Goal: Task Accomplishment & Management: Complete application form

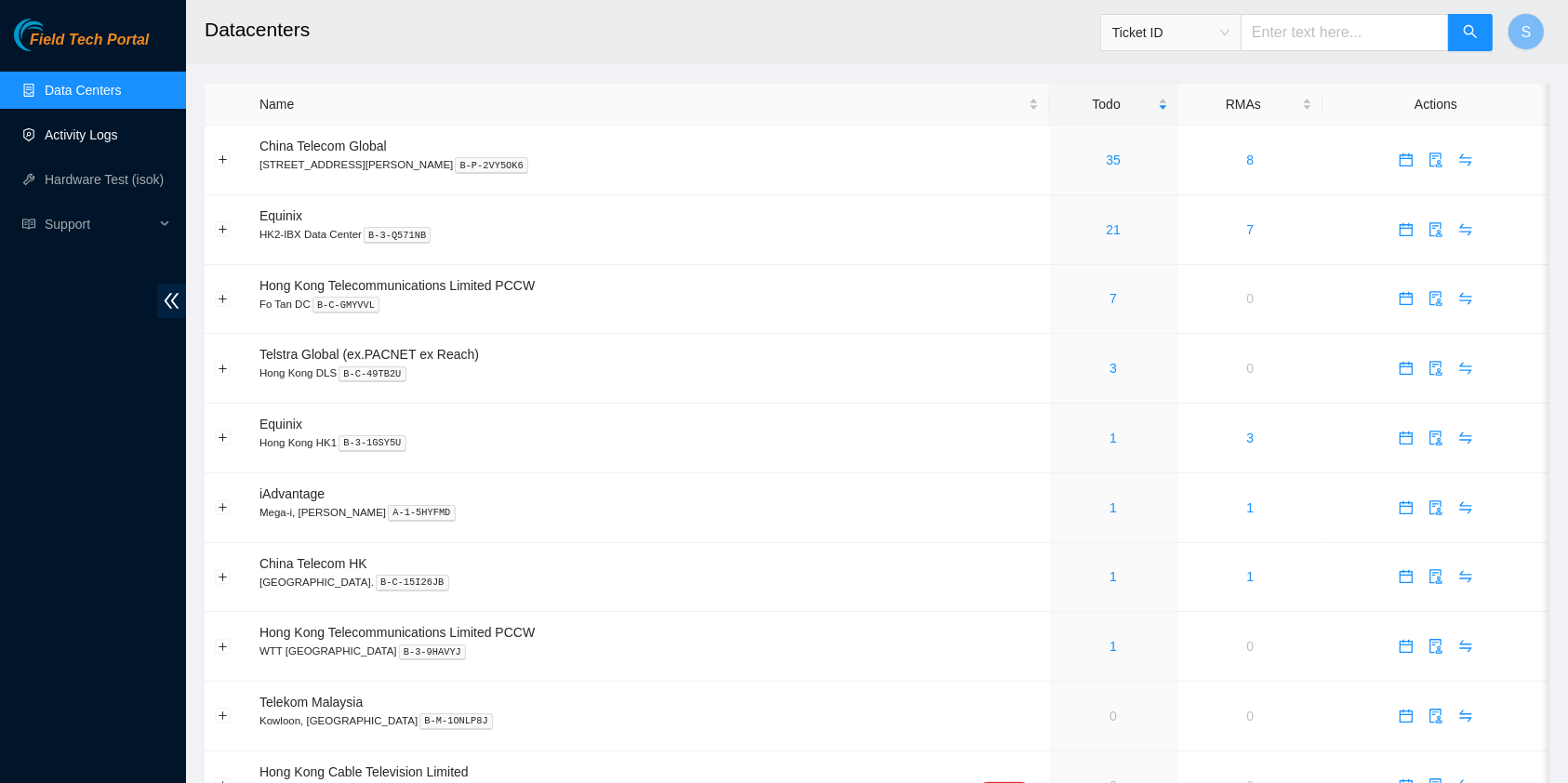
click at [82, 130] on link "Activity Logs" at bounding box center [81, 135] width 73 height 15
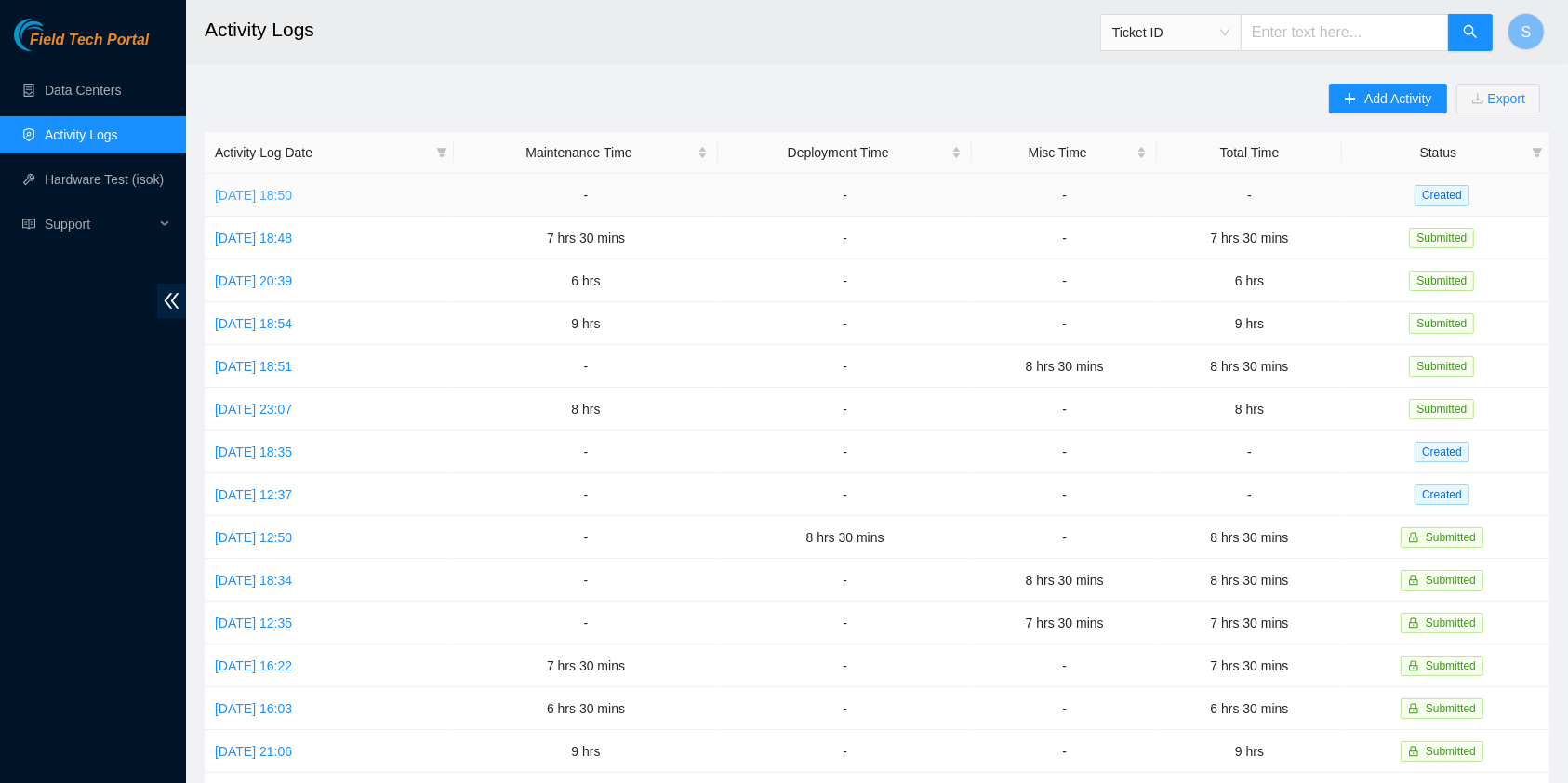
click at [281, 191] on link "[DATE] 18:50" at bounding box center [254, 195] width 77 height 15
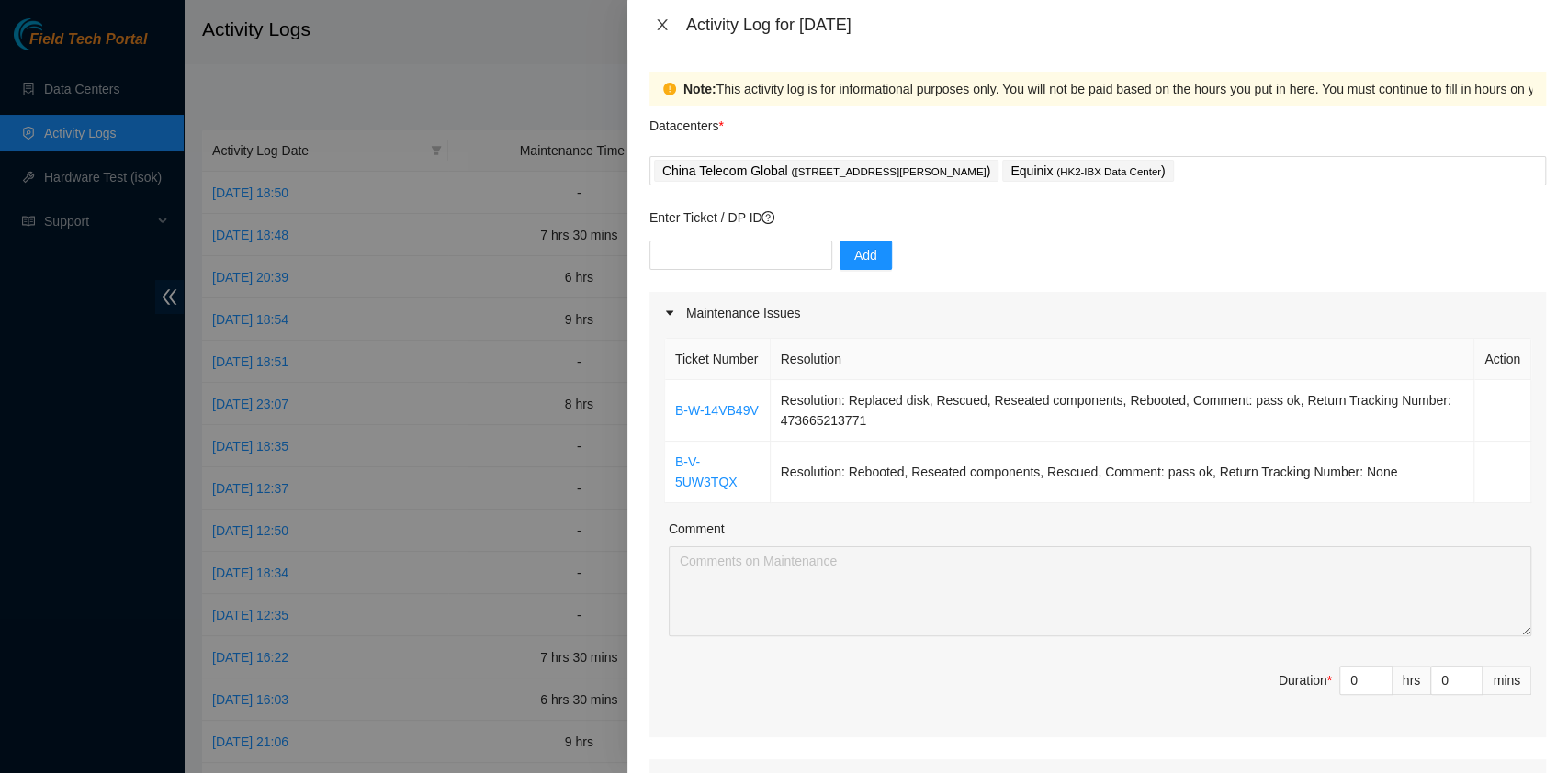
click at [661, 25] on icon "close" at bounding box center [662, 24] width 10 height 11
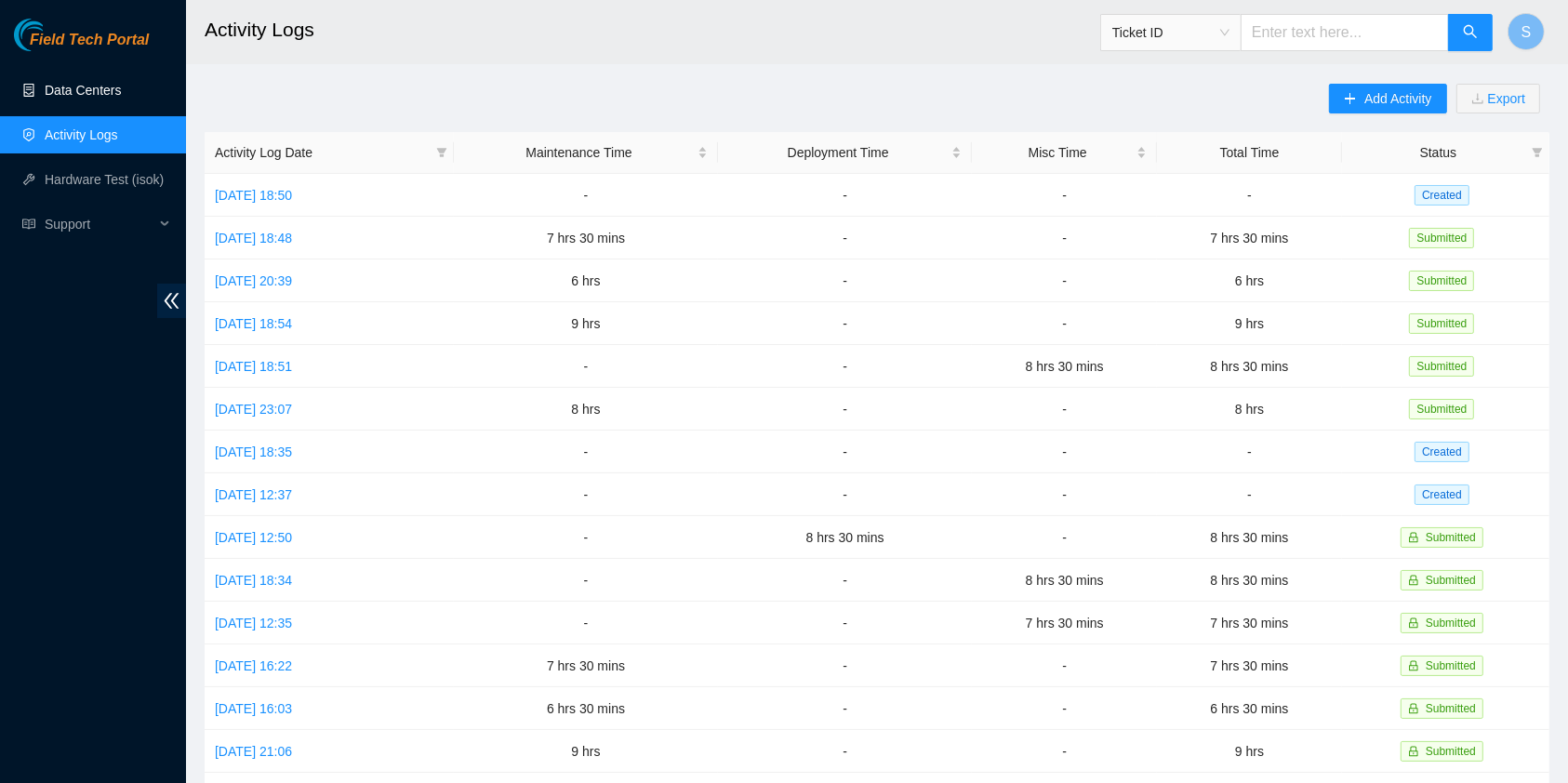
click at [91, 83] on link "Data Centers" at bounding box center [82, 90] width 76 height 15
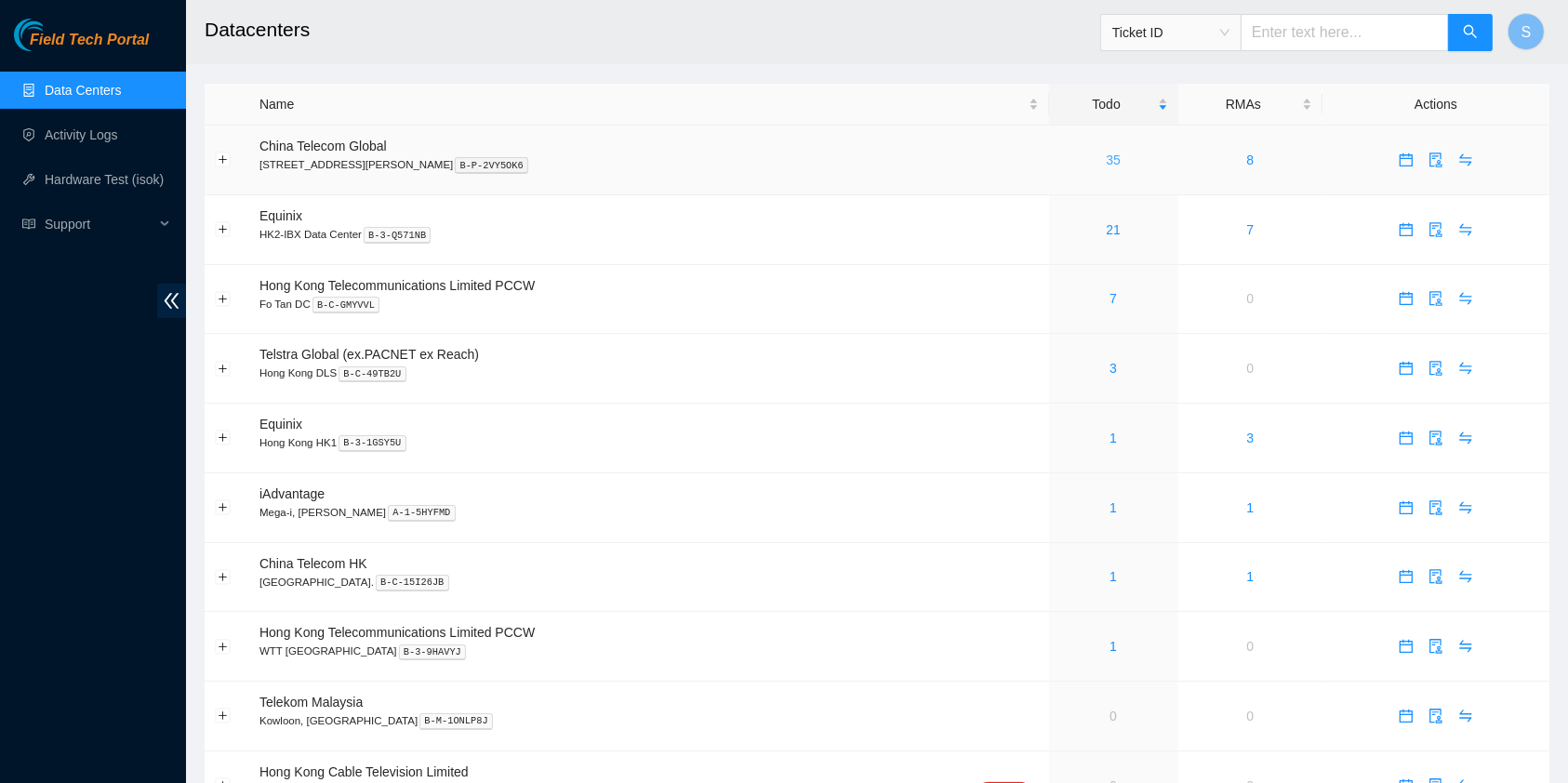
click at [1106, 155] on link "35" at bounding box center [1113, 160] width 15 height 15
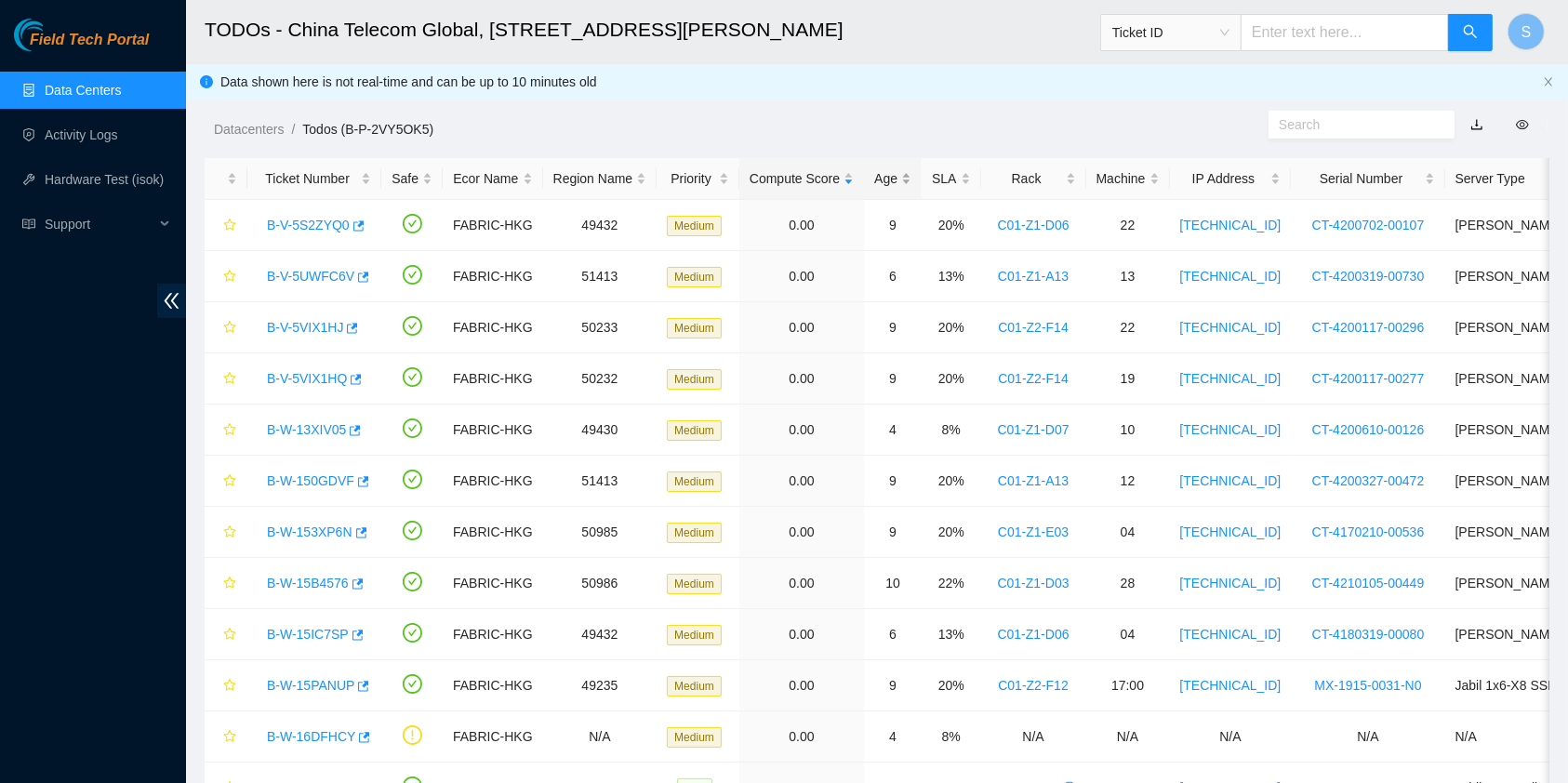
click at [900, 168] on div "Age" at bounding box center [893, 178] width 38 height 21
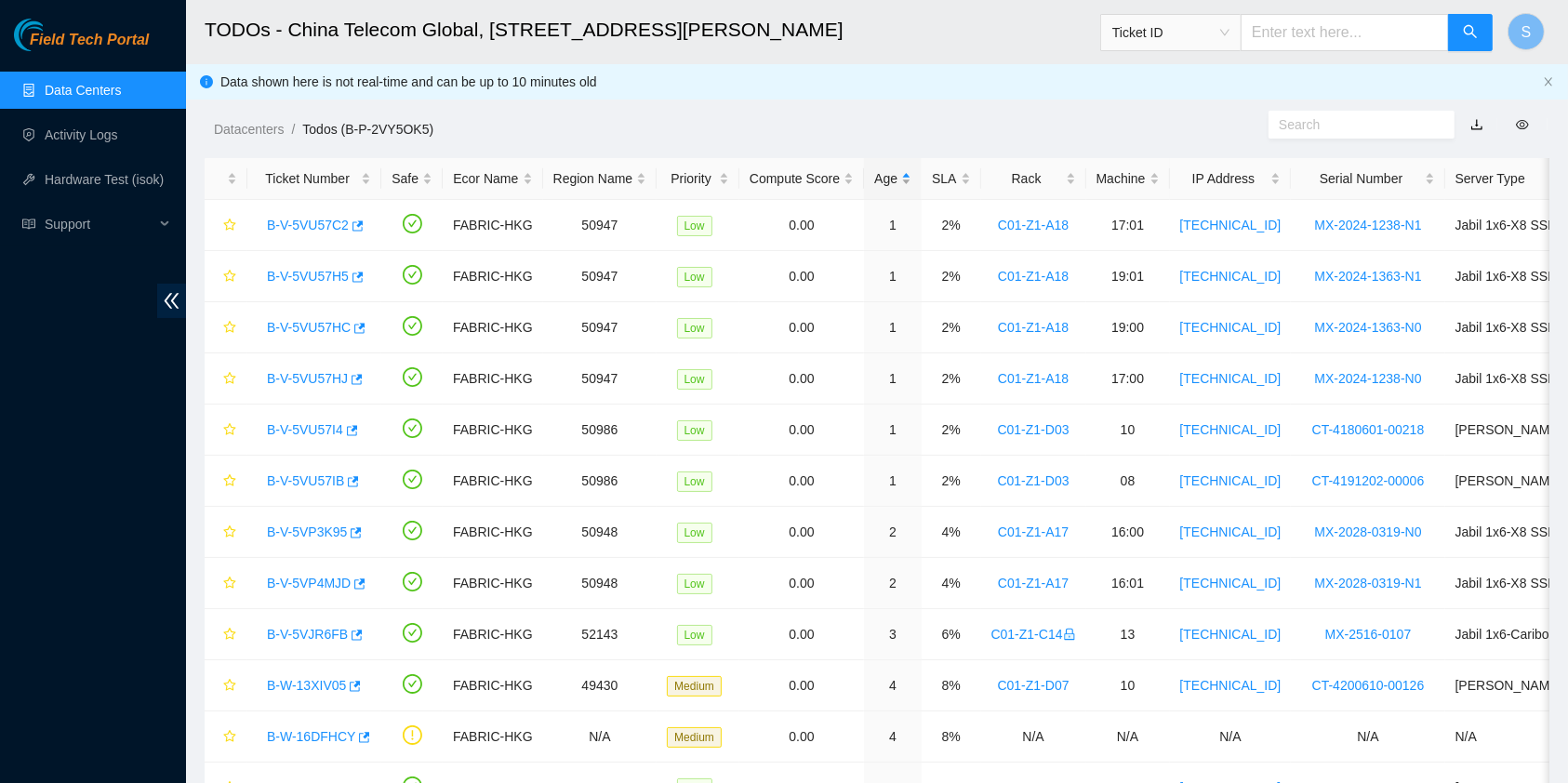
click at [893, 171] on div "Age" at bounding box center [893, 178] width 38 height 21
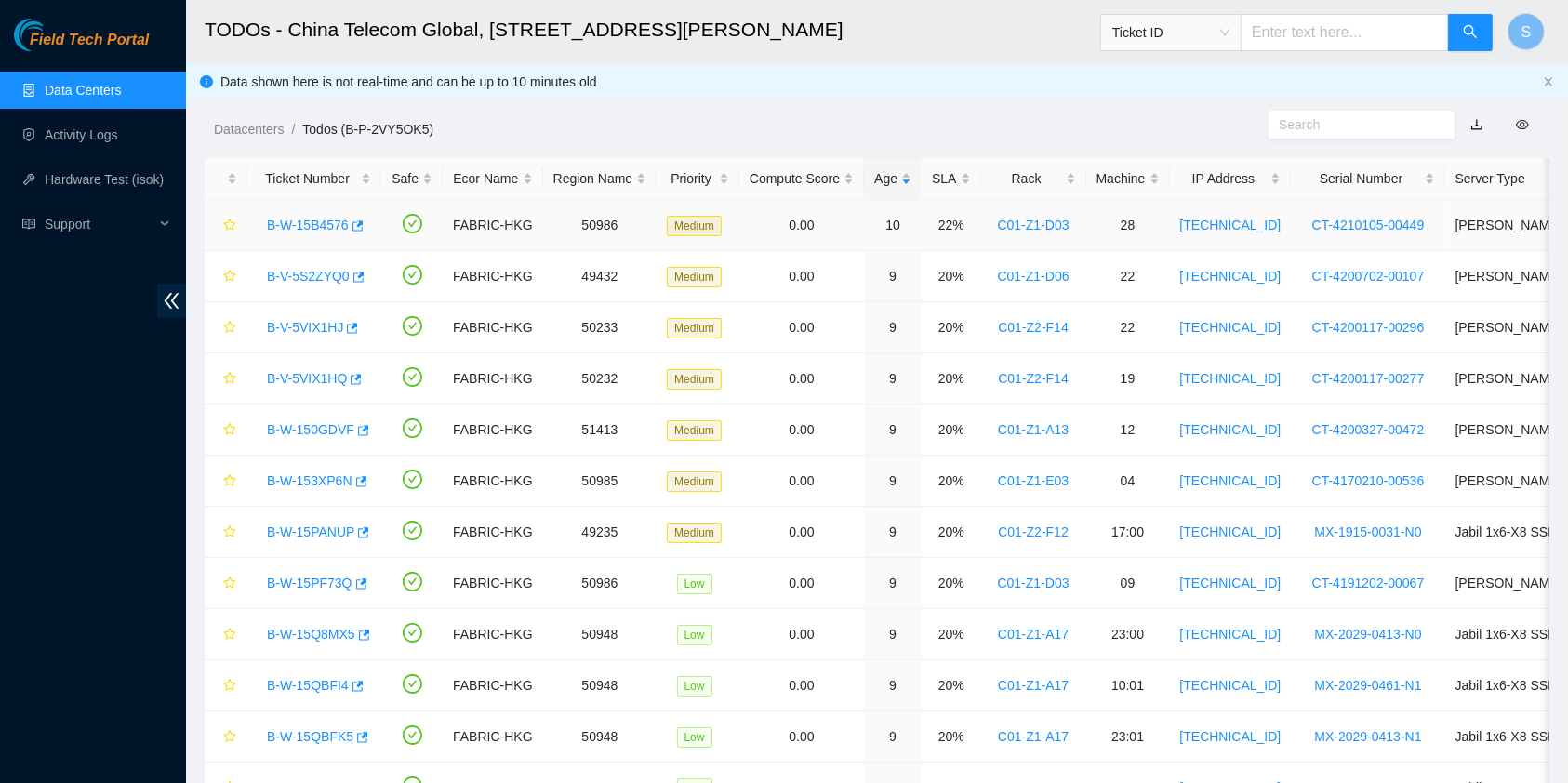
click at [329, 218] on link "B-W-15B4576" at bounding box center [307, 225] width 82 height 15
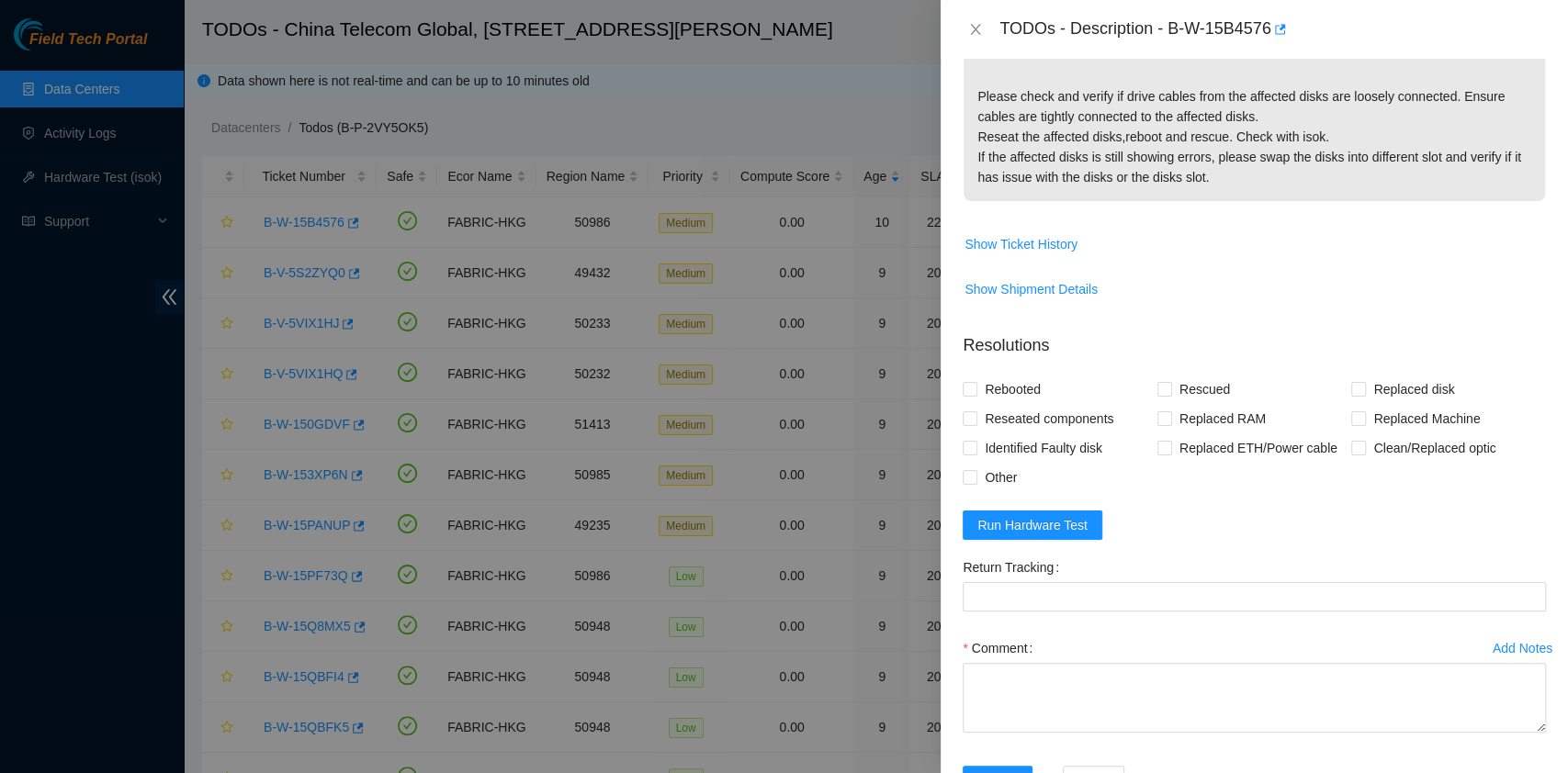
scroll to position [507, 0]
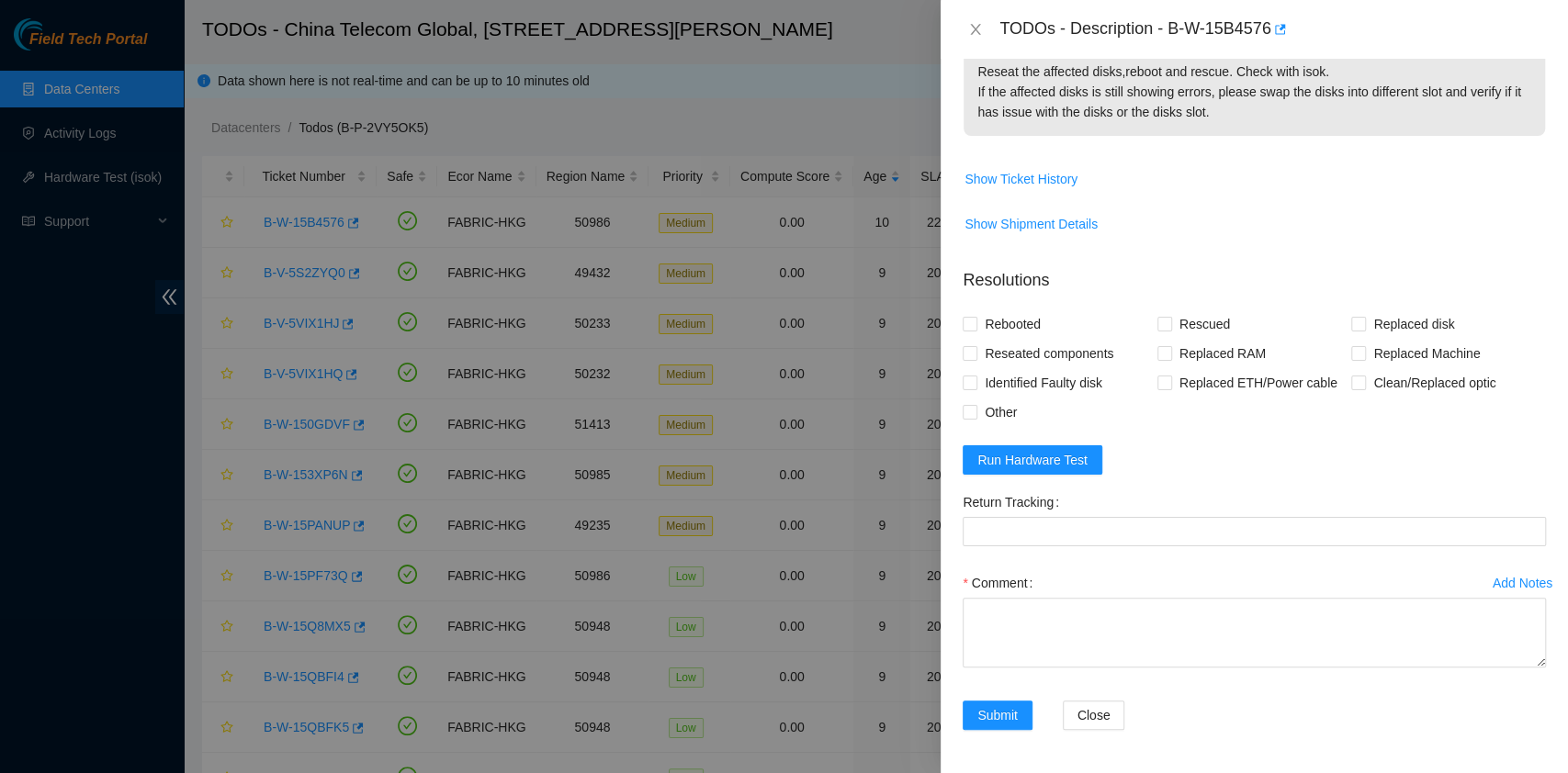
click at [1053, 443] on form "Resolutions Rebooted Rescued Replaced disk Reseated components Replaced RAM Rep…" at bounding box center [1255, 503] width 583 height 499
click at [1053, 445] on button "Run Hardware Test" at bounding box center [1033, 460] width 140 height 29
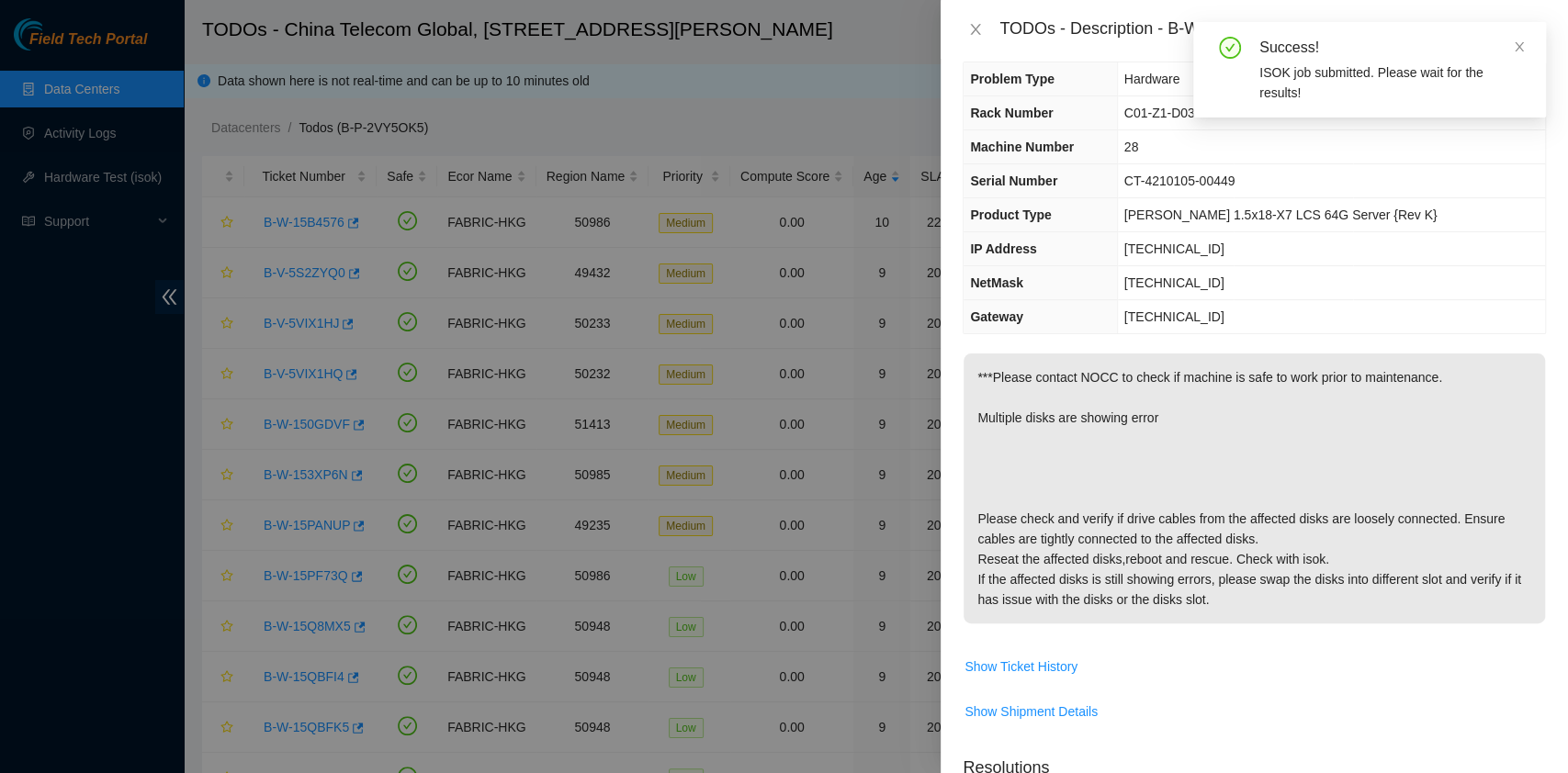
scroll to position [18, 0]
click at [1513, 49] on icon "close" at bounding box center [1519, 46] width 13 height 13
click at [1177, 31] on div "TODOs - Description - B-W-15B4576" at bounding box center [1272, 29] width 546 height 29
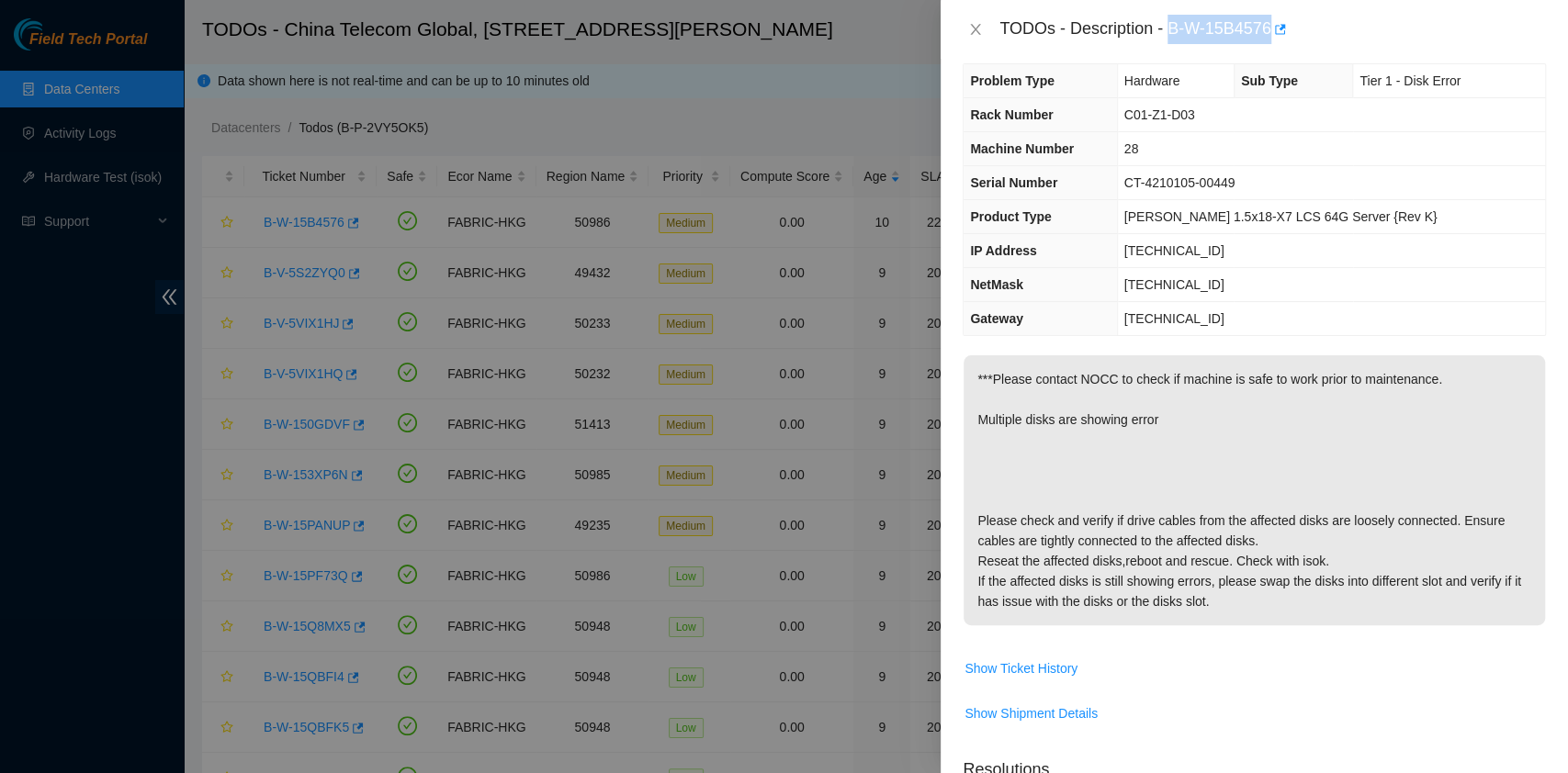
drag, startPoint x: 1187, startPoint y: 31, endPoint x: 1271, endPoint y: 53, distance: 86.8
click at [1271, 53] on div "TODOs - Description - B-W-15B4576" at bounding box center [1254, 29] width 627 height 59
copy div "B-W-15B4576"
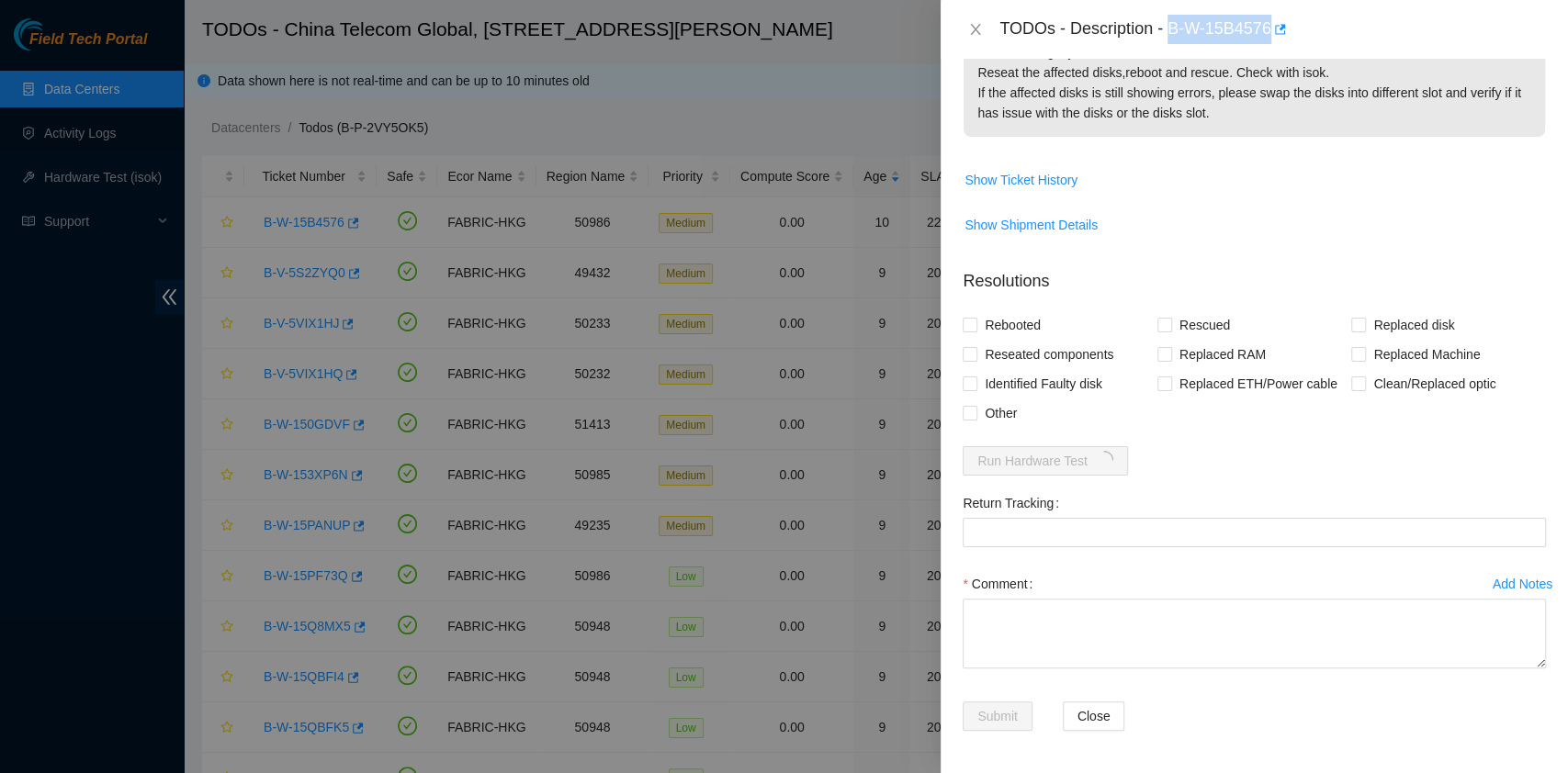
scroll to position [507, 0]
copy div "B-W-15B4576"
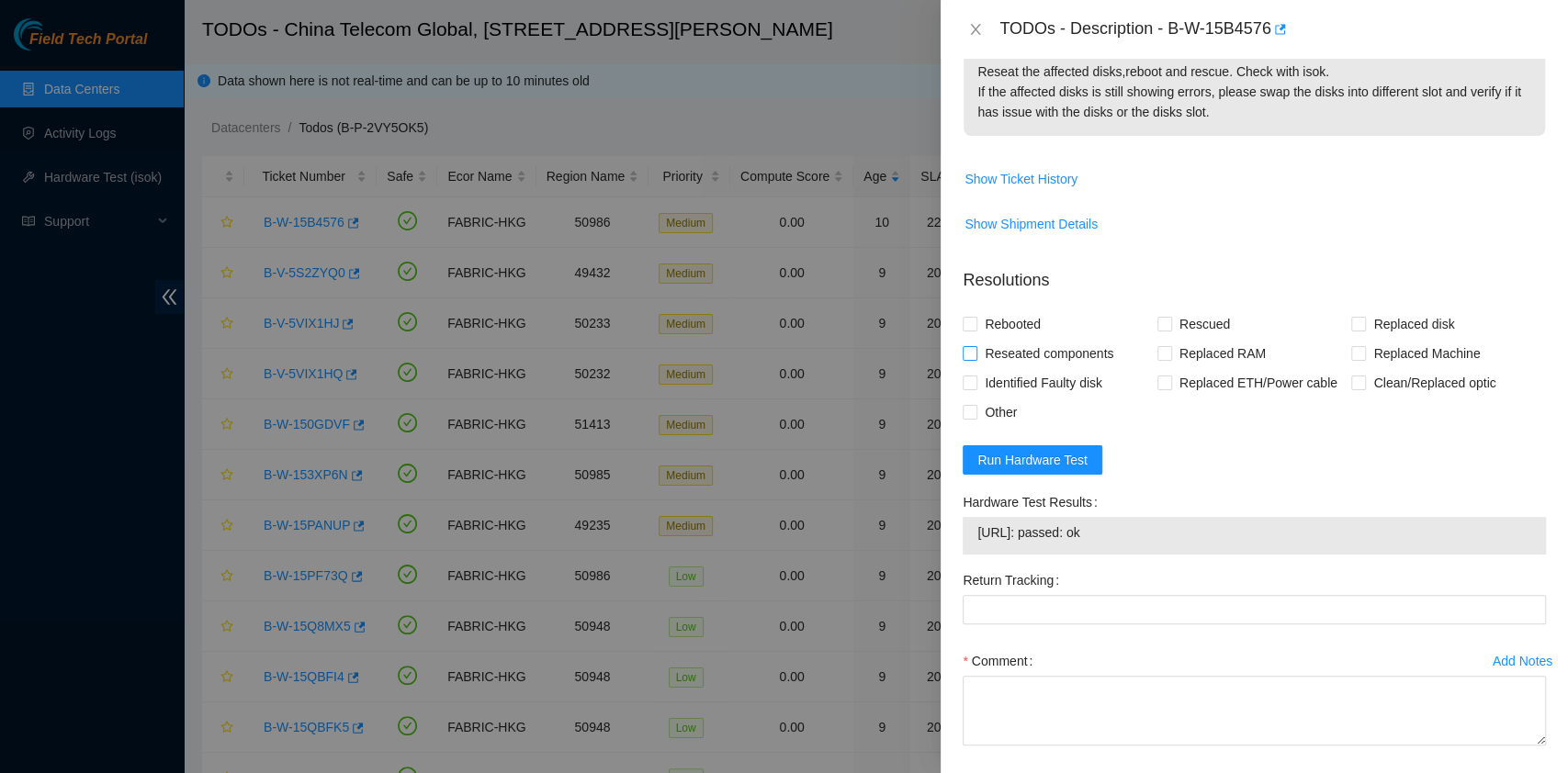
click at [1047, 345] on span "Reseated components" at bounding box center [1049, 353] width 143 height 29
click at [976, 346] on input "Reseated components" at bounding box center [969, 352] width 13 height 13
checkbox input "true"
click at [1040, 330] on span "Rebooted" at bounding box center [1013, 324] width 70 height 29
click at [976, 330] on input "Rebooted" at bounding box center [969, 323] width 13 height 13
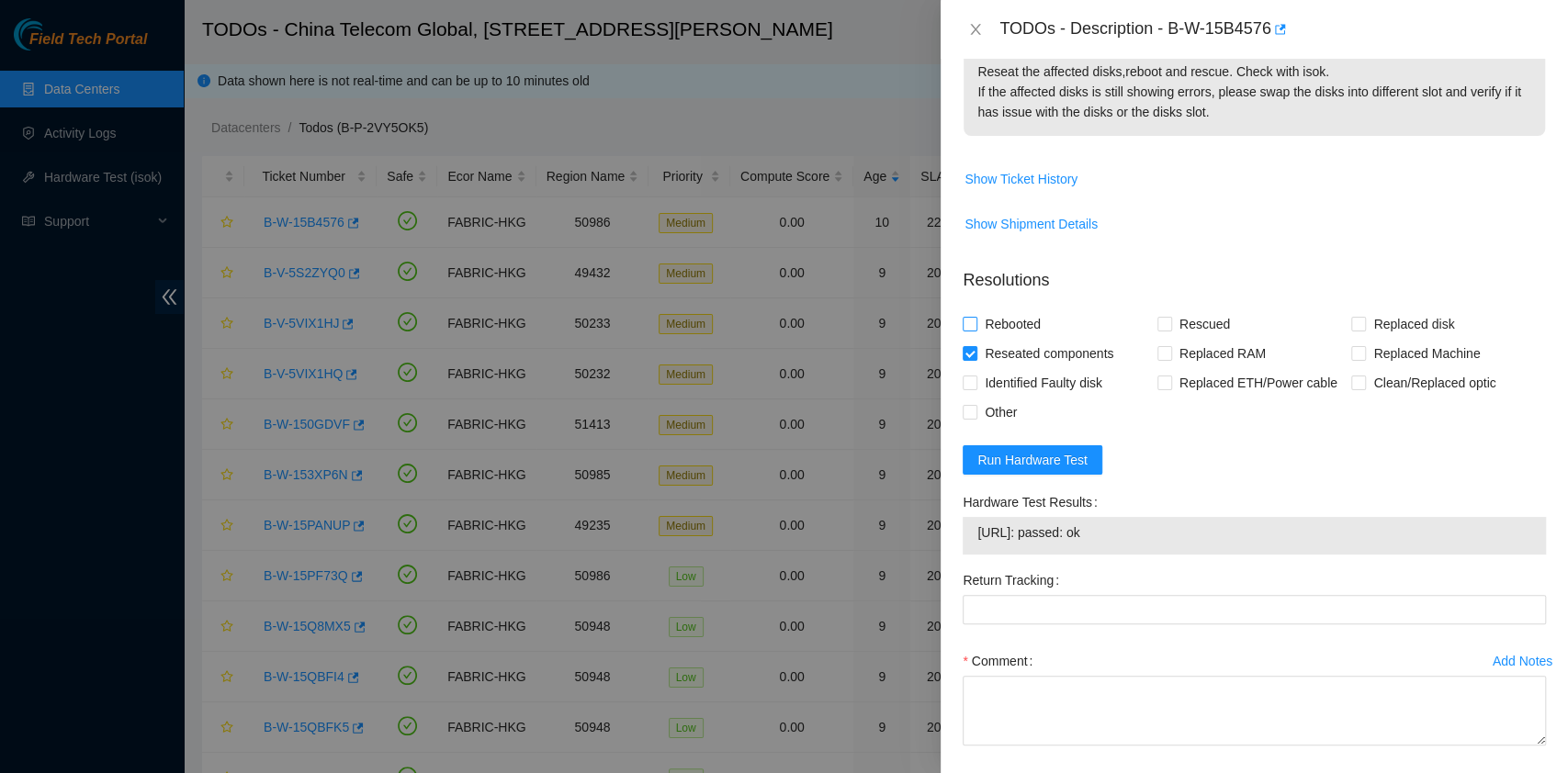
checkbox input "true"
click at [1176, 326] on span "Rescued" at bounding box center [1205, 324] width 66 height 29
click at [1171, 326] on input "Rescued" at bounding box center [1163, 323] width 13 height 13
checkbox input "true"
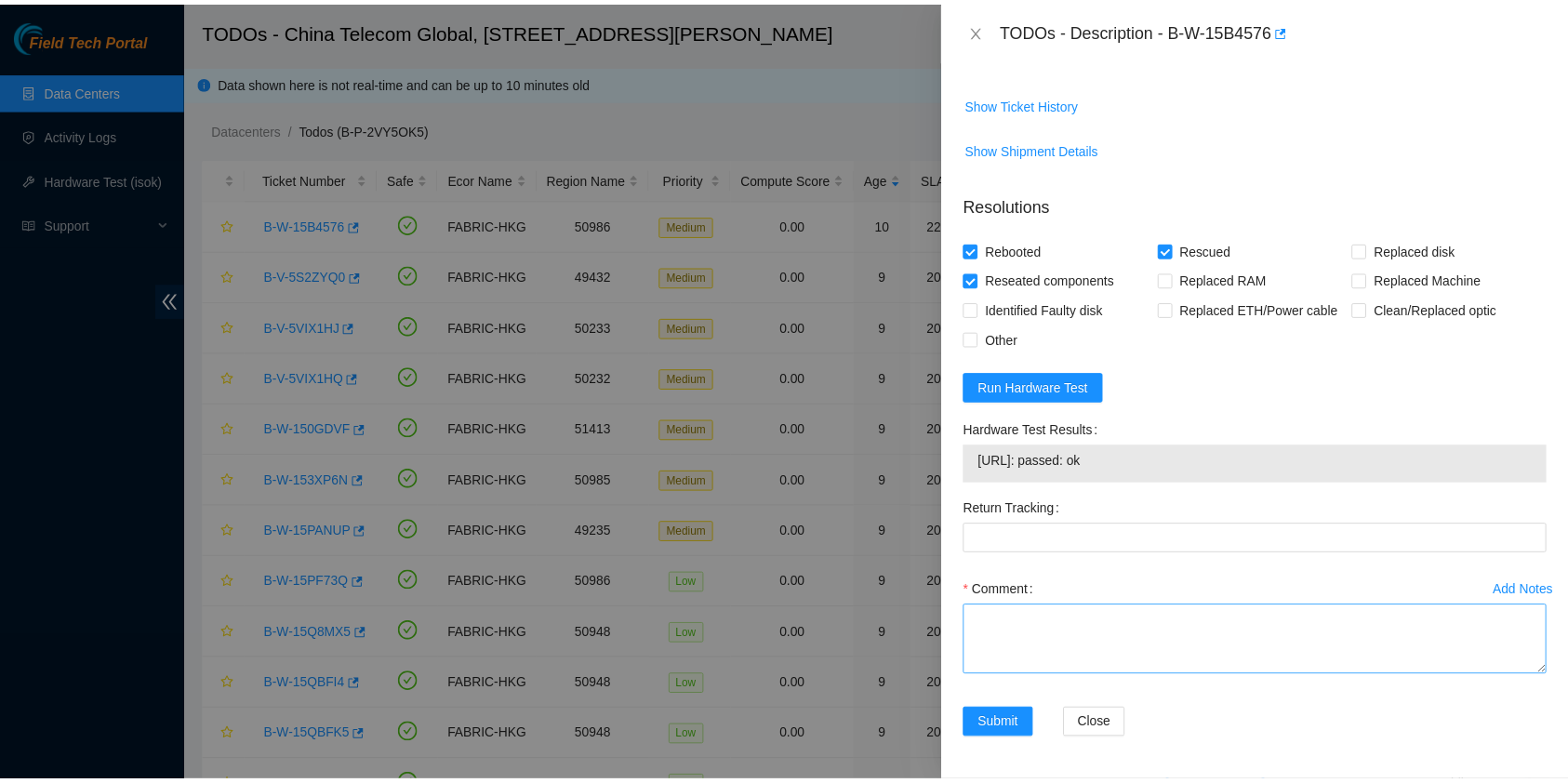
scroll to position [593, 0]
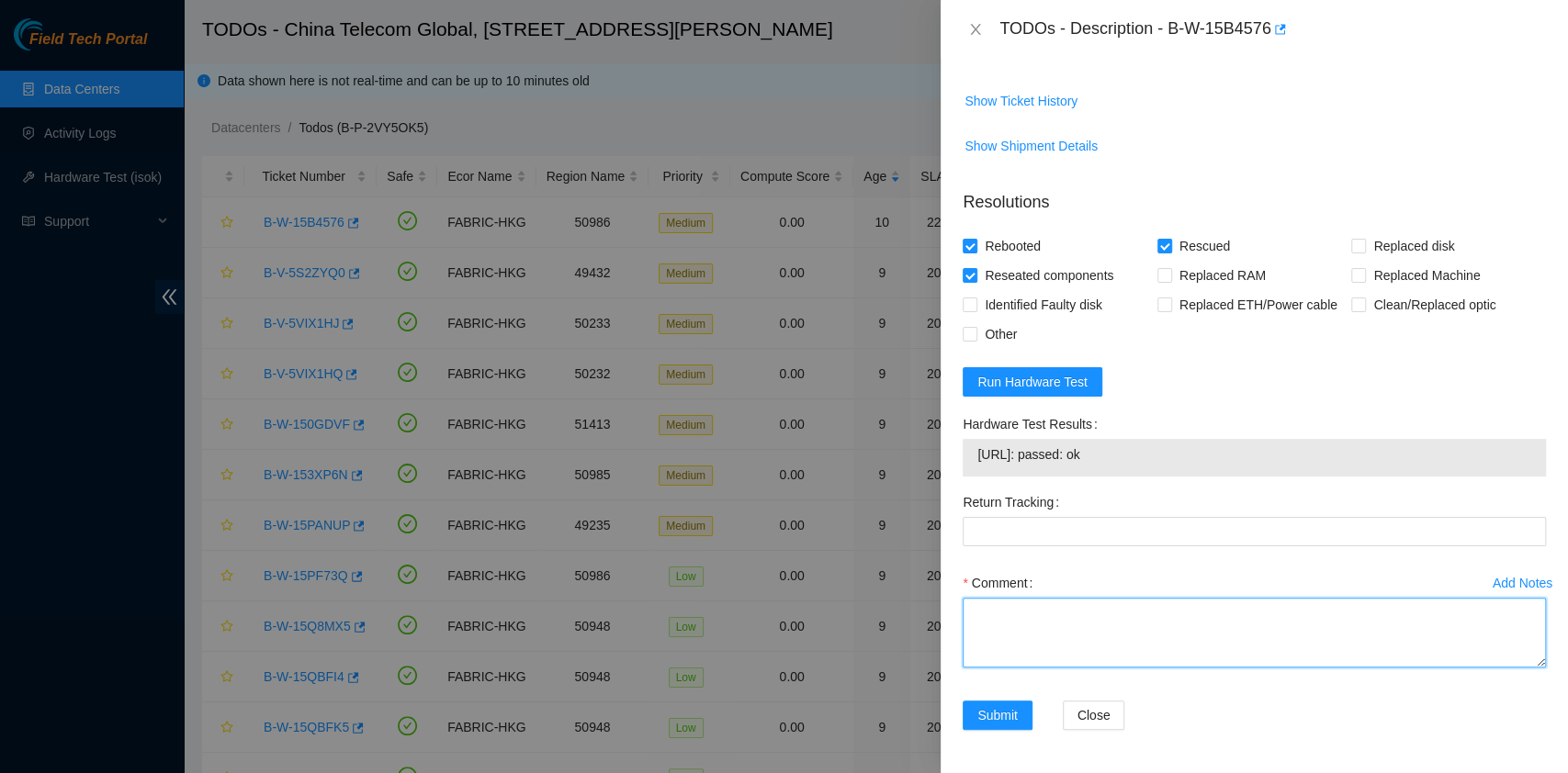
click at [1059, 612] on textarea "Comment" at bounding box center [1255, 632] width 583 height 69
type textarea "pass ok"
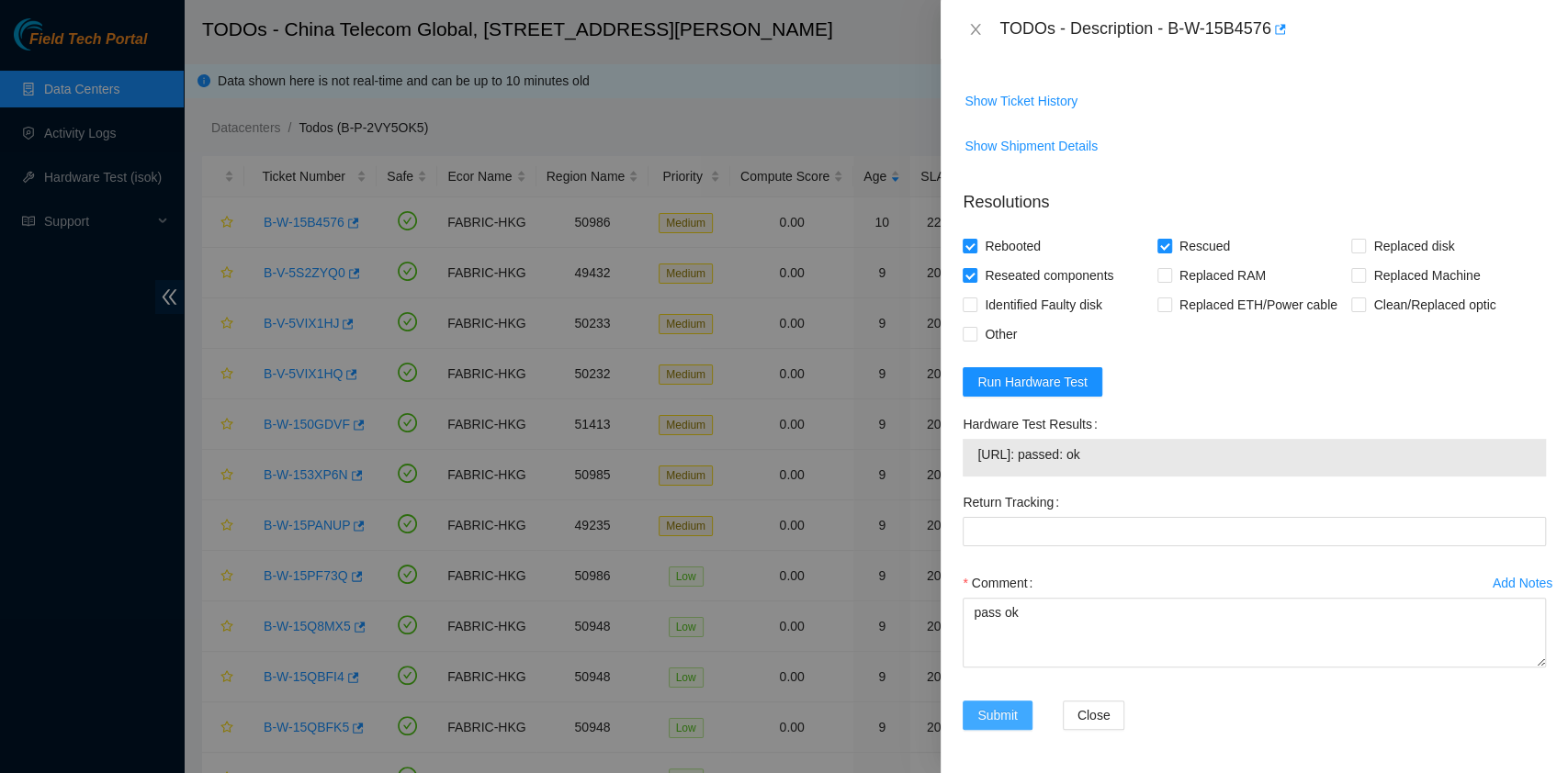
click at [1023, 712] on button "Submit" at bounding box center [997, 715] width 69 height 29
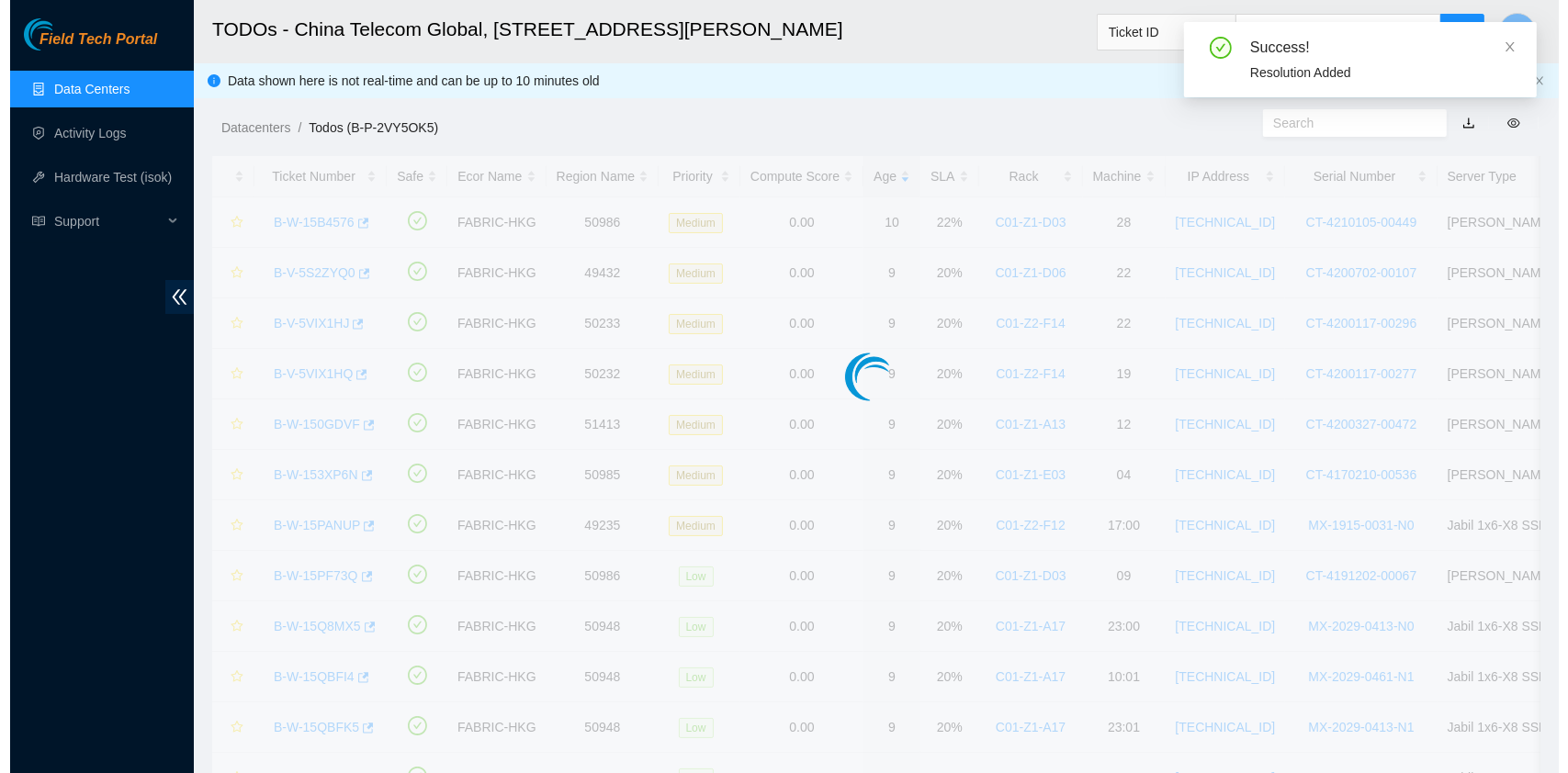
scroll to position [469, 0]
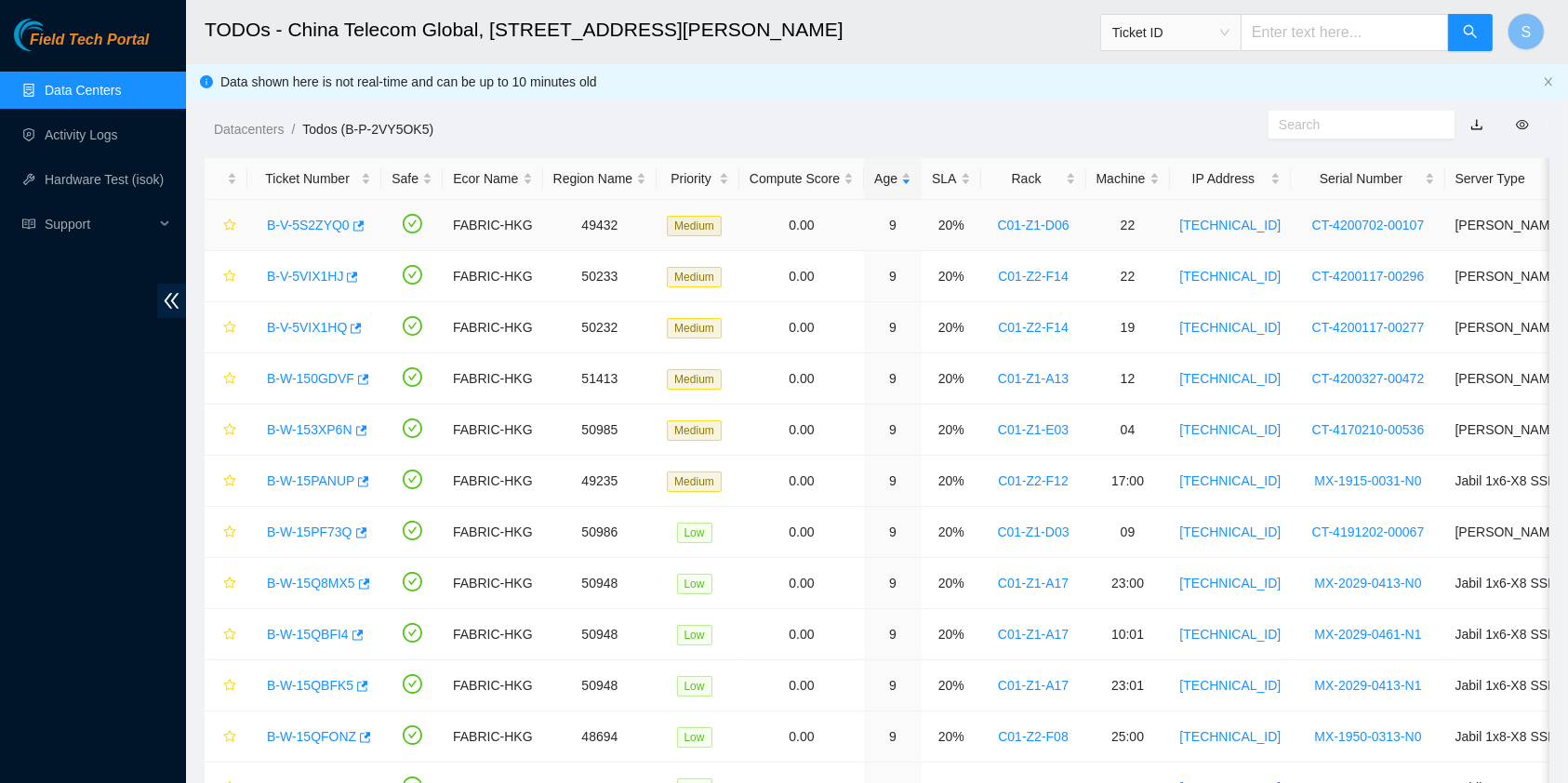
click at [294, 223] on link "B-V-5S2ZYQ0" at bounding box center [308, 225] width 83 height 15
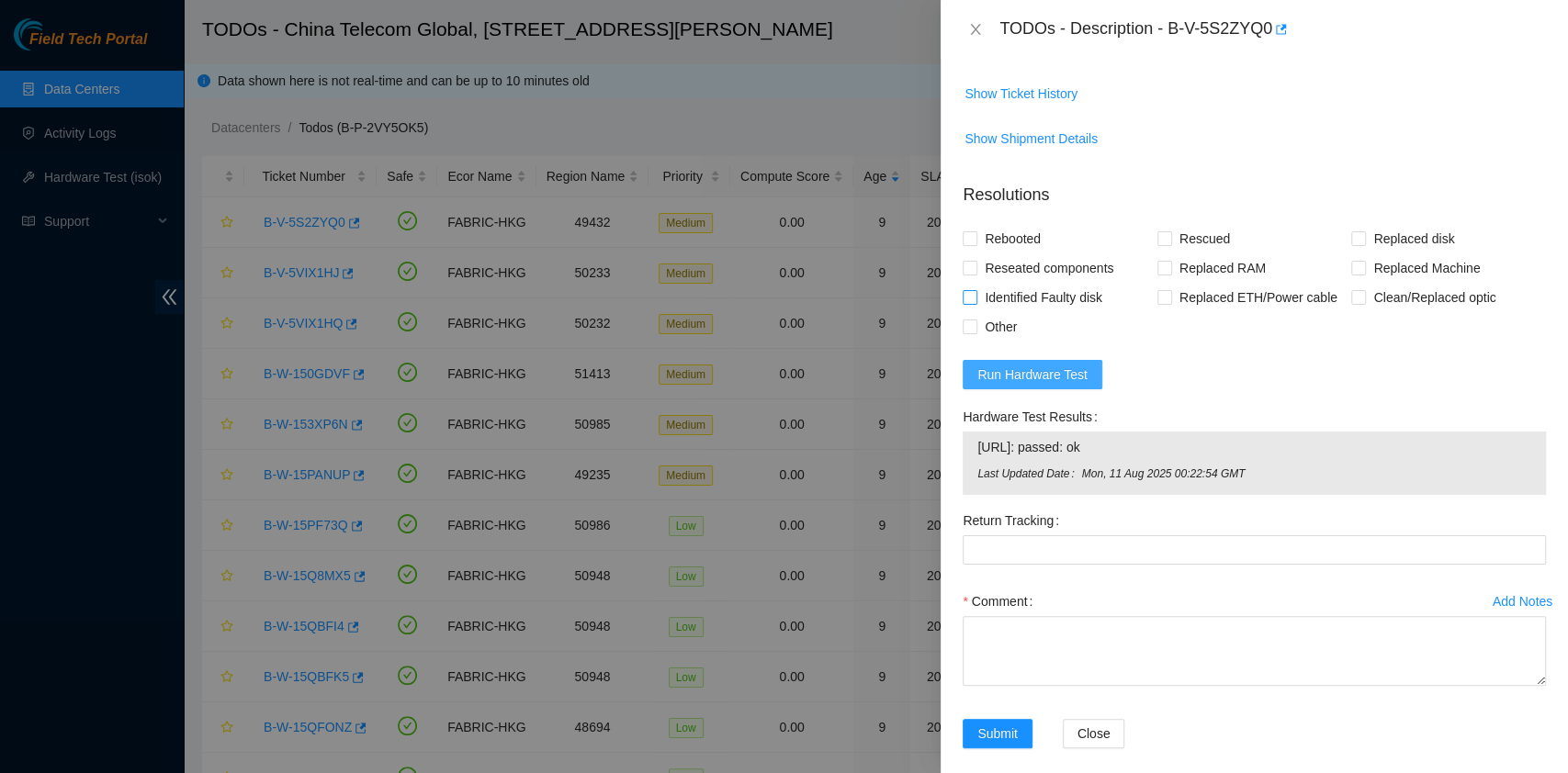
click at [1054, 367] on span "Run Hardware Test" at bounding box center [1033, 375] width 111 height 21
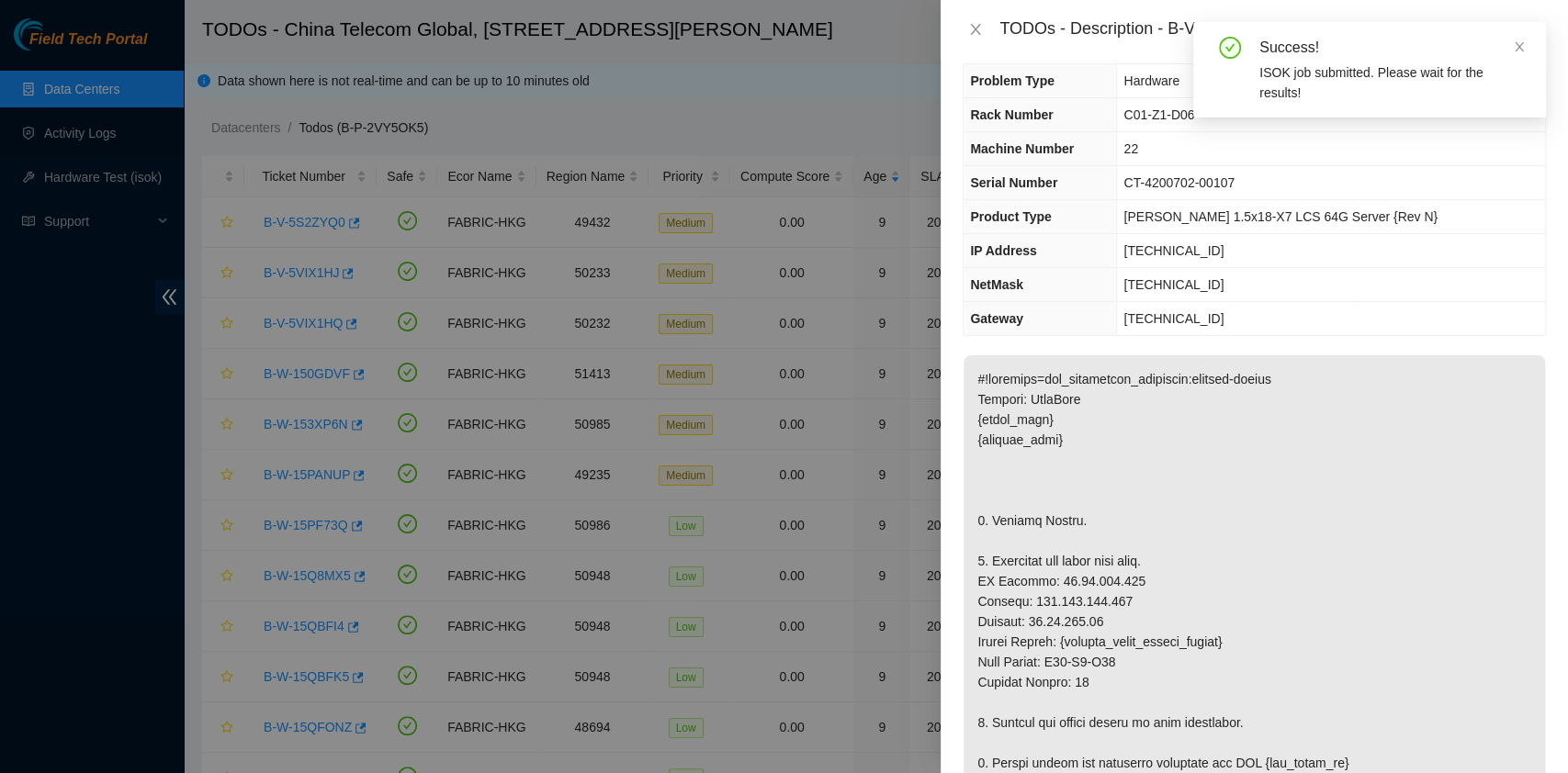
scroll to position [0, 0]
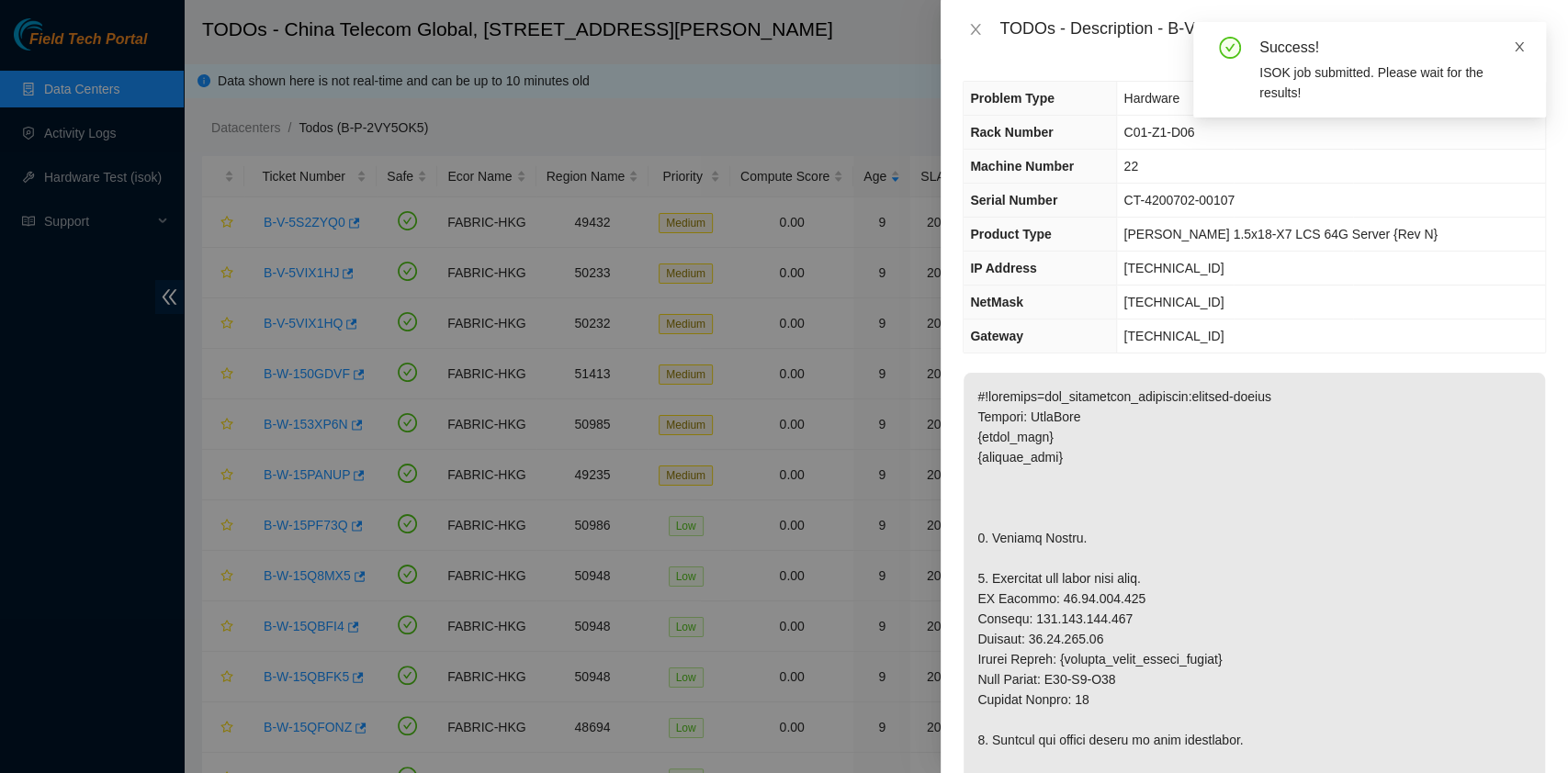
click at [1522, 42] on icon "close" at bounding box center [1519, 46] width 9 height 9
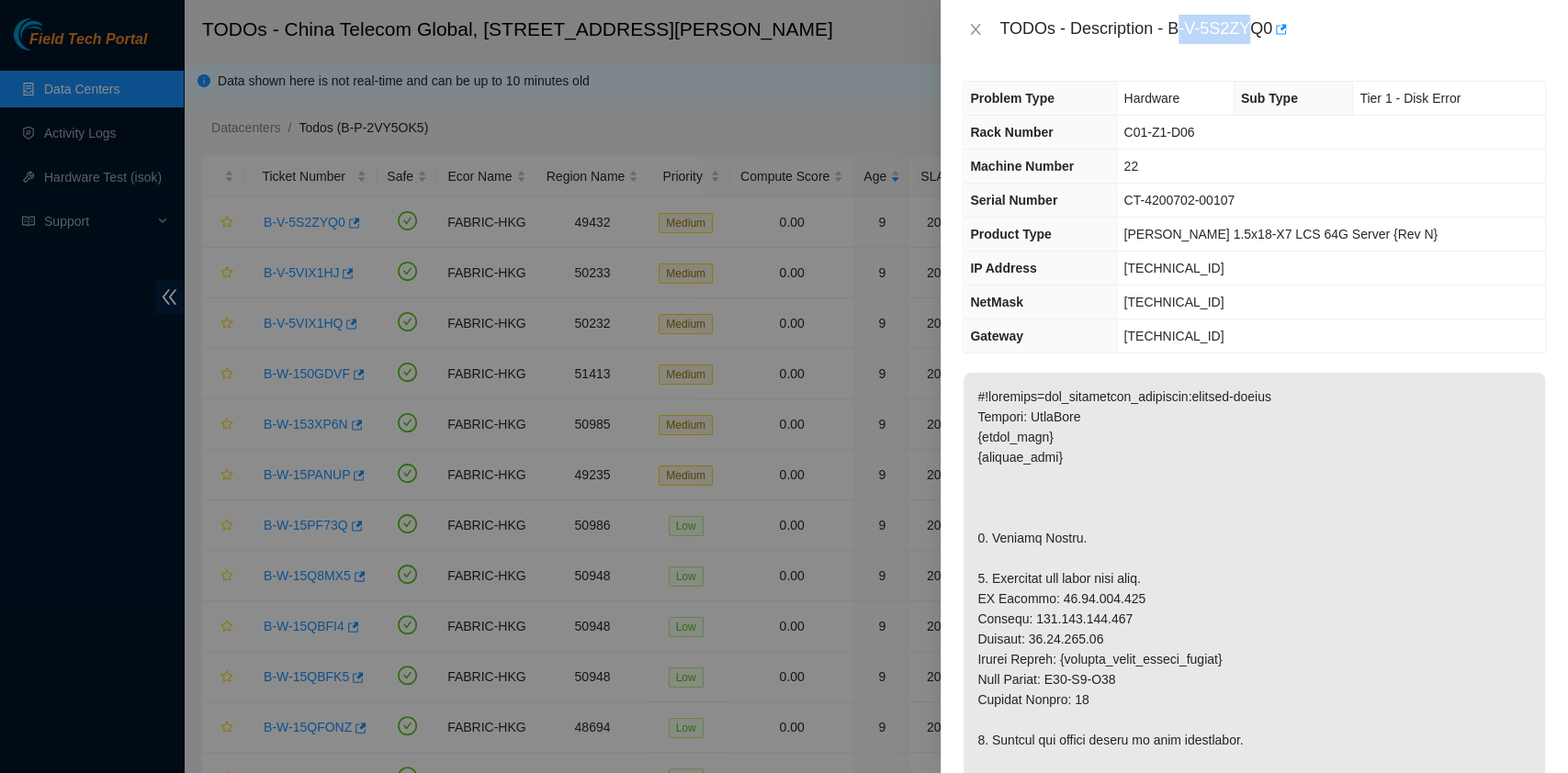
drag, startPoint x: 1174, startPoint y: 23, endPoint x: 1256, endPoint y: 43, distance: 84.4
click at [1256, 43] on div "TODOs - Description - B-V-5S2ZYQ0" at bounding box center [1272, 29] width 546 height 29
click at [1218, 25] on div "TODOs - Description - B-V-5S2ZYQ0" at bounding box center [1272, 29] width 546 height 29
click at [1169, 24] on div "TODOs - Description - B-V-5S2ZYQ0" at bounding box center [1272, 29] width 546 height 29
click at [1176, 29] on div "TODOs - Description - B-V-5S2ZYQ0" at bounding box center [1272, 29] width 546 height 29
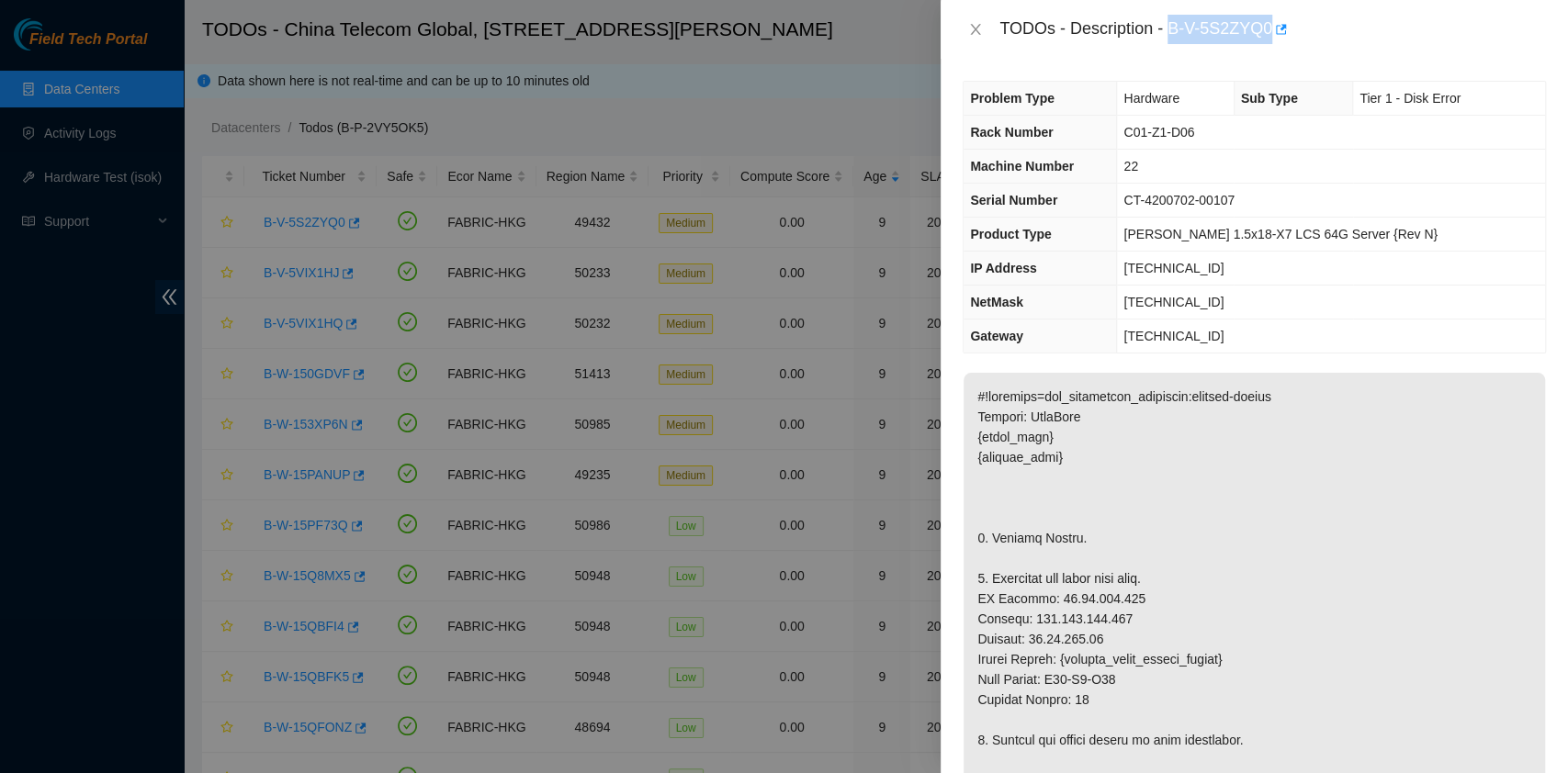
drag, startPoint x: 1170, startPoint y: 25, endPoint x: 1267, endPoint y: 34, distance: 97.4
click at [1267, 34] on div "TODOs - Description - B-V-5S2ZYQ0" at bounding box center [1272, 29] width 546 height 29
copy div "B-V-5S2ZYQ0"
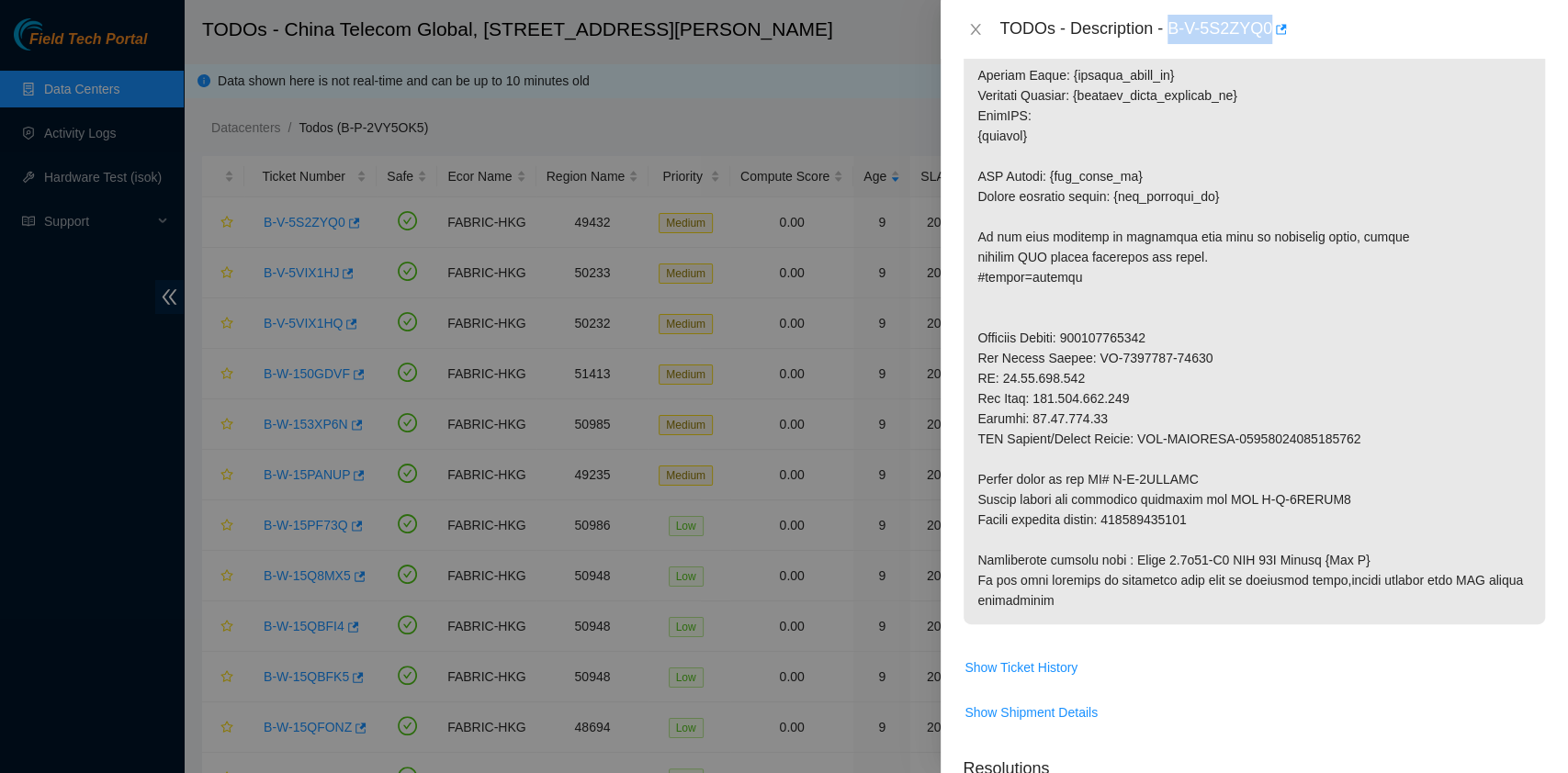
scroll to position [745, 0]
drag, startPoint x: 1226, startPoint y: 521, endPoint x: 1119, endPoint y: 524, distance: 107.0
click at [1119, 524] on p at bounding box center [1254, 126] width 581 height 997
copy p "417328425138"
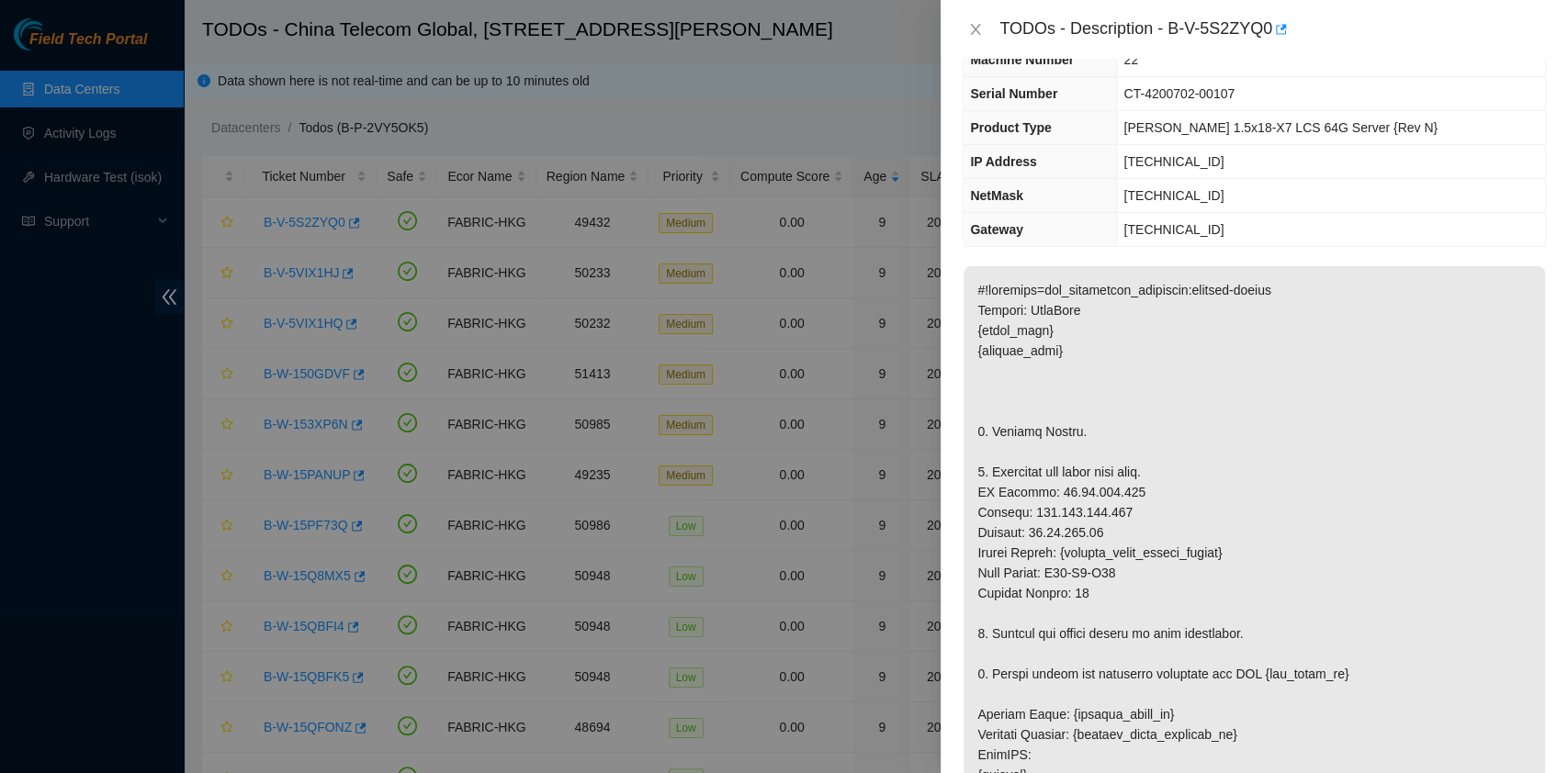
scroll to position [0, 0]
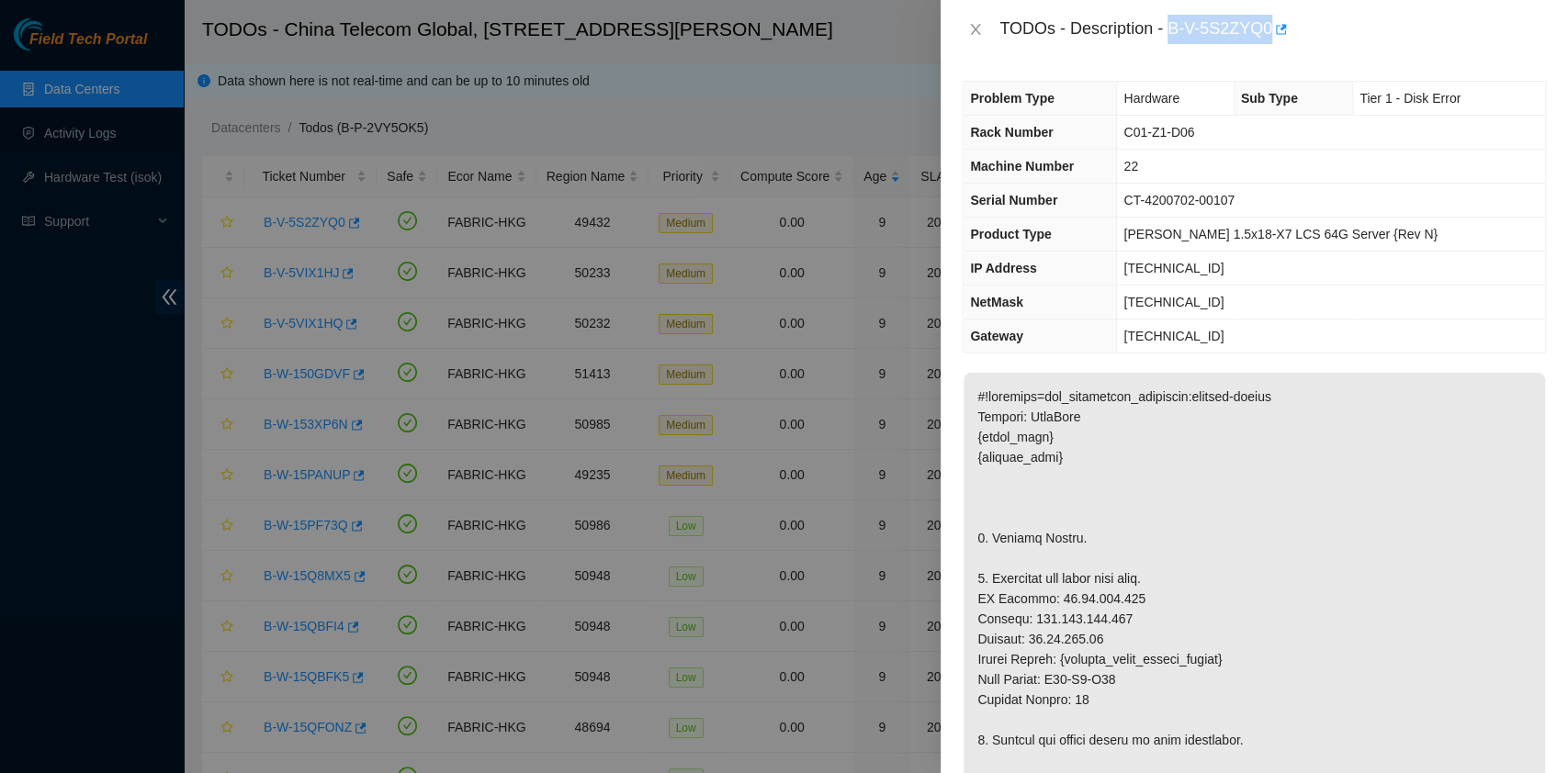
drag, startPoint x: 1170, startPoint y: 32, endPoint x: 1267, endPoint y: 50, distance: 98.7
click at [1267, 50] on div "TODOs - Description - B-V-5S2ZYQ0" at bounding box center [1254, 29] width 627 height 59
copy div "B-V-5S2ZYQ0"
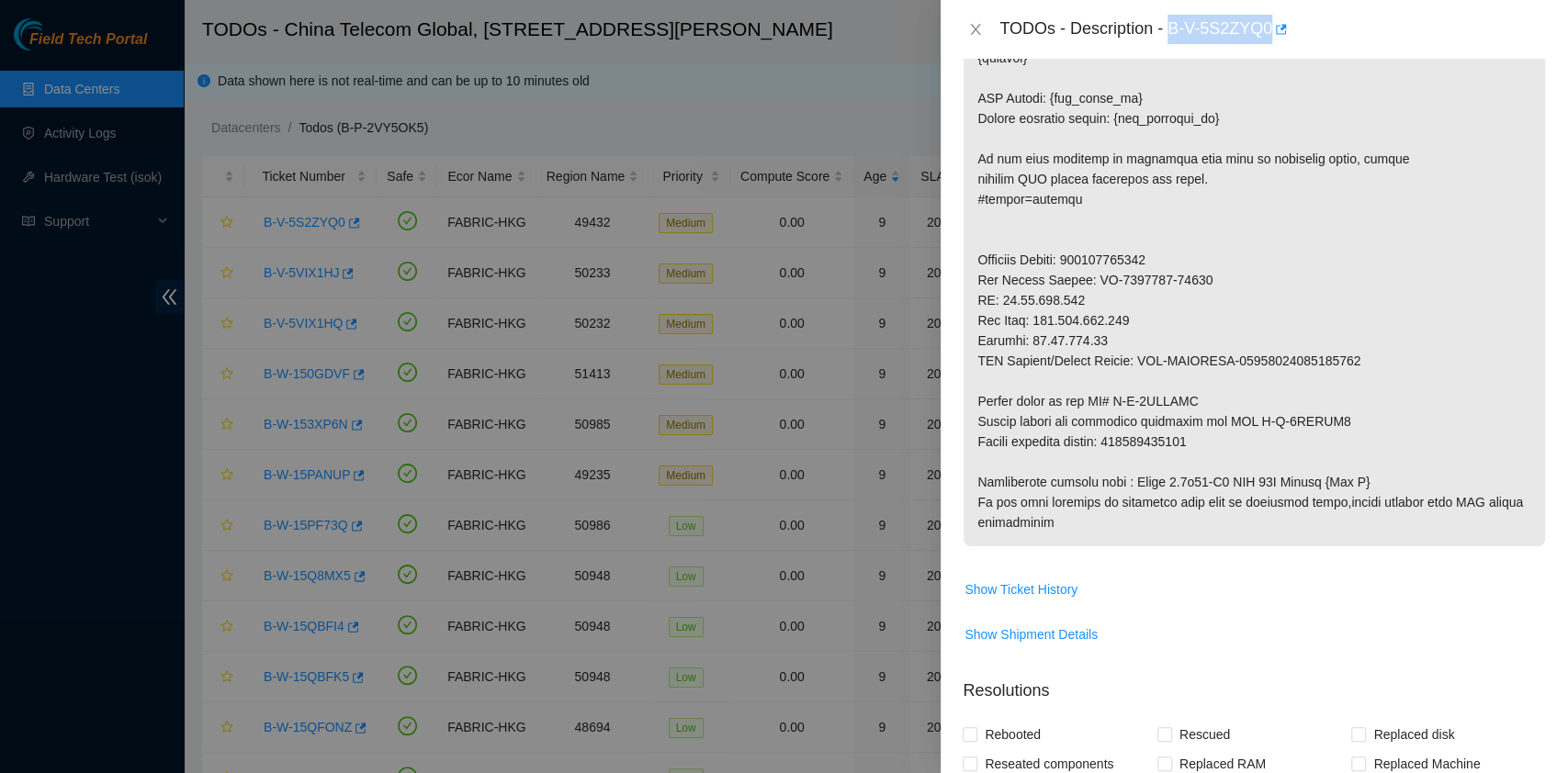
scroll to position [823, 0]
drag, startPoint x: 1213, startPoint y: 449, endPoint x: 1117, endPoint y: 439, distance: 96.5
click at [1117, 439] on p at bounding box center [1254, 48] width 581 height 997
copy p "417328425138"
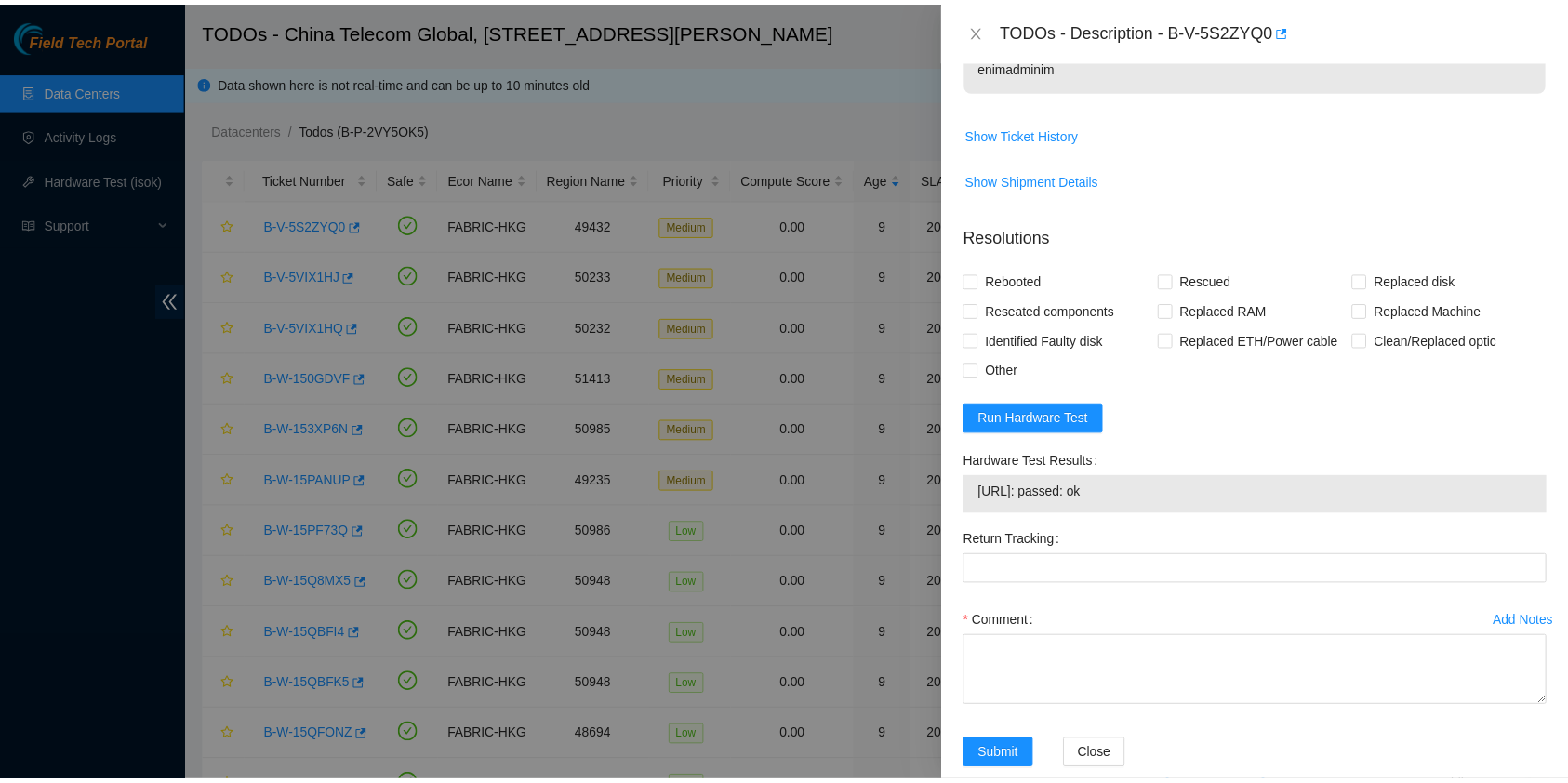
scroll to position [1298, 0]
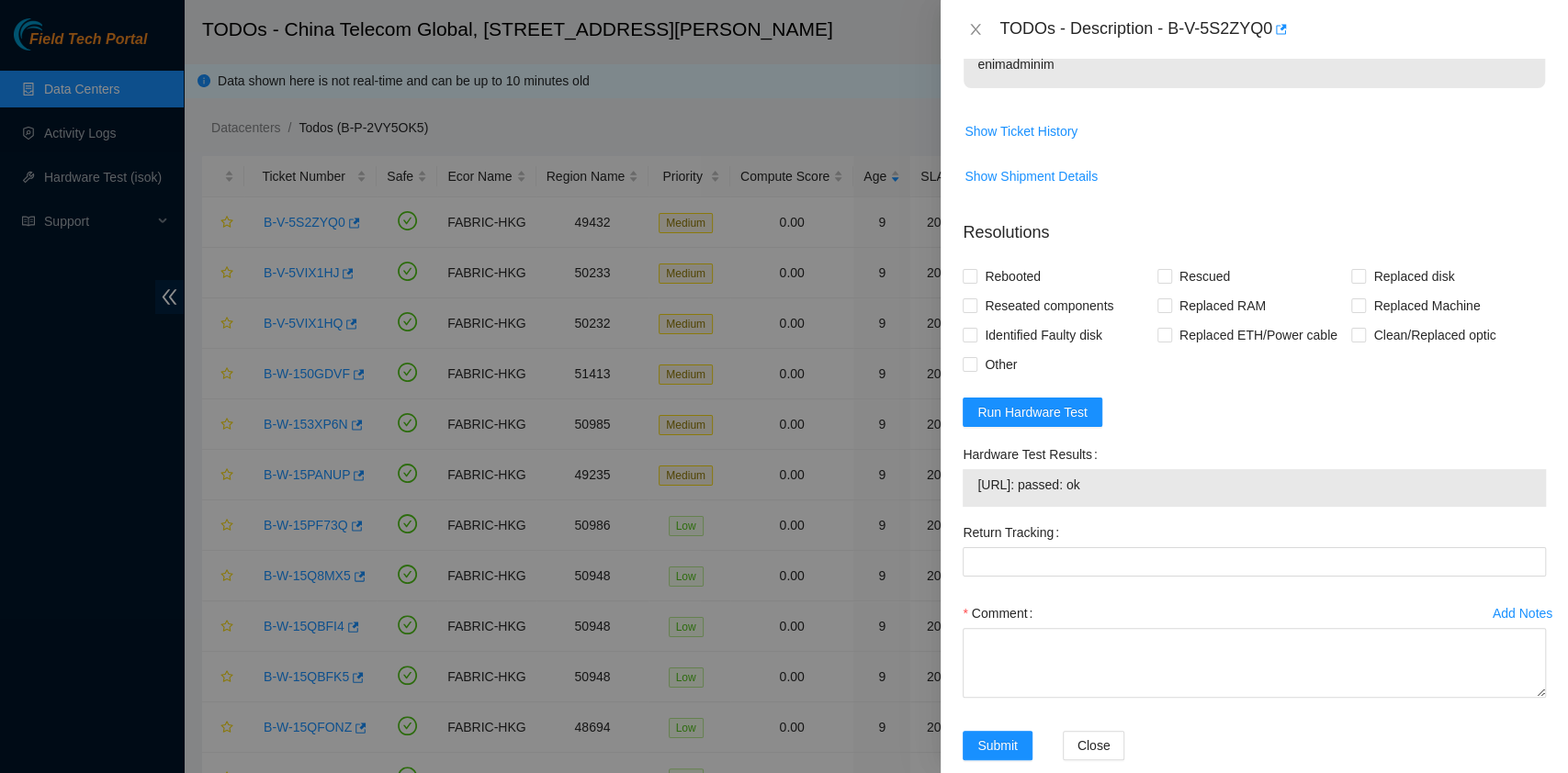
click at [1041, 531] on label "Return Tracking" at bounding box center [1015, 532] width 104 height 29
click at [1041, 547] on Tracking "Return Tracking" at bounding box center [1255, 562] width 583 height 29
drag, startPoint x: 1042, startPoint y: 546, endPoint x: 1081, endPoint y: 545, distance: 39.0
click at [1043, 547] on Tracking "Return Tracking" at bounding box center [1255, 562] width 583 height 29
paste Tracking "417328425138"
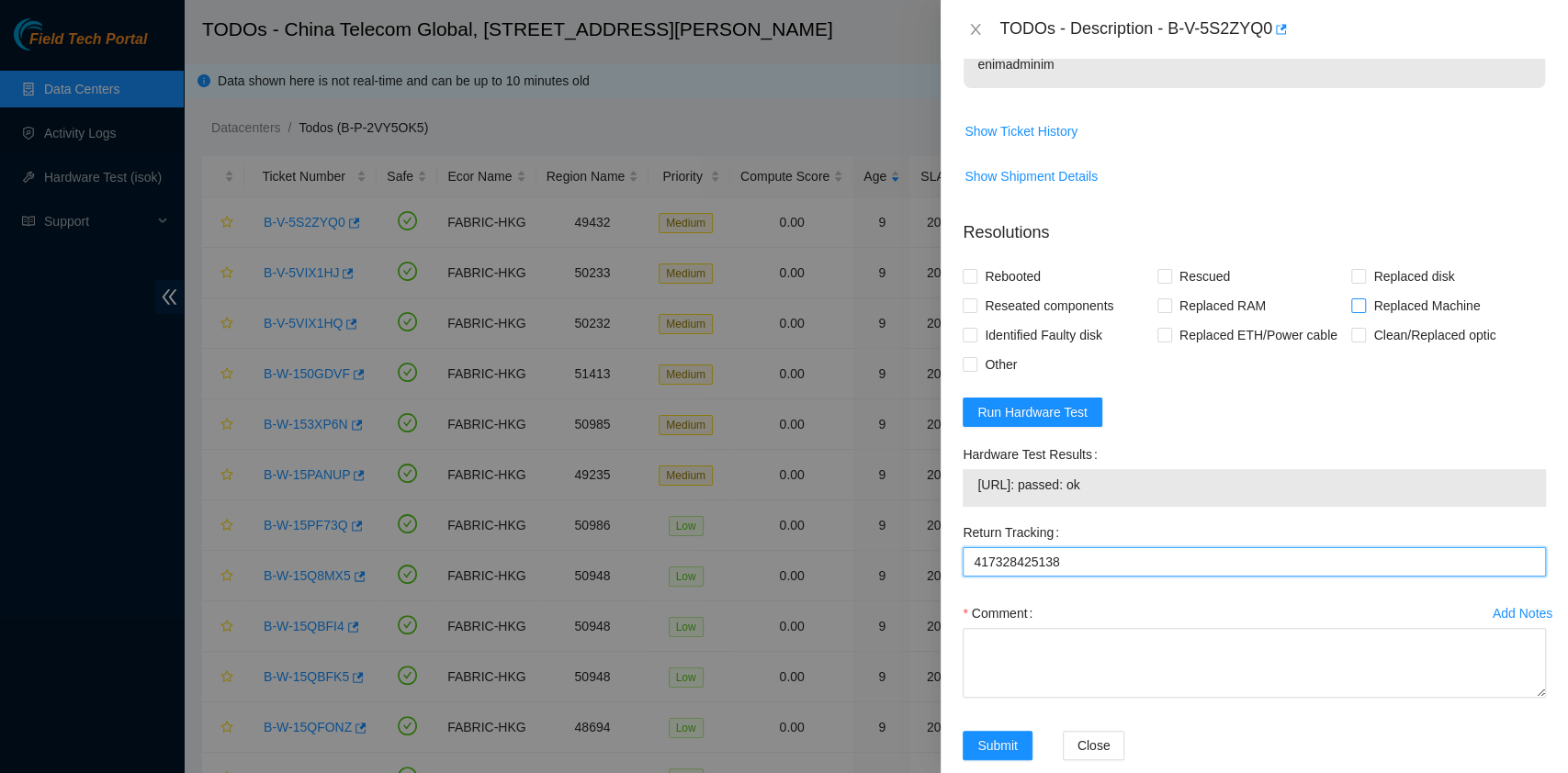
type Tracking "417328425138"
click at [1388, 296] on span "Replaced Machine" at bounding box center [1427, 306] width 121 height 29
click at [1364, 298] on input "Replaced Machine" at bounding box center [1358, 304] width 13 height 13
checkbox input "true"
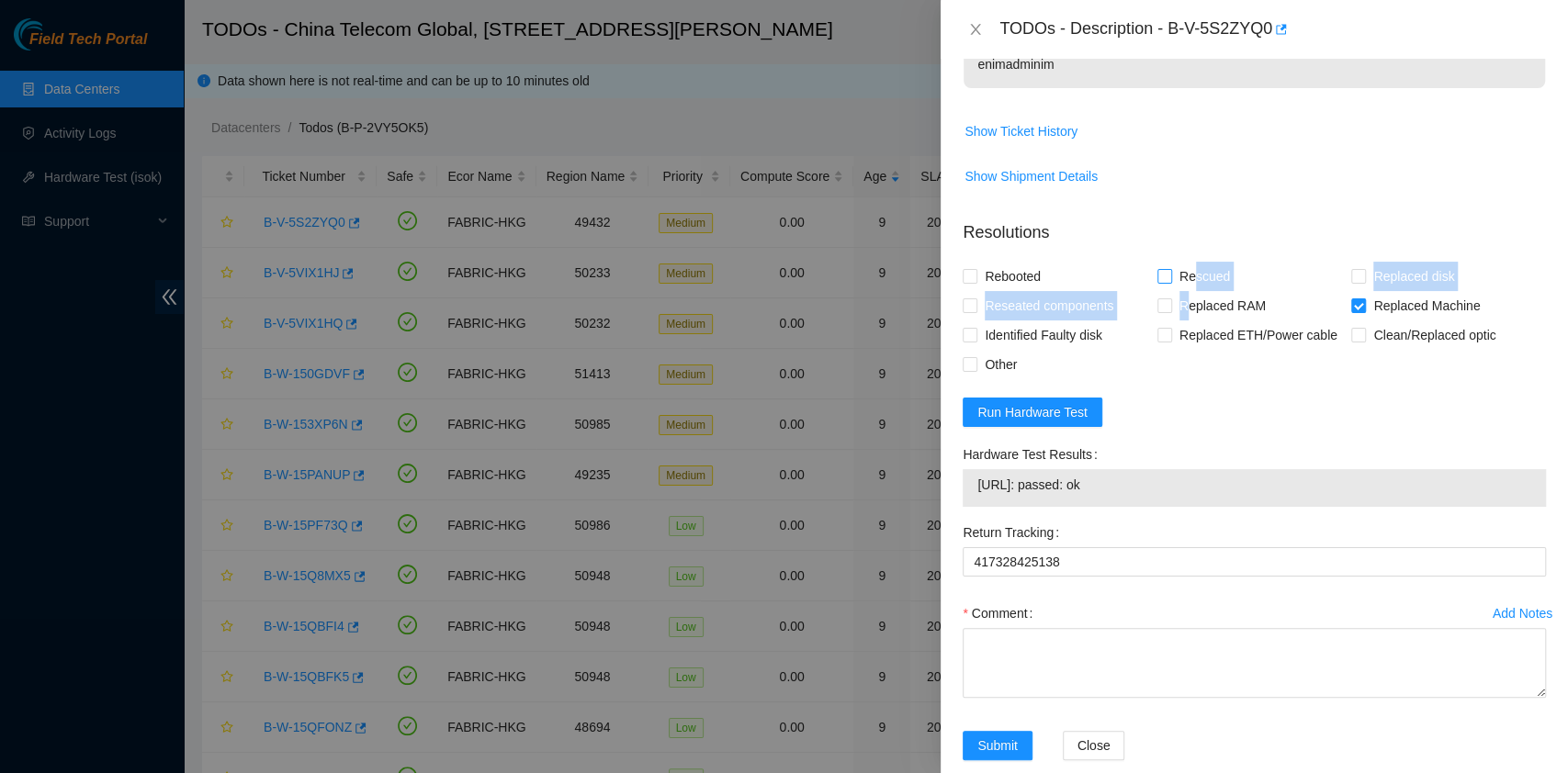
click at [1186, 276] on div "Rebooted Rescued Replaced disk Reseated components Replaced RAM Replaced Machin…" at bounding box center [1255, 320] width 583 height 117
click at [1187, 276] on span "Rescued" at bounding box center [1205, 276] width 66 height 29
click at [1171, 276] on input "Rescued" at bounding box center [1163, 275] width 13 height 13
checkbox input "true"
click at [1017, 283] on span "Rebooted" at bounding box center [1013, 276] width 70 height 29
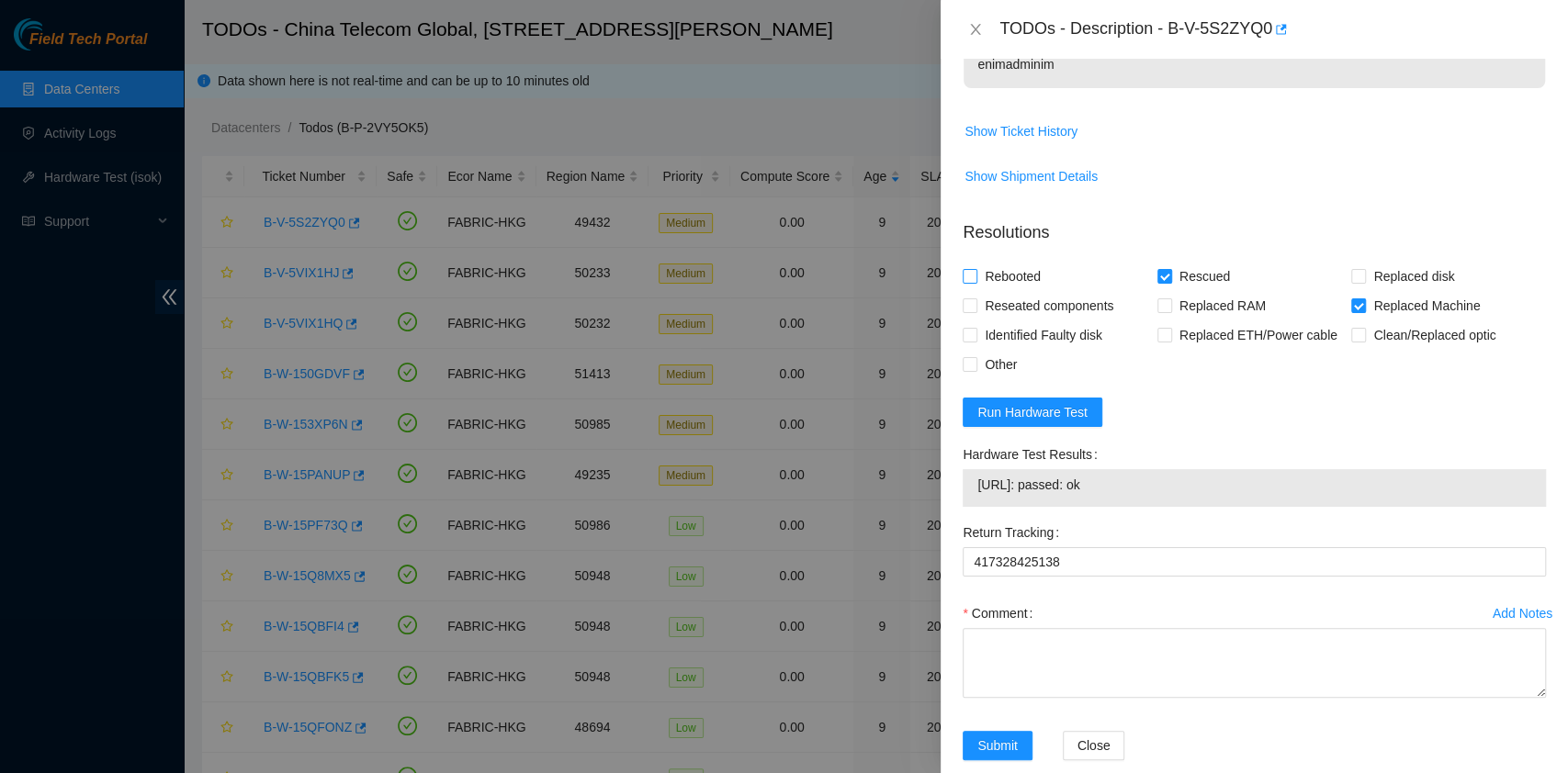
click at [976, 282] on input "Rebooted" at bounding box center [969, 275] width 13 height 13
checkbox input "true"
click at [1011, 312] on span "Reseated components" at bounding box center [1049, 306] width 143 height 29
click at [976, 311] on input "Reseated components" at bounding box center [969, 304] width 13 height 13
checkbox input "true"
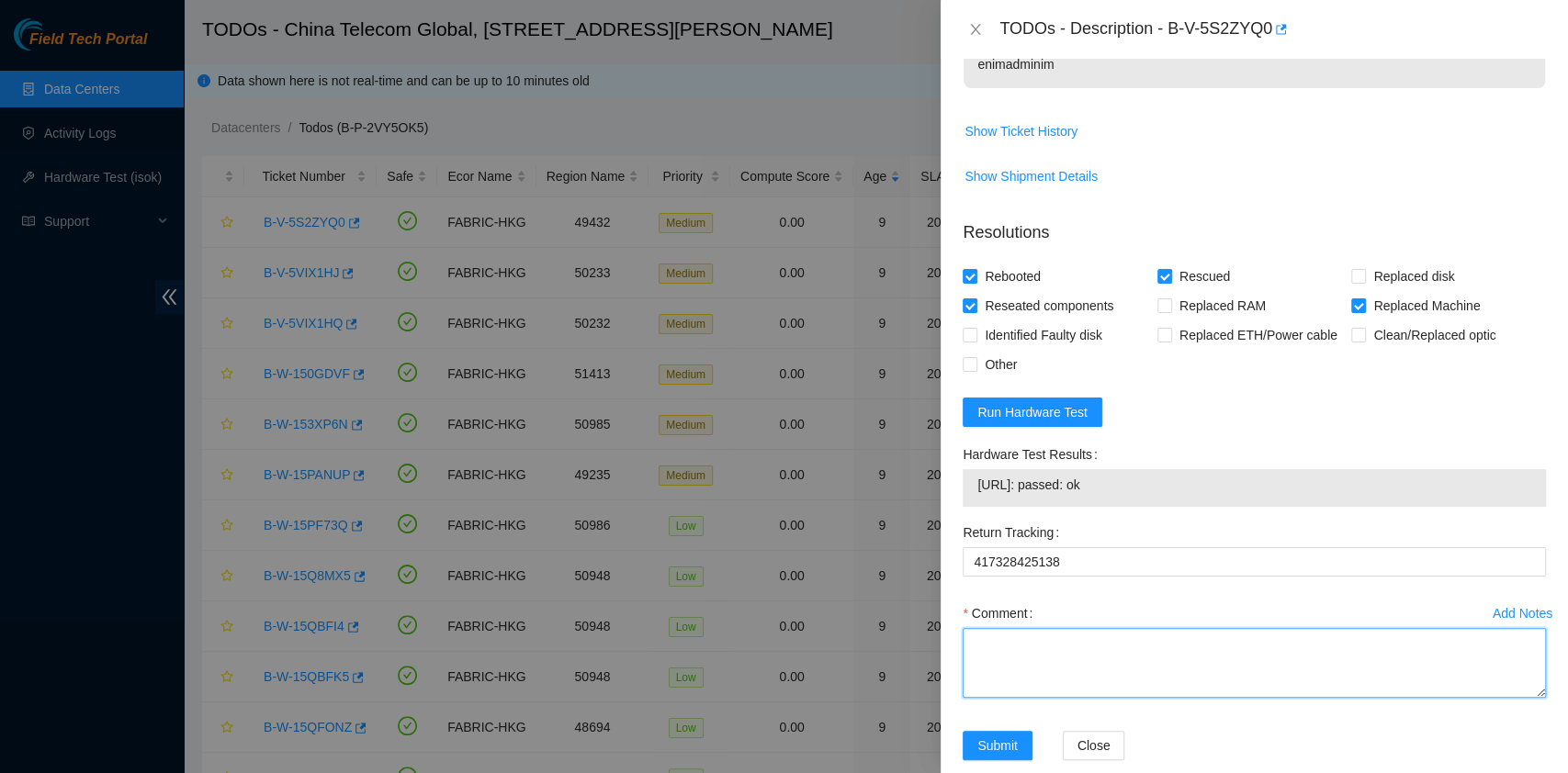
drag, startPoint x: 1042, startPoint y: 640, endPoint x: 1053, endPoint y: 658, distance: 21.1
click at [1043, 640] on textarea "Comment" at bounding box center [1255, 662] width 583 height 69
type textarea "pass ok"
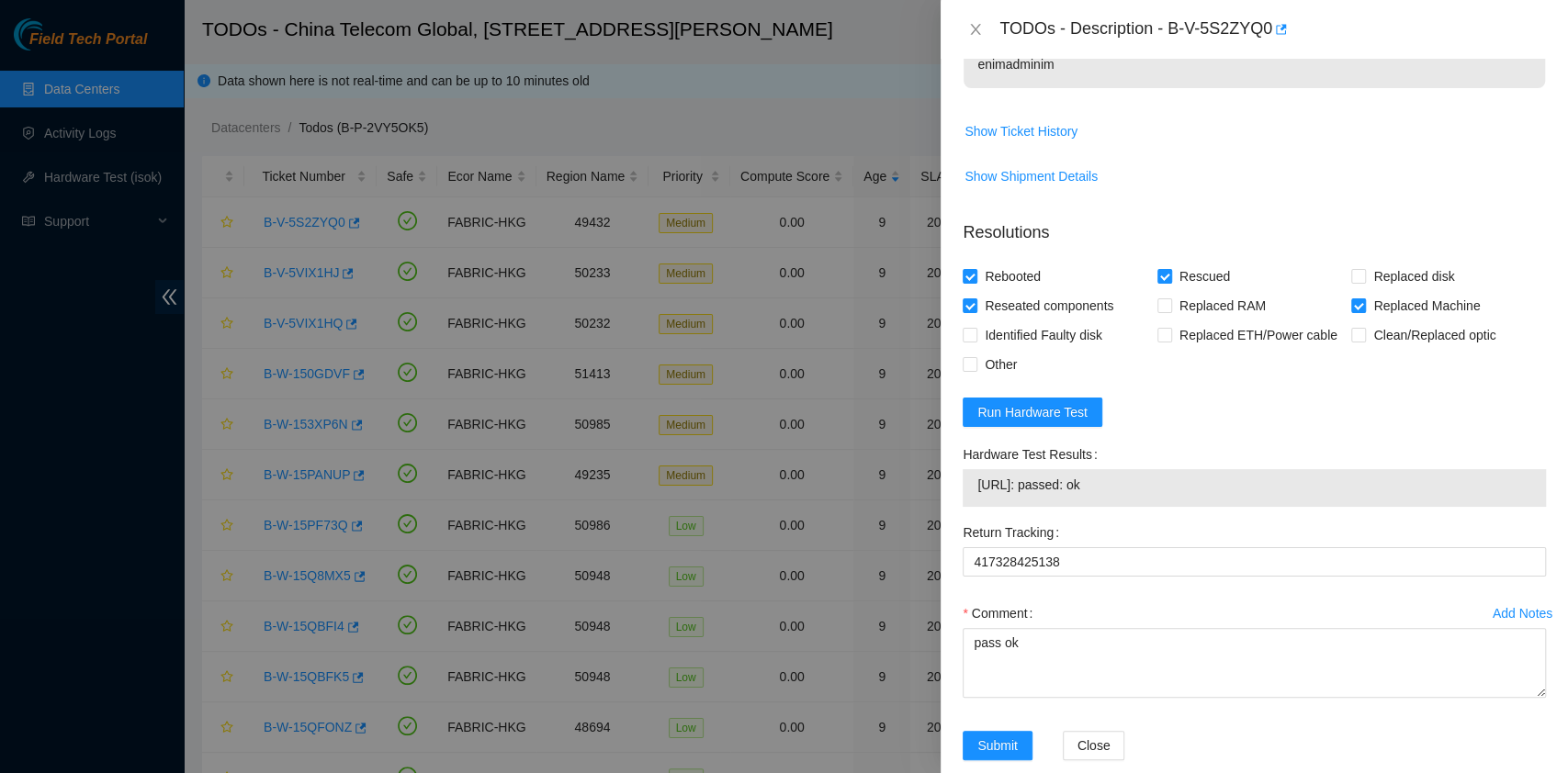
click at [997, 723] on div "Add Notes Comment pass ok" at bounding box center [1254, 664] width 598 height 132
click at [997, 726] on div "Add Notes Comment pass ok" at bounding box center [1254, 664] width 598 height 132
click at [997, 727] on div "Add Notes Comment pass ok" at bounding box center [1254, 664] width 598 height 132
click at [1008, 739] on span "Submit" at bounding box center [997, 746] width 40 height 21
click at [1285, 470] on div "[URL]: passed: ok" at bounding box center [1255, 488] width 583 height 37
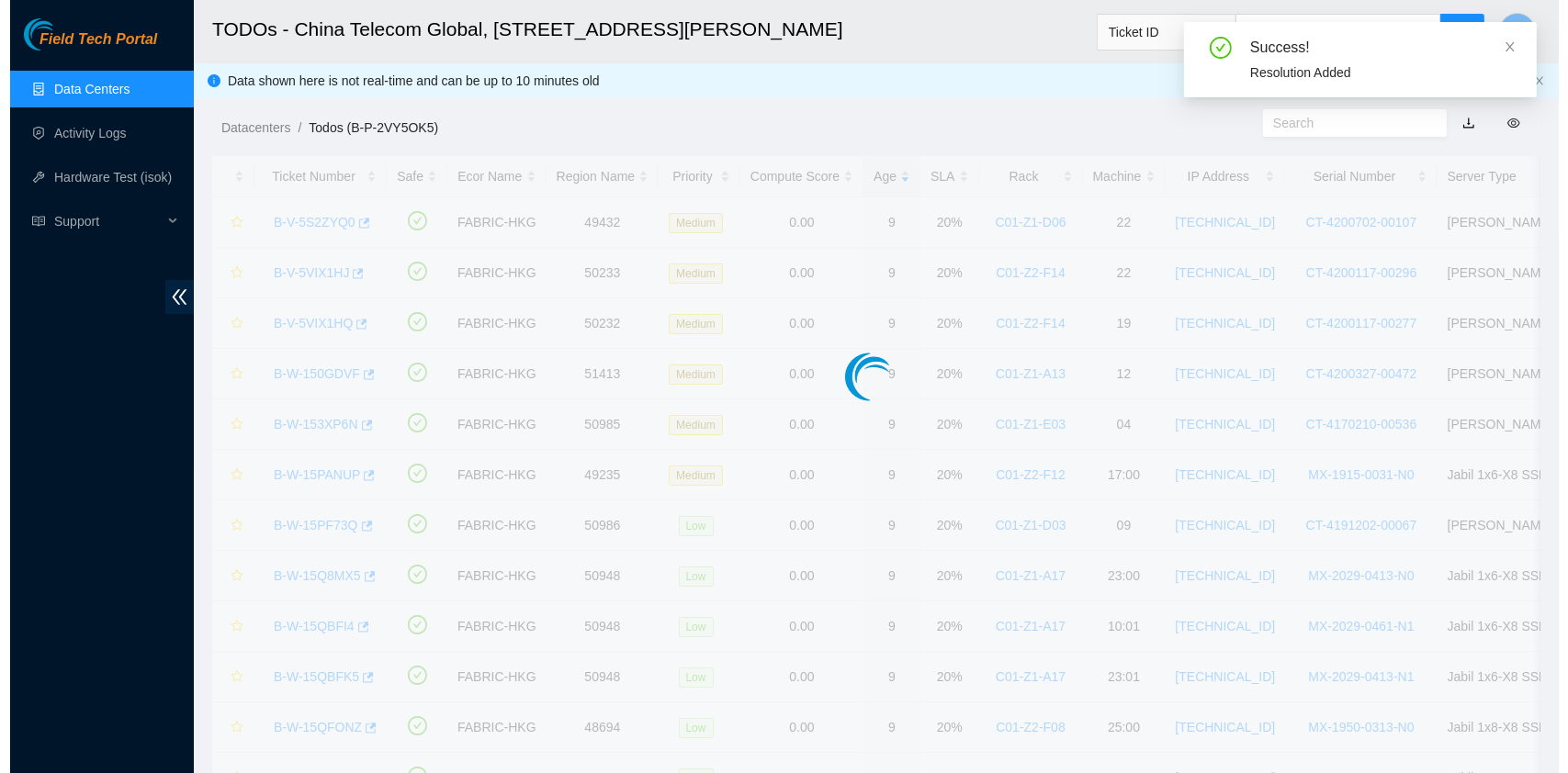
scroll to position [469, 0]
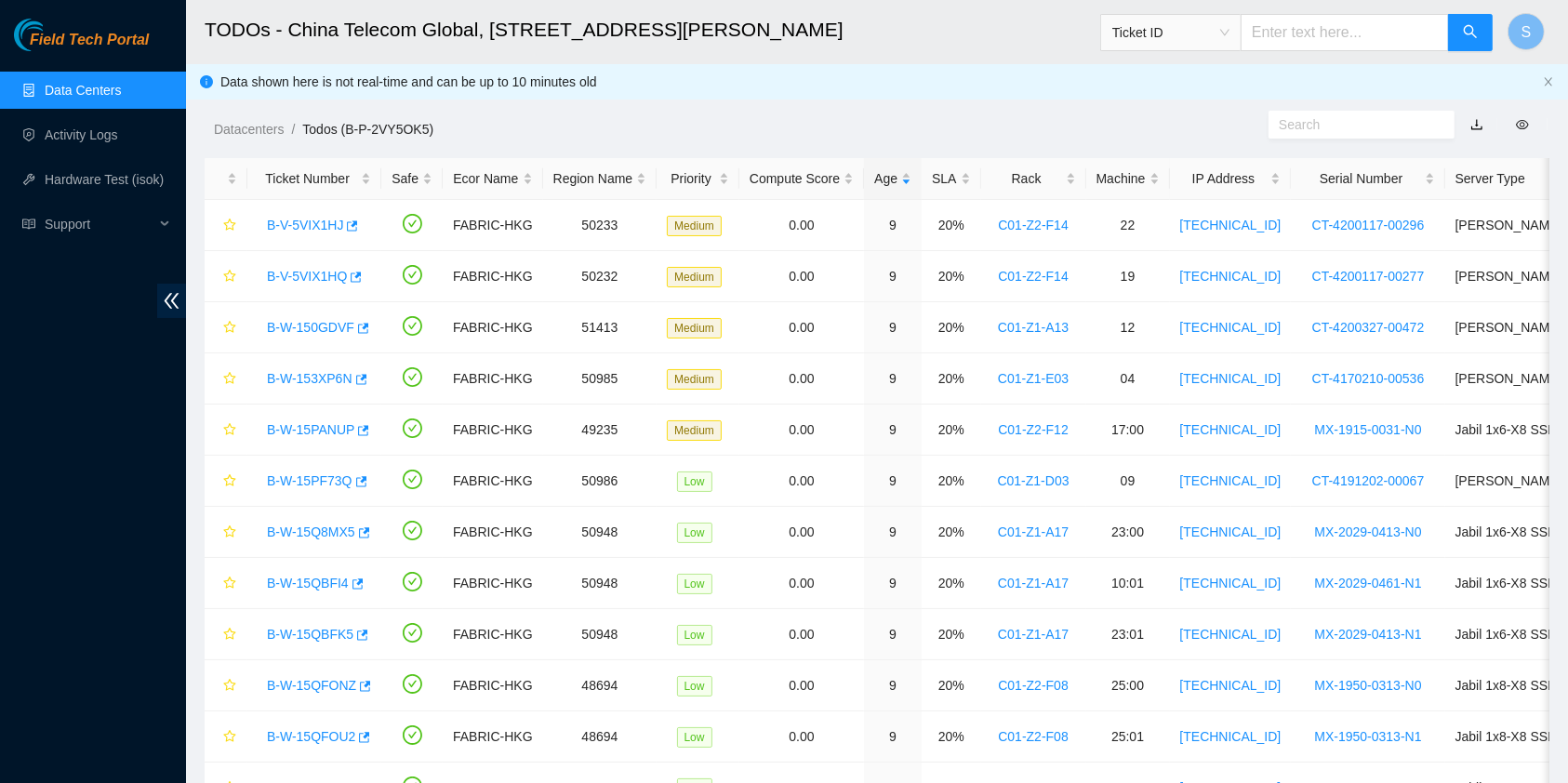
click at [113, 421] on div "Field Tech Portal Data Centers Activity Logs Hardware Test (isok) Support" at bounding box center [93, 400] width 186 height 764
click at [85, 128] on link "Activity Logs" at bounding box center [81, 135] width 73 height 15
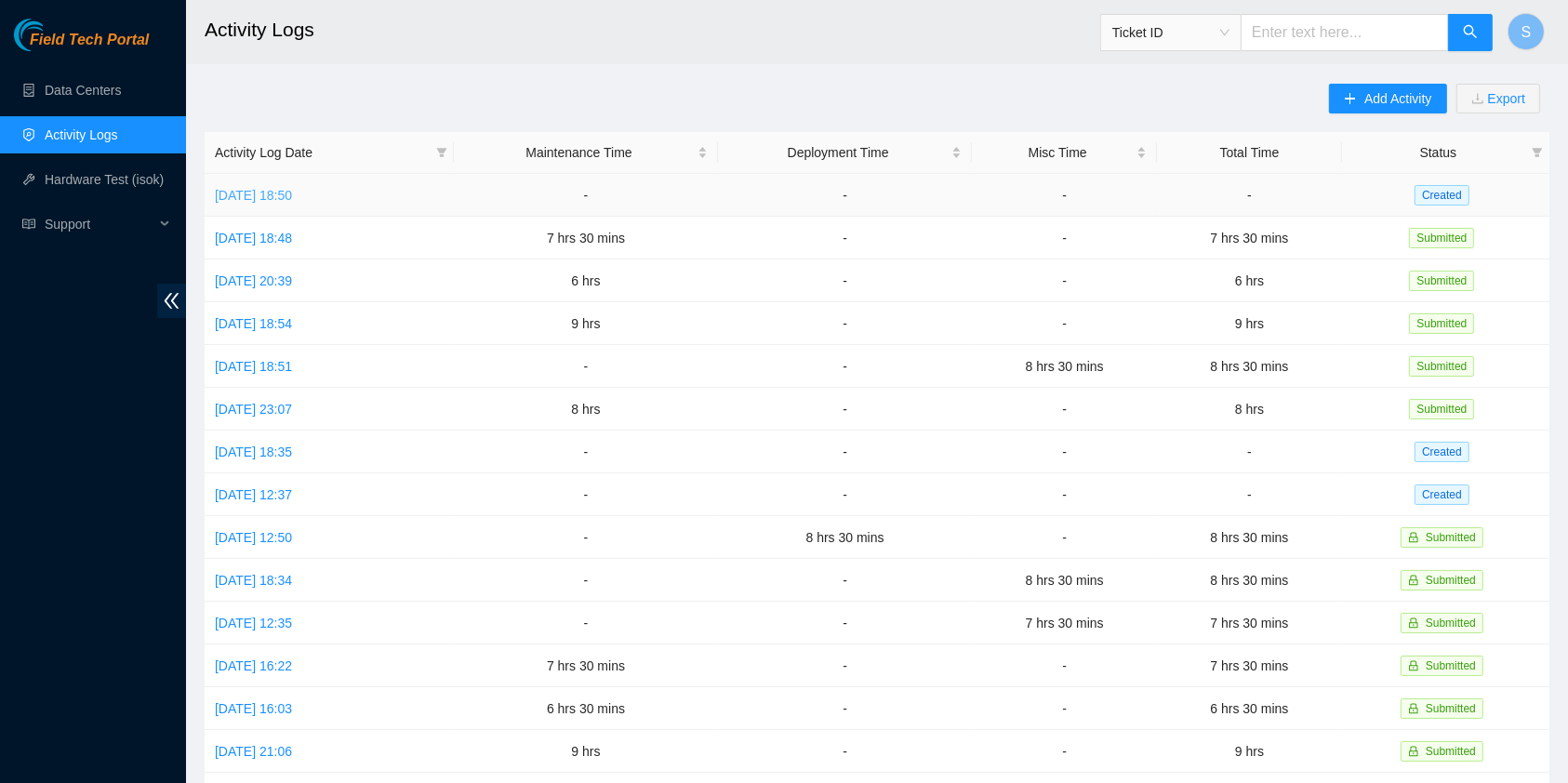
click at [291, 191] on link "[DATE] 18:50" at bounding box center [254, 195] width 77 height 15
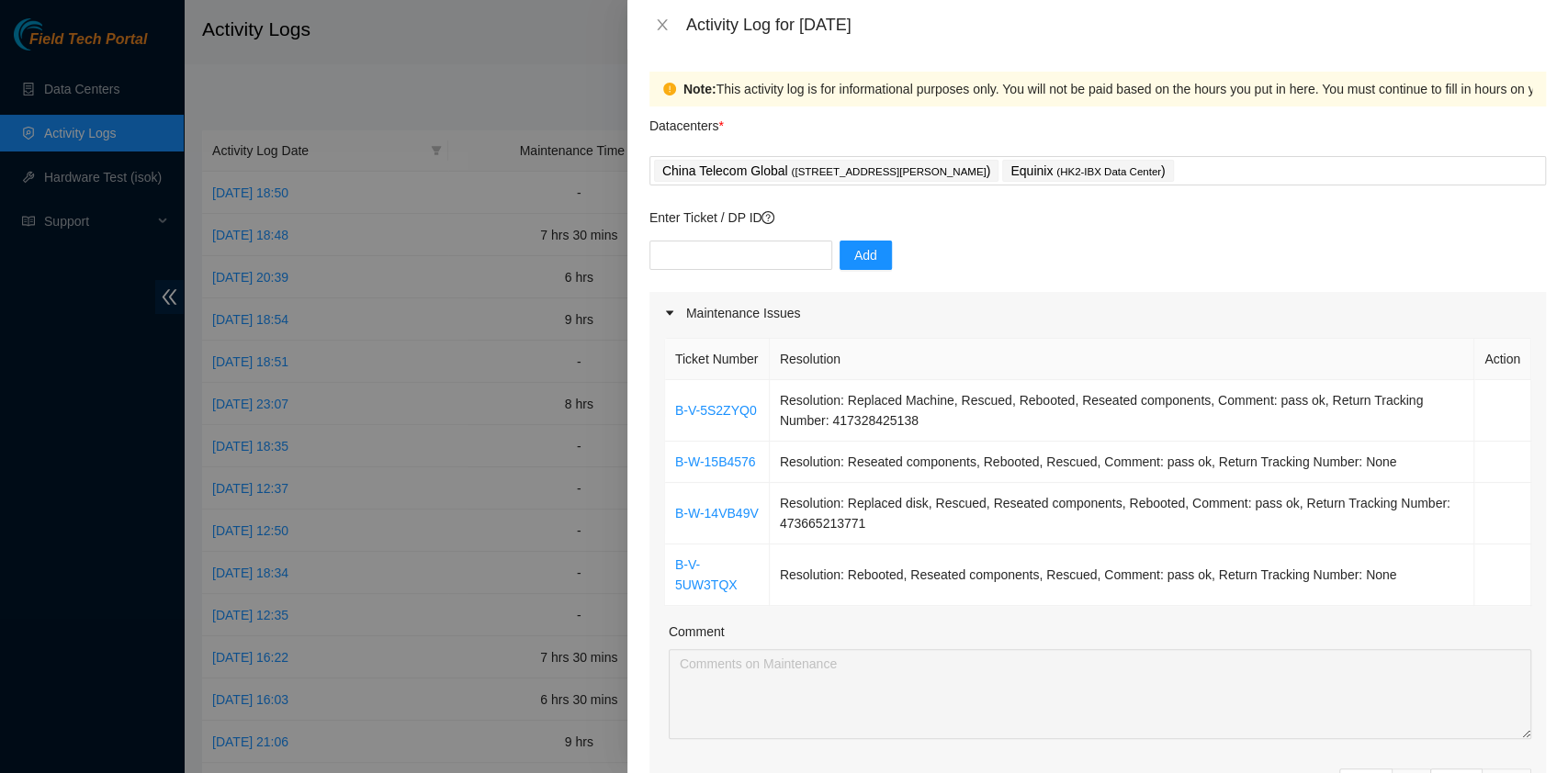
click at [655, 37] on div "Activity Log for [DATE]" at bounding box center [1097, 24] width 941 height 50
click at [659, 23] on icon "close" at bounding box center [662, 24] width 15 height 15
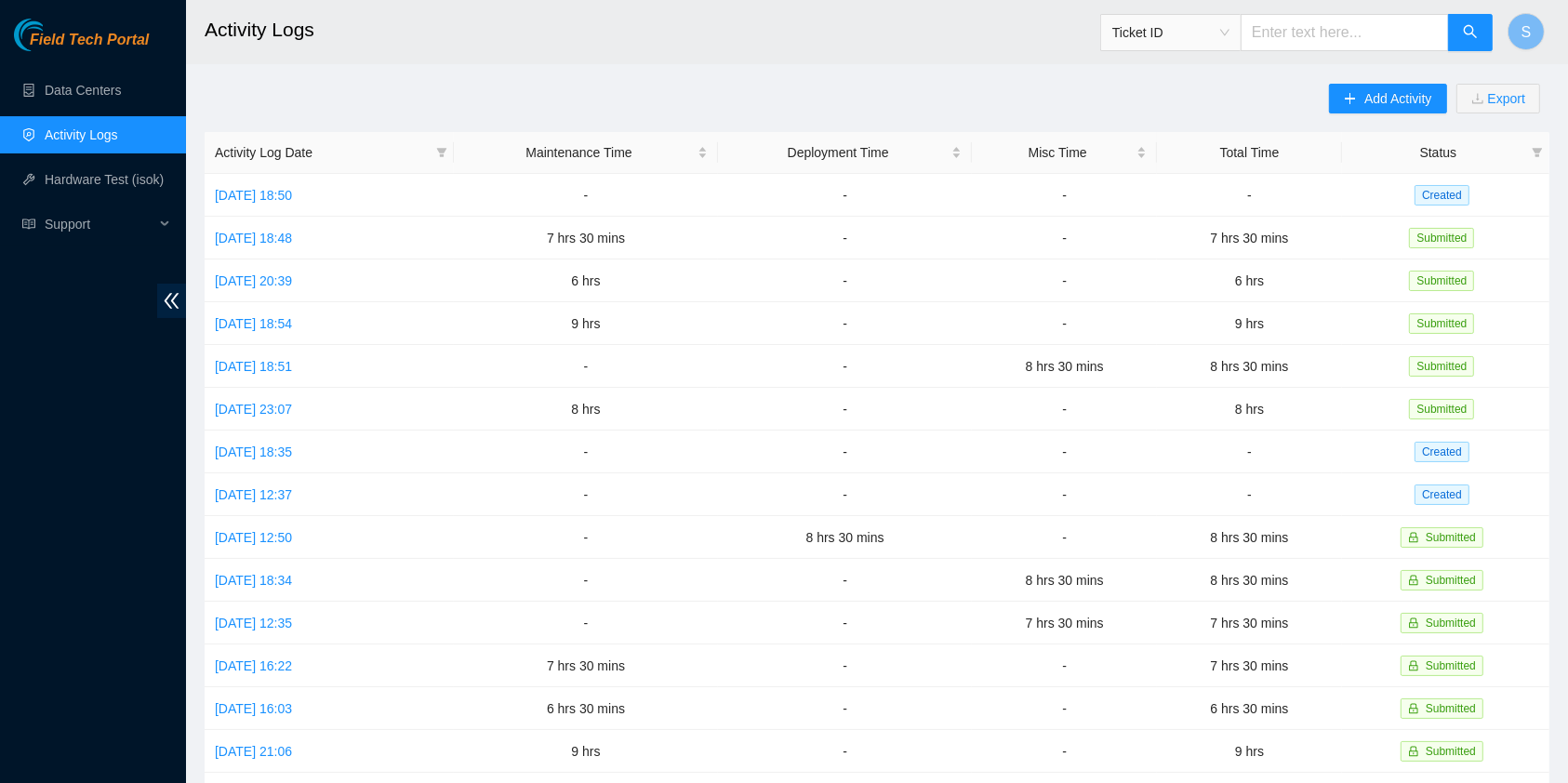
click at [35, 332] on div "Field Tech Portal Data Centers Activity Logs Hardware Test (isok) Support" at bounding box center [93, 400] width 186 height 764
click at [286, 189] on link "[DATE] 18:50" at bounding box center [254, 195] width 77 height 15
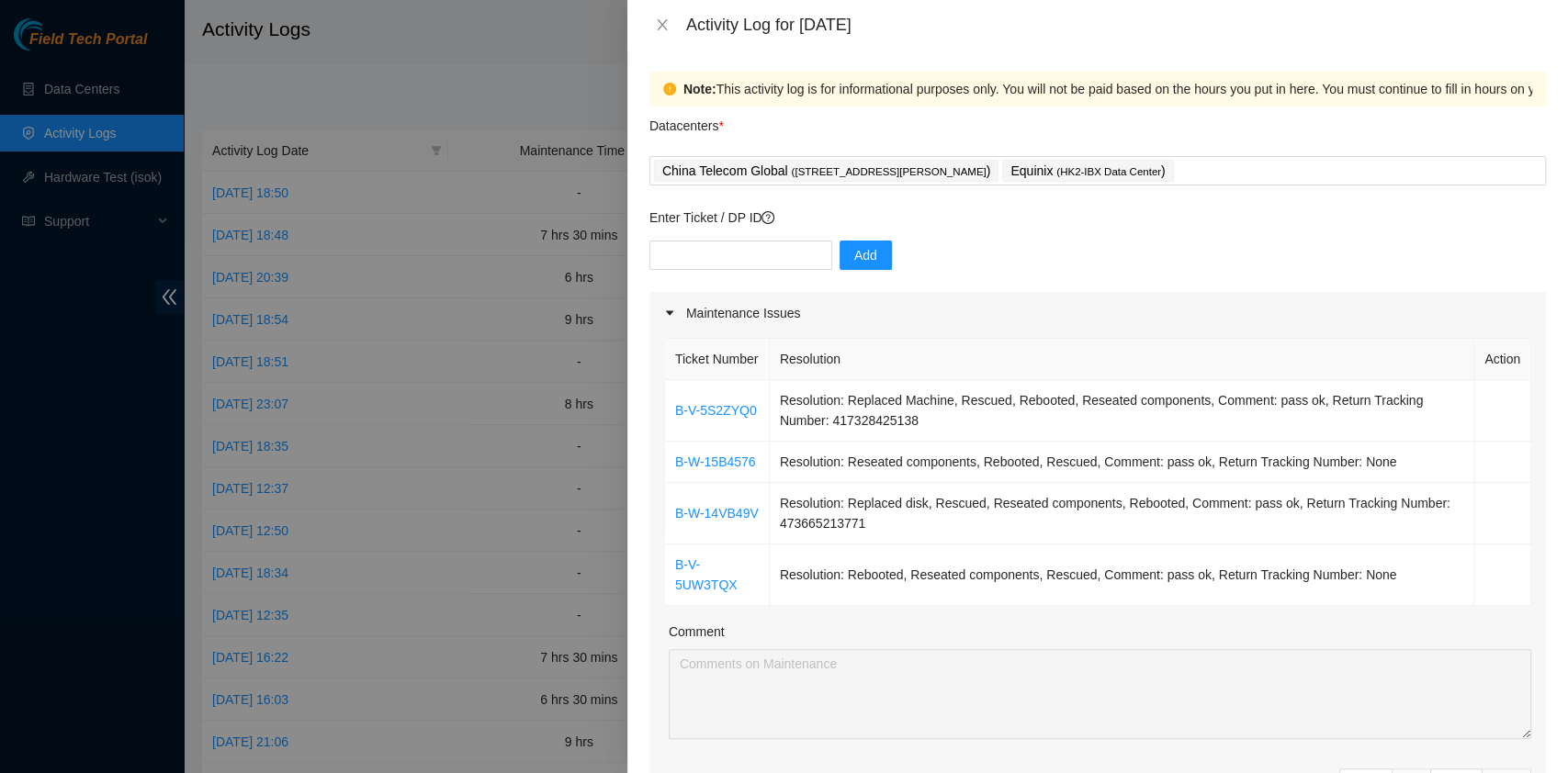
click at [668, 13] on div "Activity Log for [DATE]" at bounding box center [1097, 24] width 941 height 50
click at [665, 23] on icon "close" at bounding box center [662, 24] width 10 height 11
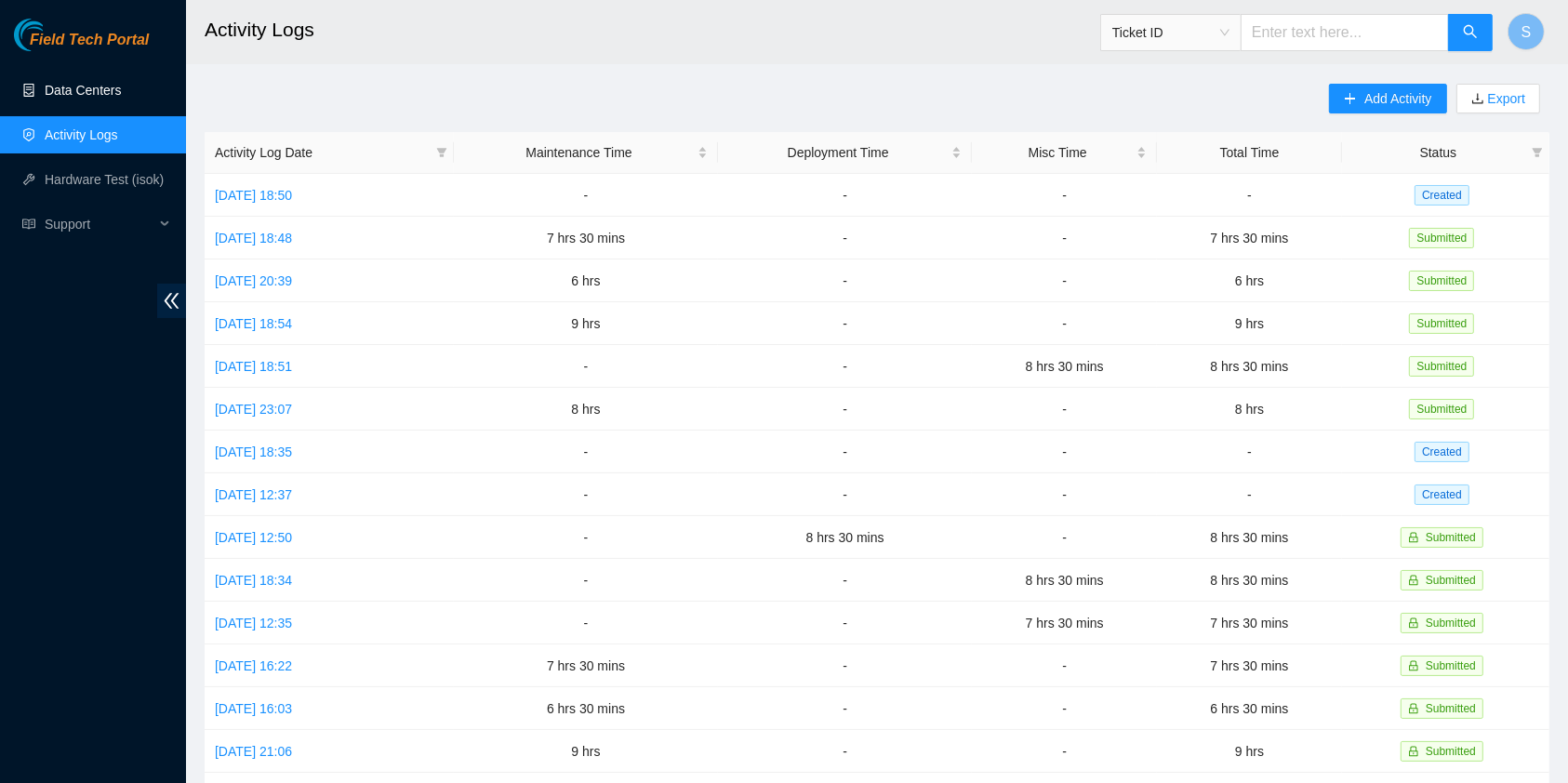
click at [77, 93] on link "Data Centers" at bounding box center [82, 90] width 76 height 15
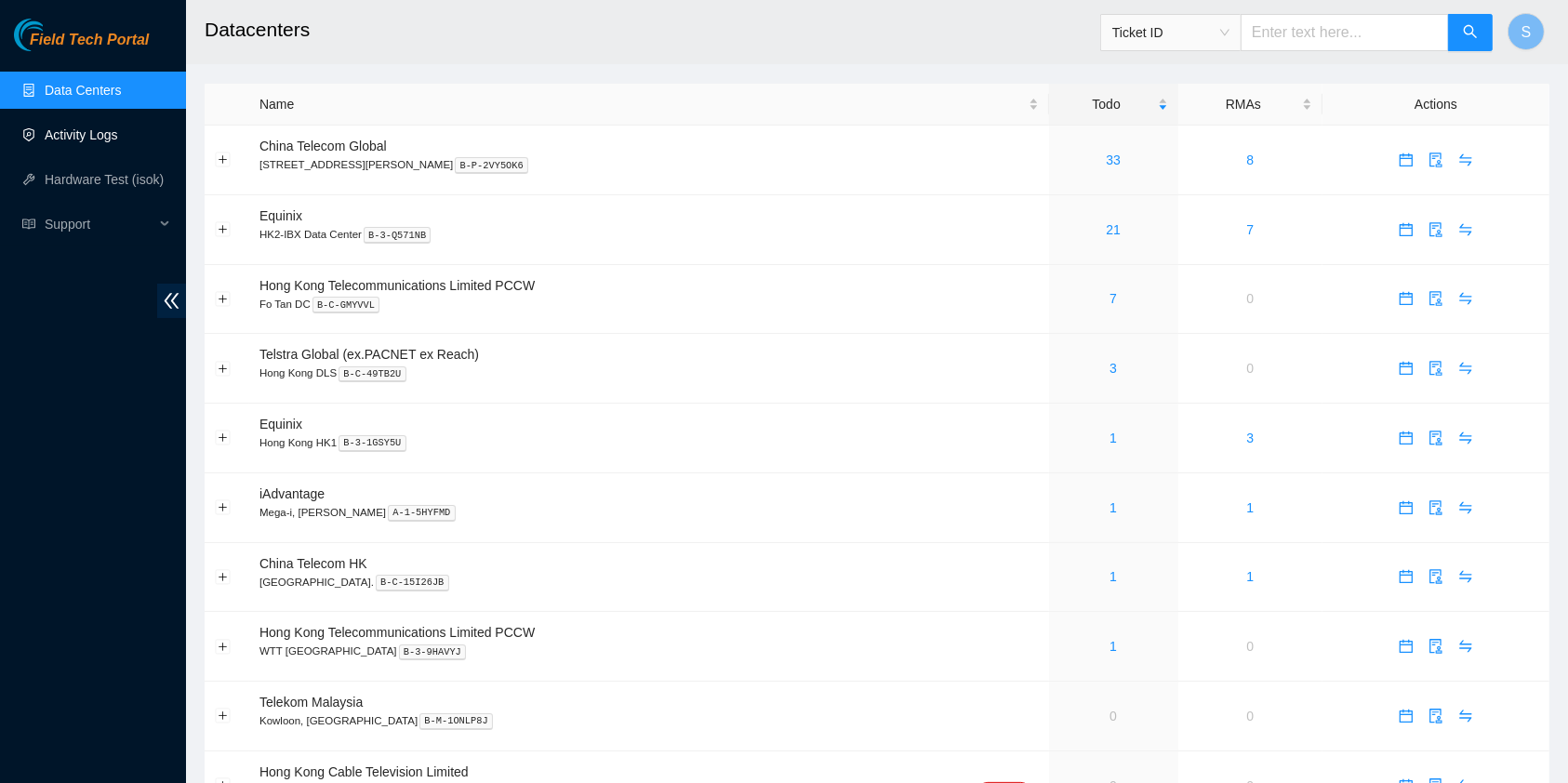
click at [118, 133] on link "Activity Logs" at bounding box center [81, 135] width 73 height 15
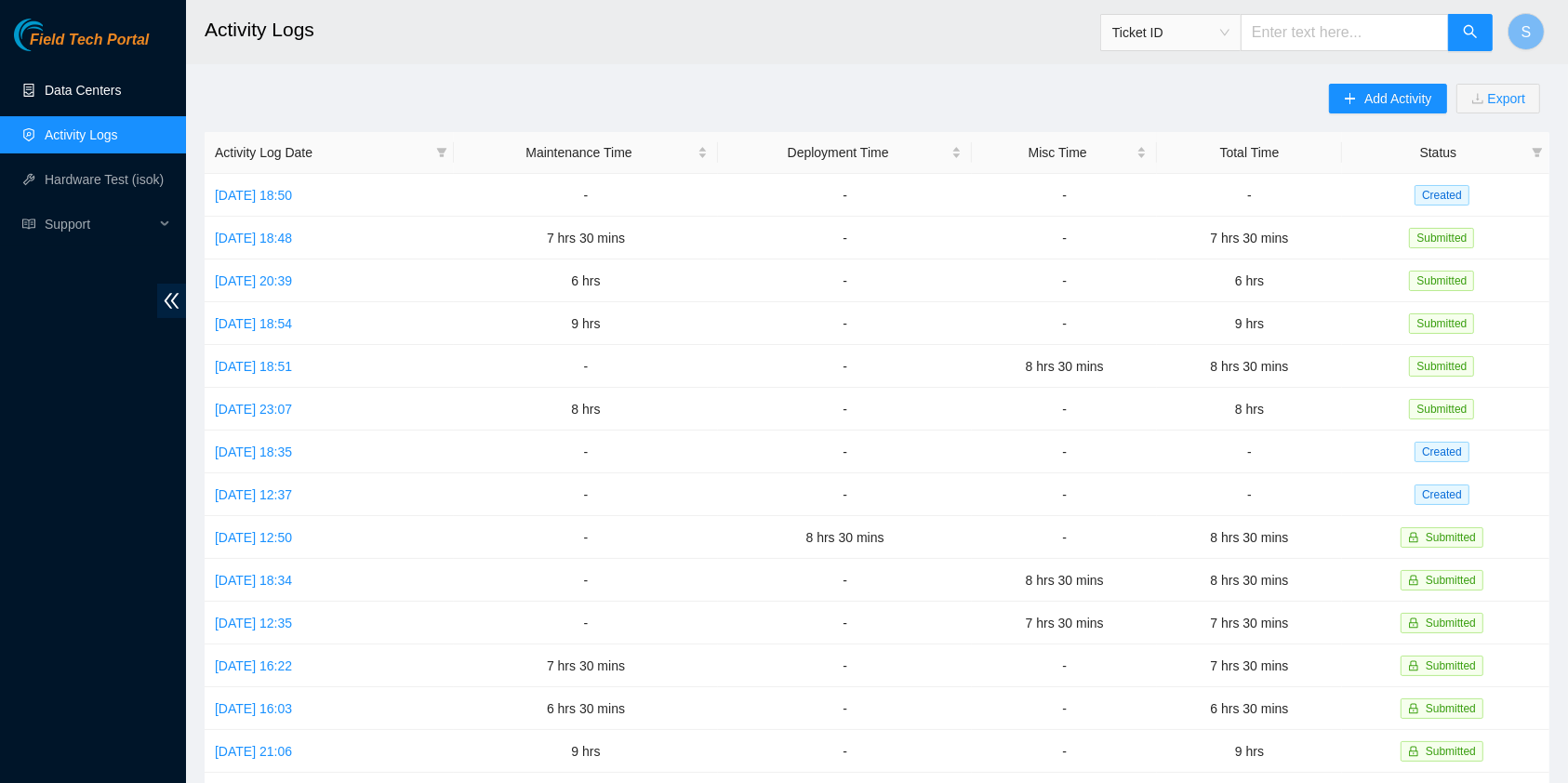
click at [97, 96] on link "Data Centers" at bounding box center [82, 90] width 76 height 15
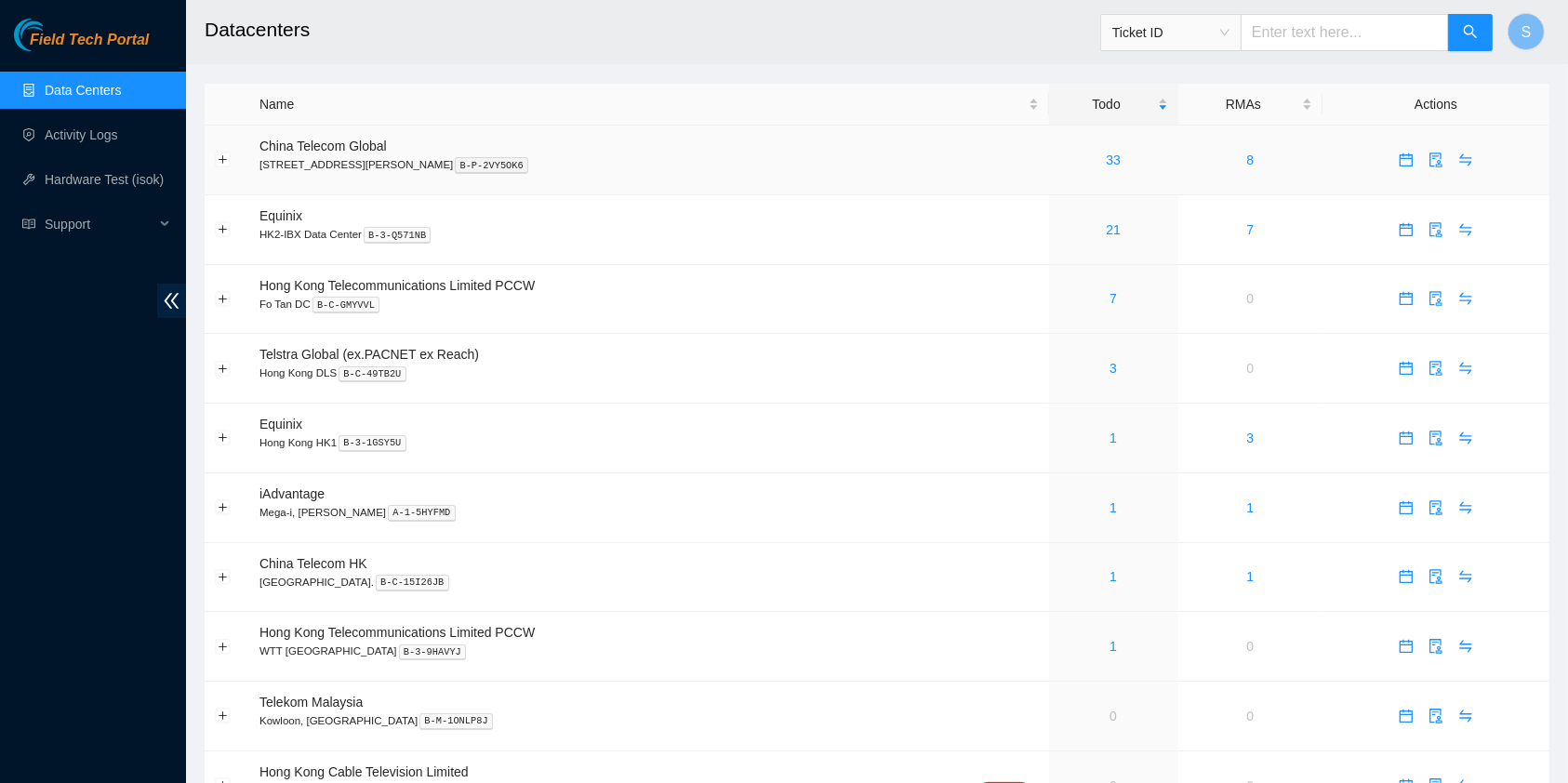
click at [1096, 155] on div "33" at bounding box center [1114, 160] width 109 height 21
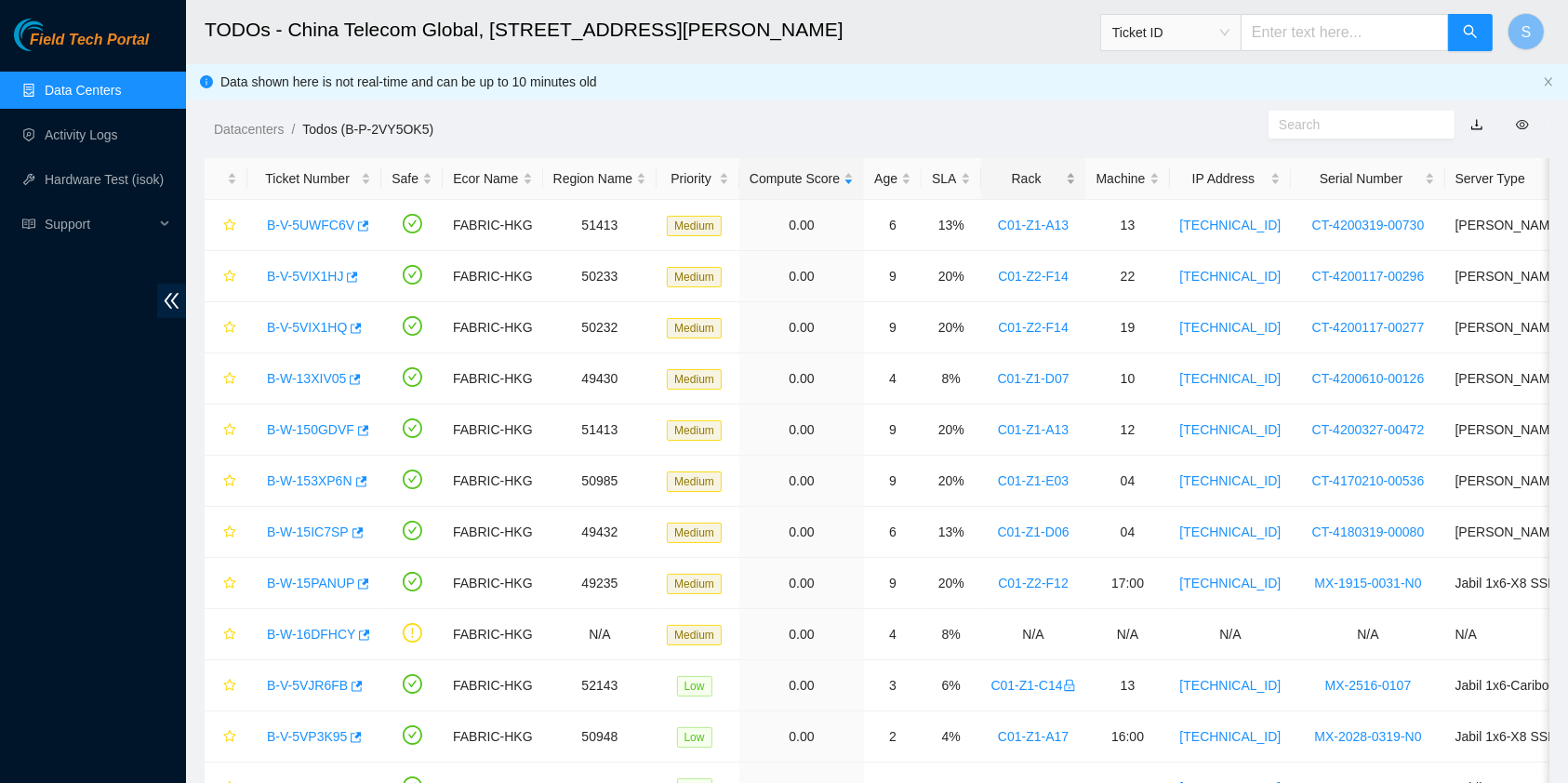
click at [1070, 168] on div "Rack" at bounding box center [1033, 178] width 84 height 21
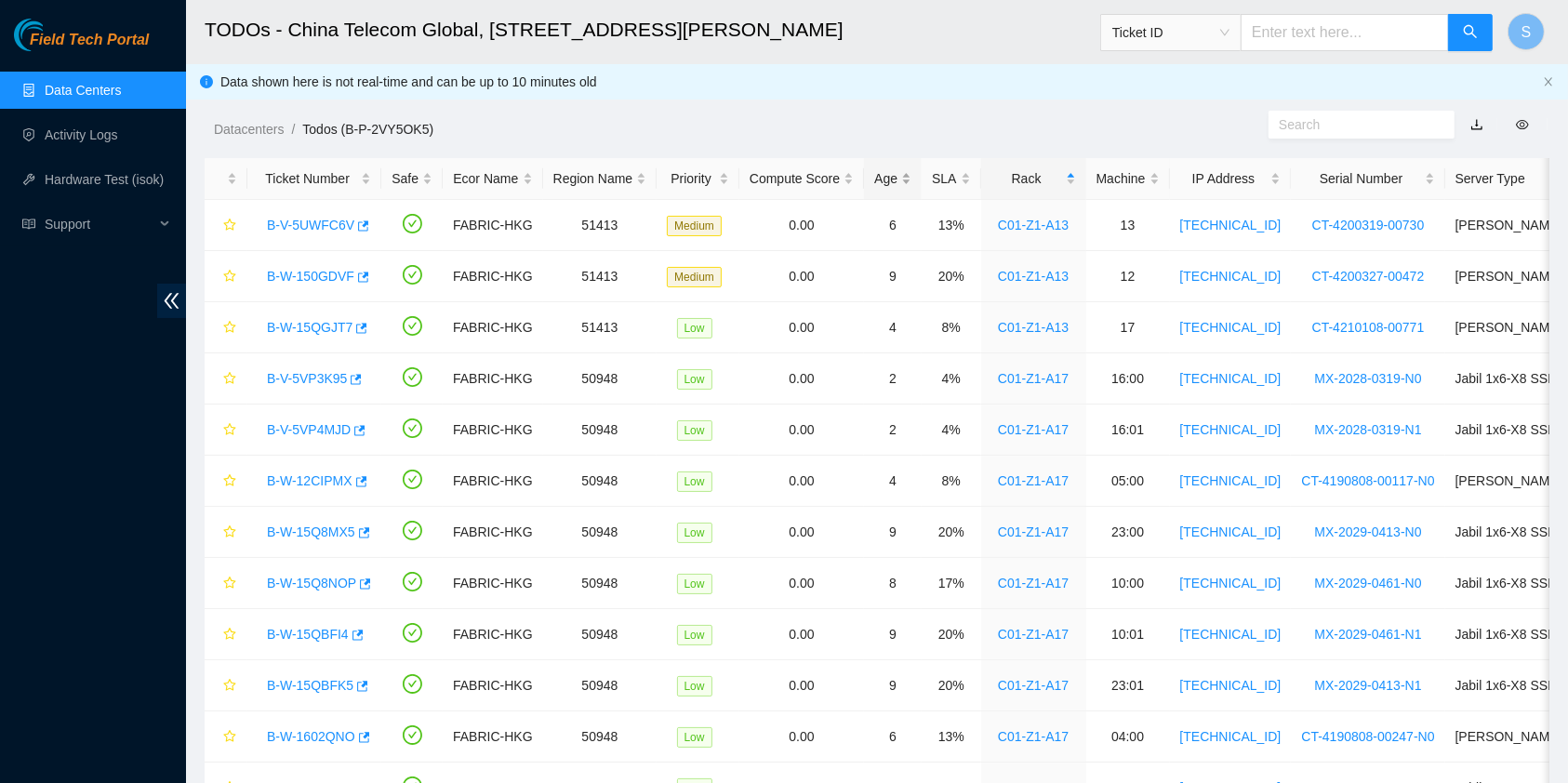
click at [883, 176] on div "Age" at bounding box center [893, 178] width 38 height 21
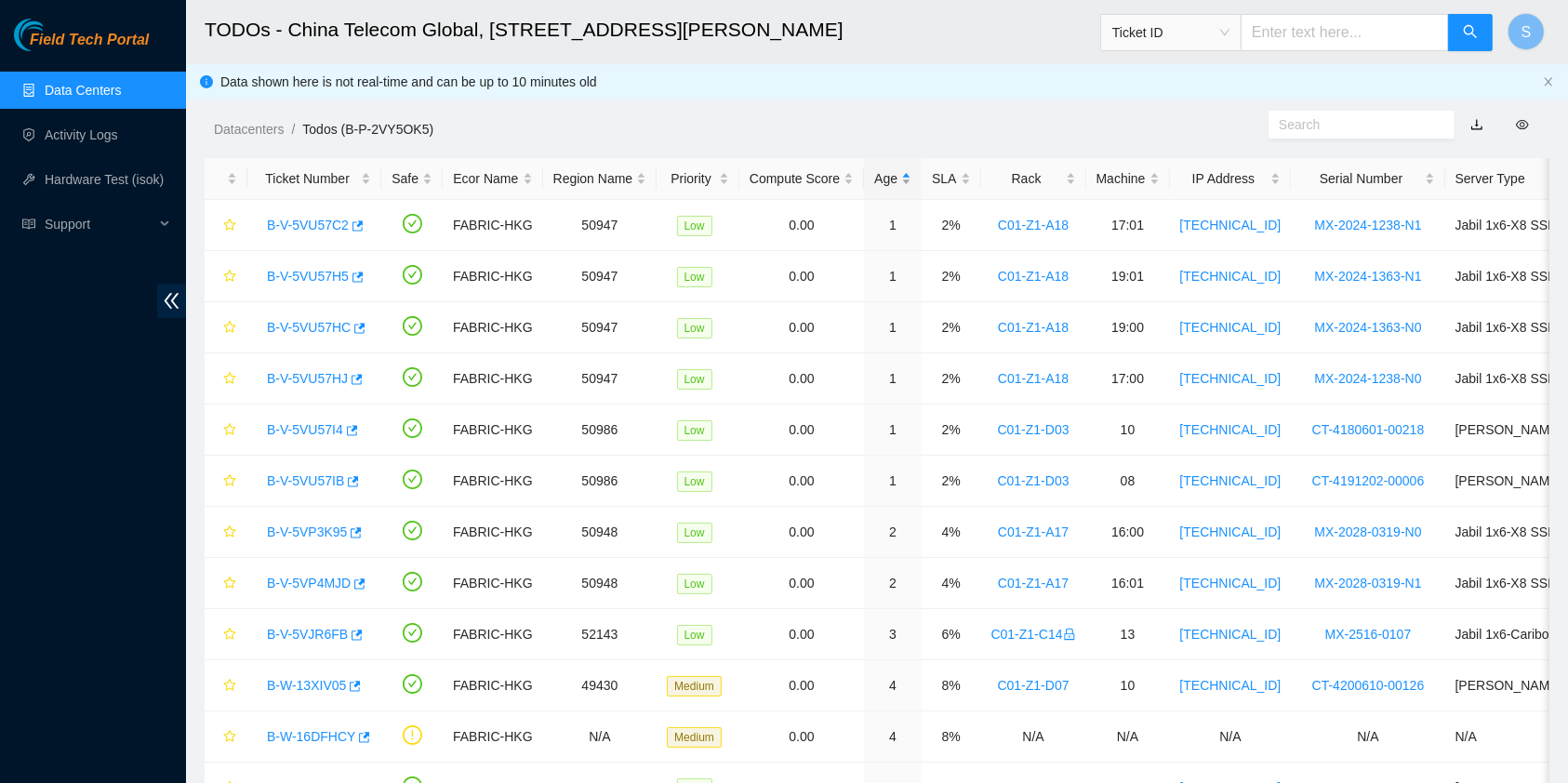
click at [878, 181] on div "Age" at bounding box center [893, 178] width 38 height 21
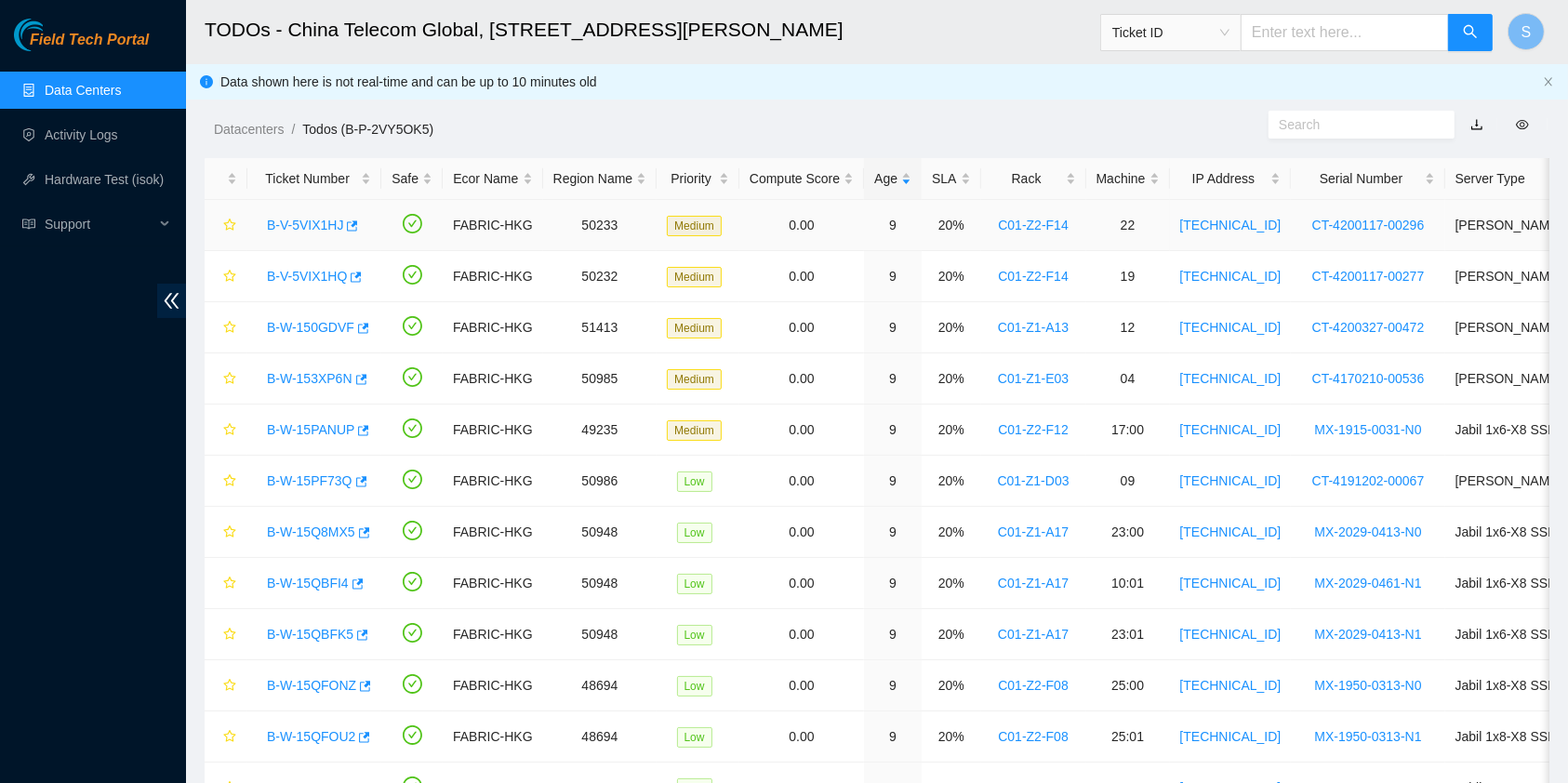
click at [325, 227] on link "B-V-5VIX1HJ" at bounding box center [304, 225] width 76 height 15
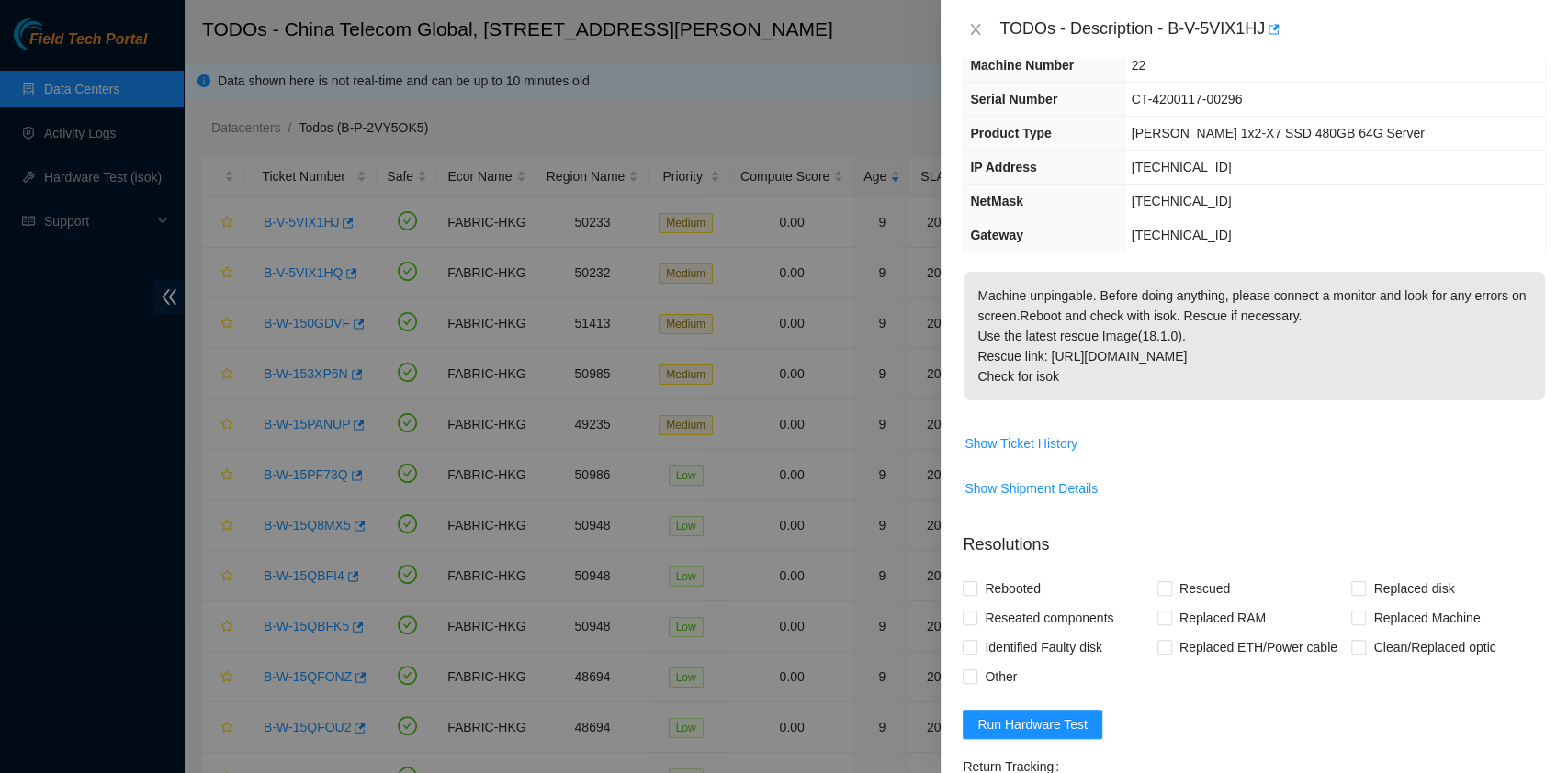
scroll to position [332, 0]
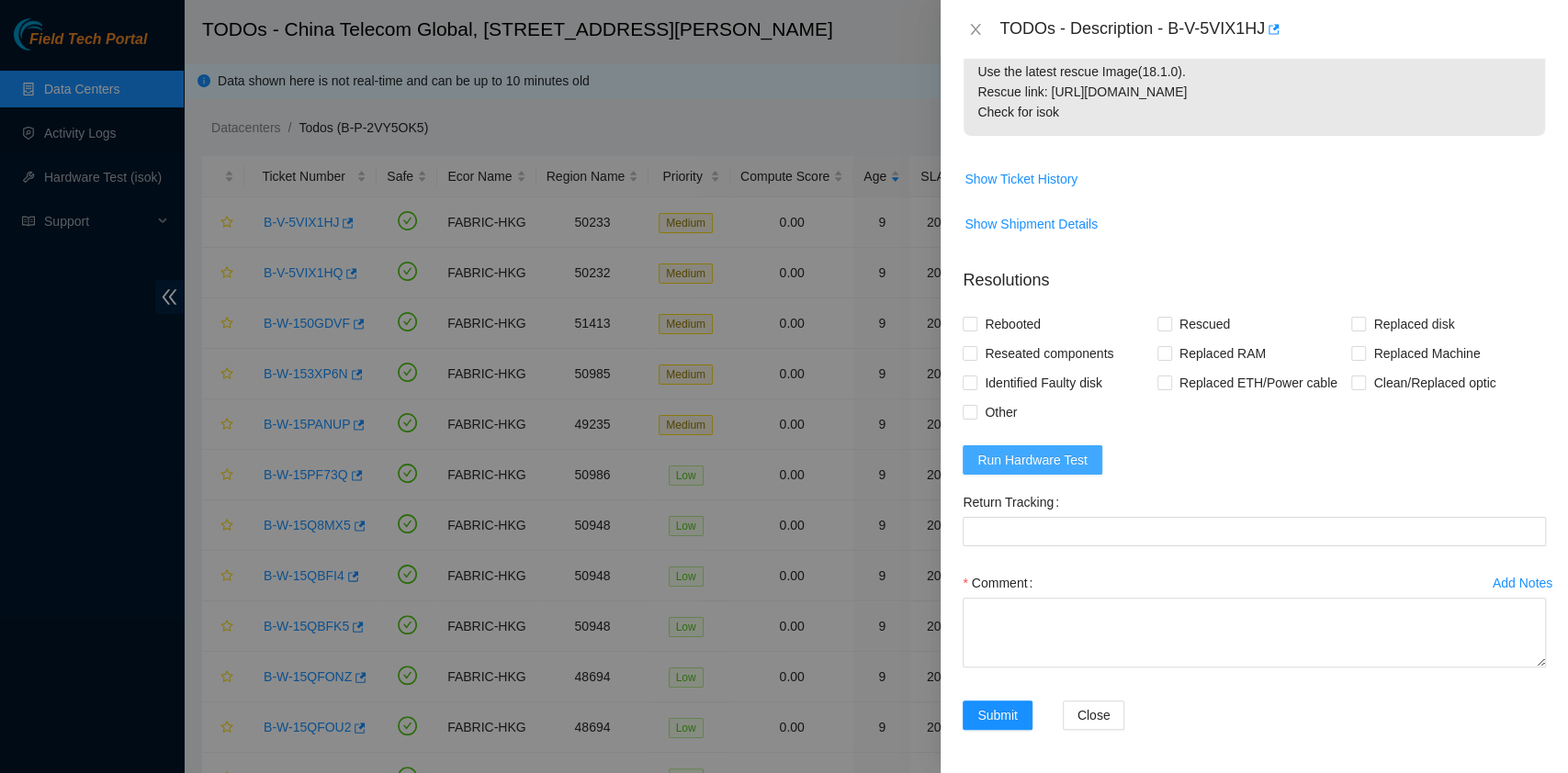
click at [1058, 467] on span "Run Hardware Test" at bounding box center [1033, 460] width 111 height 21
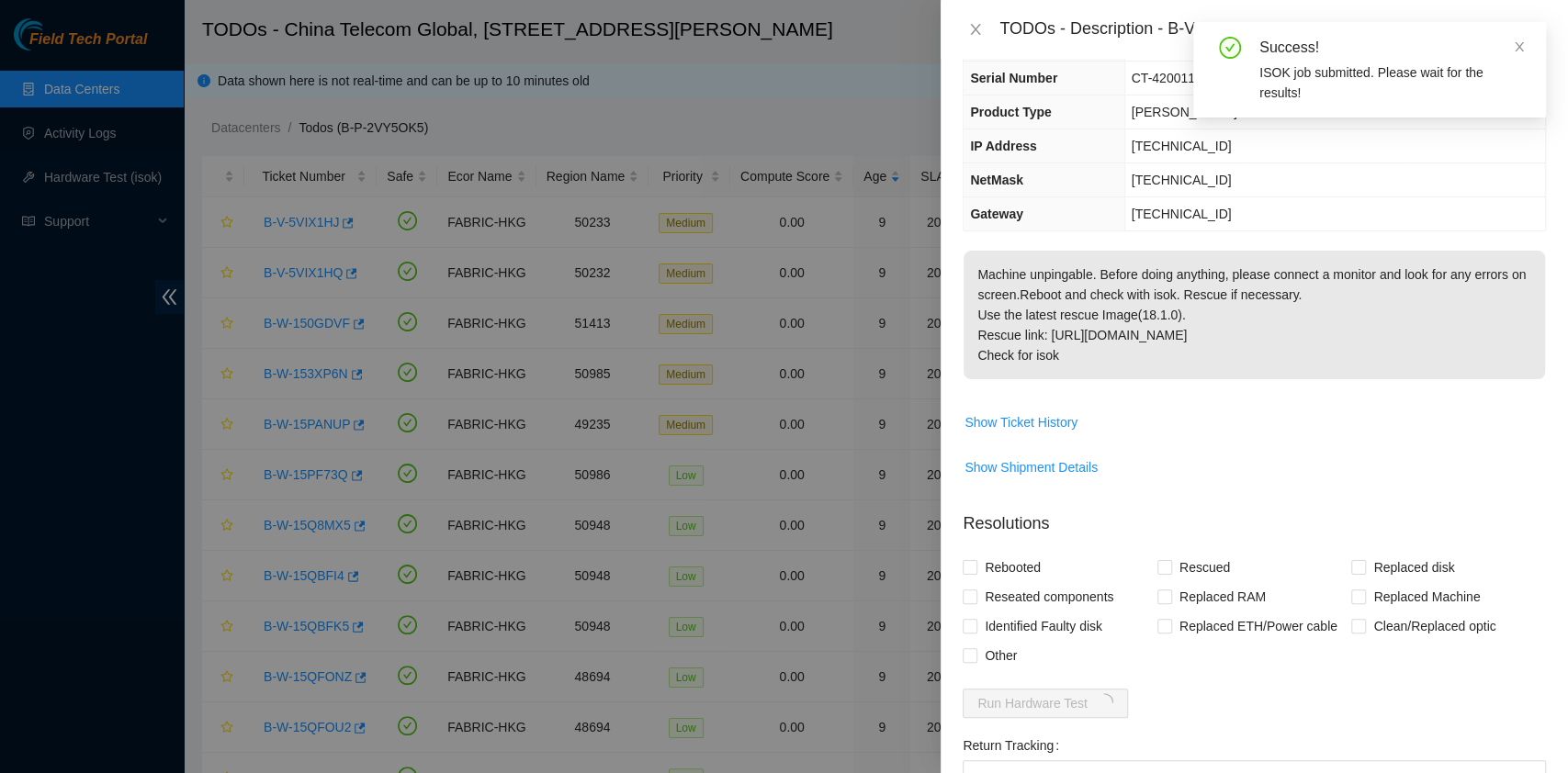
scroll to position [88, 0]
click at [1169, 21] on div "TODOs - Description - B-V-5VIX1HJ" at bounding box center [1272, 29] width 546 height 29
click at [1525, 48] on icon "close" at bounding box center [1519, 46] width 13 height 13
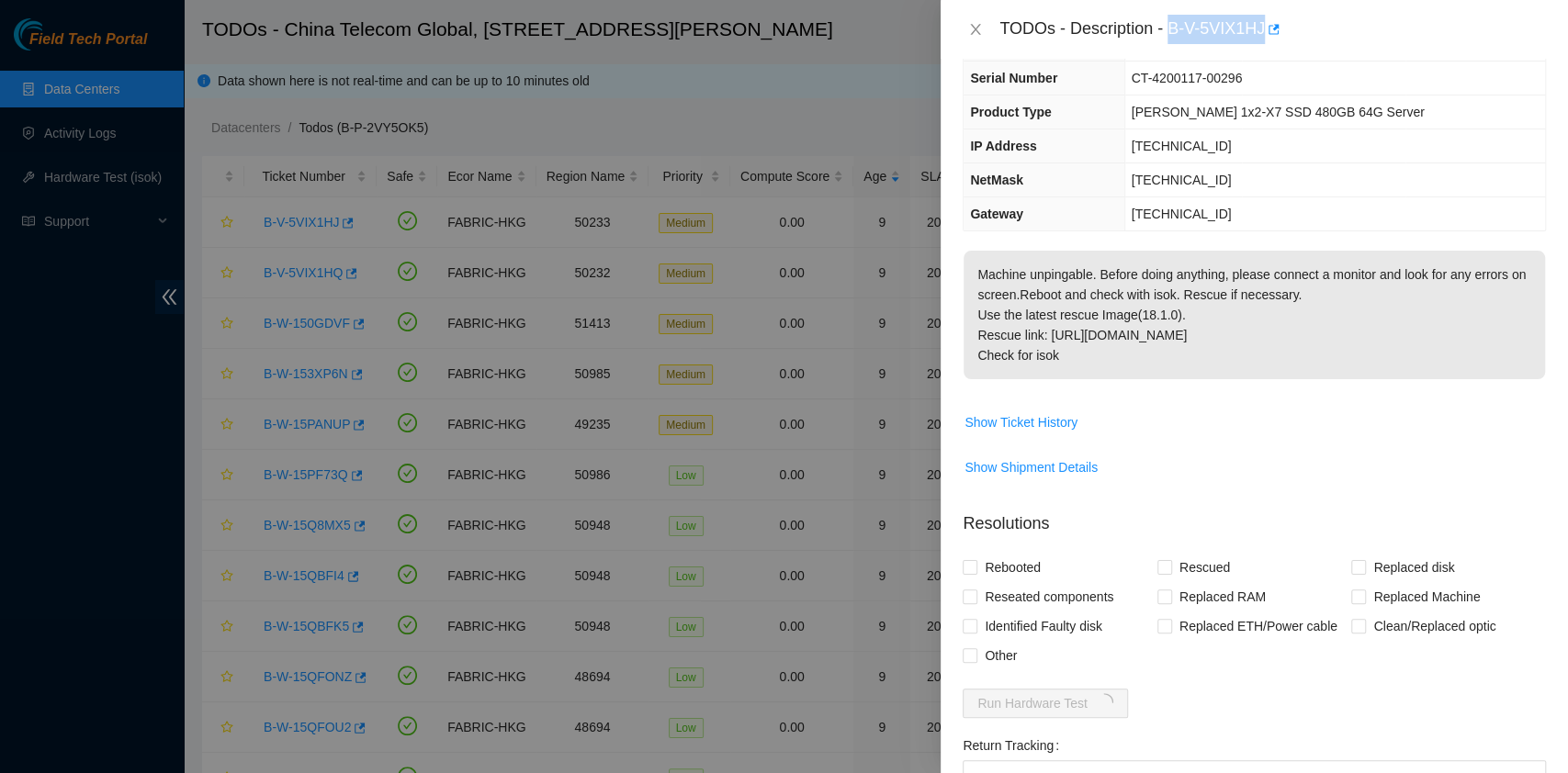
drag, startPoint x: 1173, startPoint y: 25, endPoint x: 1265, endPoint y: 60, distance: 98.4
click at [1265, 60] on div "TODOs - Description - B-V-5VIX1HJ Problem Type Hardware Rack Number C01-Z2-F14 …" at bounding box center [1254, 386] width 627 height 773
copy div "B-V-5VIX1HJ Problem Type Hardware Rack Number C01-Z2-F14 Machine Number 22"
click at [1053, 599] on span "Reseated components" at bounding box center [1049, 597] width 143 height 29
click at [976, 599] on input "Reseated components" at bounding box center [969, 596] width 13 height 13
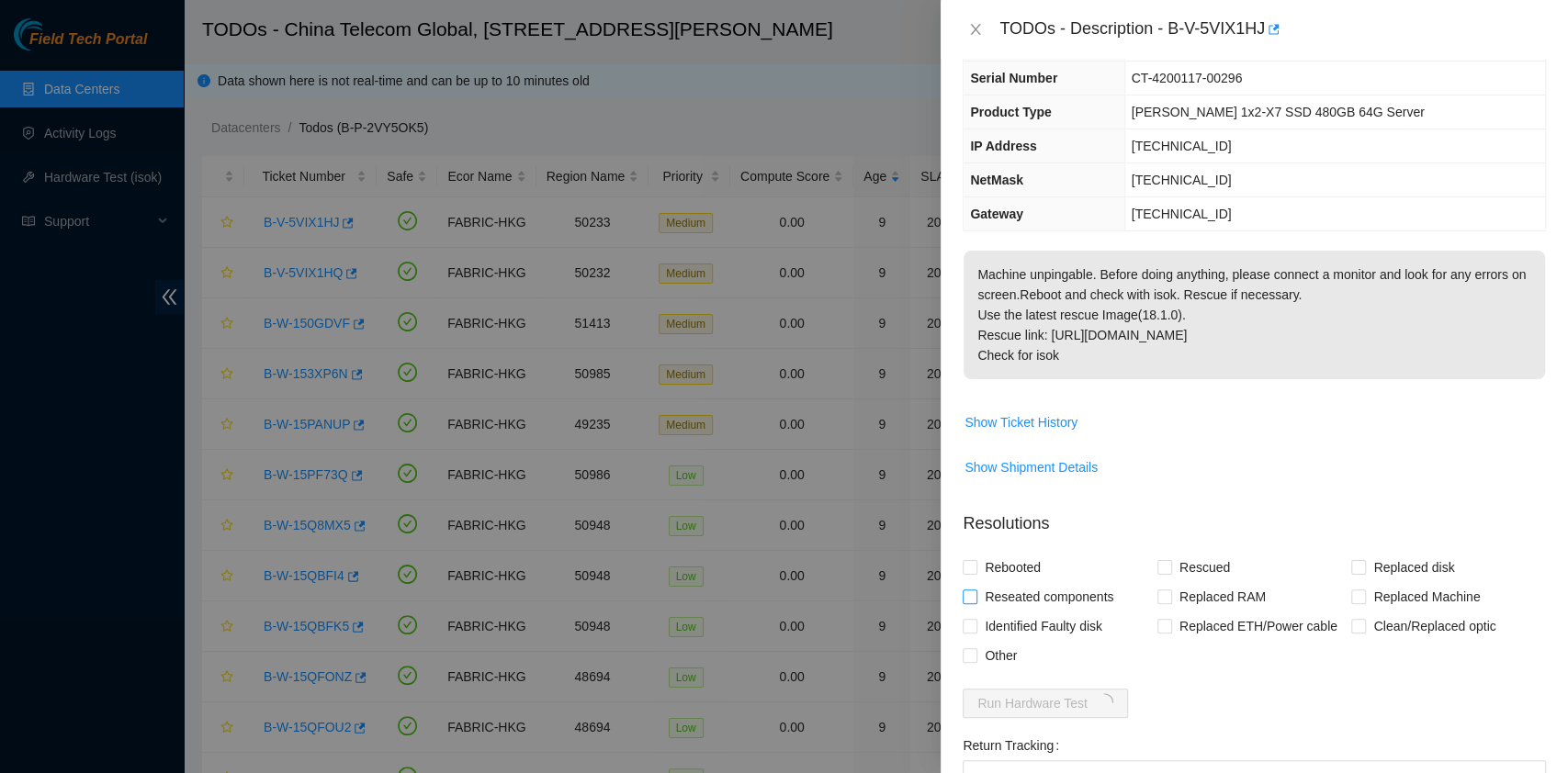
checkbox input "true"
click at [1004, 574] on span "Rebooted" at bounding box center [1013, 568] width 70 height 29
click at [976, 573] on input "Rebooted" at bounding box center [969, 566] width 13 height 13
checkbox input "true"
click at [1205, 563] on span "Rescued" at bounding box center [1205, 568] width 66 height 29
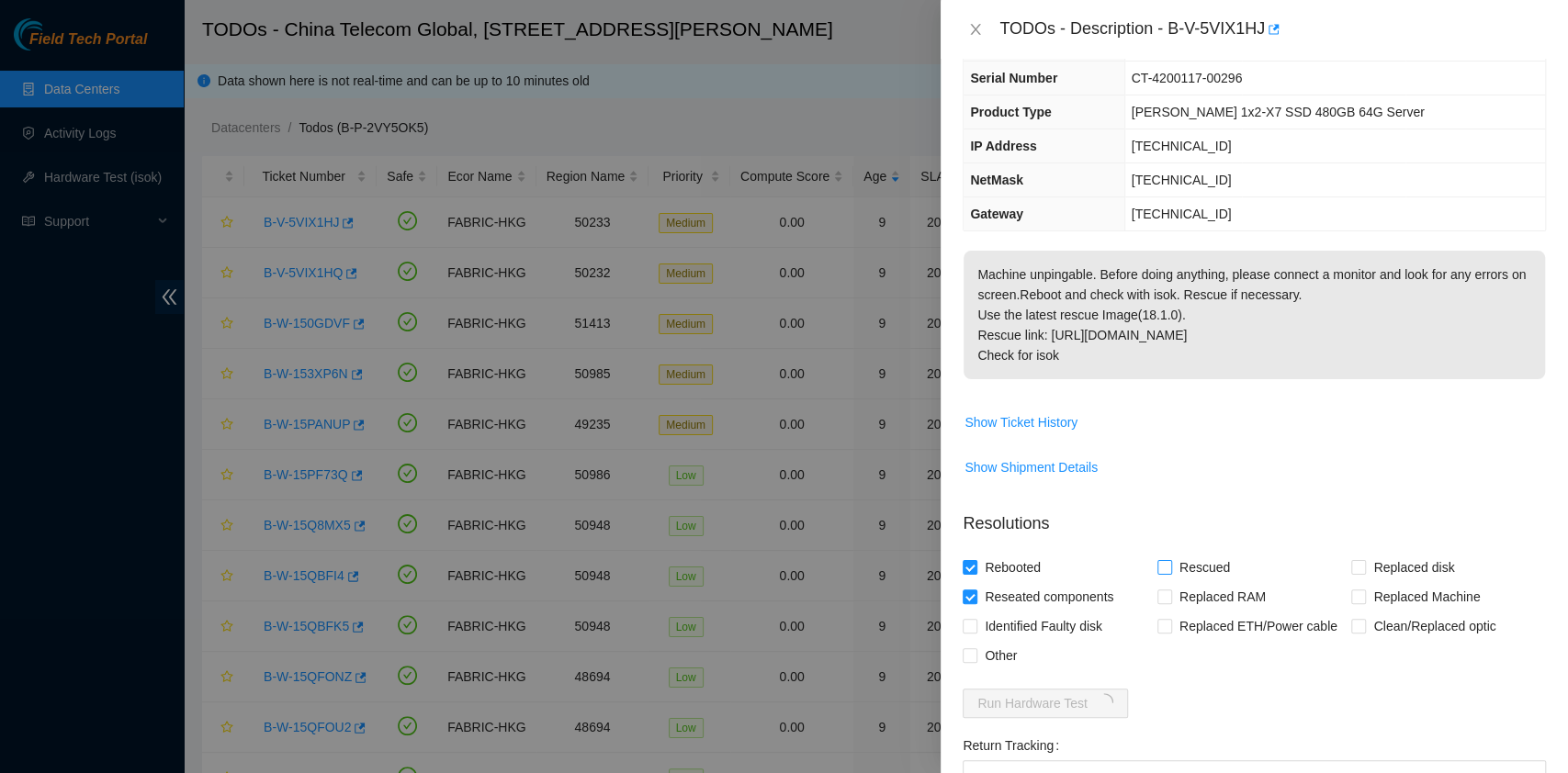
click at [1171, 563] on input "Rescued" at bounding box center [1163, 566] width 13 height 13
checkbox input "true"
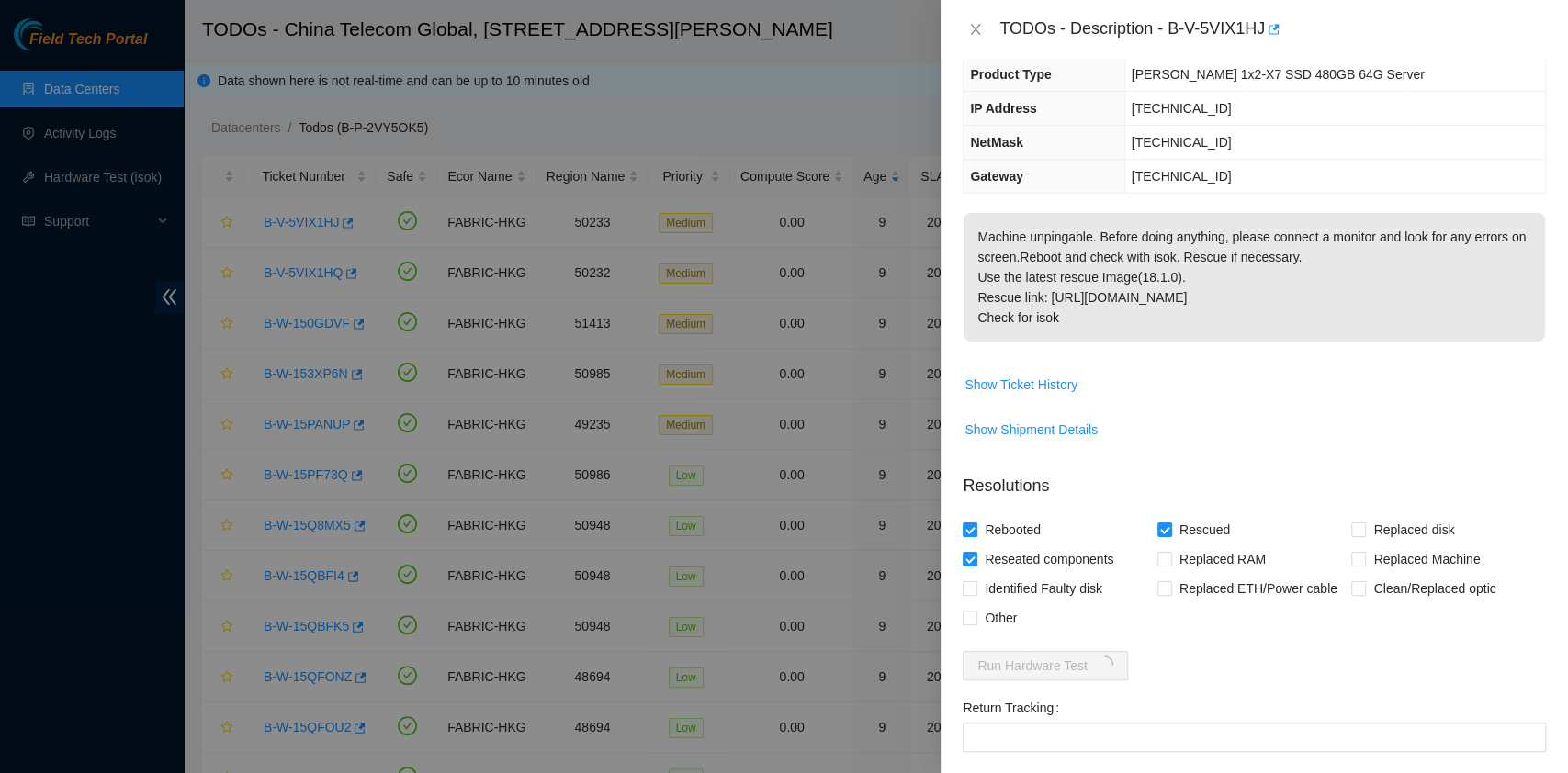
scroll to position [332, 0]
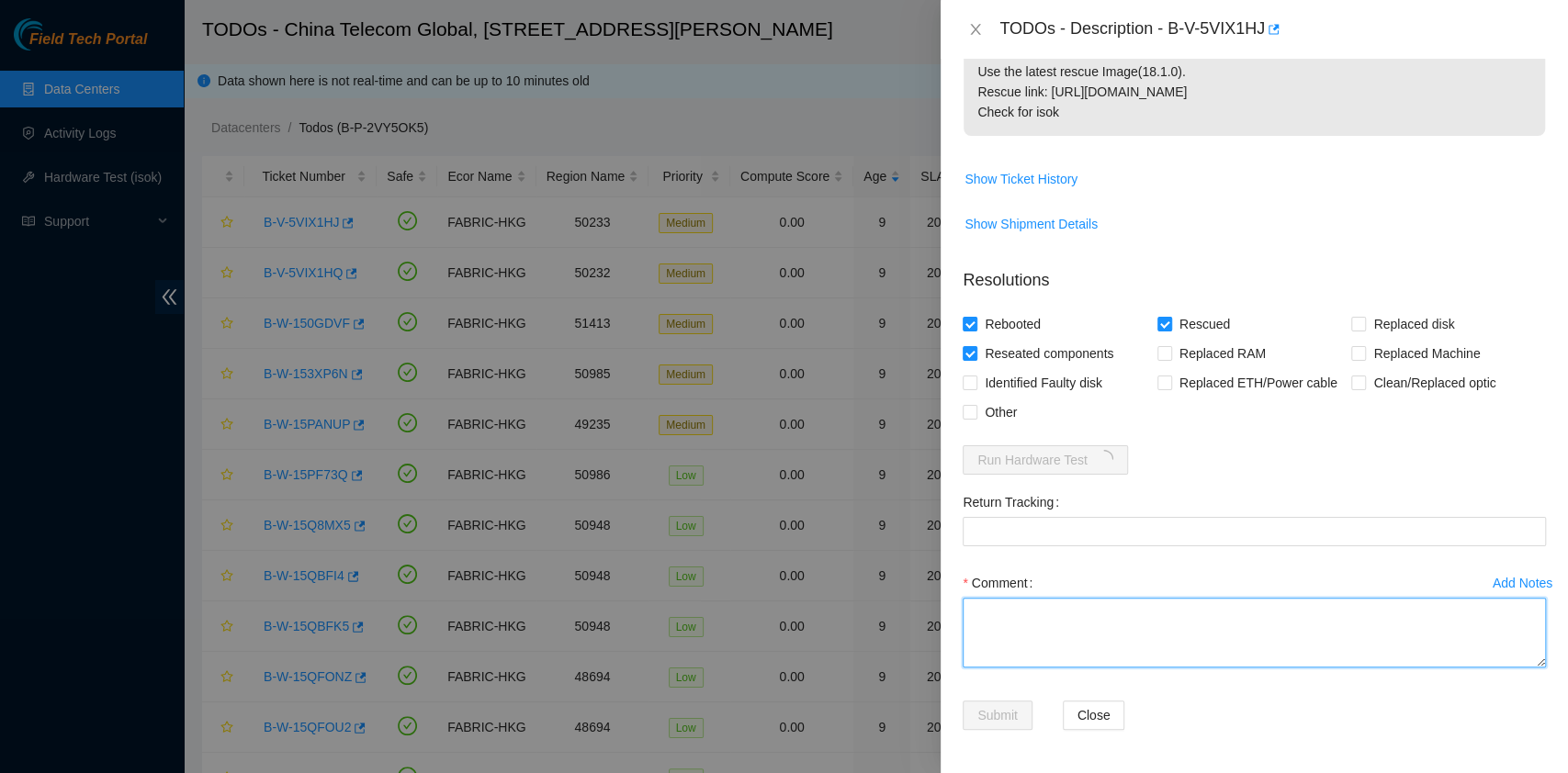
click at [1056, 630] on textarea "Comment" at bounding box center [1255, 632] width 583 height 69
type textarea "pass ok"
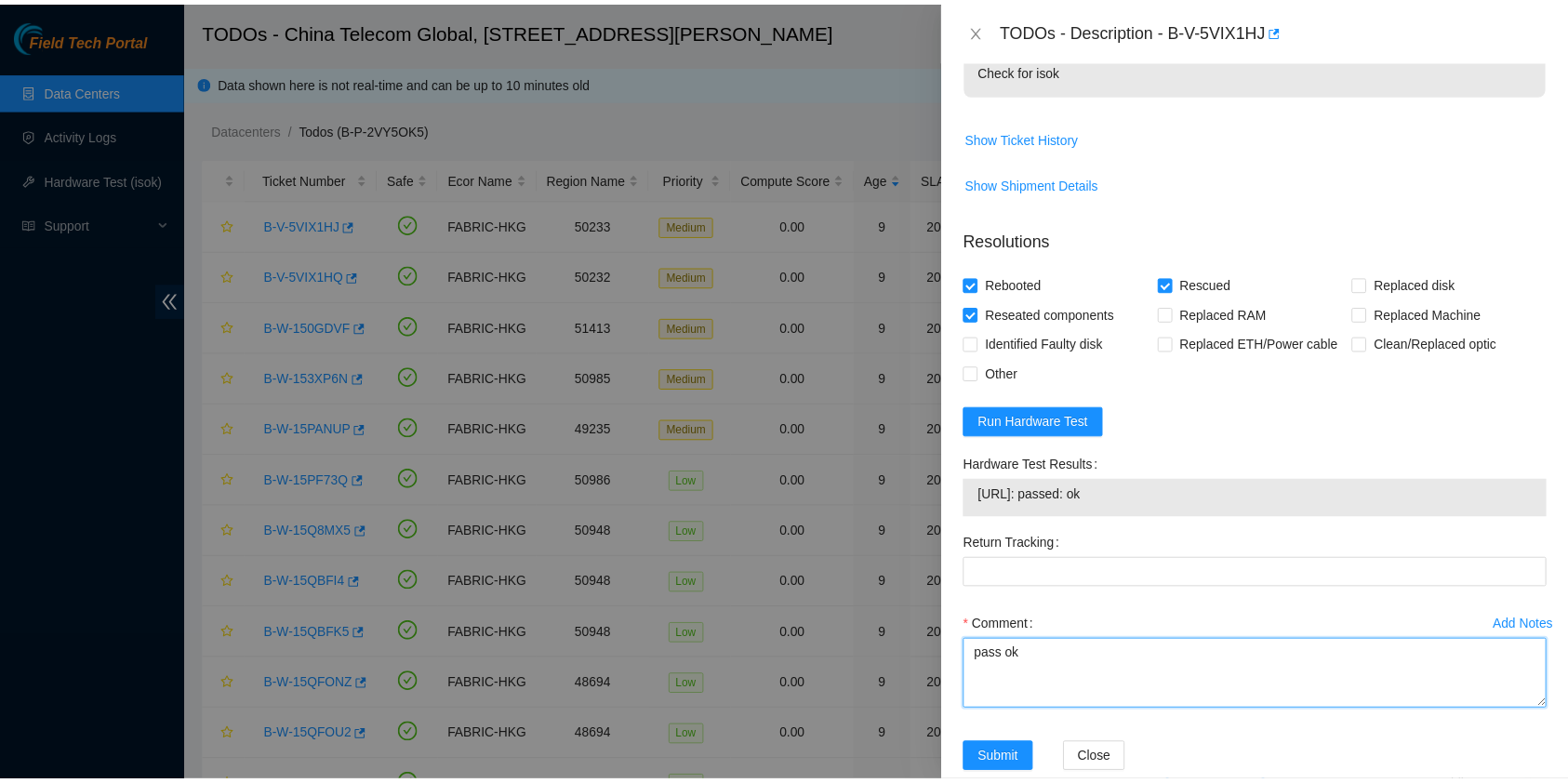
scroll to position [415, 0]
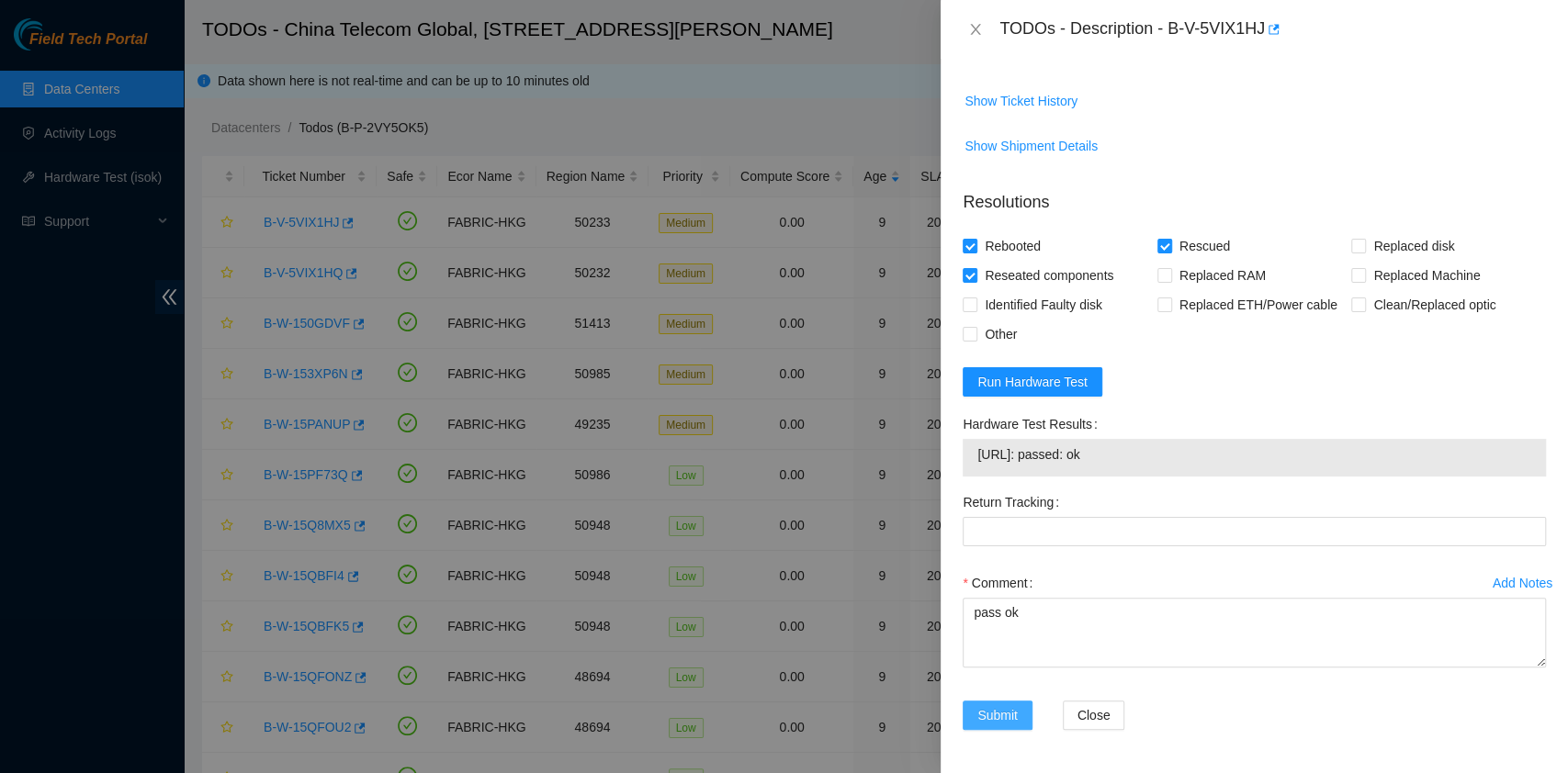
click at [976, 708] on button "Submit" at bounding box center [997, 715] width 69 height 29
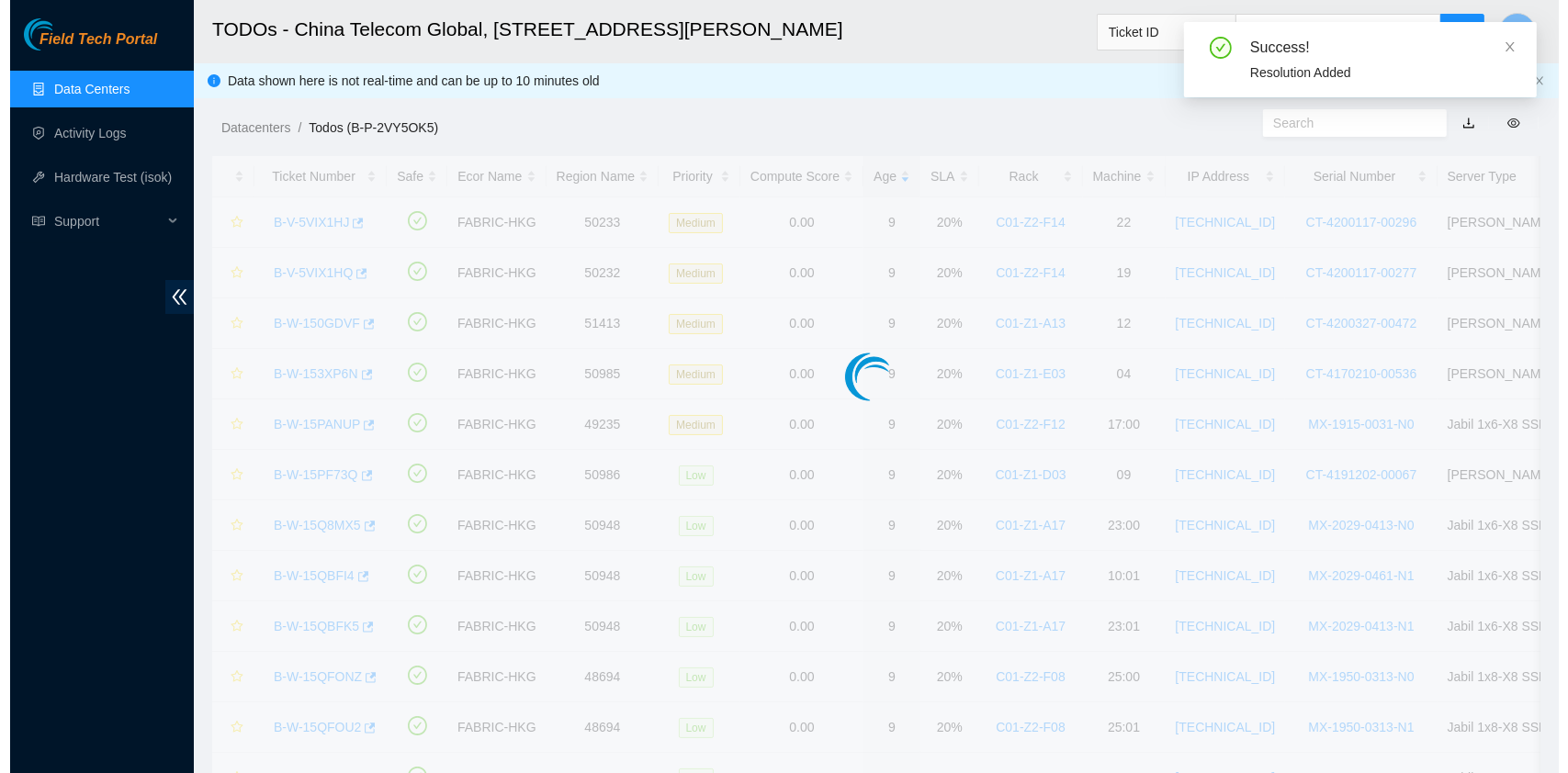
scroll to position [469, 0]
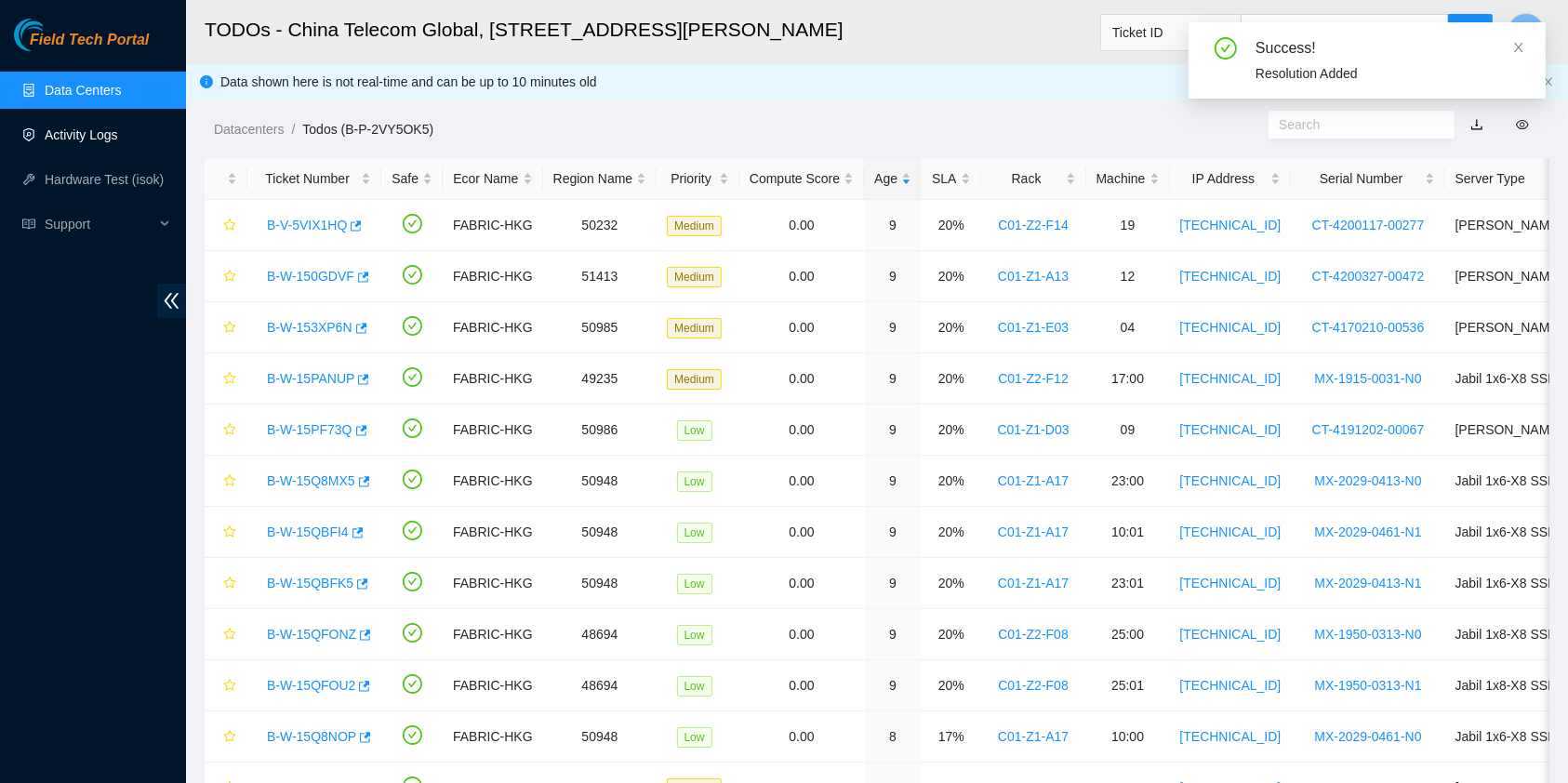
click at [64, 139] on link "Activity Logs" at bounding box center [81, 135] width 73 height 15
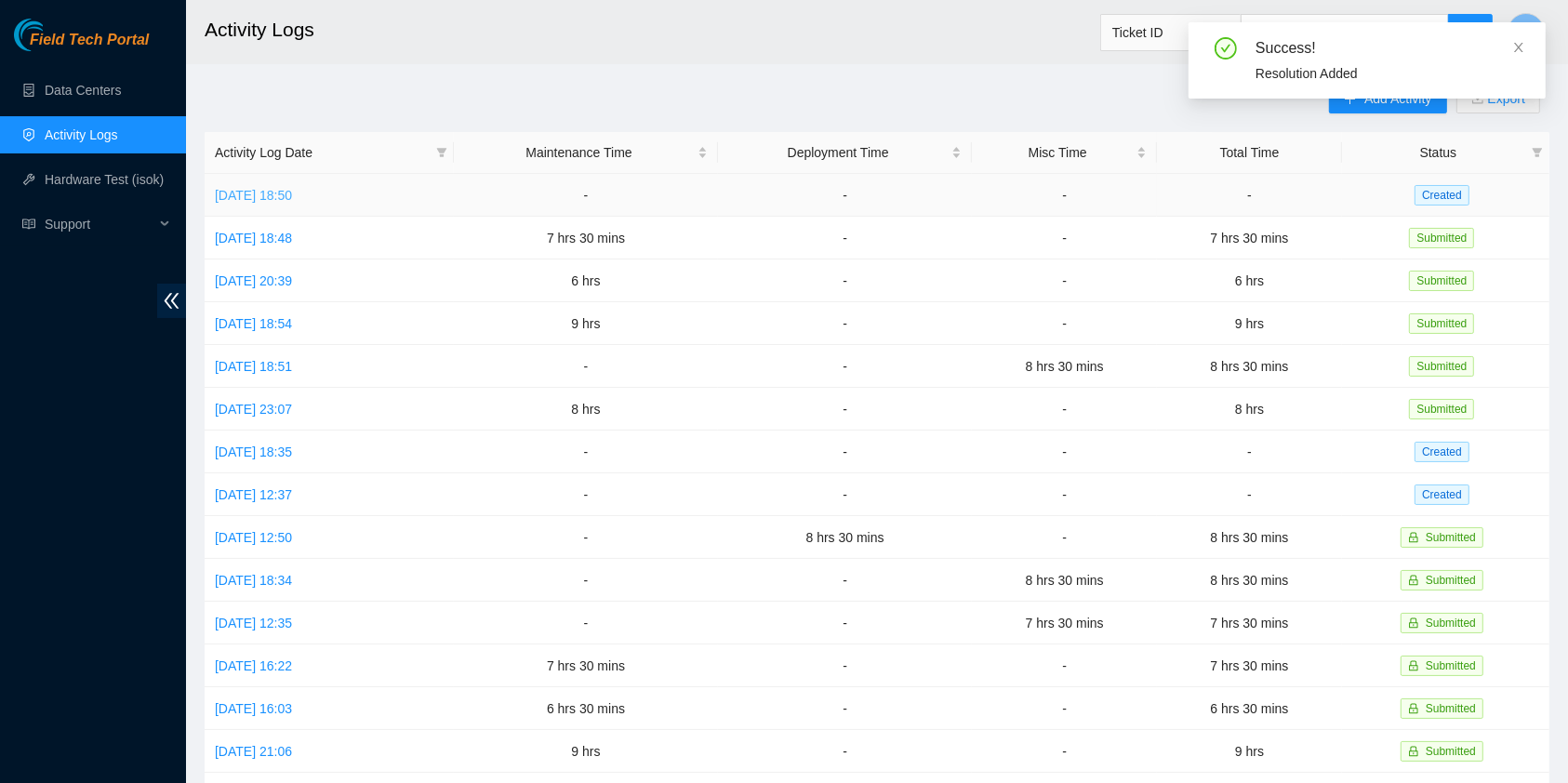
click at [286, 188] on link "[DATE] 18:50" at bounding box center [254, 195] width 77 height 15
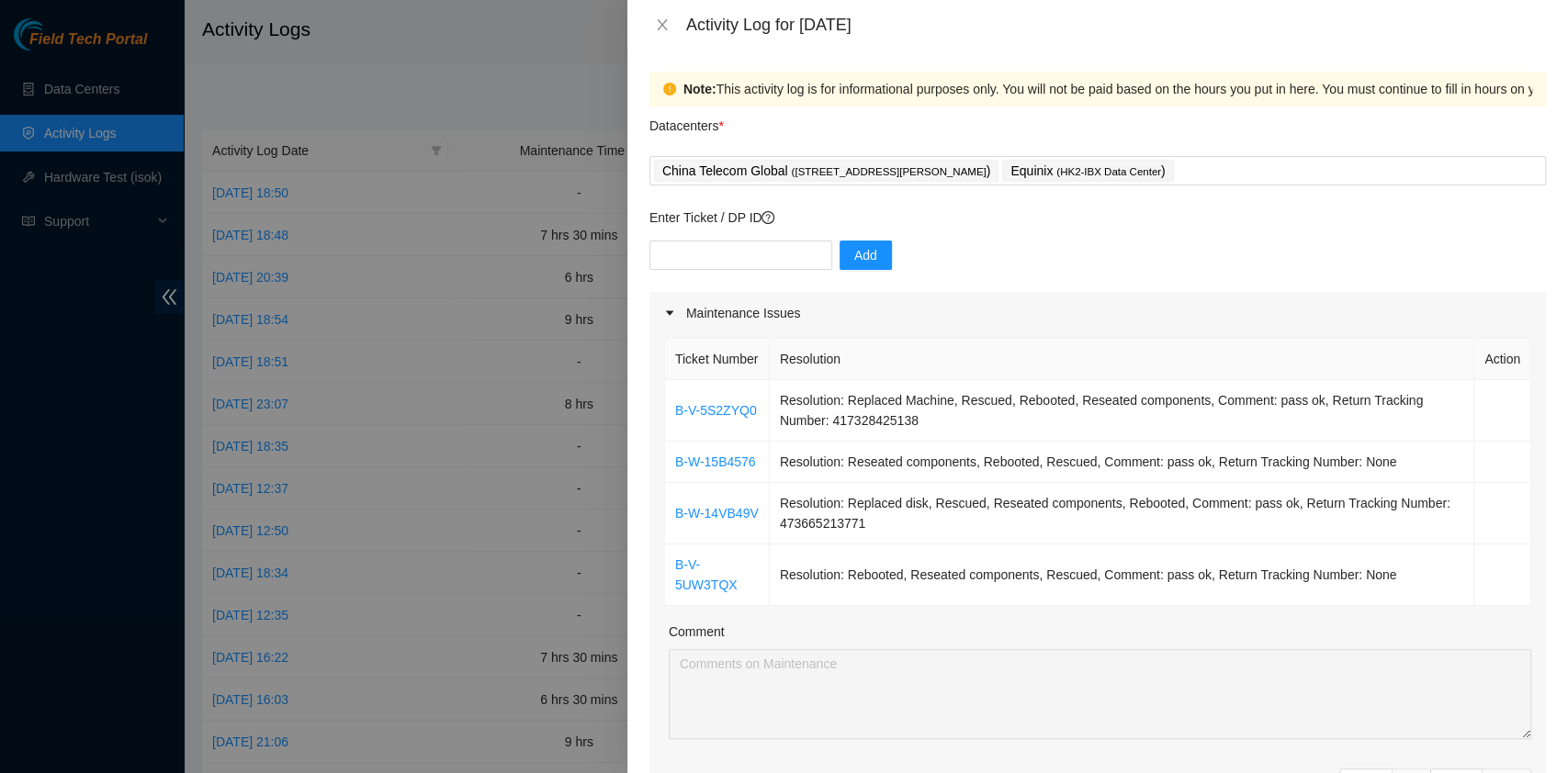
click at [1278, 155] on div "Datacenters *" at bounding box center [1098, 131] width 897 height 50
click at [1278, 164] on div "China Telecom Global ( [STREET_ADDRESS][PERSON_NAME] ) Equinix ( HK2-IBX Data C…" at bounding box center [1097, 170] width 888 height 25
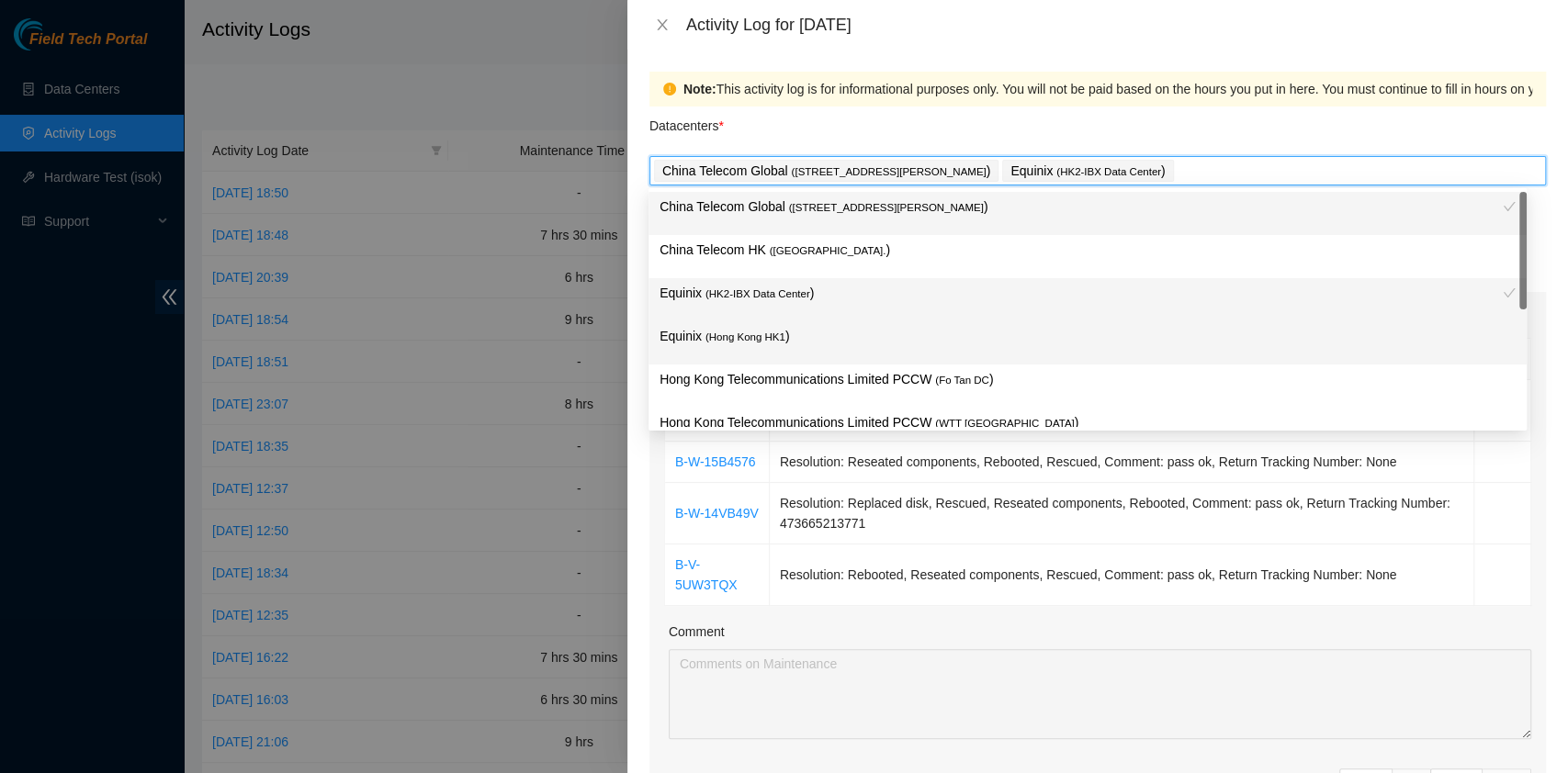
click at [774, 334] on span "( [GEOGRAPHIC_DATA] HK1" at bounding box center [746, 337] width 80 height 11
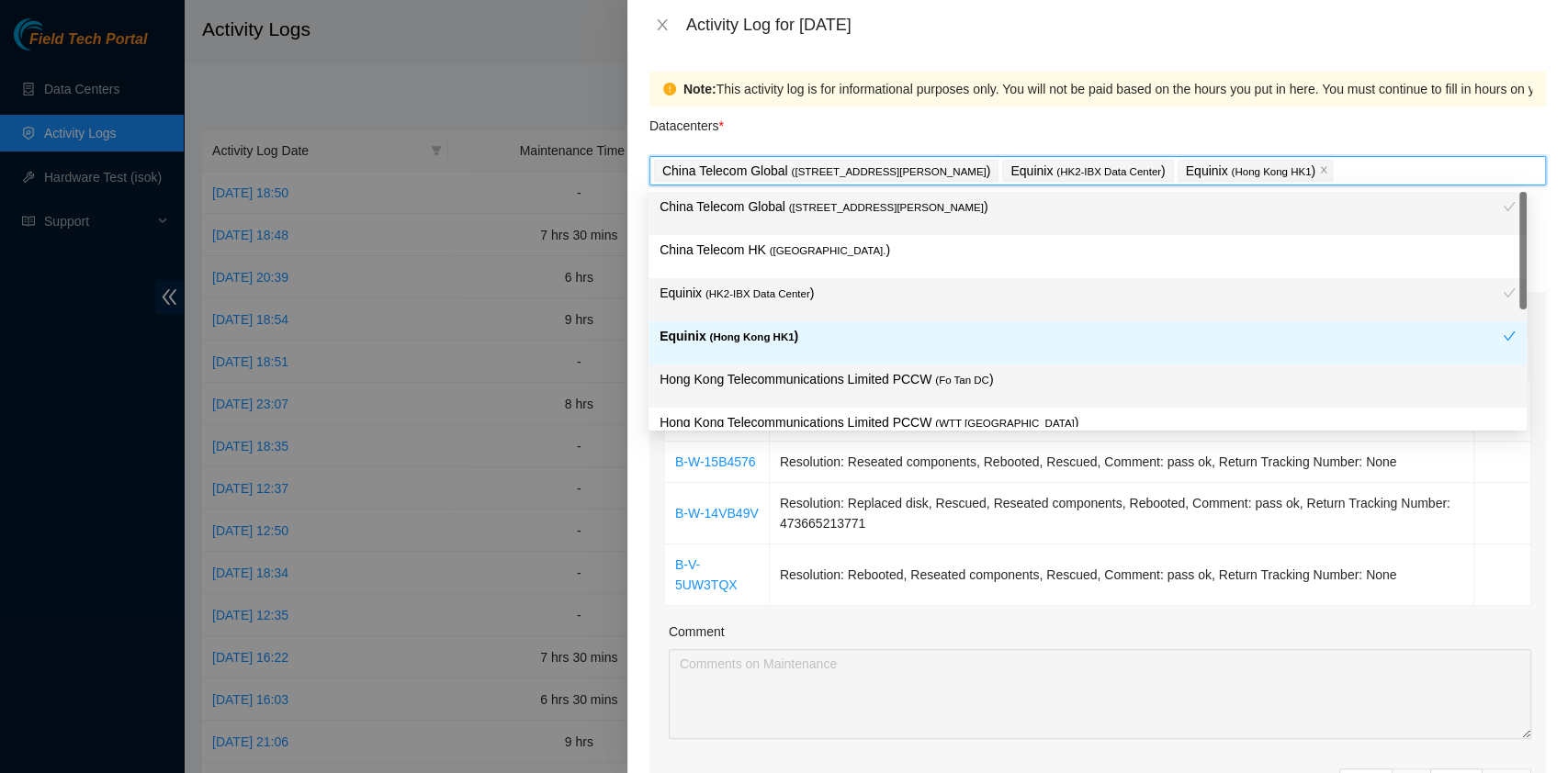
click at [789, 386] on p "Hong Kong Telecommunications Limited PCCW ( Fo Tan DC )" at bounding box center [1087, 380] width 856 height 22
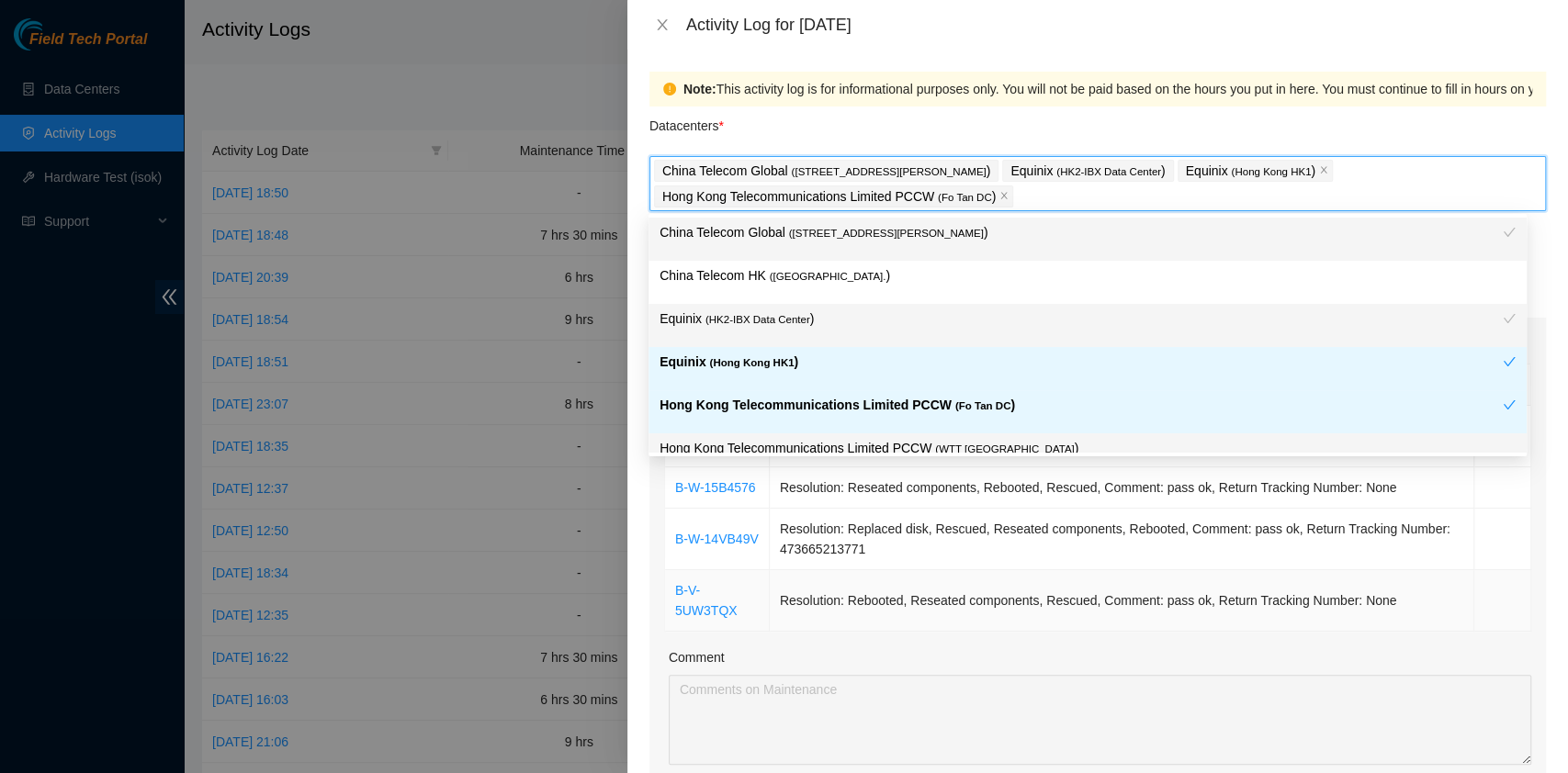
click at [1415, 591] on td "Resolution: Rebooted, Reseated components, Rescued, Comment: pass ok, Return Tr…" at bounding box center [1122, 601] width 705 height 62
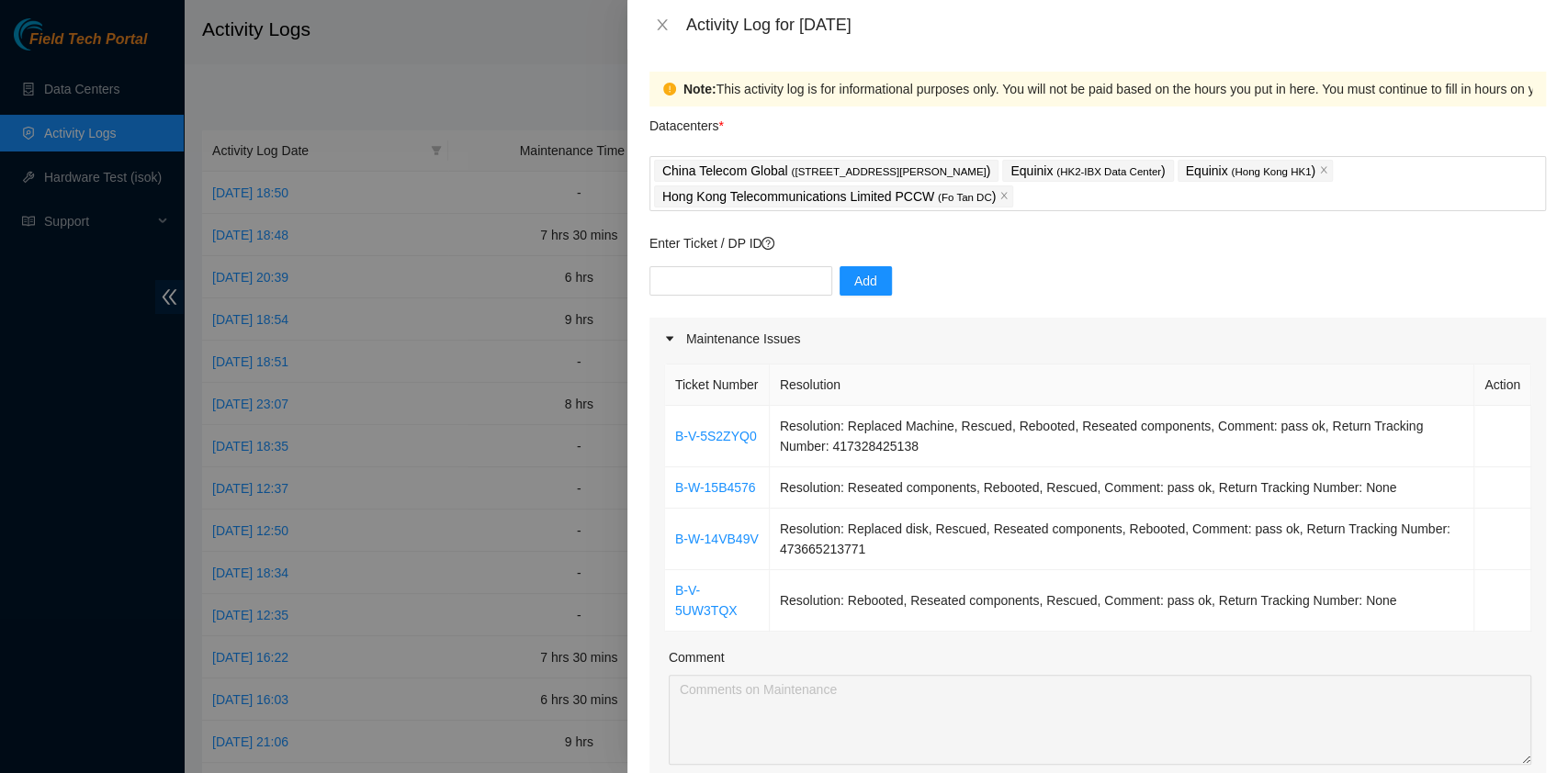
click at [706, 266] on input "text" at bounding box center [741, 281] width 183 height 29
paste input "B-W-13DY93R"
type input "B-W-13DY93R"
click at [854, 276] on span "Add" at bounding box center [865, 281] width 23 height 21
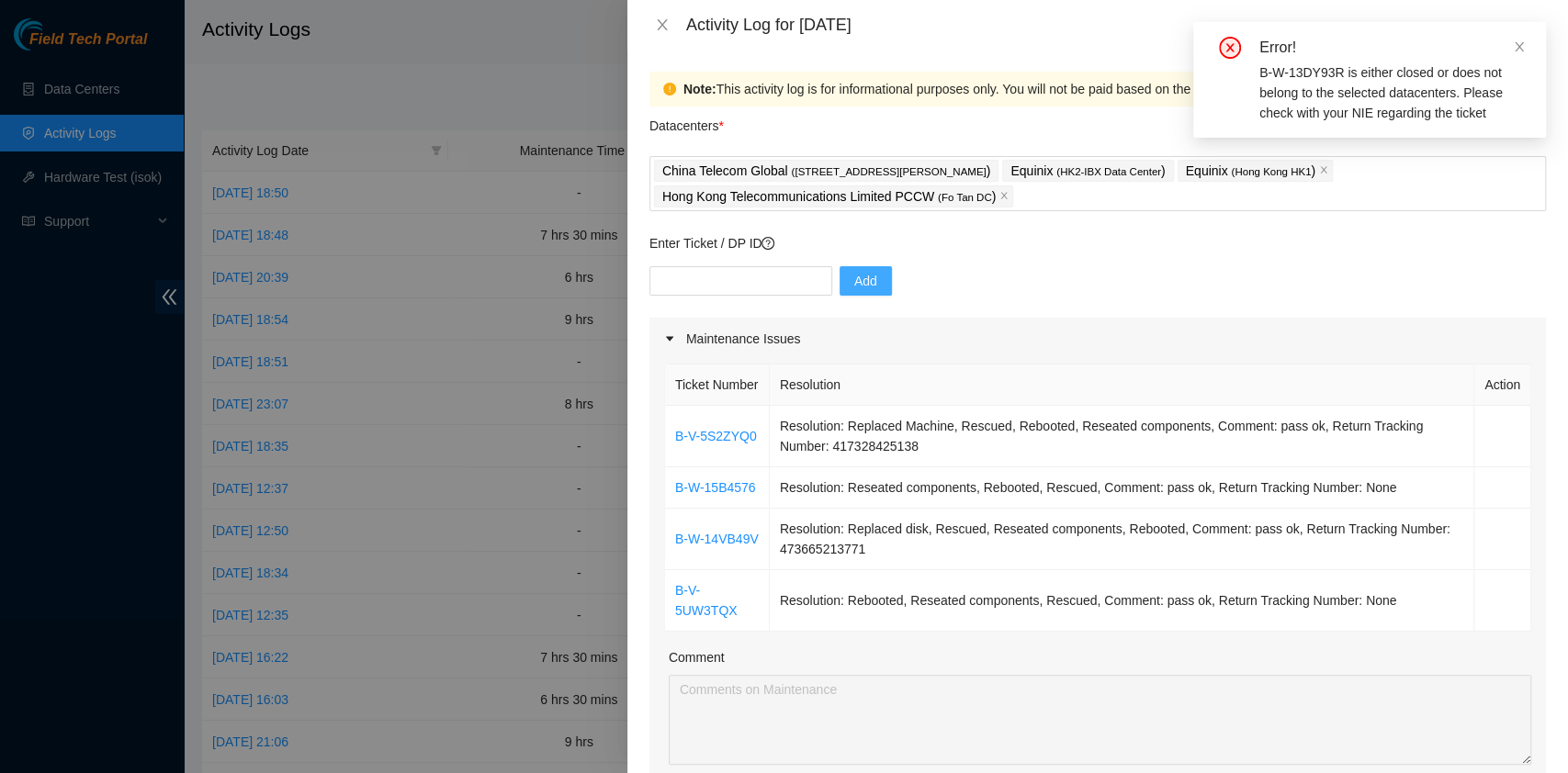
drag, startPoint x: 1508, startPoint y: 44, endPoint x: 1513, endPoint y: 66, distance: 22.6
click at [1509, 43] on div "Error!" at bounding box center [1392, 48] width 264 height 23
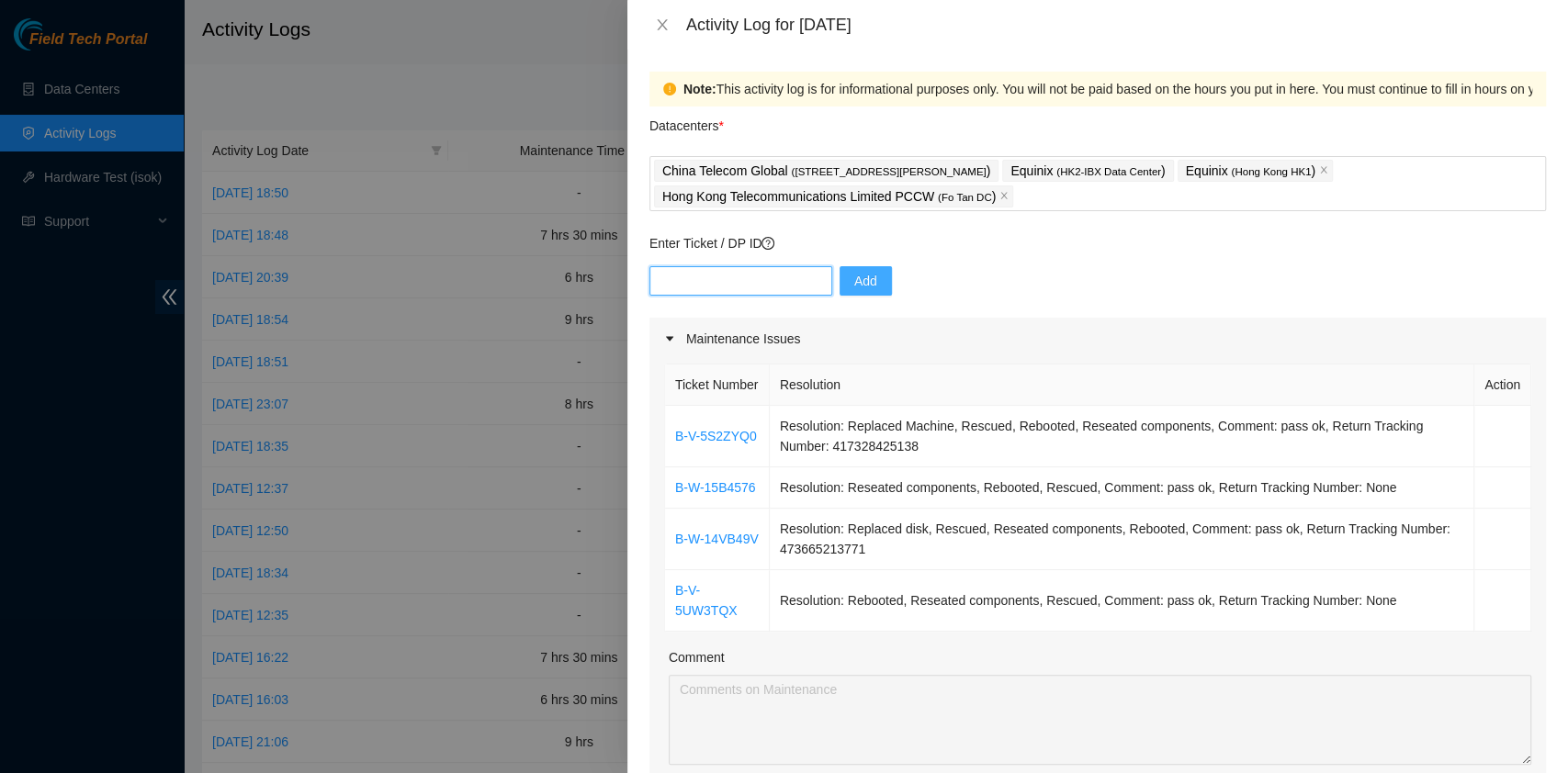
click at [742, 276] on input "text" at bounding box center [741, 281] width 183 height 29
paste input "B-W-14VB49V"
type input "B-W-14VB49V"
click at [857, 277] on span "Add" at bounding box center [865, 281] width 23 height 21
click at [1352, 619] on td "Resolution: Rebooted, Reseated components, Rescued, Comment: pass ok, Return Tr…" at bounding box center [1122, 601] width 705 height 62
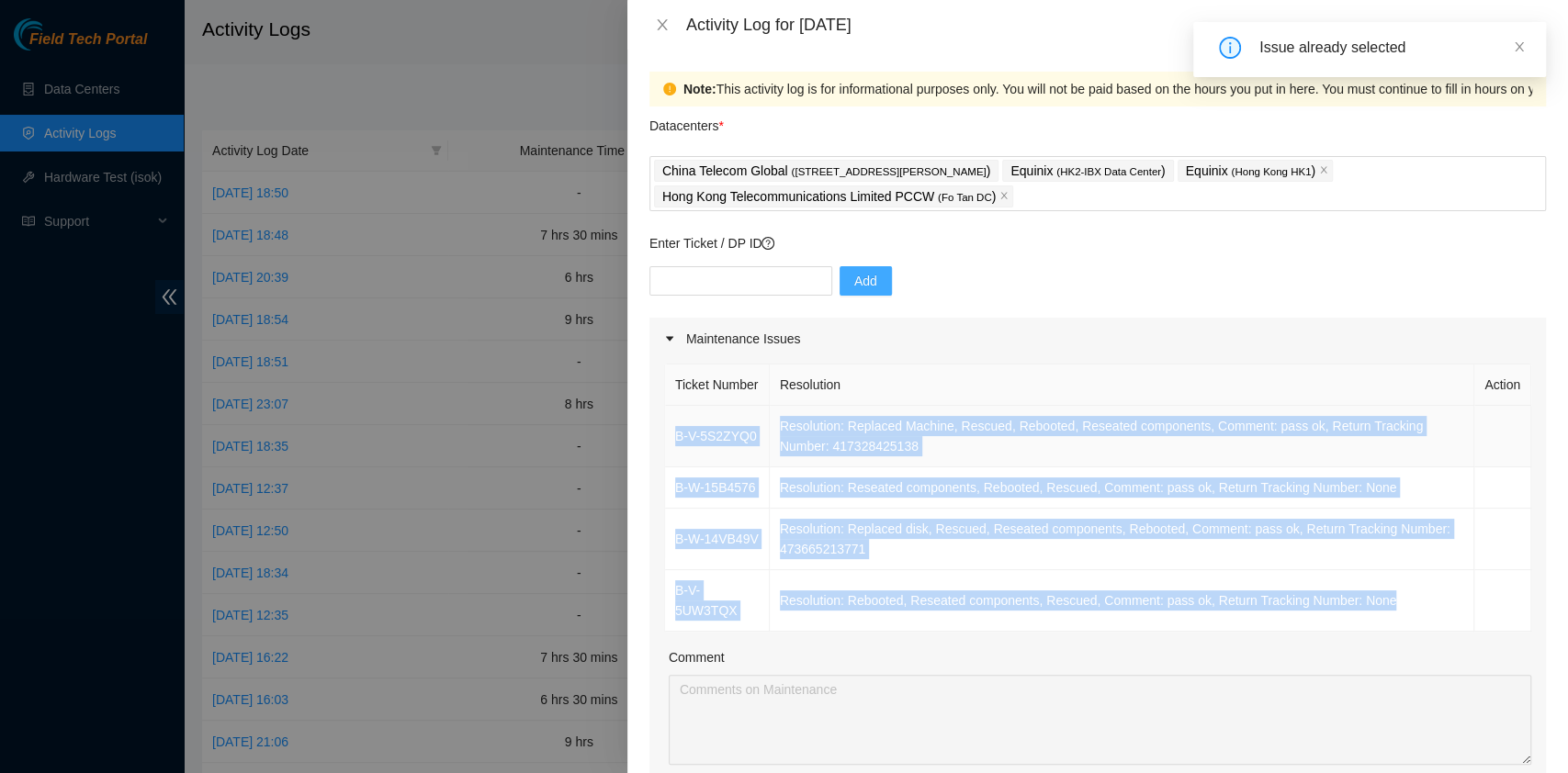
drag, startPoint x: 1385, startPoint y: 622, endPoint x: 665, endPoint y: 447, distance: 741.0
click at [665, 447] on tbody "B-V-5S2ZYQ0 Resolution: Replaced Machine, Rescued, Rebooted, Reseated component…" at bounding box center [1097, 519] width 866 height 226
copy tbody "B-V-5S2ZYQ0 Resolution: Replaced Machine, Rescued, Rebooted, Reseated component…"
click at [665, 23] on icon "close" at bounding box center [662, 24] width 15 height 15
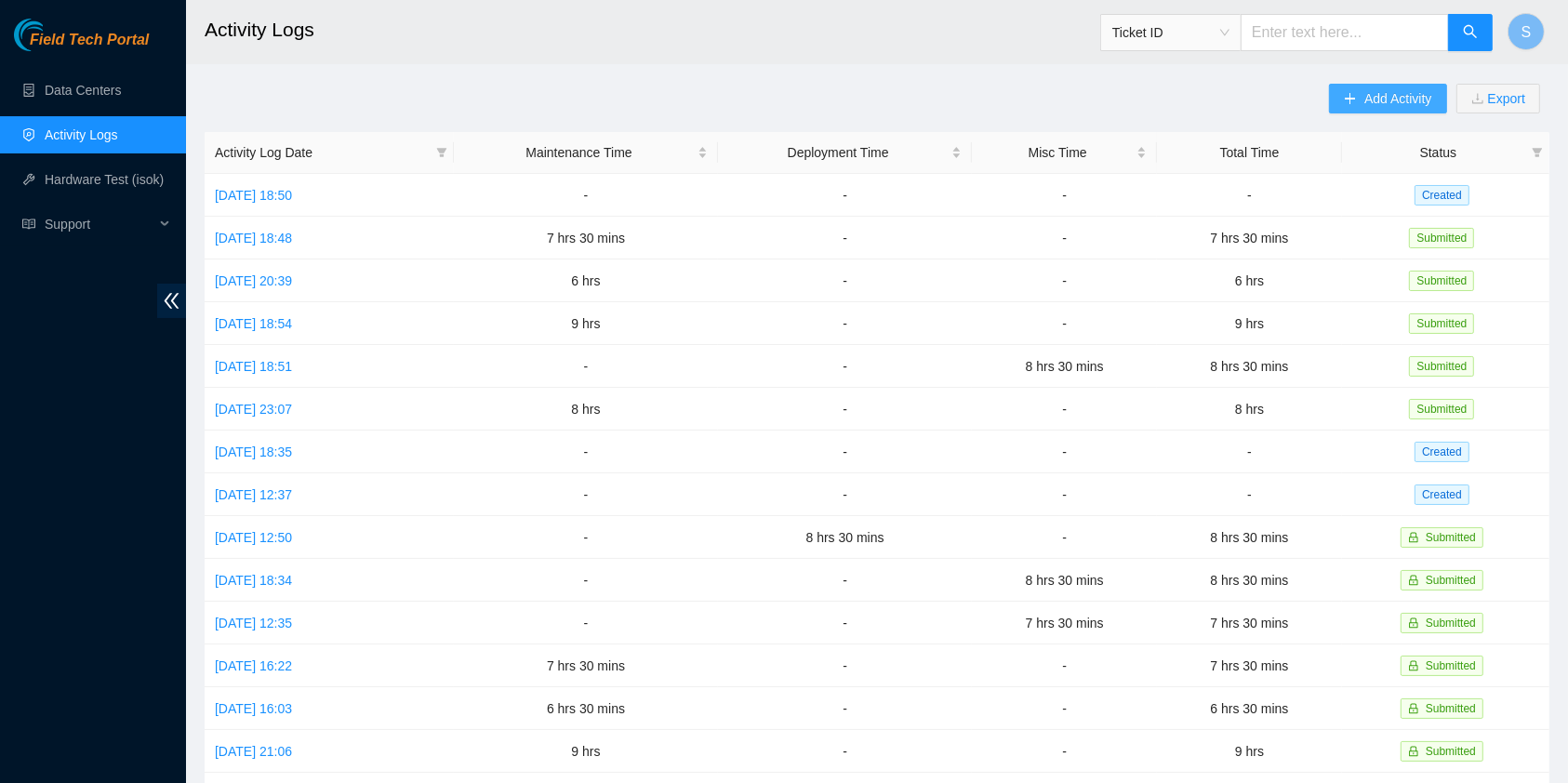
click at [1377, 93] on span "Add Activity" at bounding box center [1399, 98] width 67 height 21
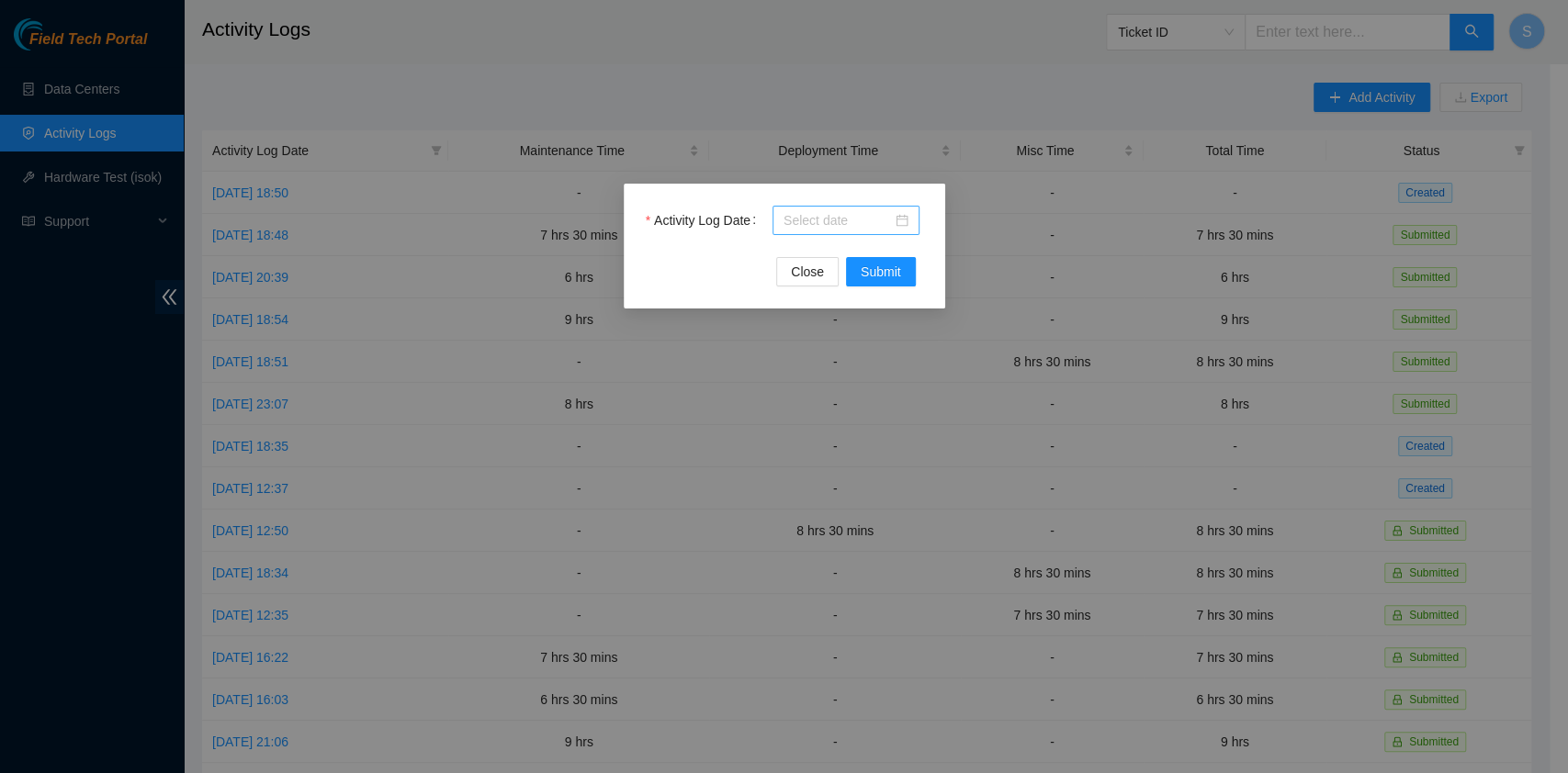
click at [891, 210] on div at bounding box center [847, 220] width 125 height 21
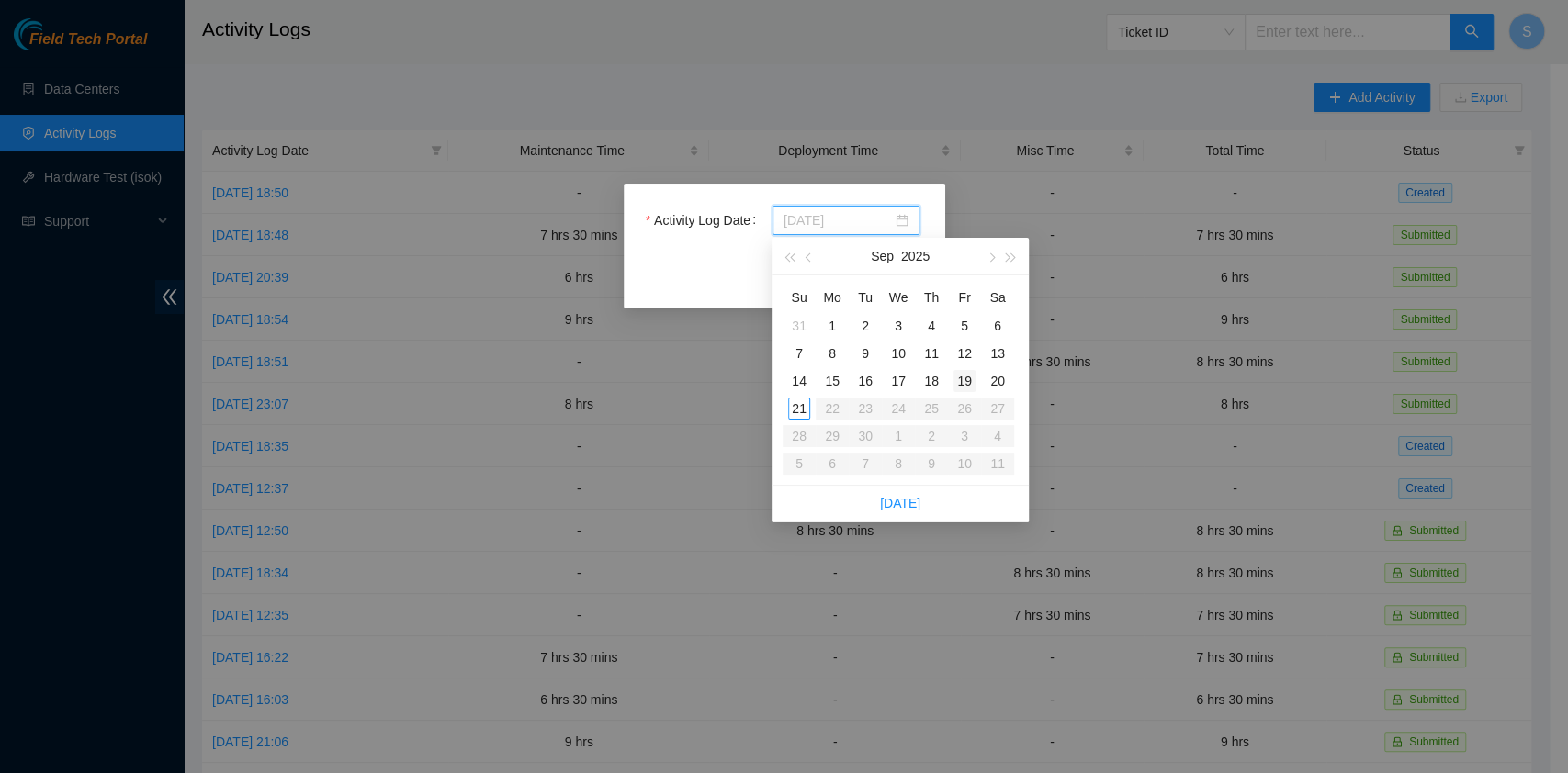
type input "[DATE]"
click at [992, 381] on div "20" at bounding box center [997, 381] width 23 height 23
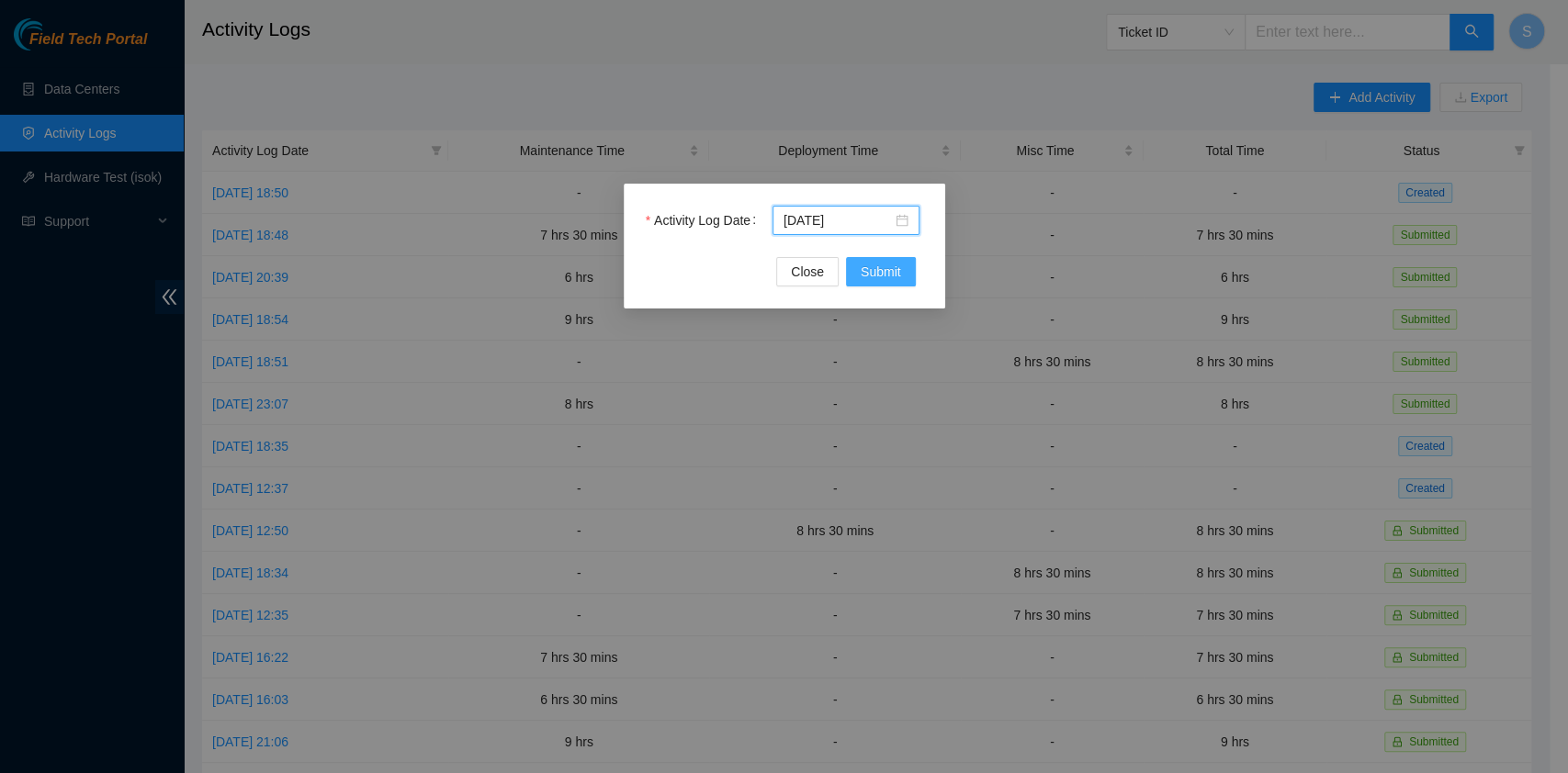
click at [888, 270] on span "Submit" at bounding box center [880, 271] width 40 height 21
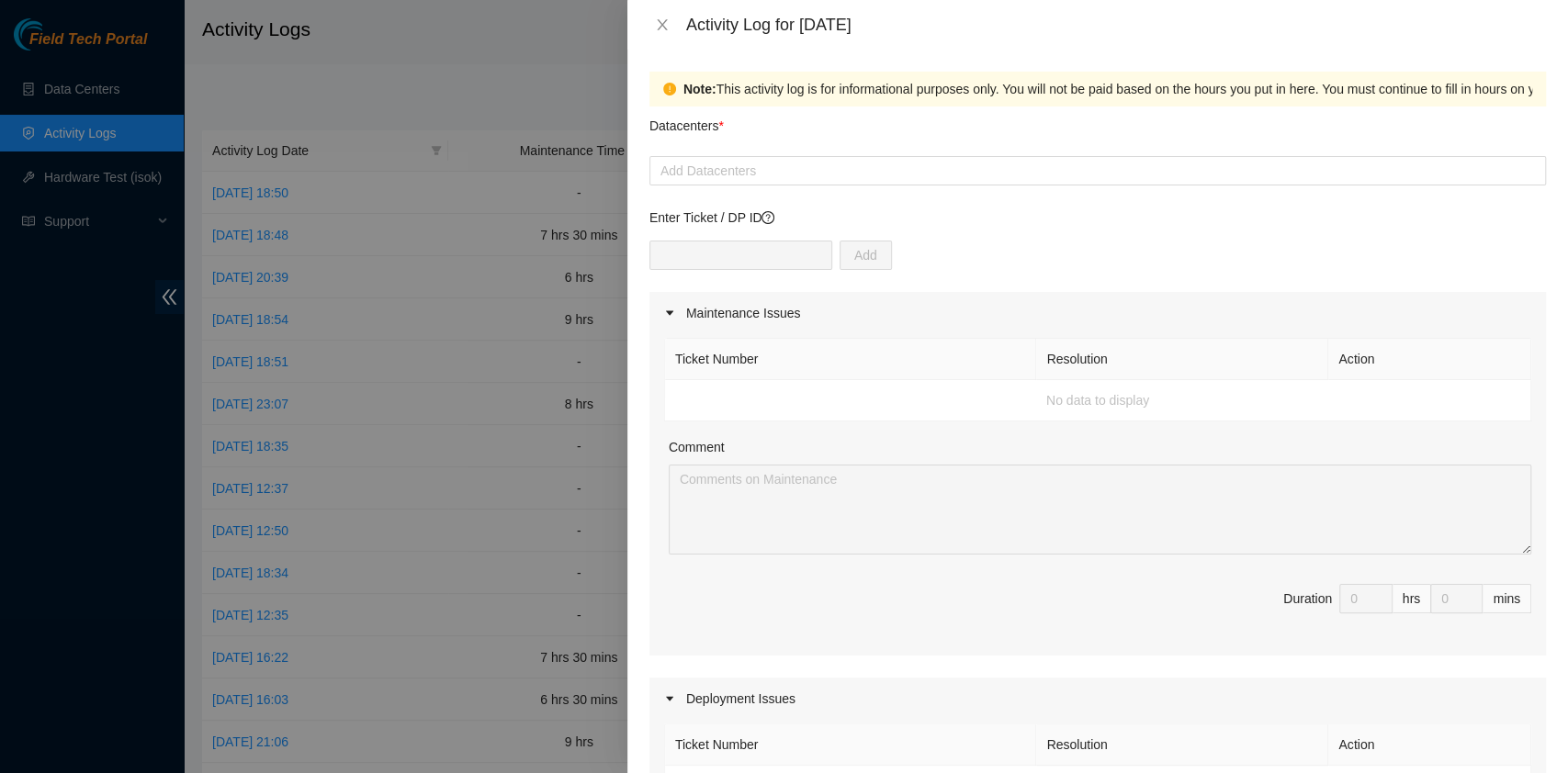
click at [829, 147] on div "Datacenters *" at bounding box center [1098, 131] width 897 height 50
click at [827, 168] on div at bounding box center [1097, 170] width 888 height 23
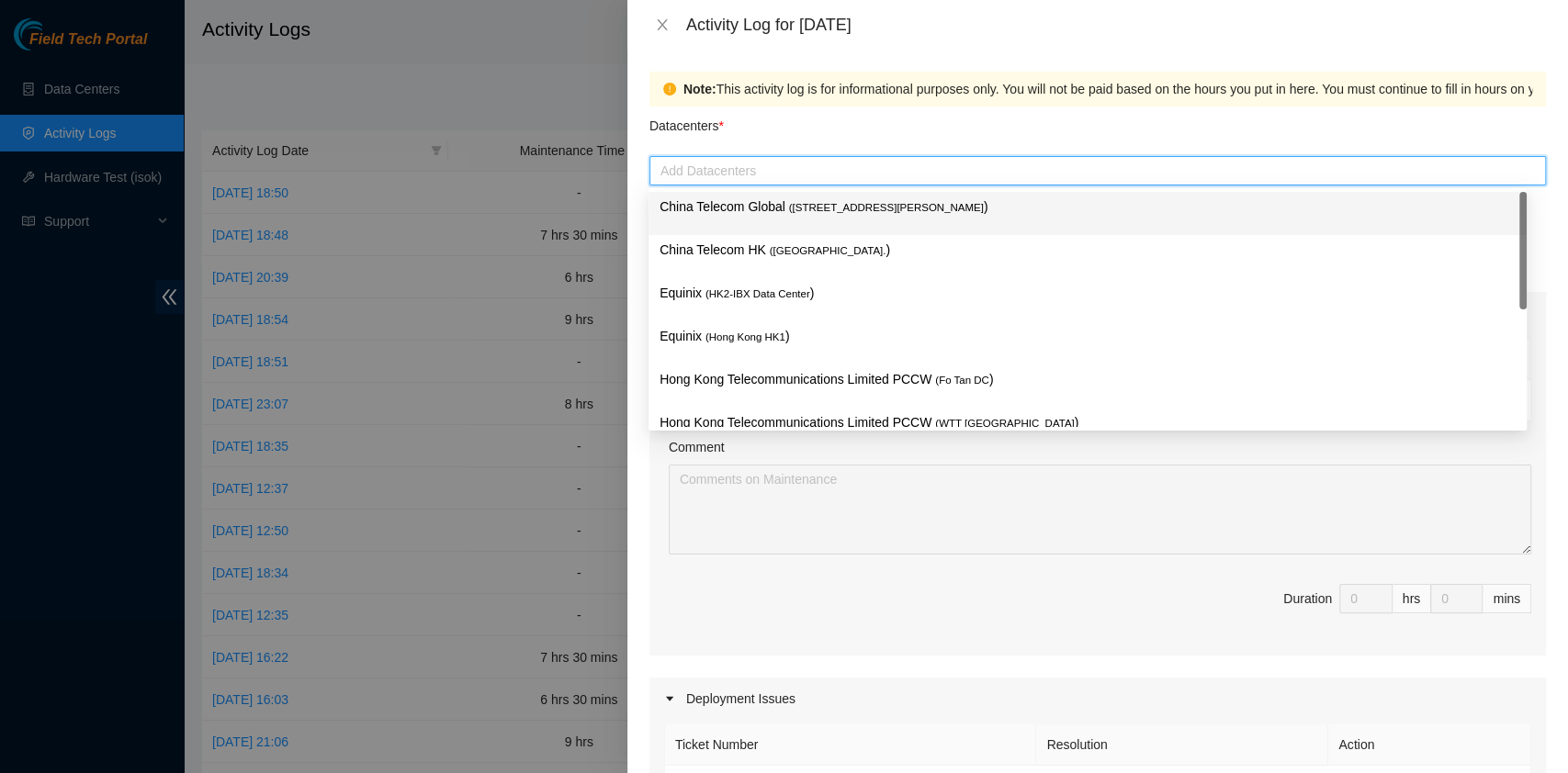
click at [808, 204] on span "( [STREET_ADDRESS][PERSON_NAME]" at bounding box center [886, 206] width 195 height 11
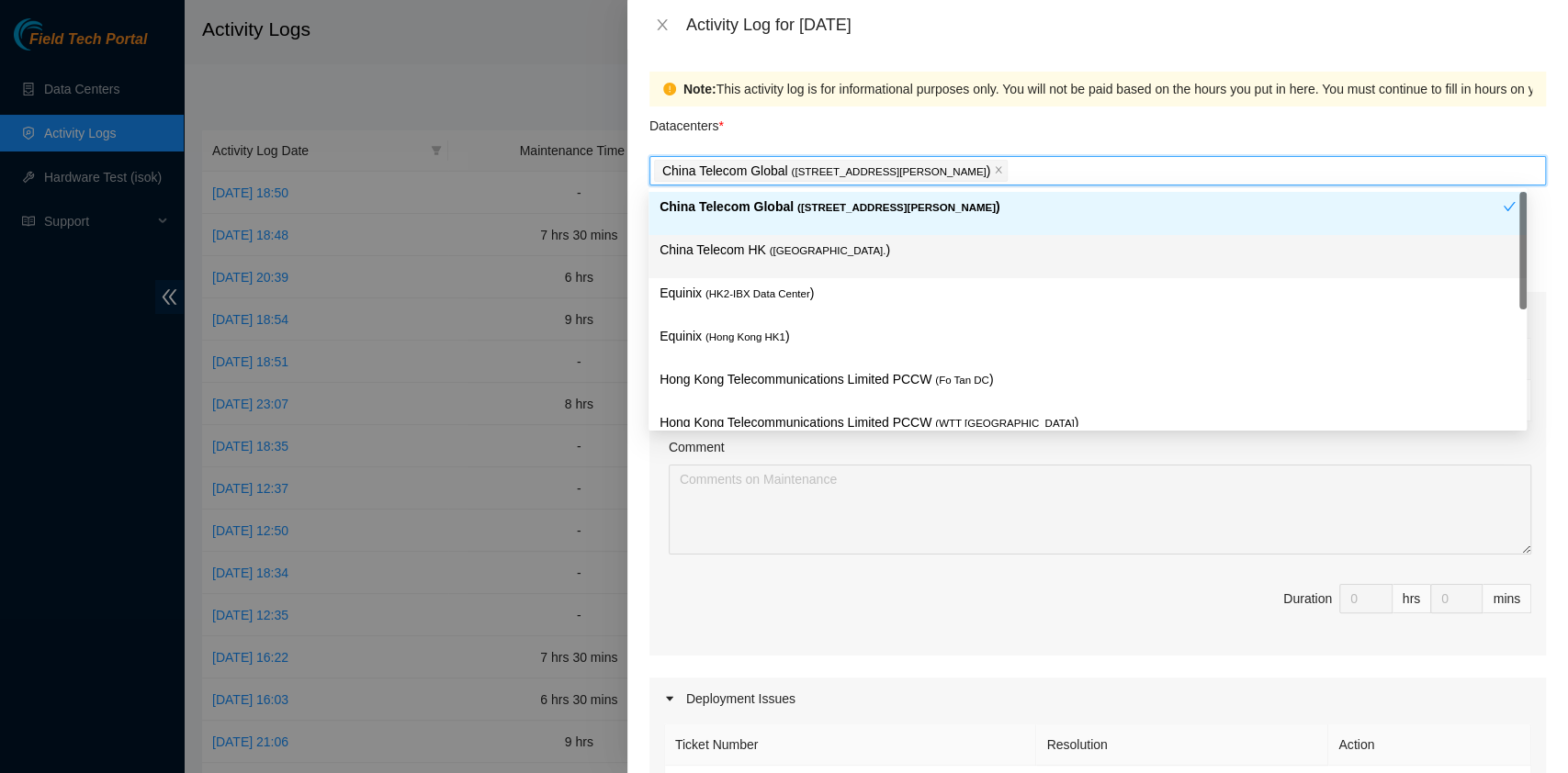
click at [800, 250] on span "( [GEOGRAPHIC_DATA]." at bounding box center [827, 250] width 116 height 11
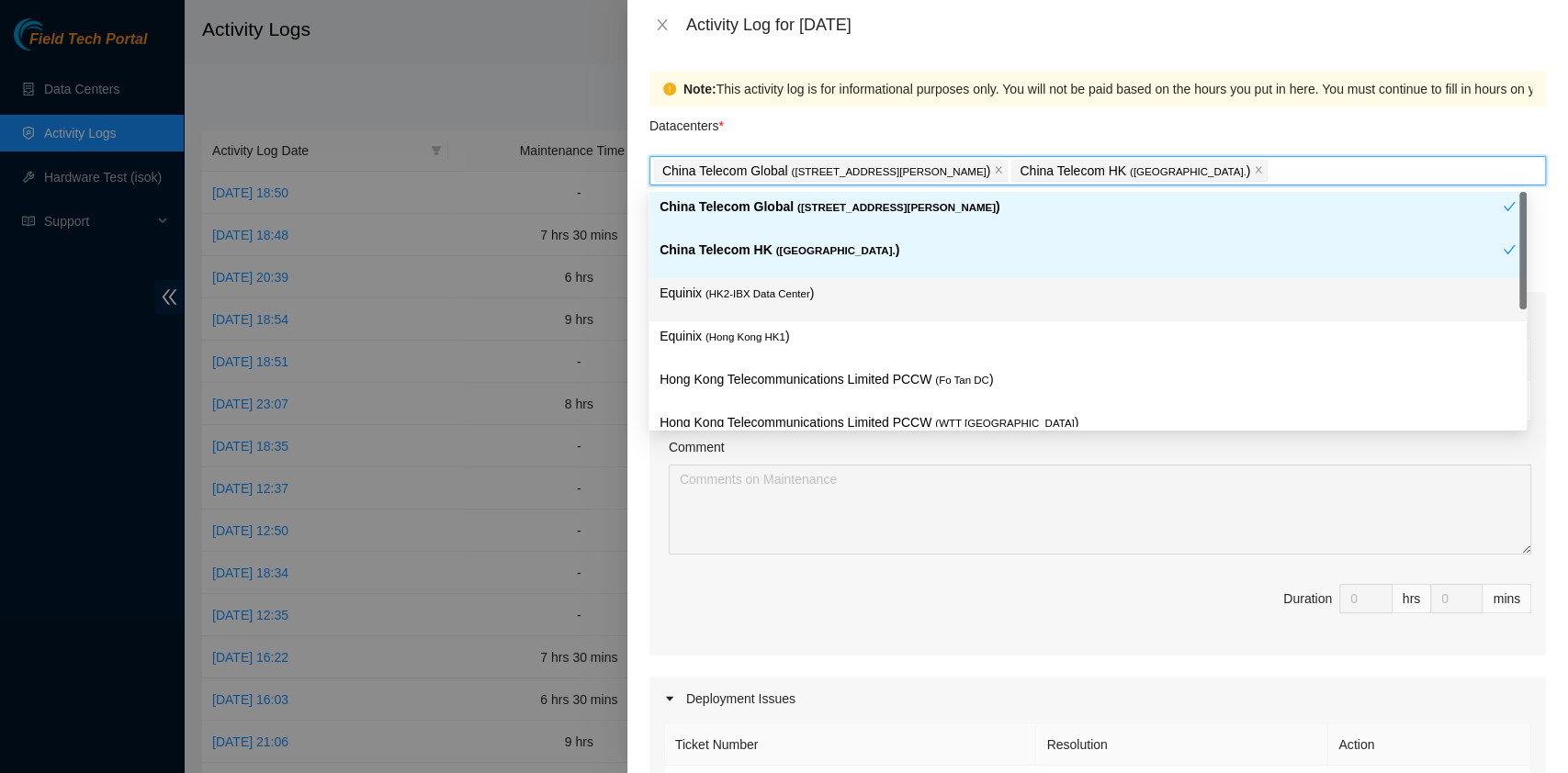
click at [789, 294] on span "( HK2-IBX Data Center" at bounding box center [758, 294] width 105 height 11
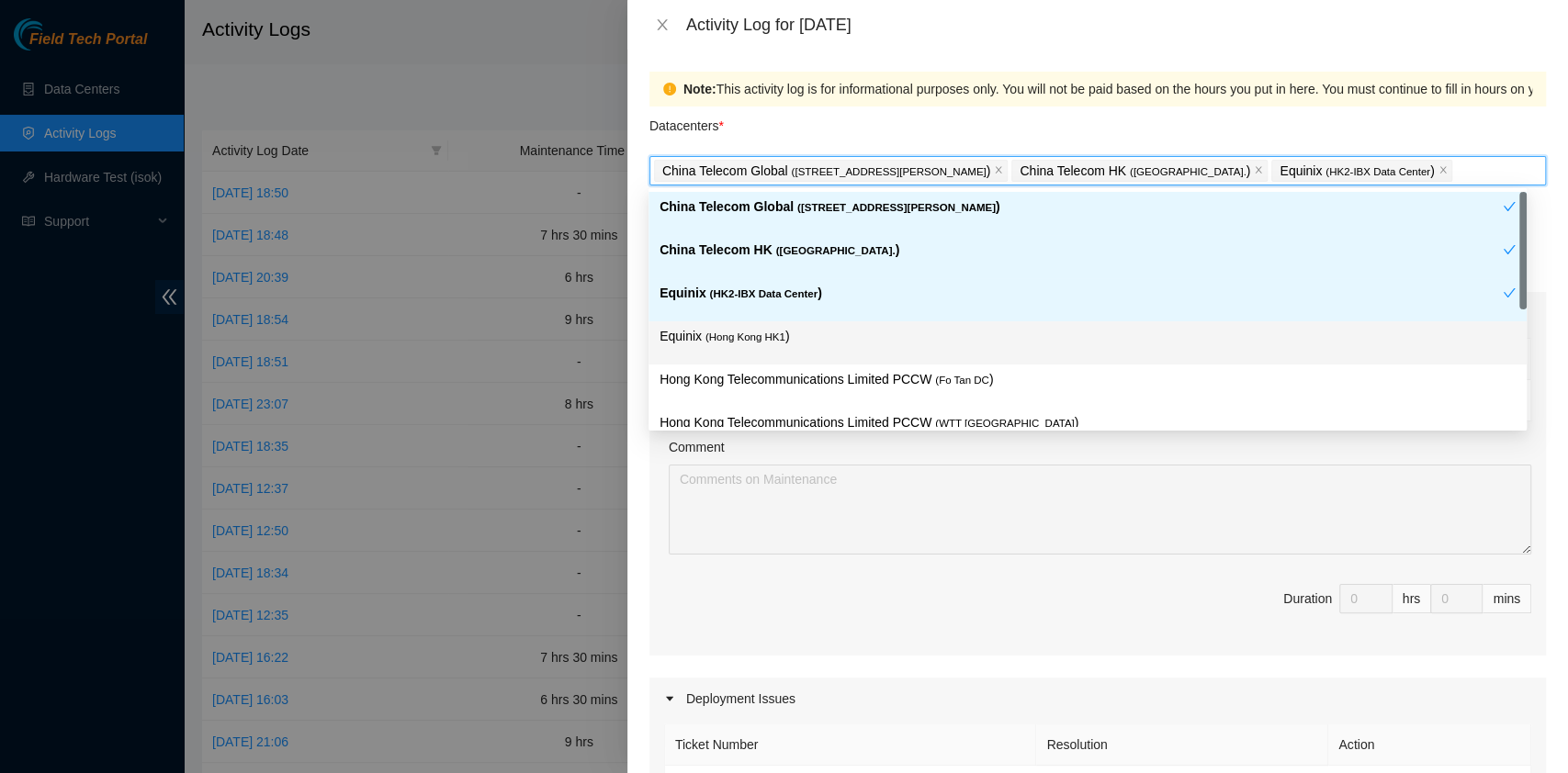
click at [780, 335] on span "( [GEOGRAPHIC_DATA] HK1" at bounding box center [746, 337] width 80 height 11
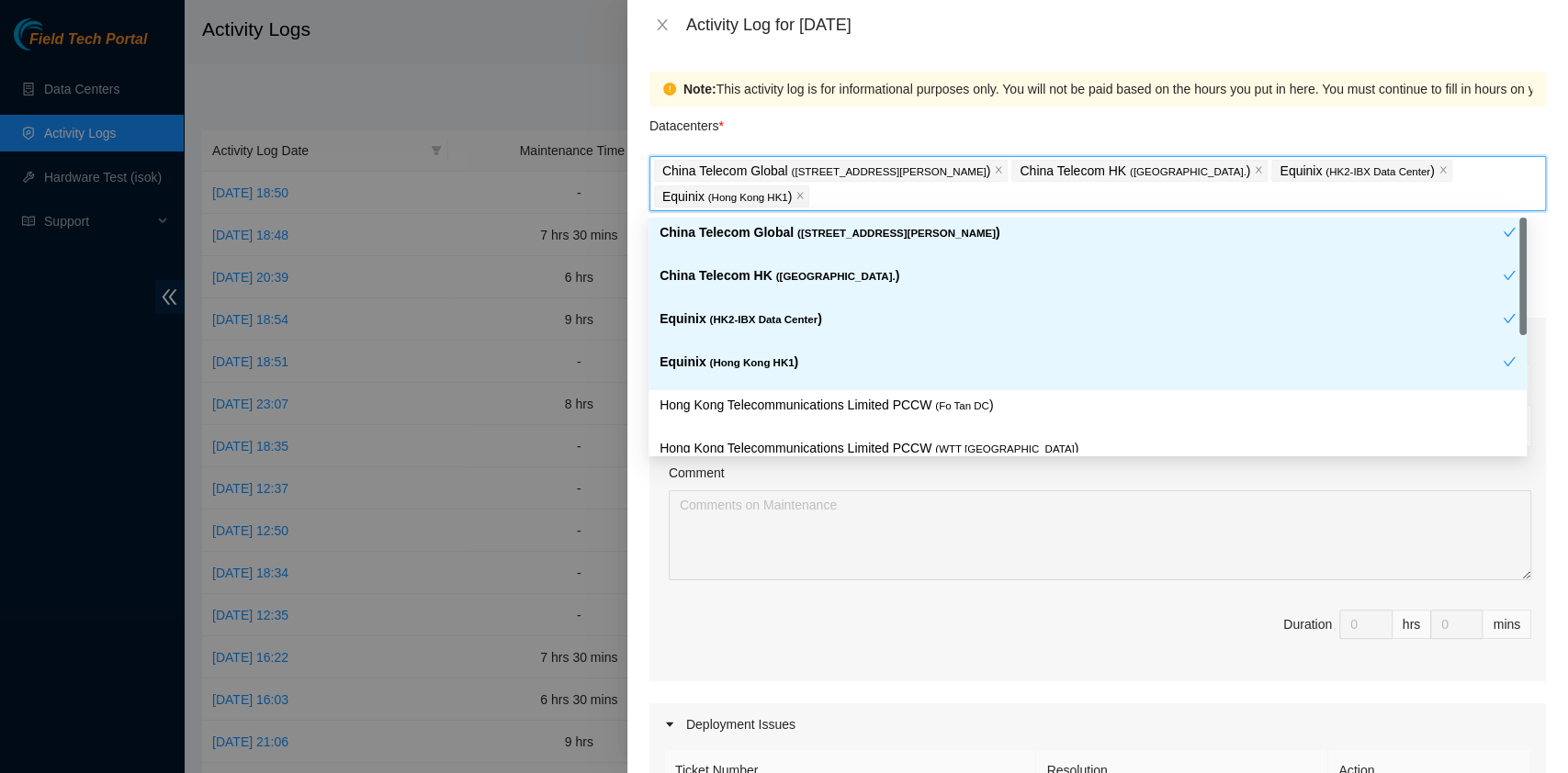
click at [789, 391] on div "Hong Kong Telecommunications Limited PCCW ( Fo Tan DC )" at bounding box center [1087, 412] width 878 height 43
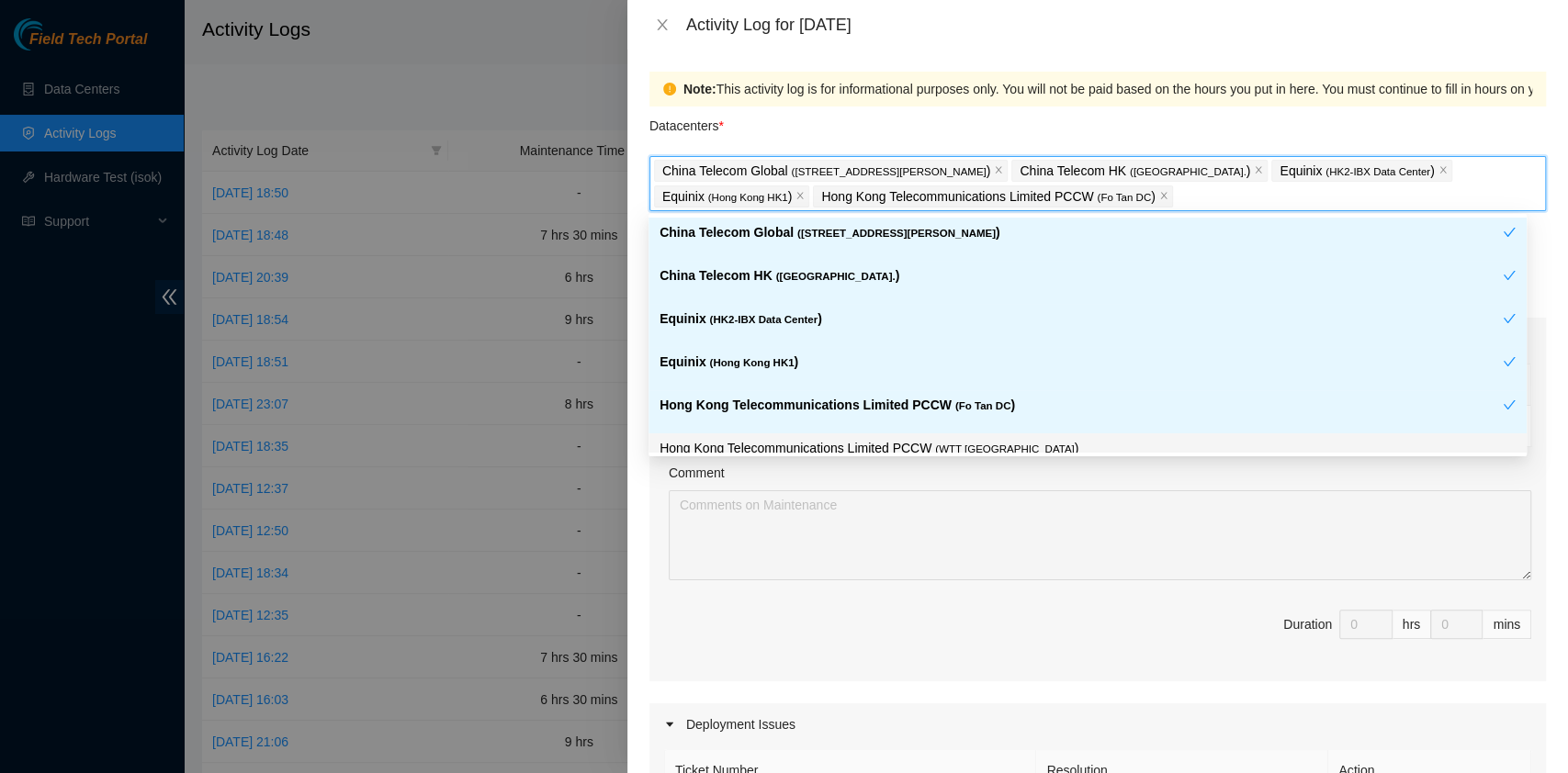
click at [831, 441] on p "Hong Kong Telecommunications Limited PCCW ( WTT [GEOGRAPHIC_DATA] )" at bounding box center [1087, 449] width 856 height 22
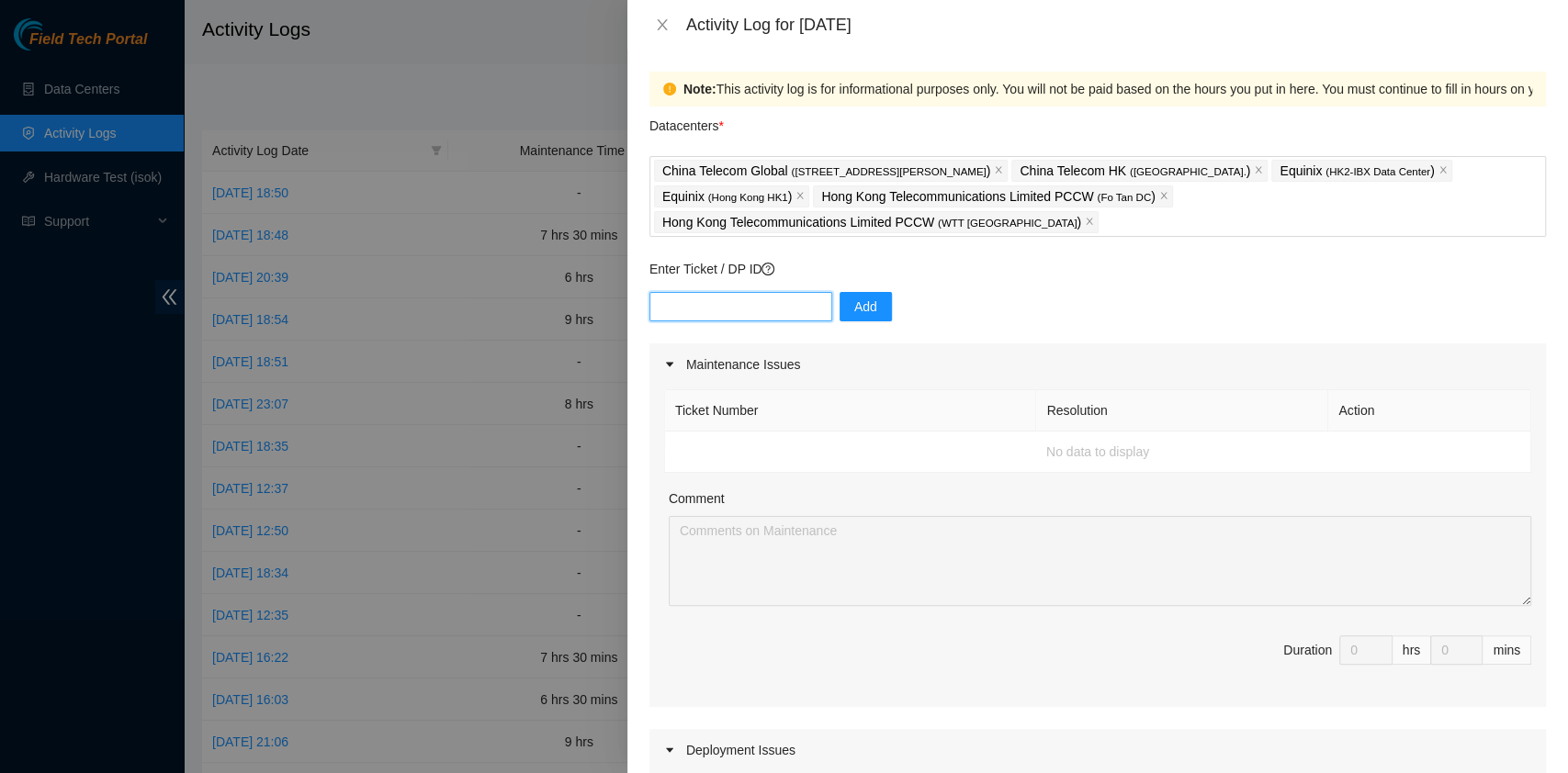
click at [752, 292] on input "text" at bounding box center [741, 306] width 183 height 29
paste input "B-W-14VB49V"
drag, startPoint x: 746, startPoint y: 284, endPoint x: 612, endPoint y: 272, distance: 134.5
click at [613, 272] on div "Activity Log for [DATE] Note: This activity log is for informational purposes o…" at bounding box center [784, 386] width 1568 height 773
paste input "3DY93R"
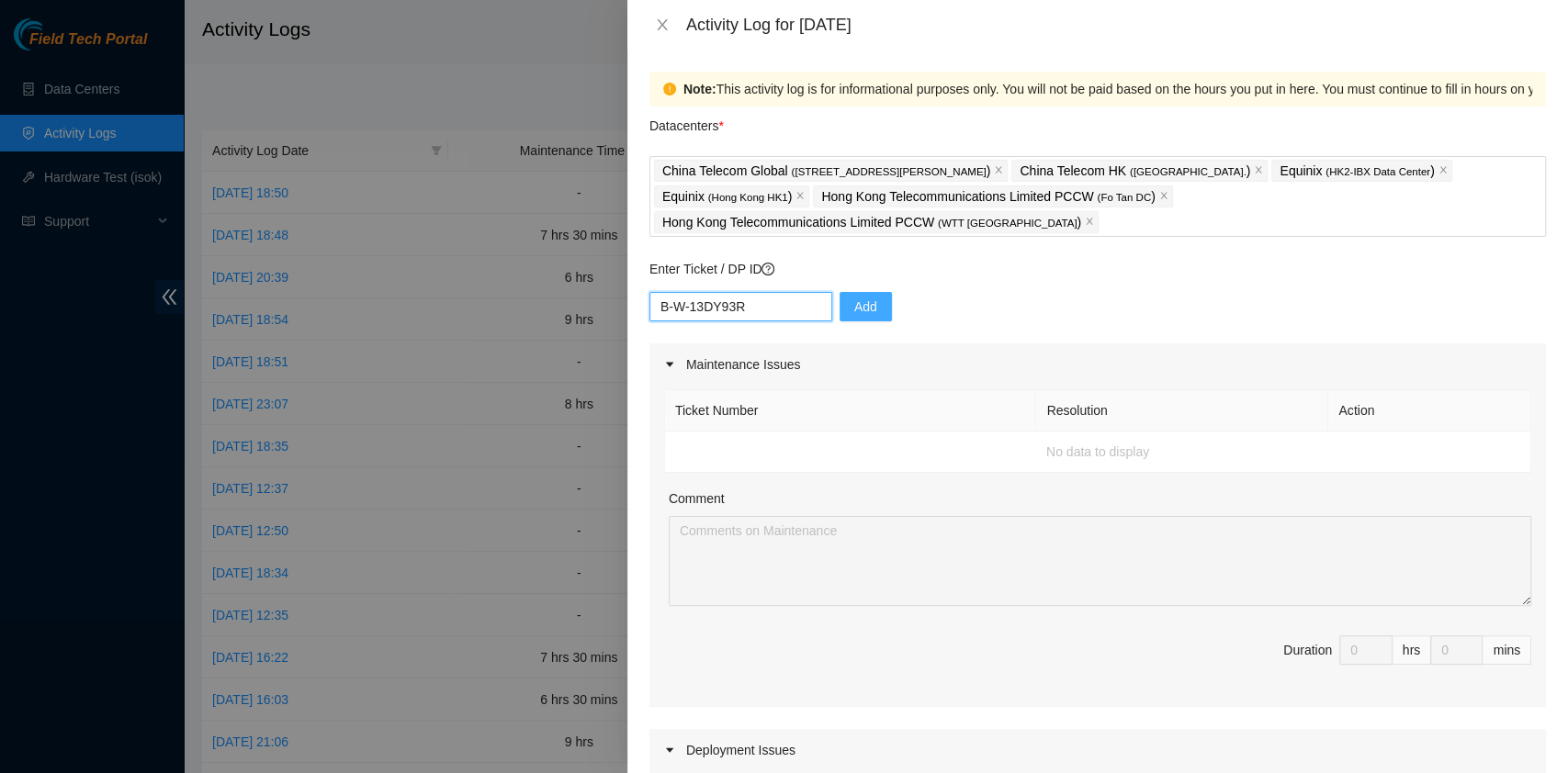
type input "B-W-13DY93R"
click at [866, 292] on button "Add" at bounding box center [865, 306] width 52 height 29
click at [700, 259] on p "Enter Ticket / DP ID" at bounding box center [1098, 269] width 897 height 21
click at [707, 292] on input "text" at bounding box center [741, 306] width 183 height 29
paste input "B-V-5UW3TQX"
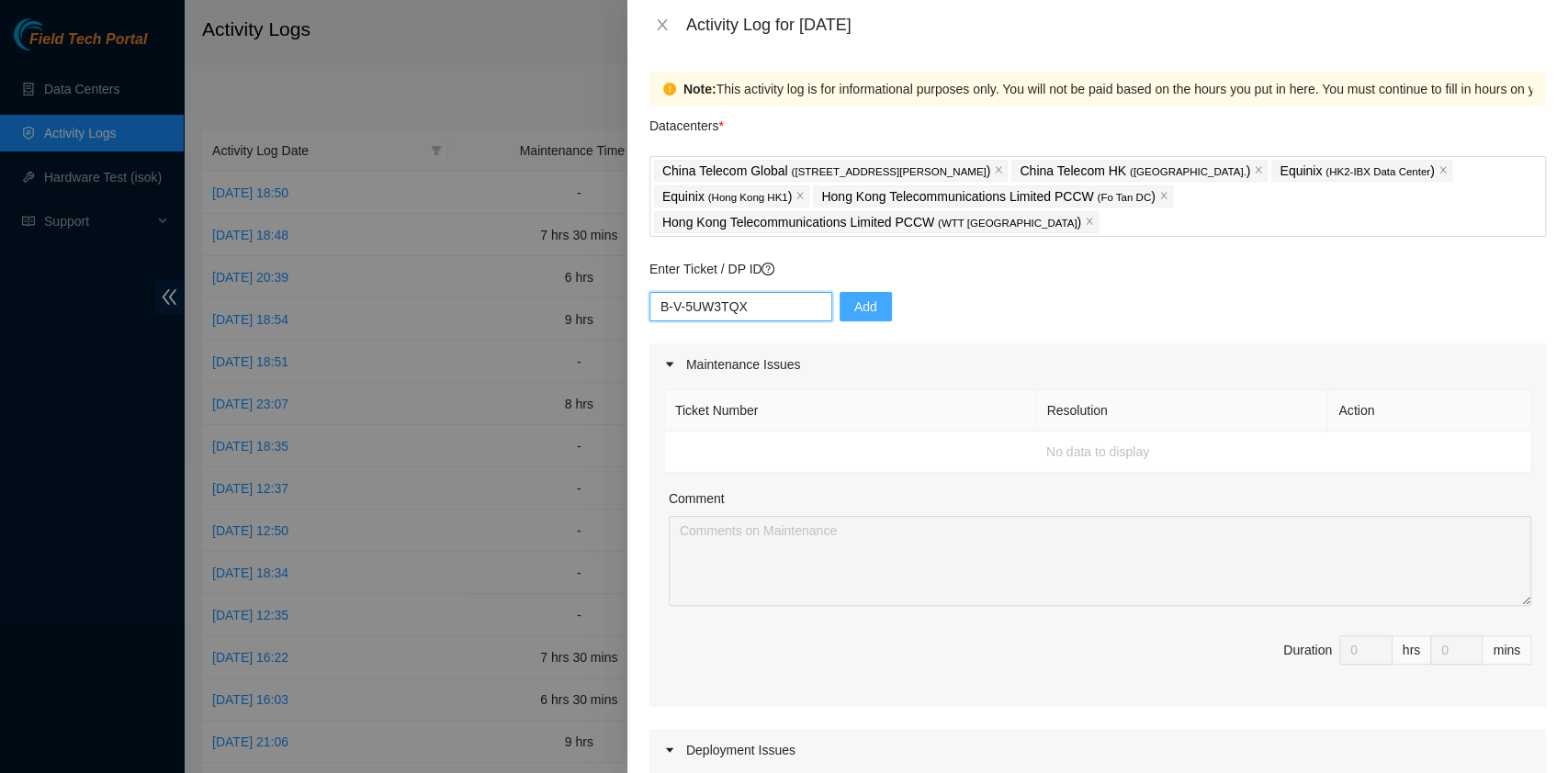
type input "B-V-5UW3TQX"
click at [871, 292] on button "Add" at bounding box center [865, 306] width 52 height 29
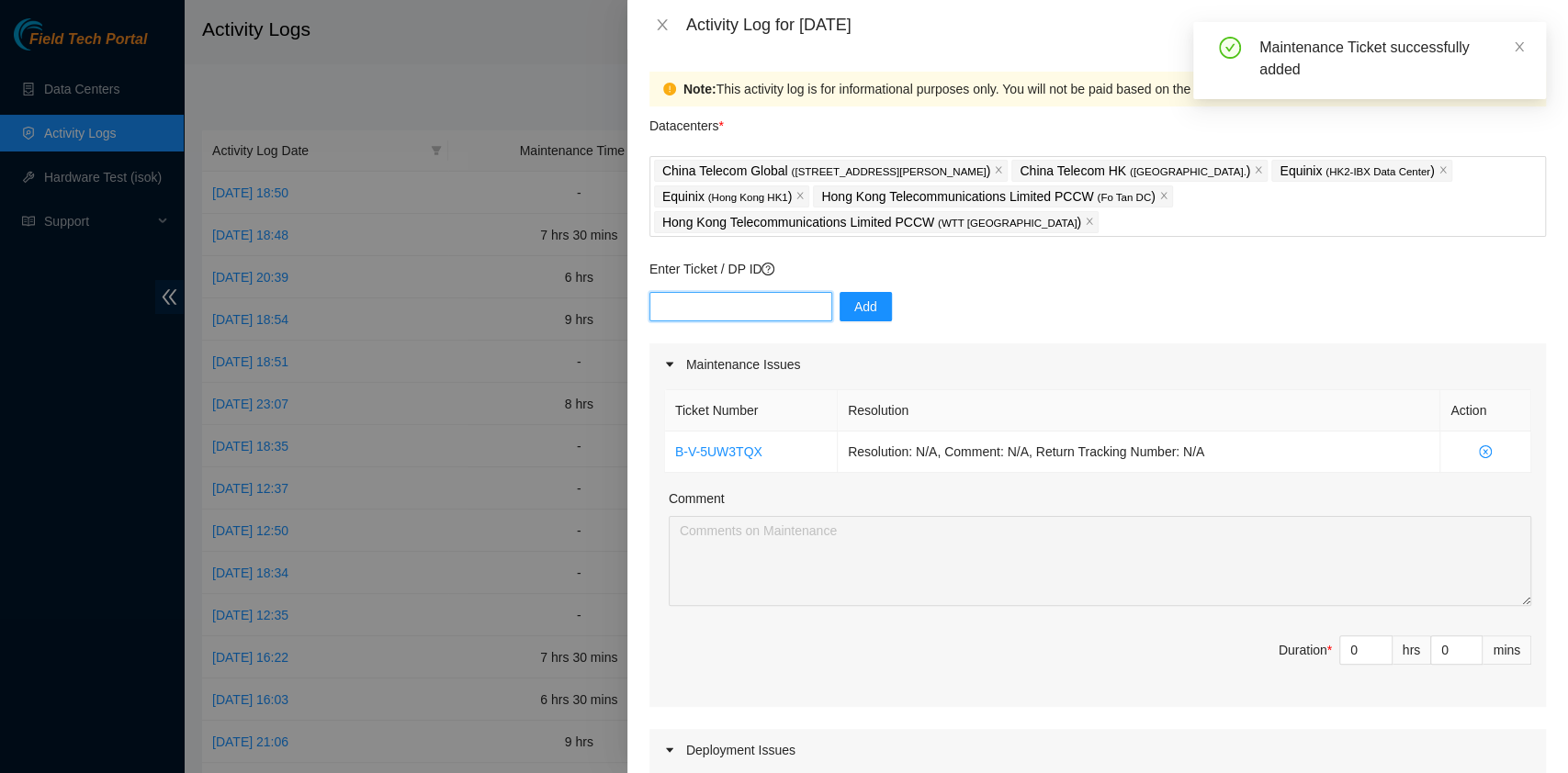
click at [727, 292] on input "text" at bounding box center [741, 306] width 183 height 29
paste input "B-W-15OW7MF"
type input "B-W-15OW7MF"
click at [840, 292] on button "Add" at bounding box center [865, 306] width 52 height 29
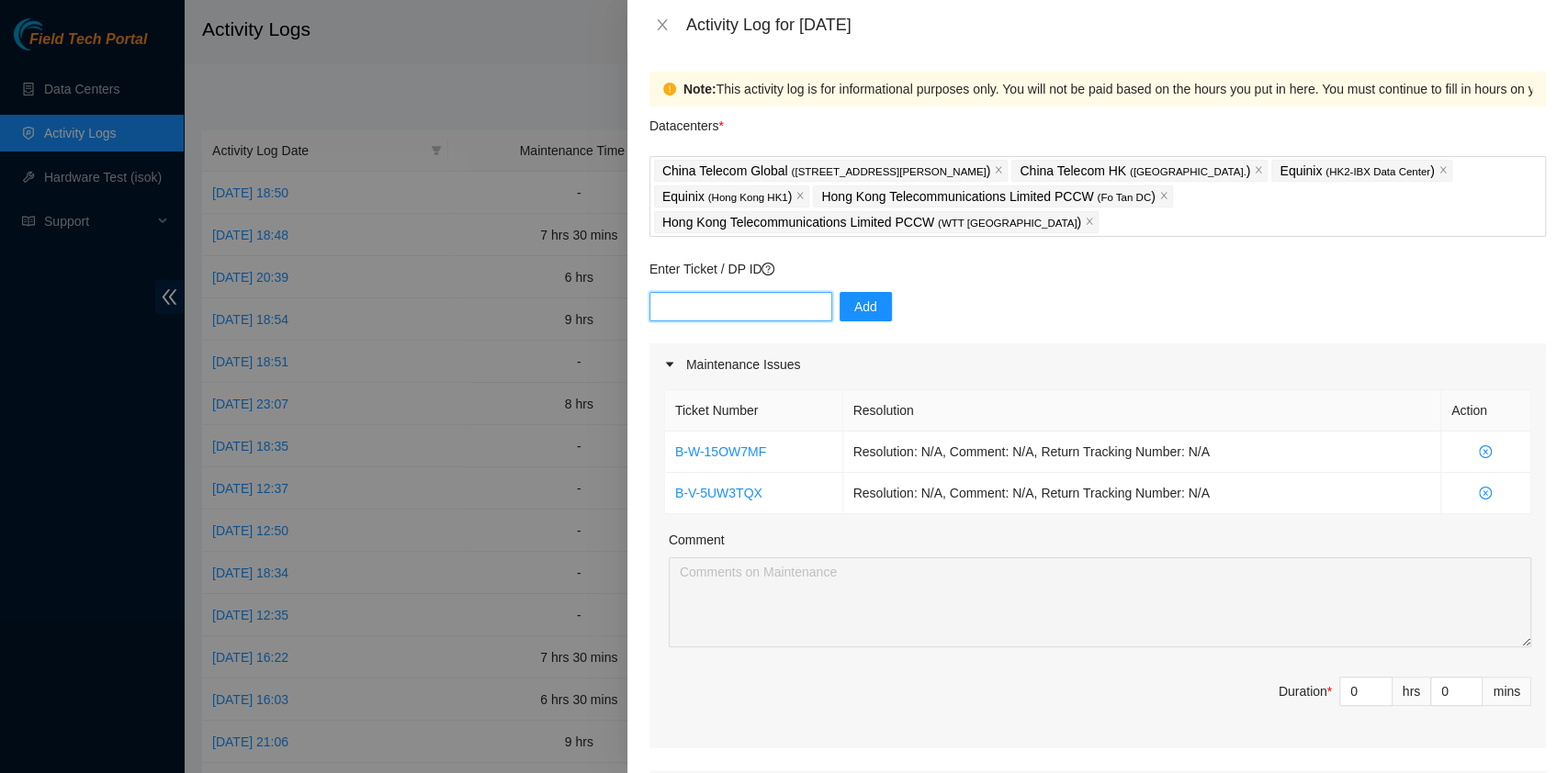
click at [713, 292] on input "text" at bounding box center [741, 306] width 183 height 29
paste input "B-W-15OW7OZ"
type input "B-W-15OW7OZ"
click at [860, 296] on span "Add" at bounding box center [865, 306] width 23 height 21
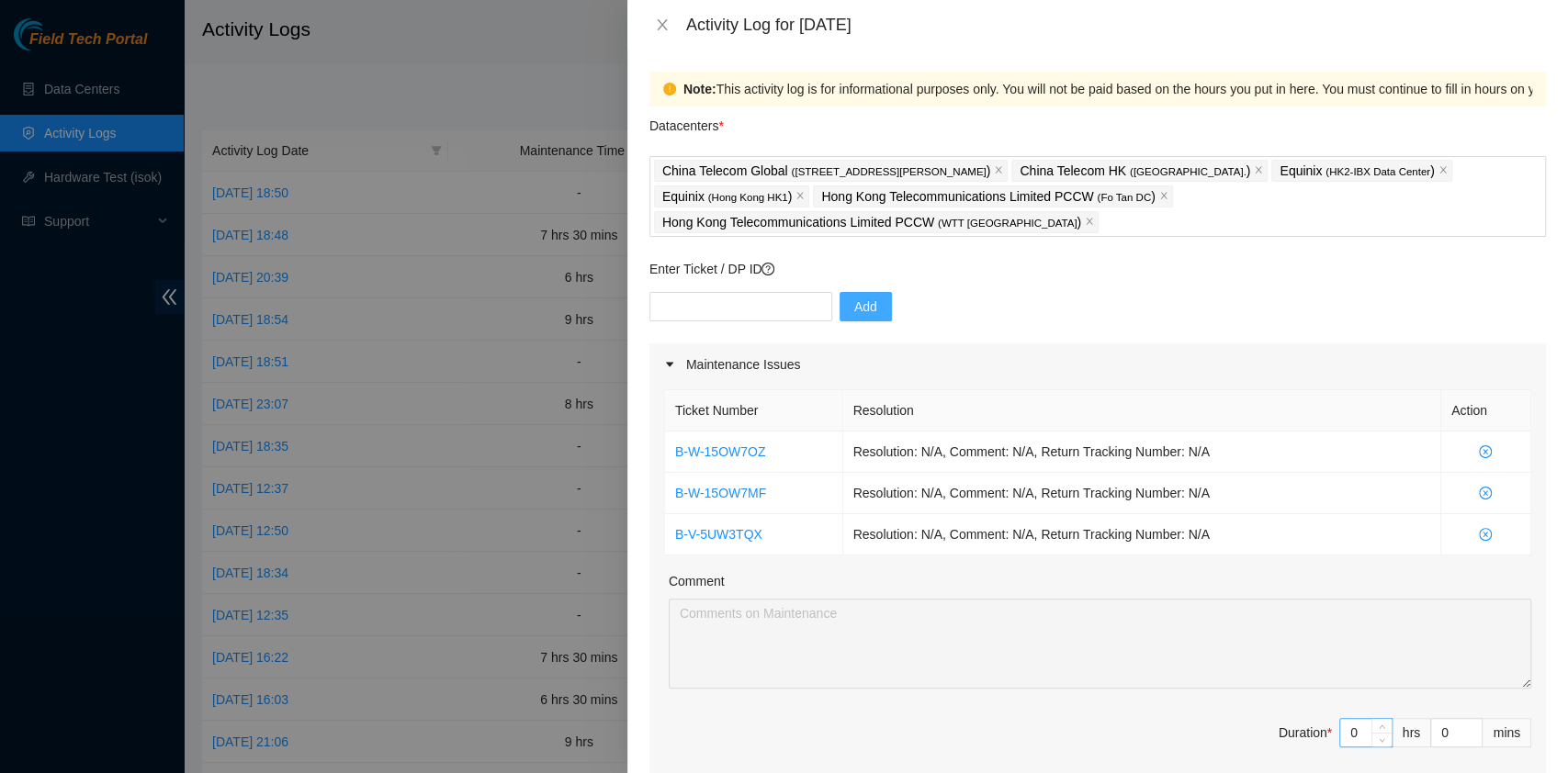
click at [1340, 719] on input "0" at bounding box center [1365, 733] width 52 height 27
drag, startPoint x: 1341, startPoint y: 697, endPoint x: 1307, endPoint y: 697, distance: 34.0
click at [1307, 718] on span "Duration * 0 hrs 0 mins" at bounding box center [1098, 744] width 867 height 52
type input "8"
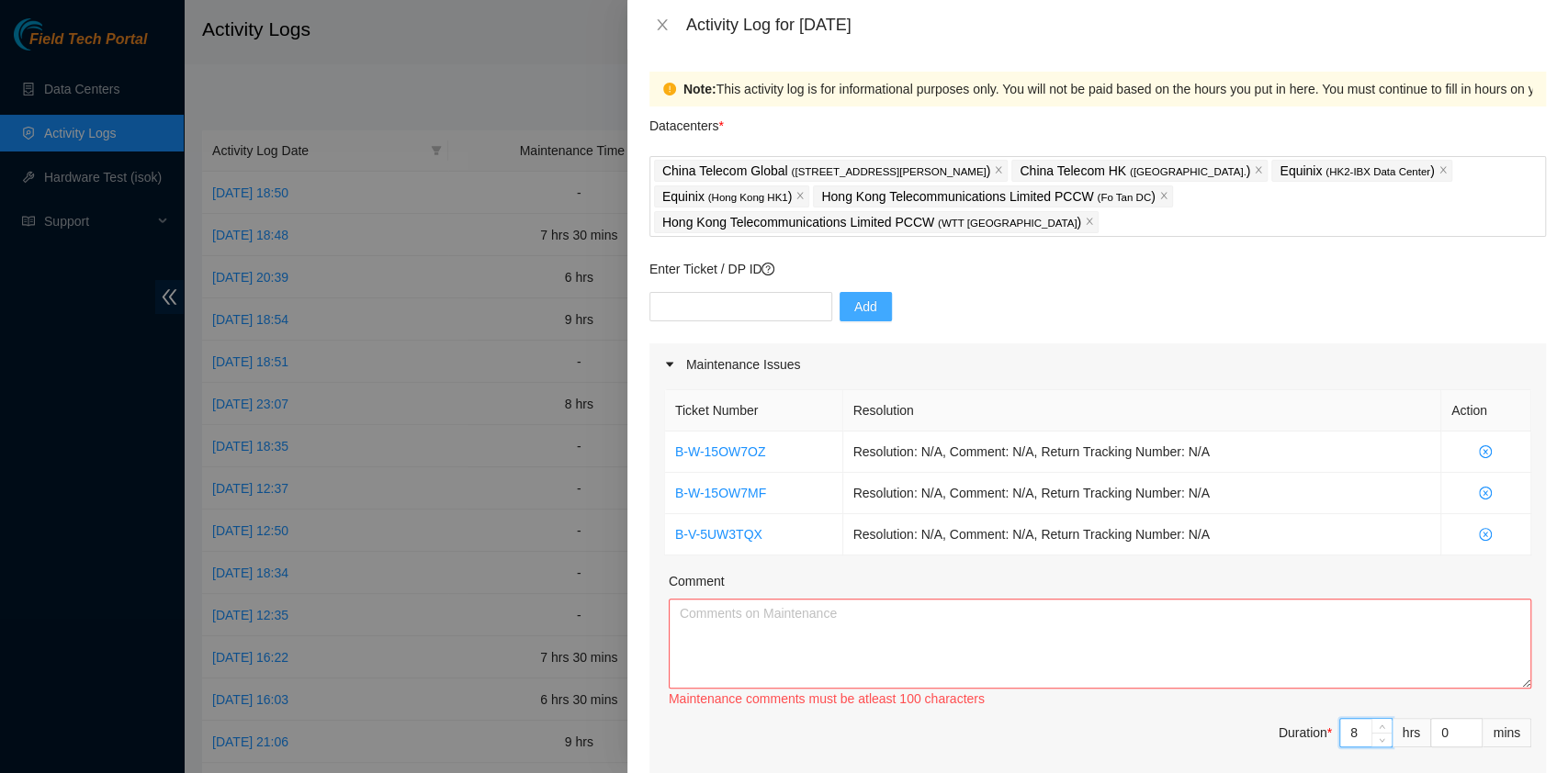
type input "0"
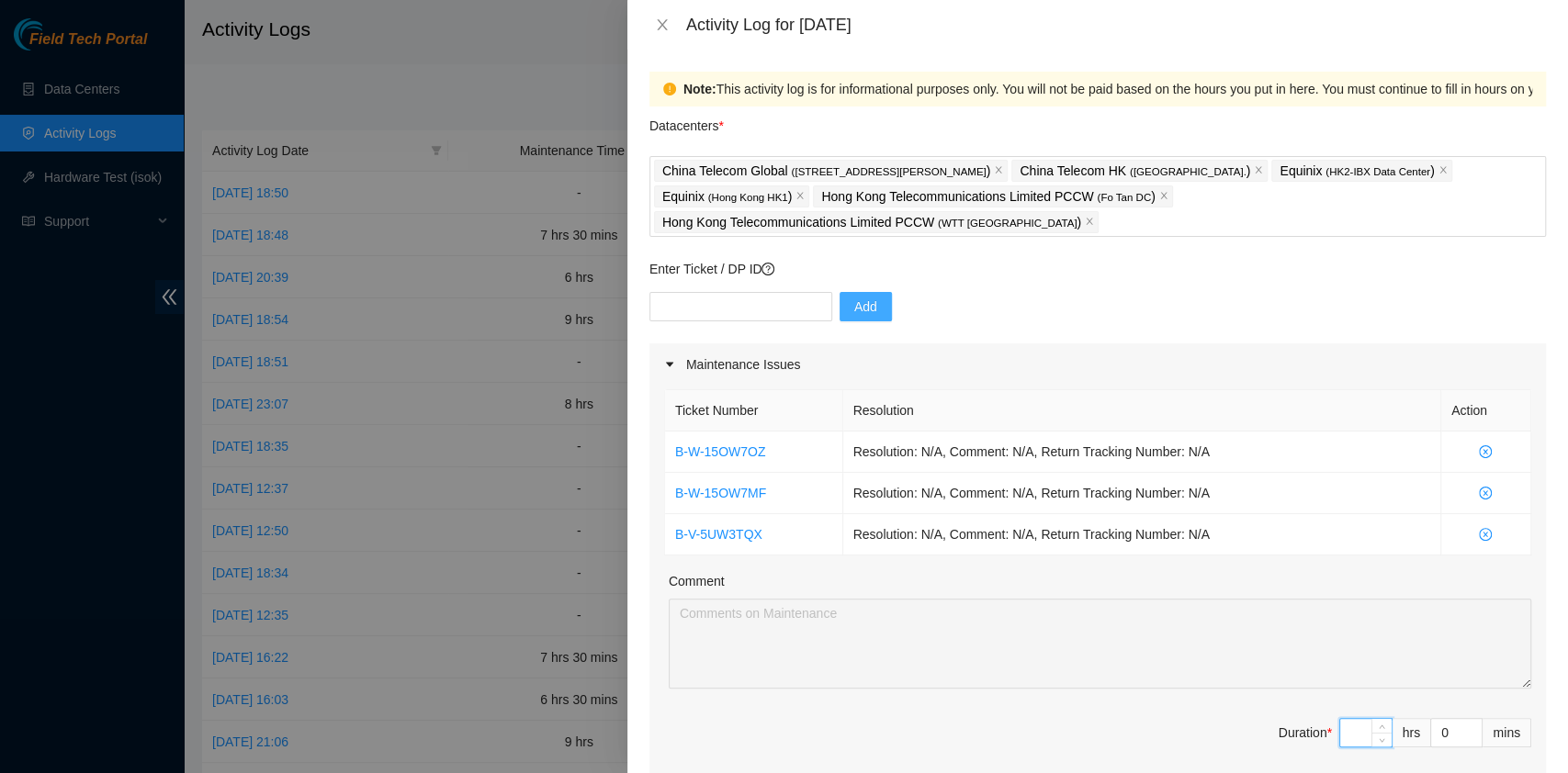
type input "7"
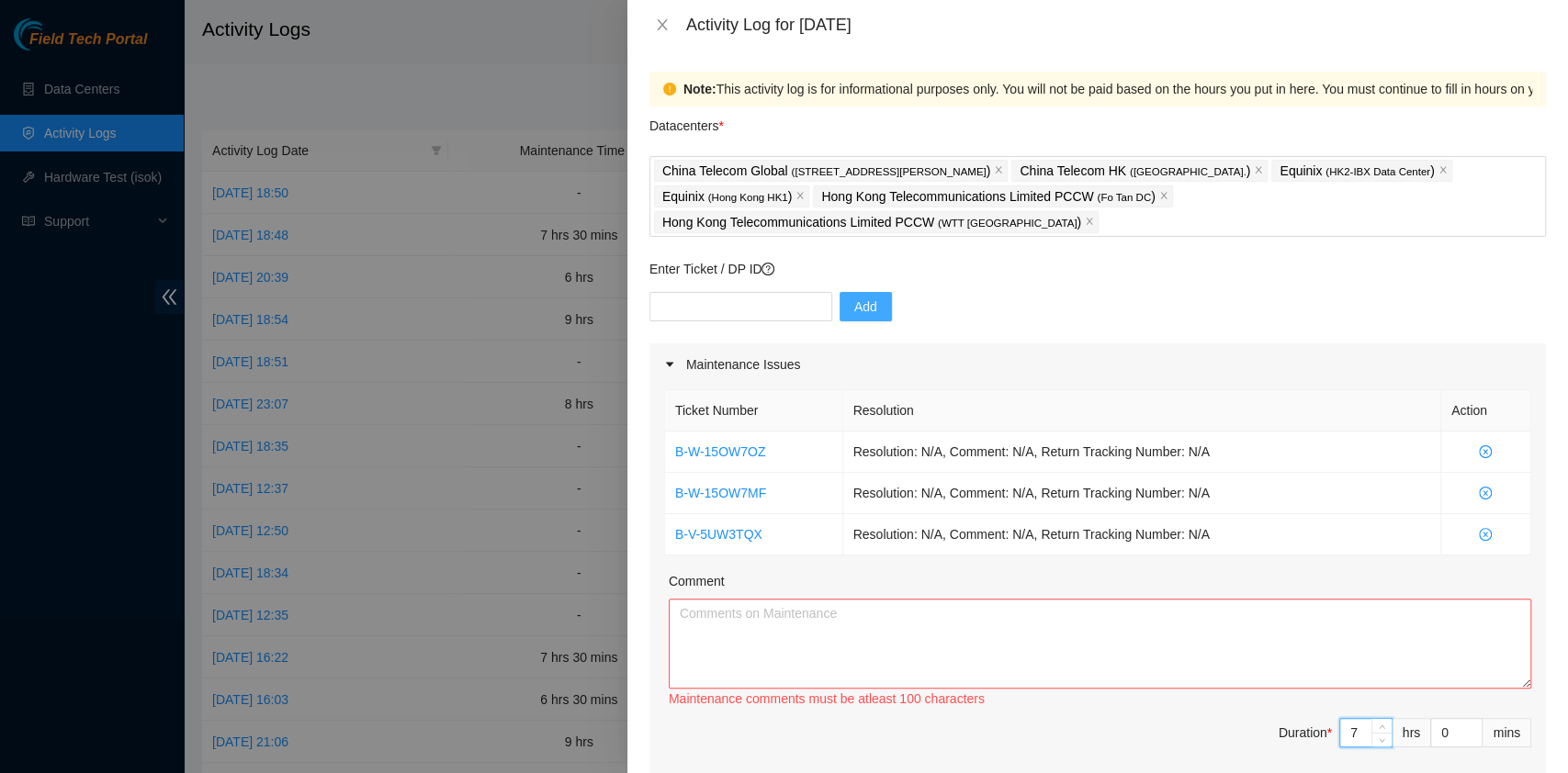
type input "7"
type input "3"
type input "30"
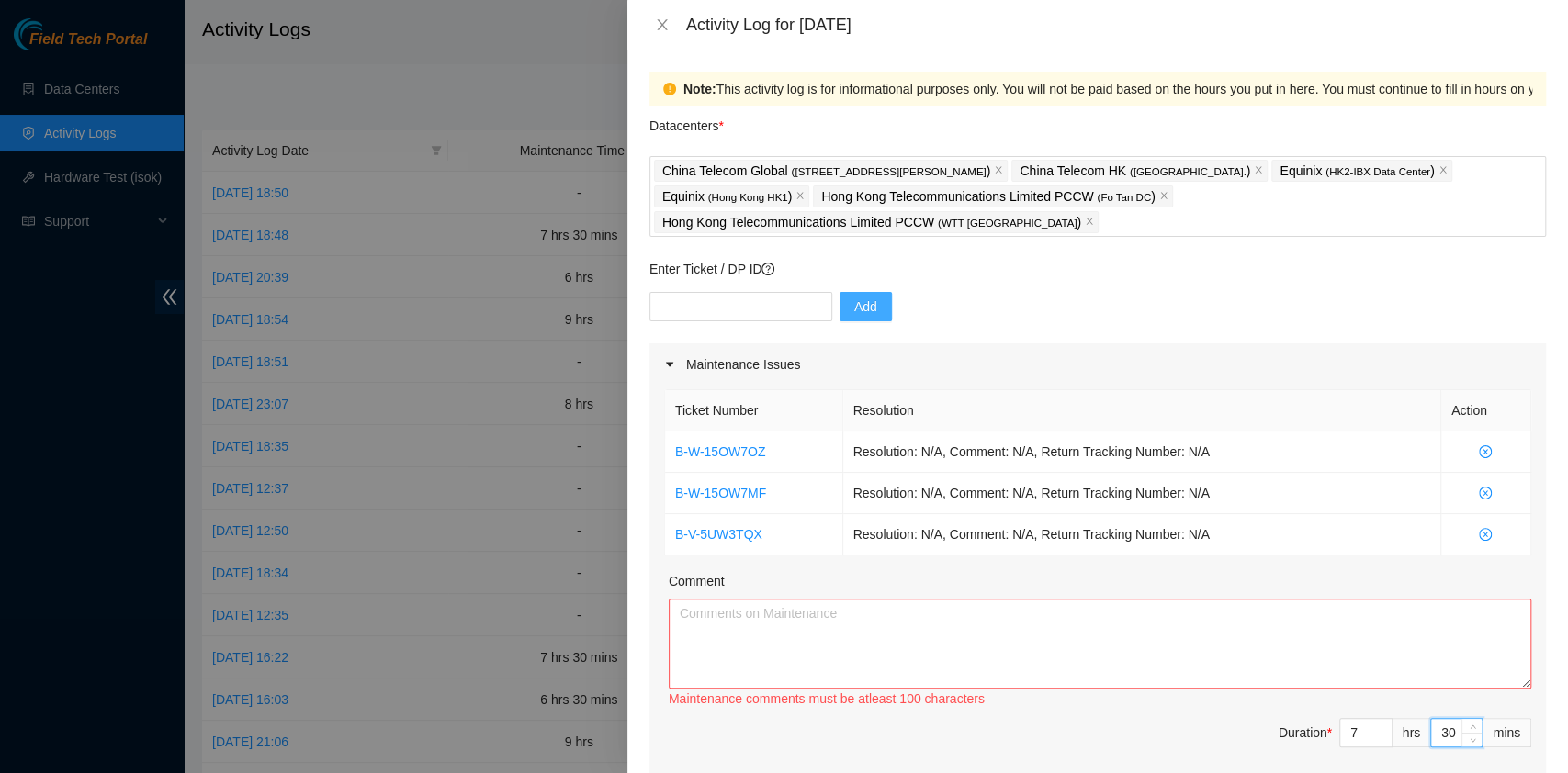
type input "30"
click at [815, 599] on textarea "Comment" at bounding box center [1099, 644] width 862 height 90
paste textarea "DP77188 DP77187 DP81310 DP79037 DP80135 DP83102 DP83104 DP80469 DP76877 DP83429…"
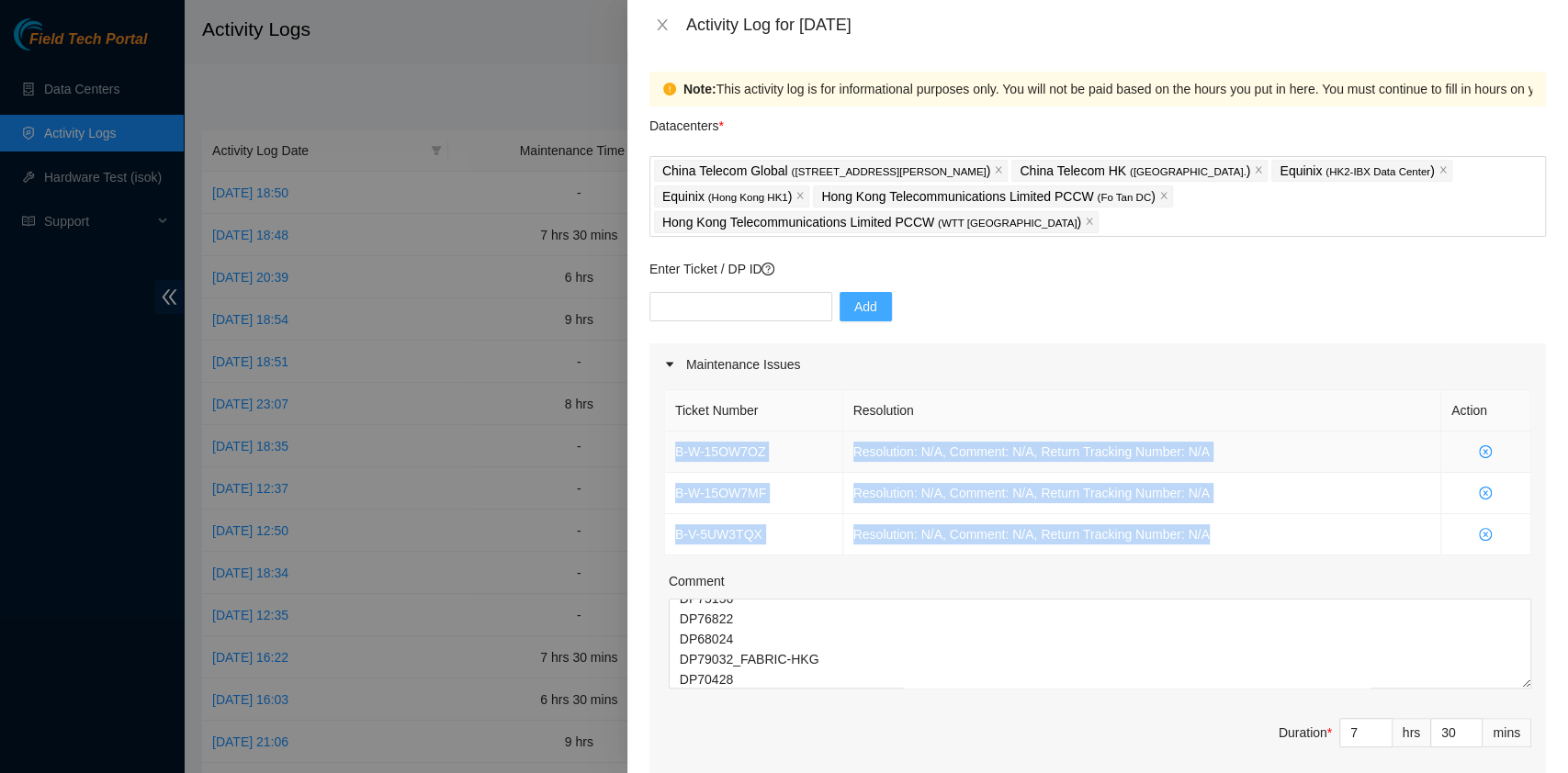
drag, startPoint x: 1309, startPoint y: 497, endPoint x: 677, endPoint y: 429, distance: 635.6
click at [677, 432] on tbody "B-W-15OW7OZ Resolution: N/A, Comment: N/A, Return Tracking Number: N/A B-W-15OW…" at bounding box center [1097, 493] width 866 height 124
copy tbody "B-W-15OW7OZ Resolution: N/A, Comment: N/A, Return Tracking Number: N/A B-W-15OW…"
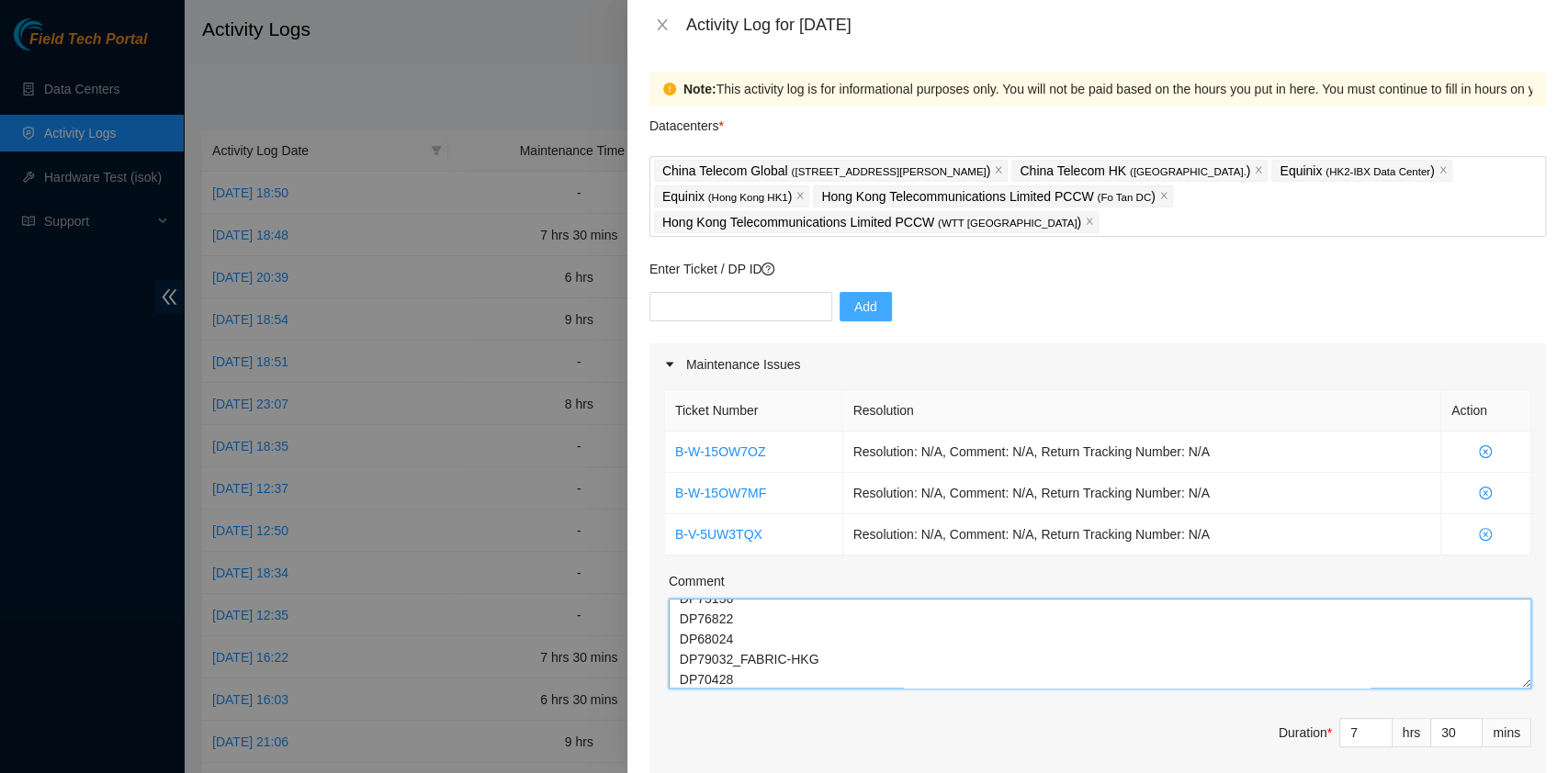
click at [775, 599] on textarea "DP77188 DP77187 DP81310 DP79037 DP80135 DP83102 DP83104 DP80469 DP76877 DP83429…" at bounding box center [1099, 644] width 862 height 90
click at [743, 599] on textarea "DP77188 DP77187 DP81310 DP79037 DP80135 DP83102 DP83104 DP80469 DP76877 DP83429…" at bounding box center [1099, 644] width 862 height 90
paste textarea "B-W-15OW7OZ Resolution: N/A, Comment: N/A, Return Tracking Number: N/A B-W-15OW…"
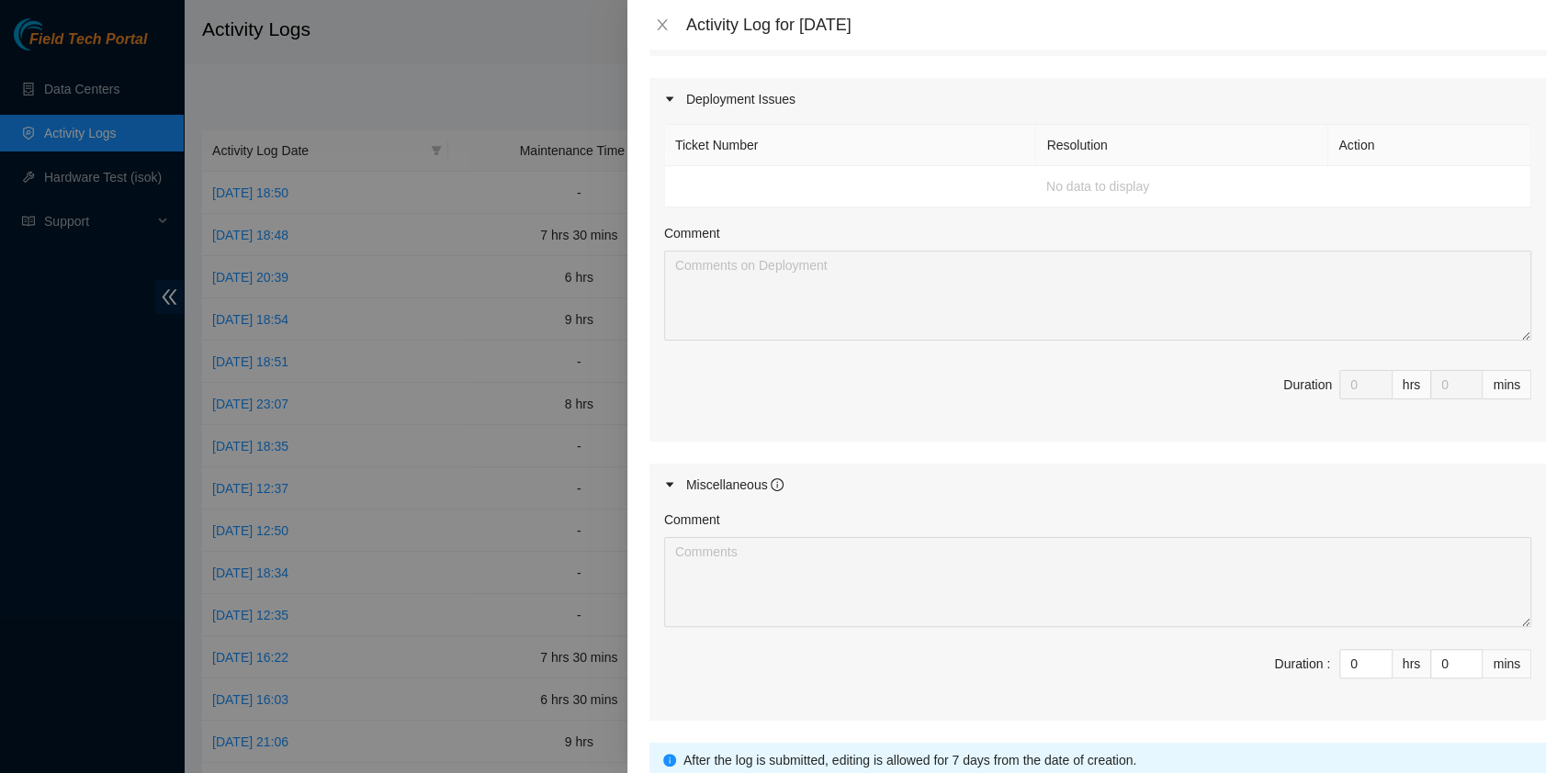
scroll to position [855, 0]
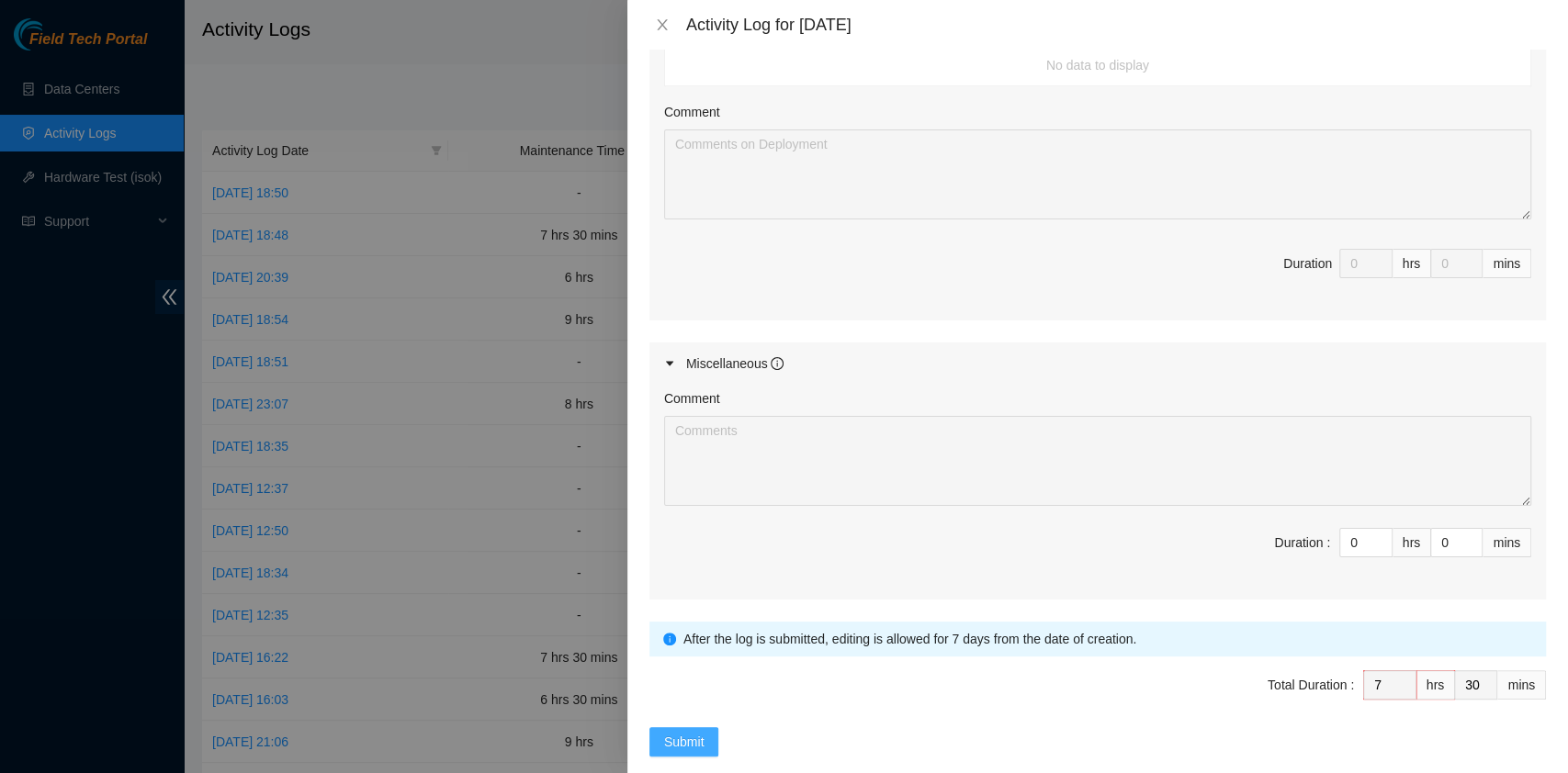
type textarea "DP77188 DP77187 DP81310 DP79037B-W-15OW7OZ Resolution: N/A, Comment: N/A, Retur…"
click at [679, 727] on button "Submit" at bounding box center [684, 742] width 69 height 29
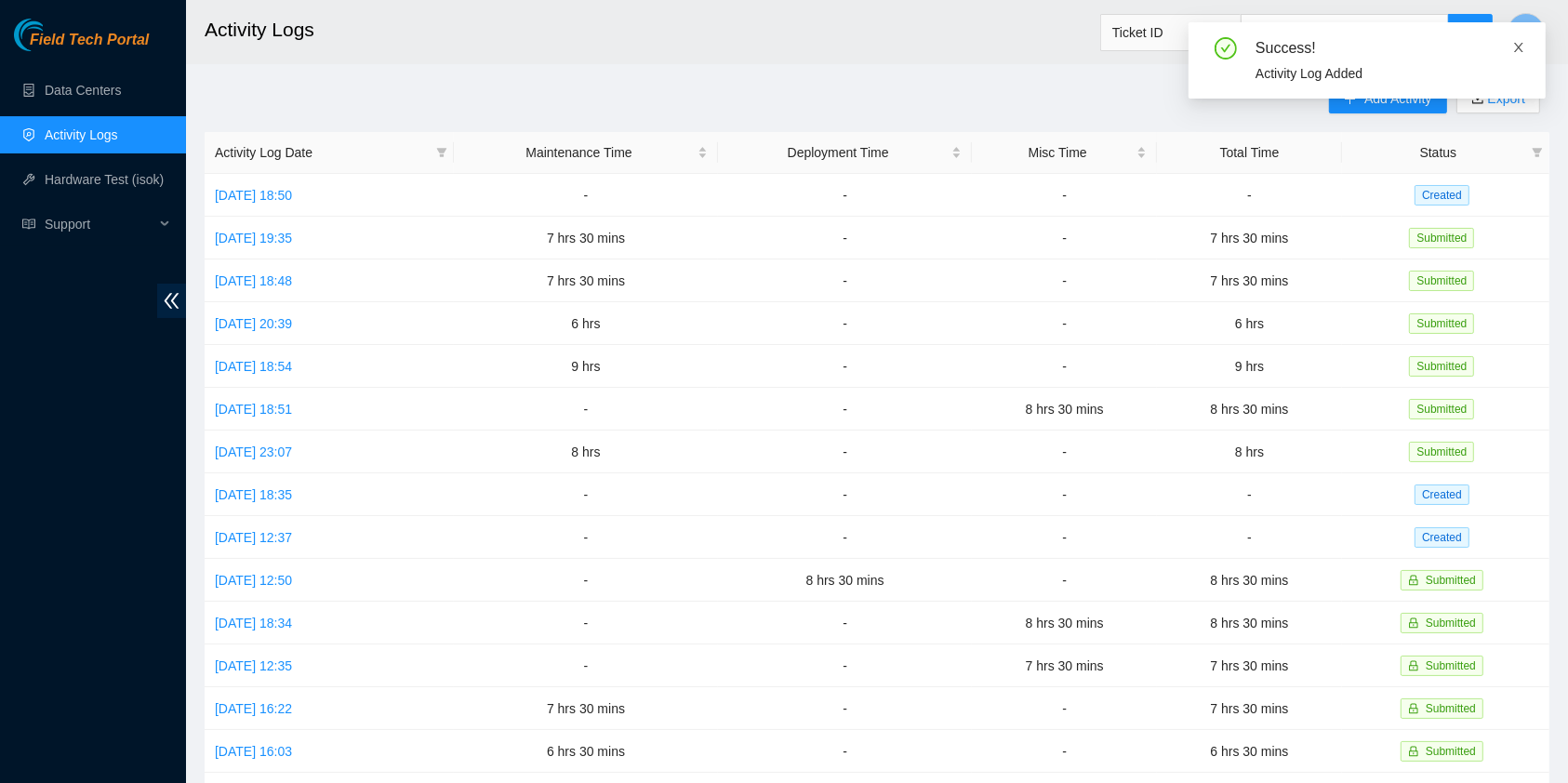
click at [1522, 43] on icon "close" at bounding box center [1518, 47] width 9 height 9
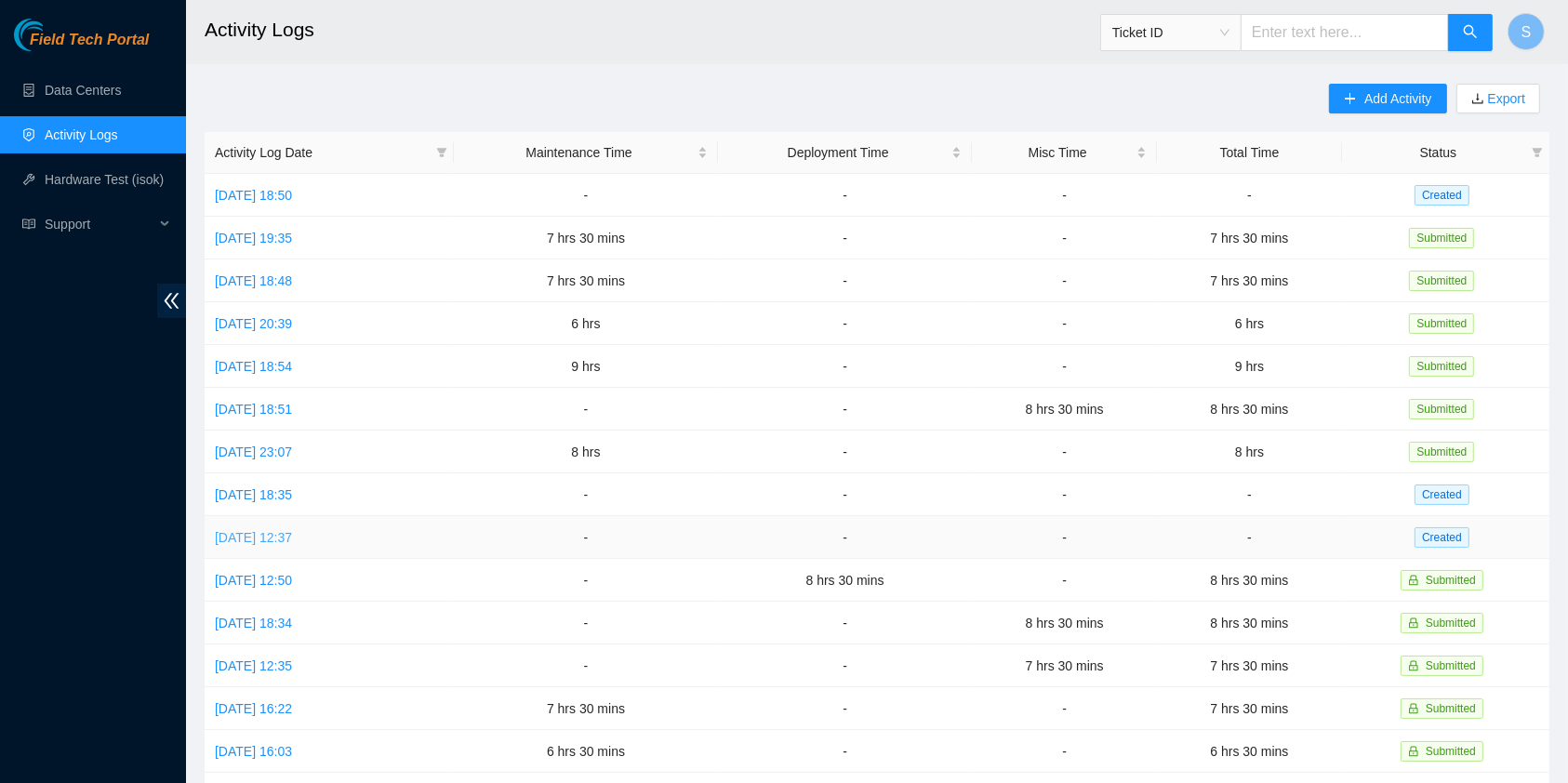
click at [269, 530] on link "[DATE] 12:37" at bounding box center [254, 537] width 77 height 15
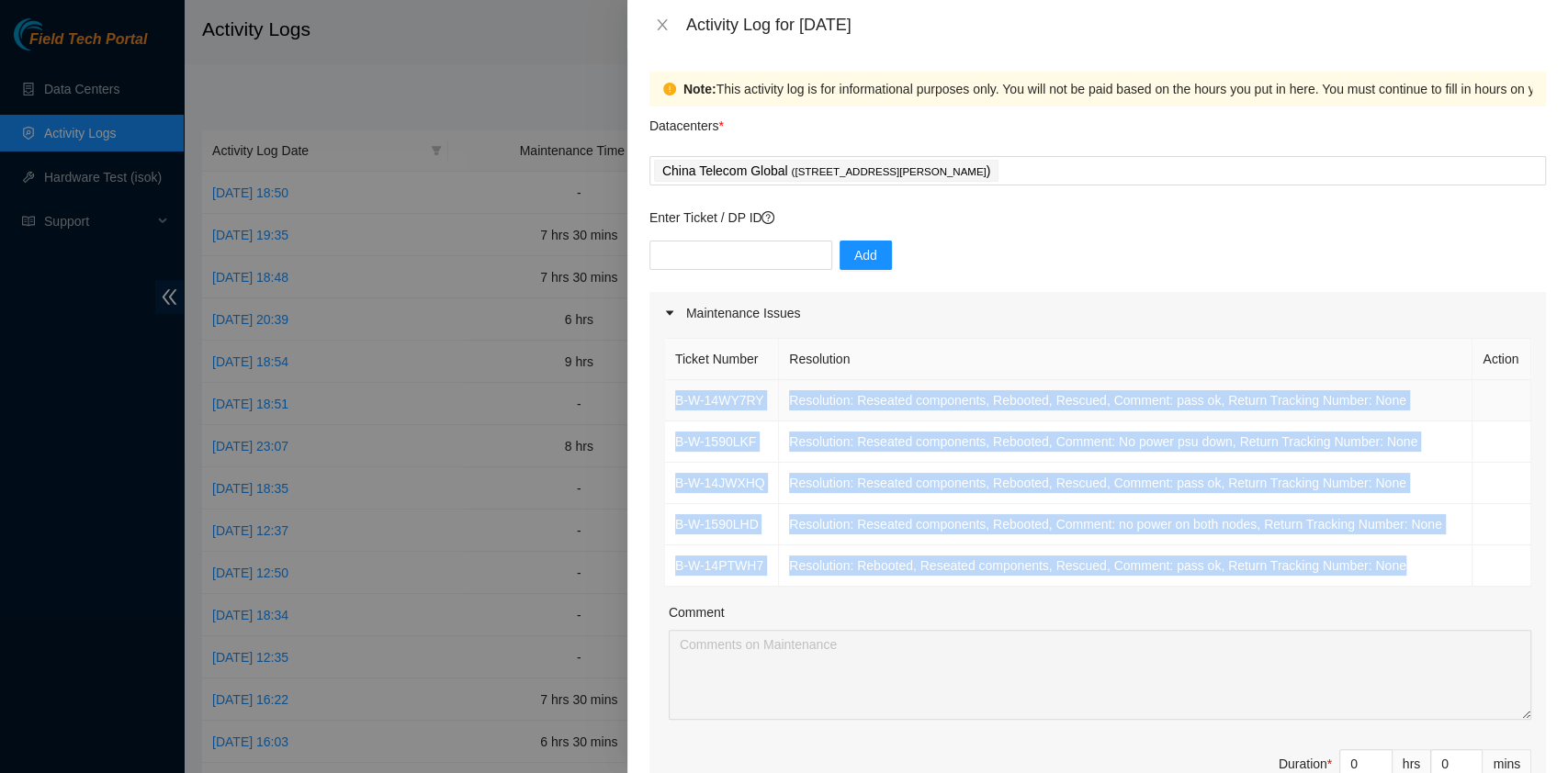
drag, startPoint x: 1413, startPoint y: 558, endPoint x: 672, endPoint y: 397, distance: 758.3
click at [672, 397] on tbody "B-W-14WY7RY Resolution: Reseated components, Rebooted, Rescued, Comment: pass o…" at bounding box center [1097, 483] width 866 height 206
copy tbody "B-W-14WY7RY Resolution: Reseated components, Rebooted, Rescued, Comment: pass o…"
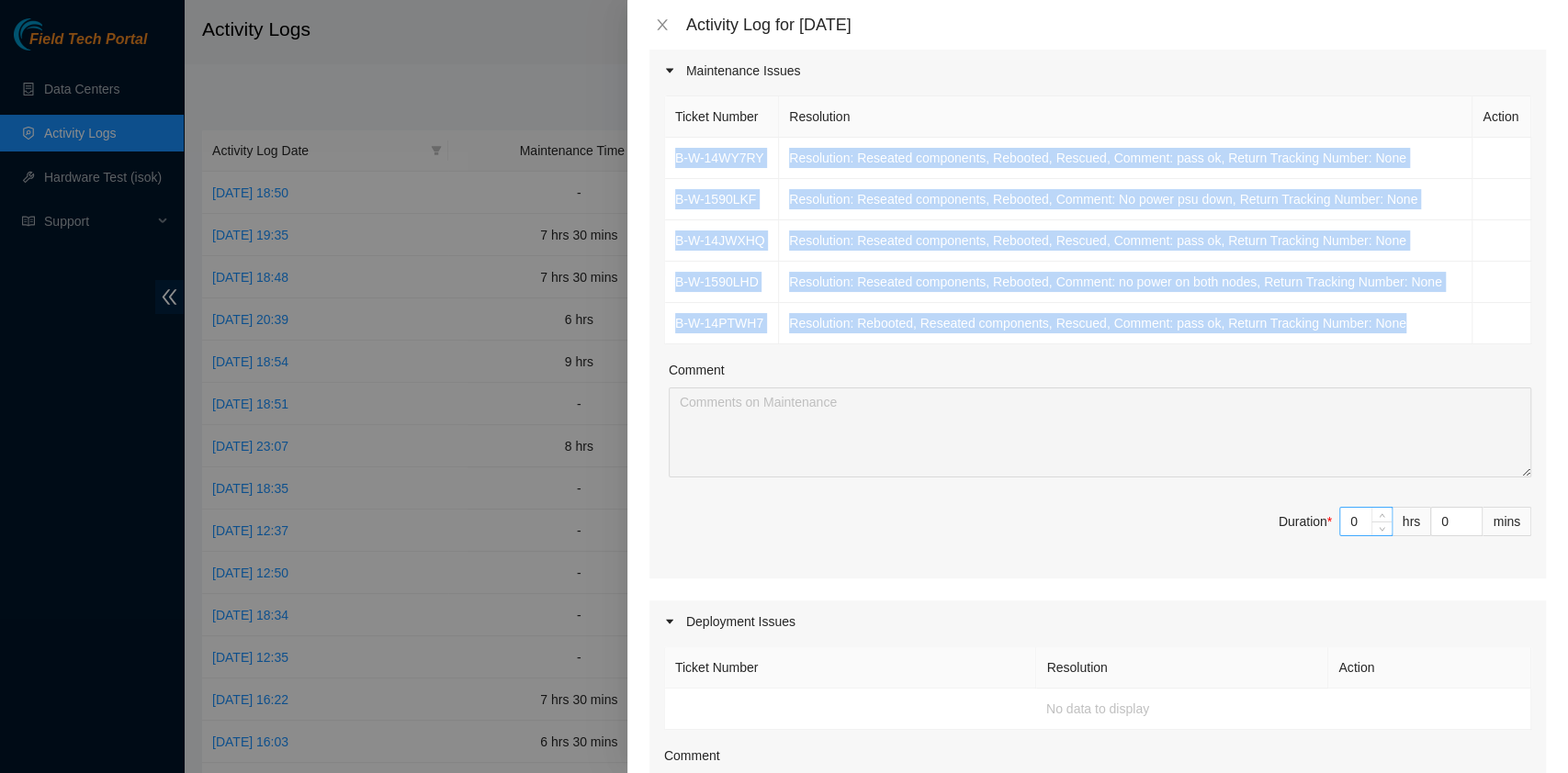
scroll to position [244, 0]
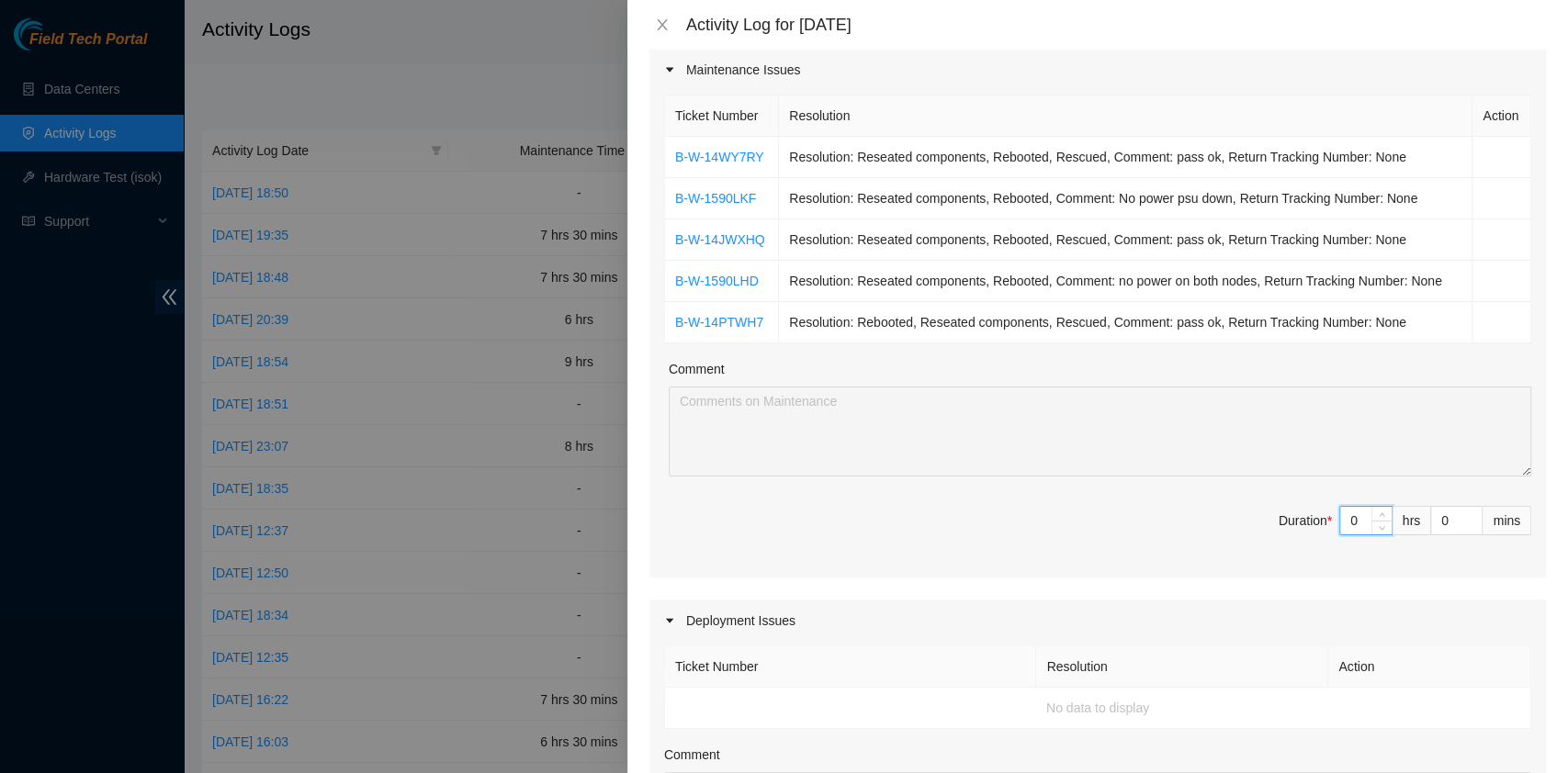
drag, startPoint x: 1342, startPoint y: 508, endPoint x: 1327, endPoint y: 467, distance: 43.7
click at [1309, 506] on span "Duration * 0 hrs 0 mins" at bounding box center [1098, 531] width 867 height 52
type input "8"
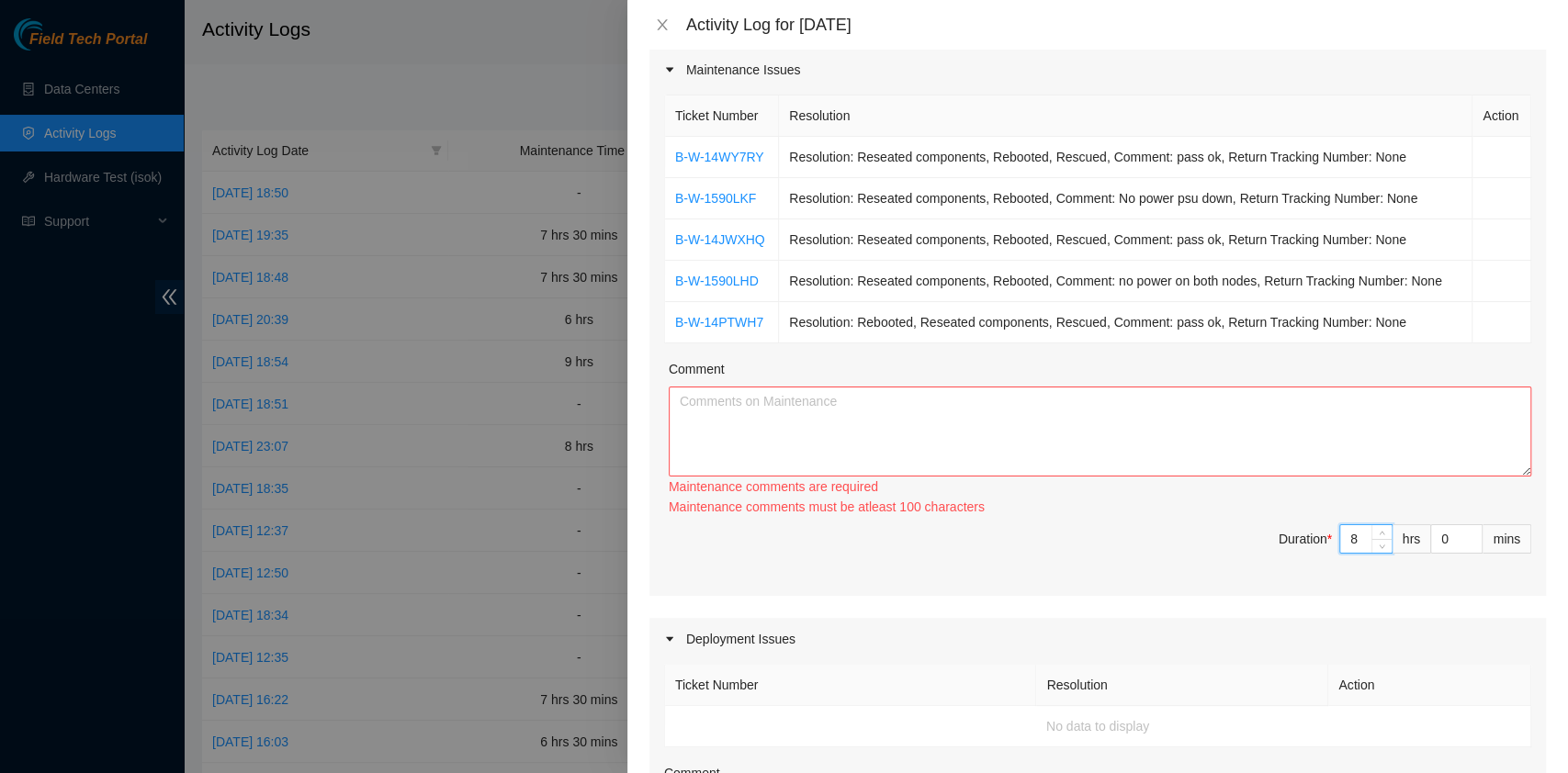
type input "8"
click at [1178, 425] on textarea "Comment" at bounding box center [1099, 432] width 862 height 90
paste textarea "B-W-14WY7RY Resolution: Reseated components, Rebooted, Rescued, Comment: pass o…"
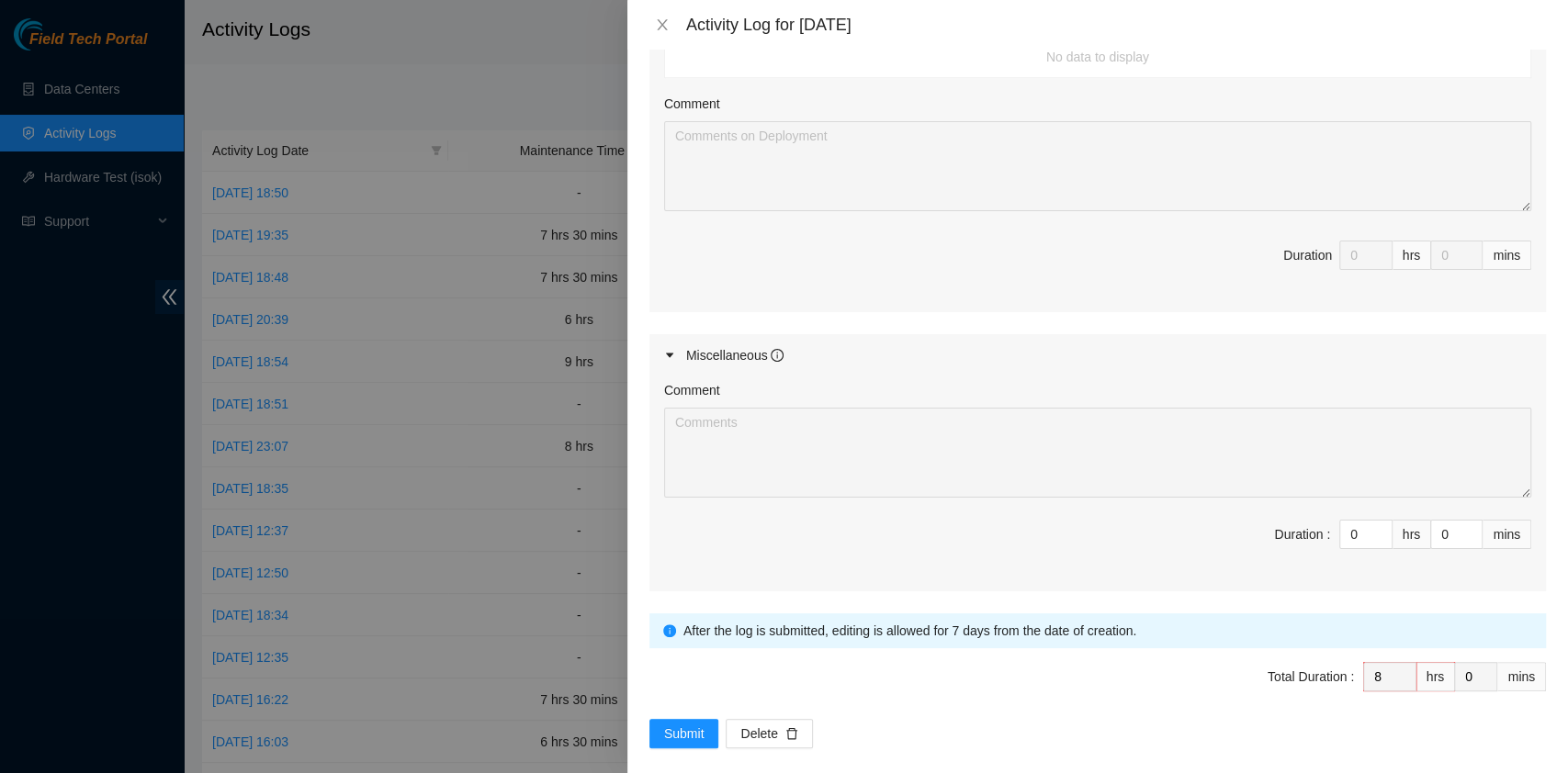
scroll to position [912, 0]
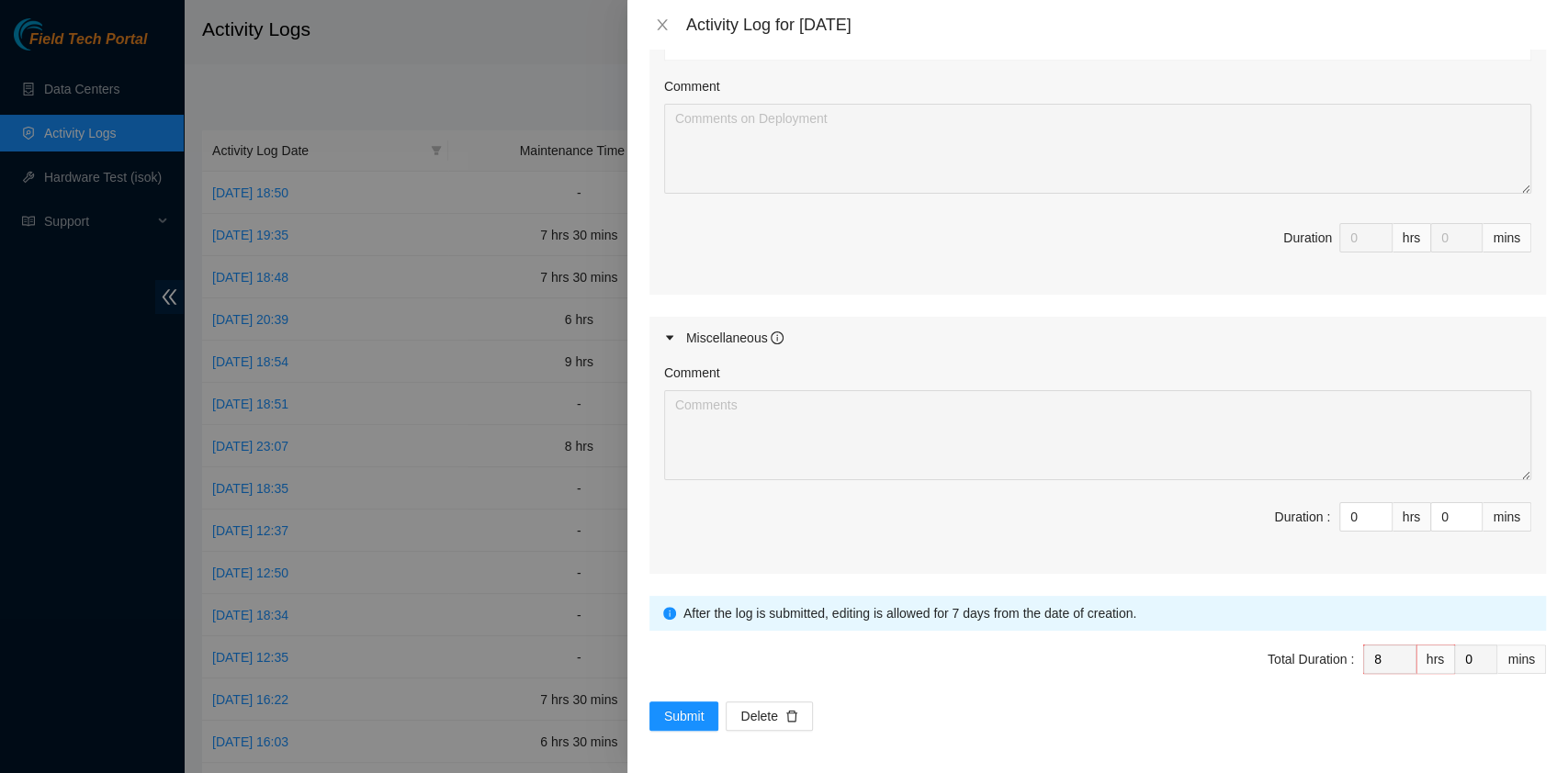
type textarea "B-W-14WY7RY Resolution: Reseated components, Rebooted, Rescued, Comment: pass o…"
drag, startPoint x: 679, startPoint y: 688, endPoint x: 680, endPoint y: 716, distance: 28.0
click at [679, 691] on span "Total Duration : 8 hrs 0 mins" at bounding box center [1098, 670] width 897 height 52
click at [682, 716] on span "Submit" at bounding box center [684, 716] width 40 height 21
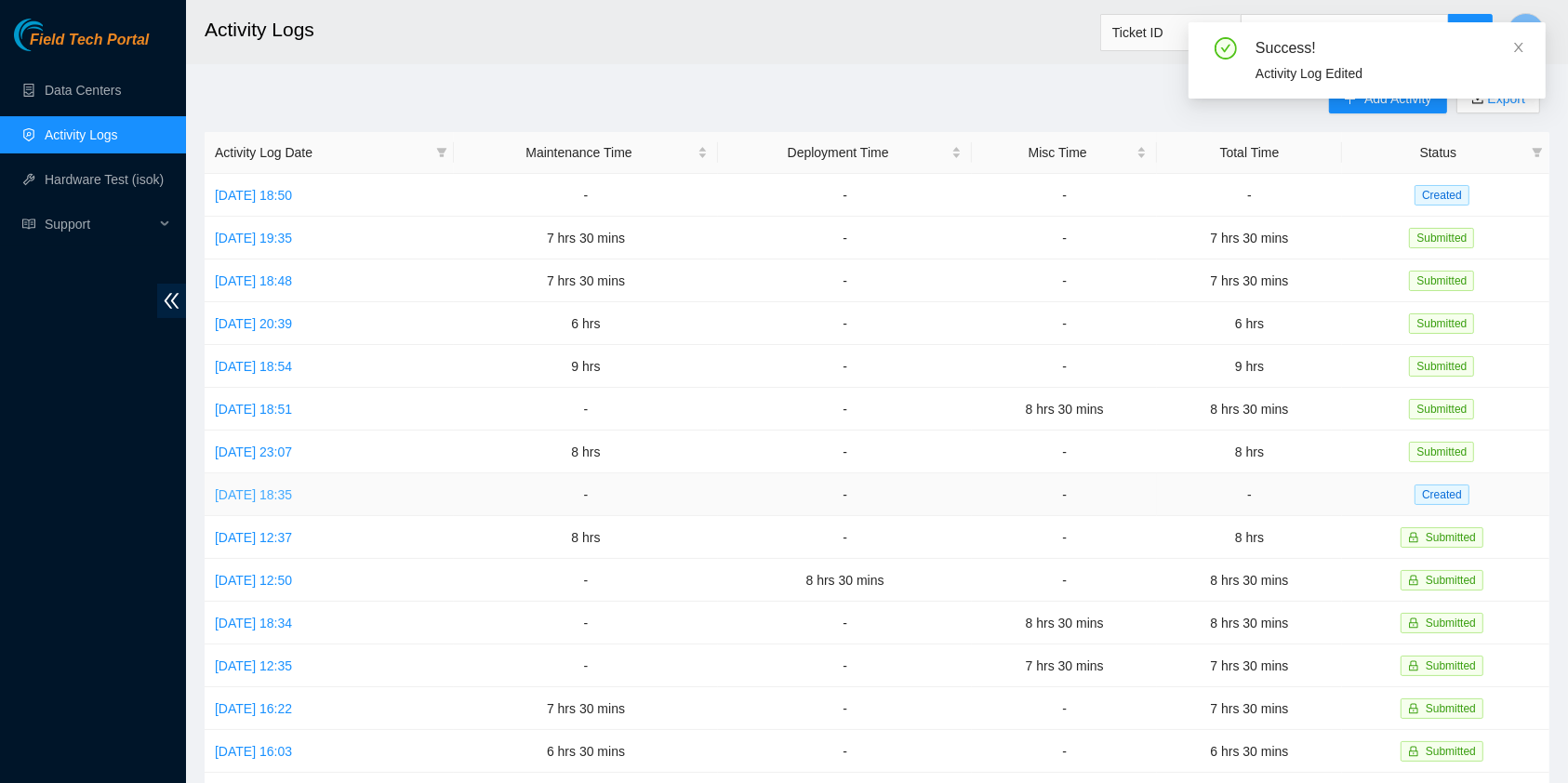
click at [292, 493] on link "[DATE] 18:35" at bounding box center [254, 495] width 77 height 15
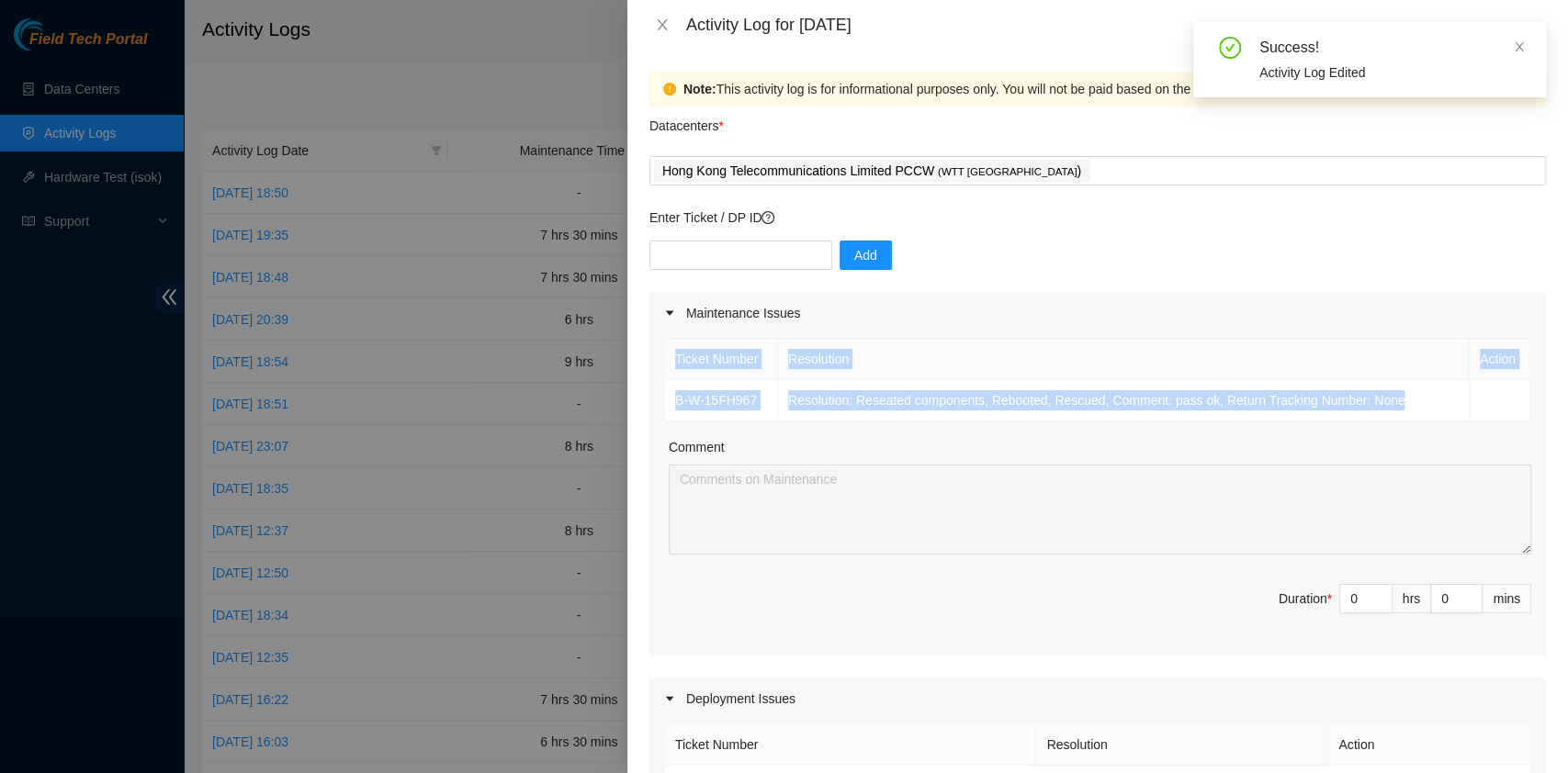
drag, startPoint x: 1427, startPoint y: 407, endPoint x: 661, endPoint y: 400, distance: 766.0
click at [661, 400] on div "Ticket Number Resolution Action B-W-15FH967 Resolution: Reseated components, Re…" at bounding box center [1098, 495] width 897 height 321
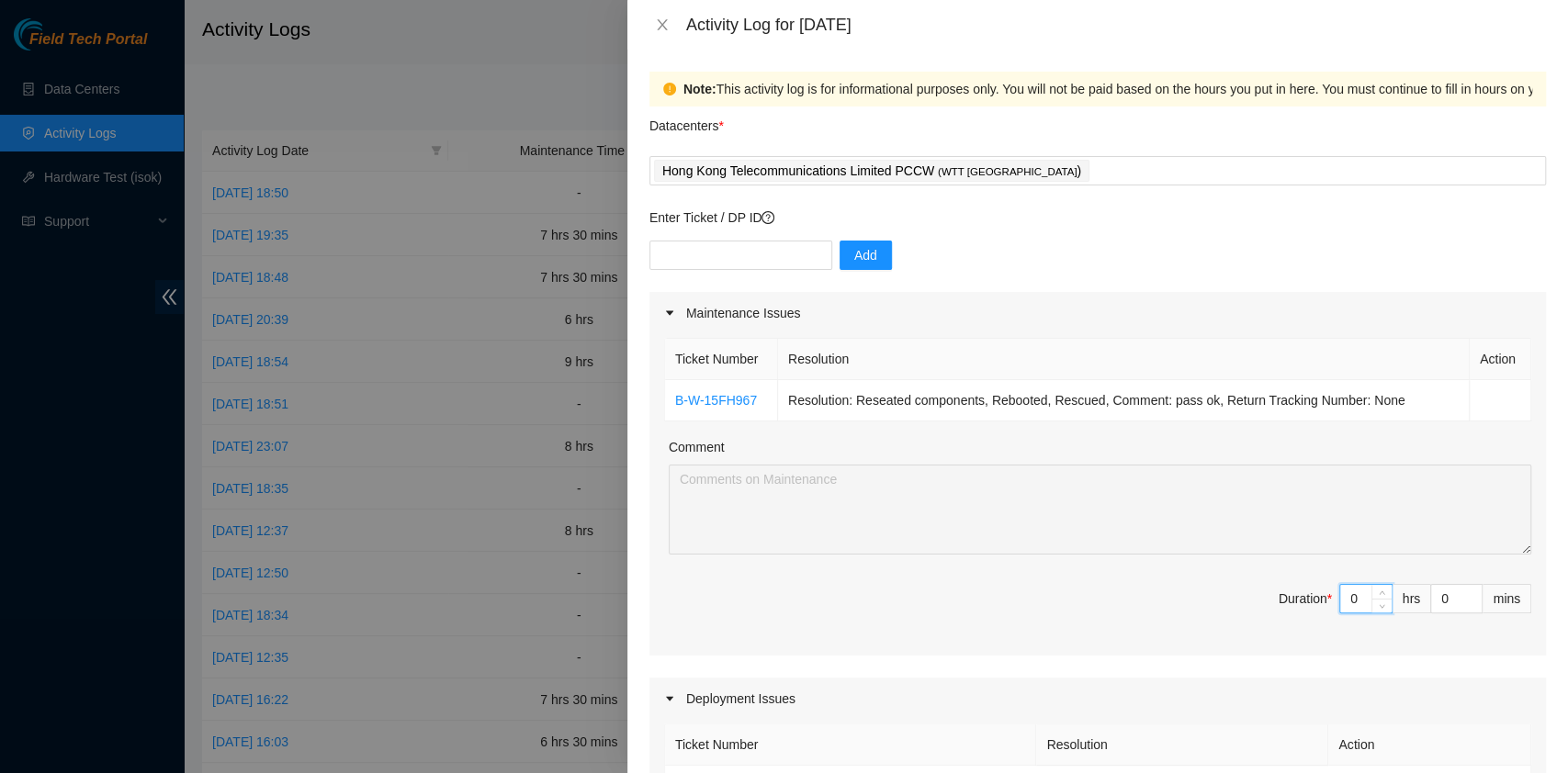
drag, startPoint x: 1348, startPoint y: 593, endPoint x: 1296, endPoint y: 592, distance: 52.0
click at [1296, 592] on span "Duration * 0 hrs 0 mins" at bounding box center [1098, 610] width 867 height 52
type input "7"
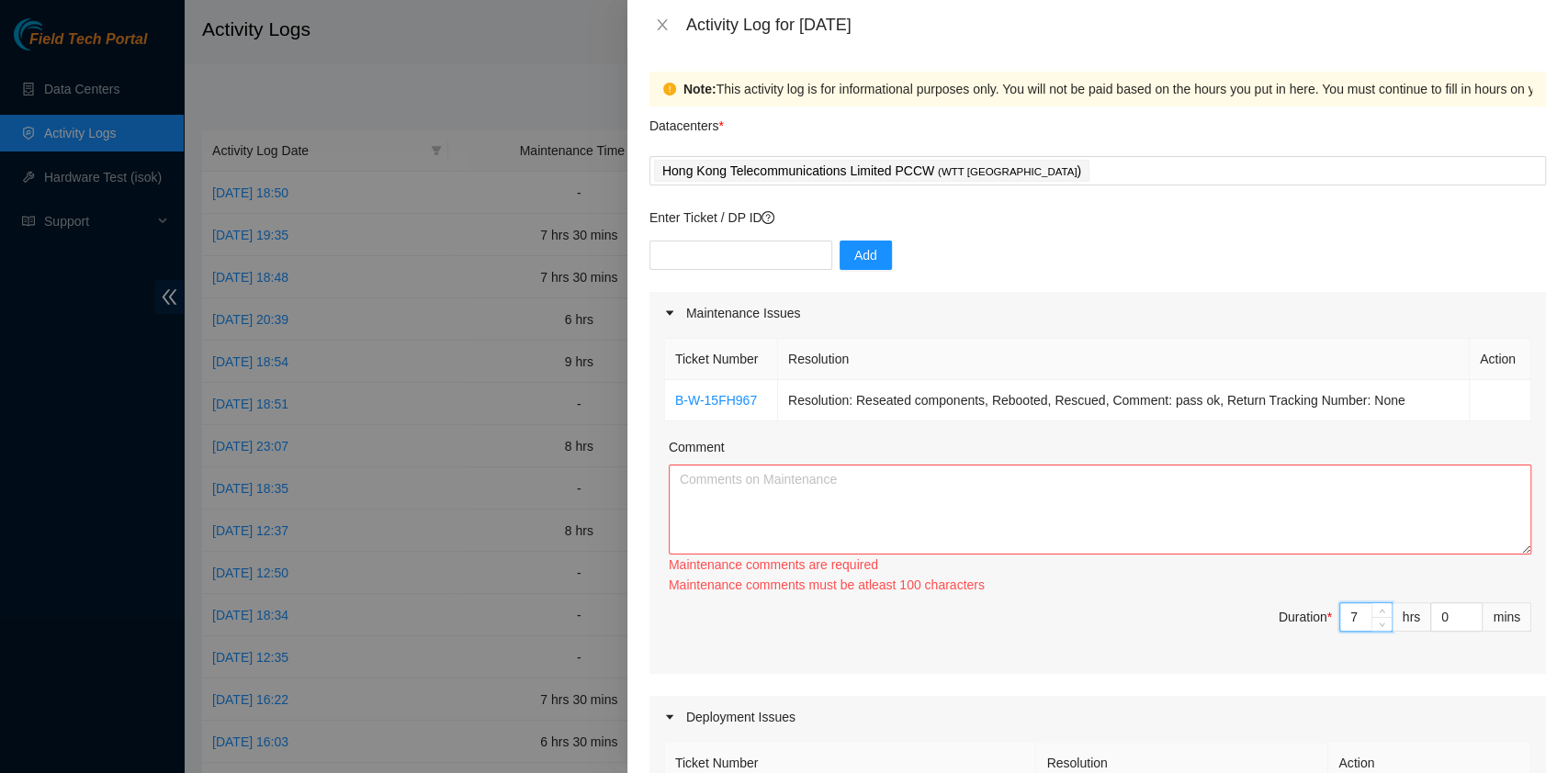
type input "7"
click at [1187, 547] on textarea "Comment" at bounding box center [1099, 510] width 862 height 90
paste textarea "Ticket Number Resolution Action B-W-15FH967 Resolution: Reseated components, Re…"
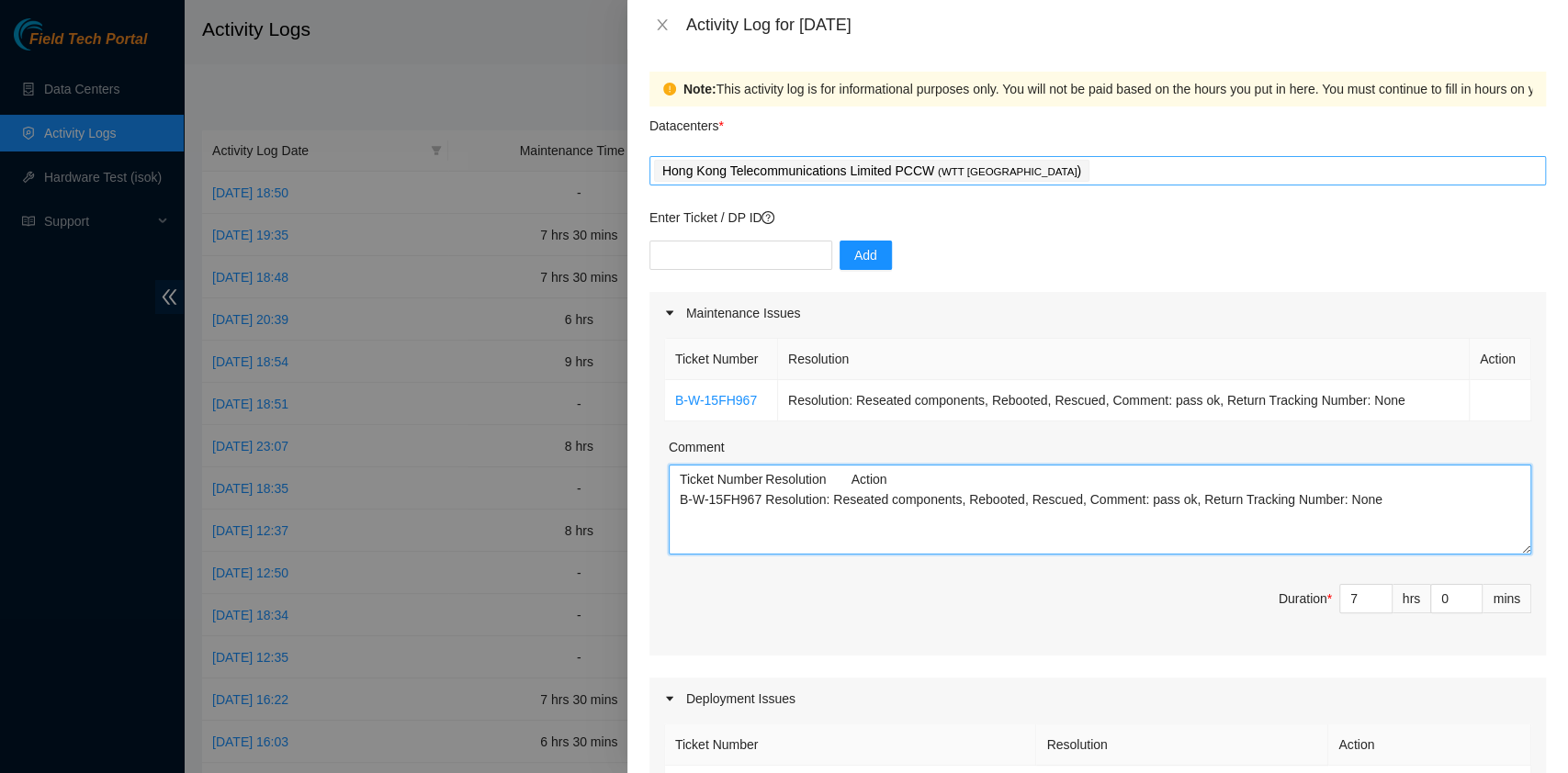
click at [1072, 166] on div "Hong Kong Telecommunications Limited PCCW ( WTT [GEOGRAPHIC_DATA] )" at bounding box center [1097, 170] width 888 height 25
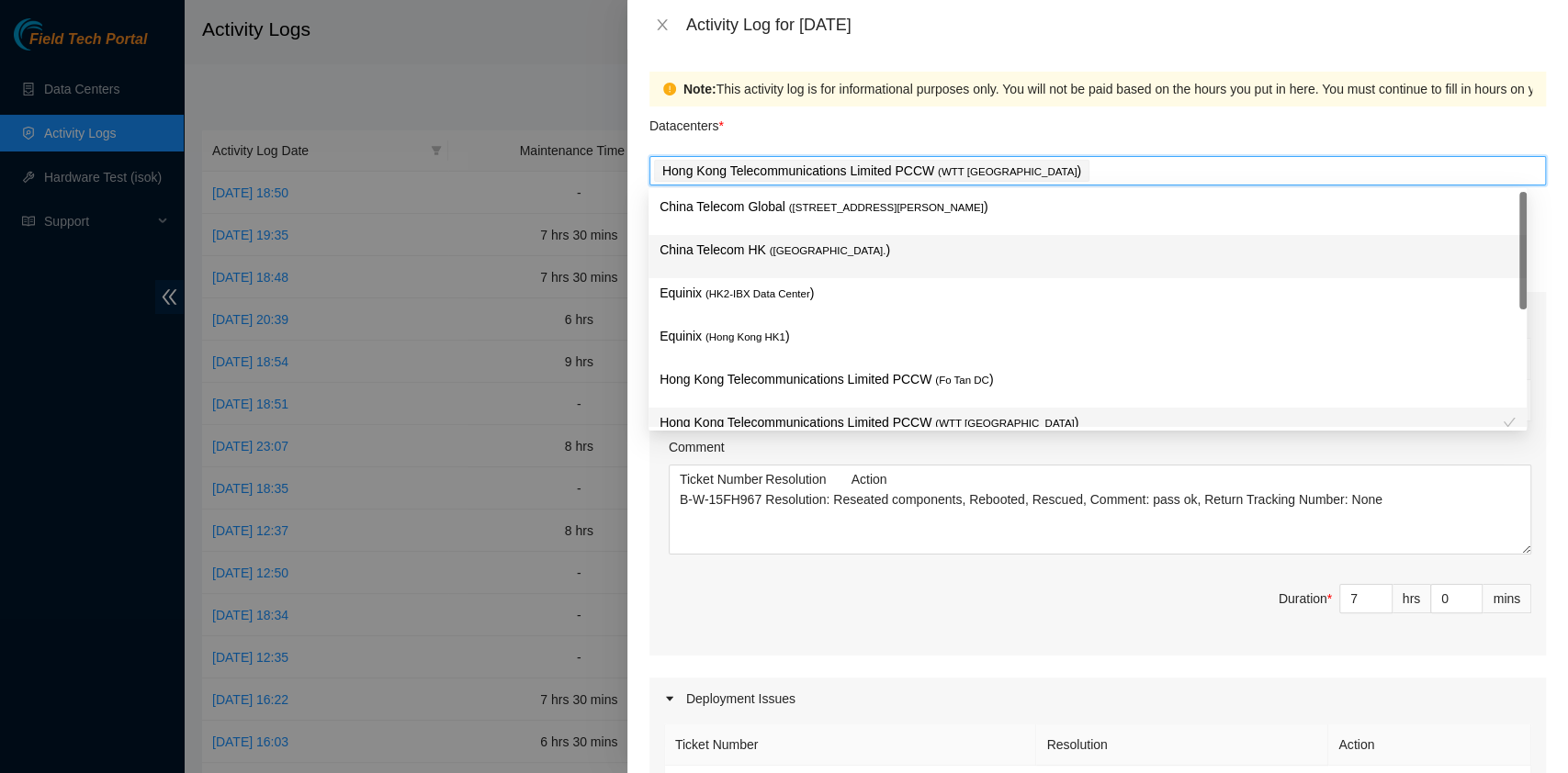
click at [859, 268] on div "China Telecom HK ( [GEOGRAPHIC_DATA] )" at bounding box center [1087, 256] width 856 height 34
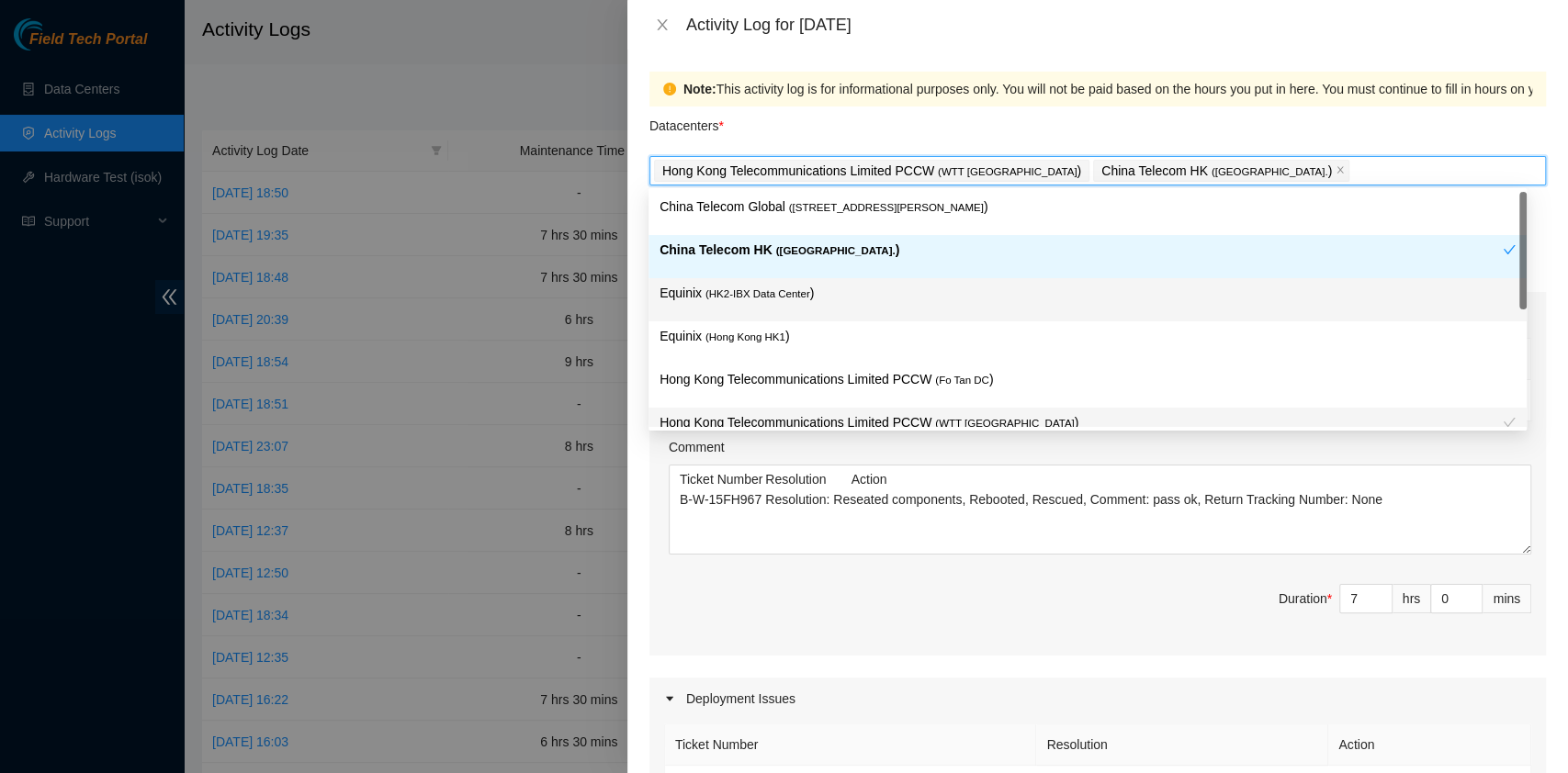
click at [830, 296] on p "Equinix ( HK2-IBX Data Center )" at bounding box center [1087, 294] width 856 height 22
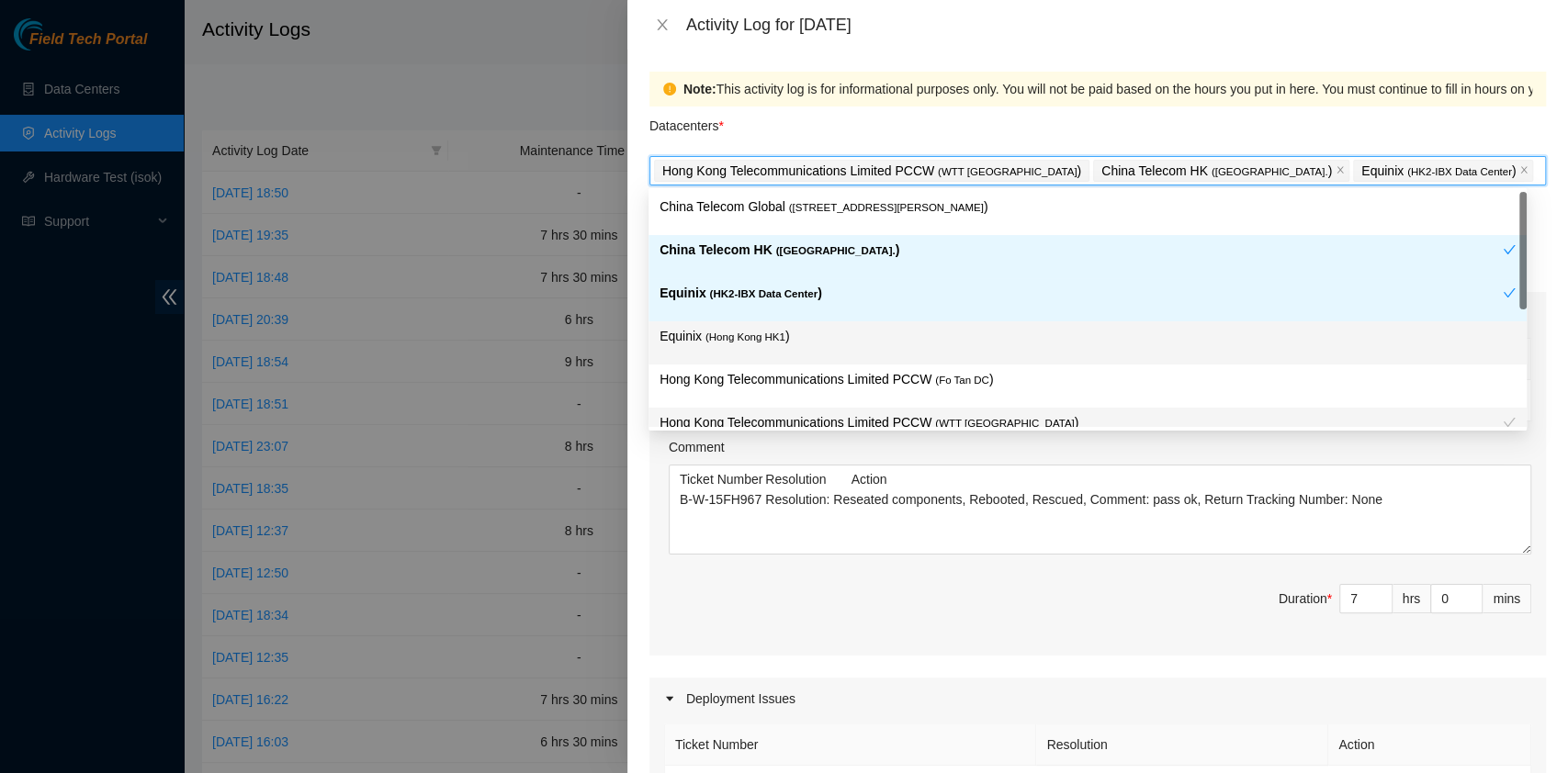
click at [830, 335] on p "Equinix ( [GEOGRAPHIC_DATA] HK1 )" at bounding box center [1087, 337] width 856 height 22
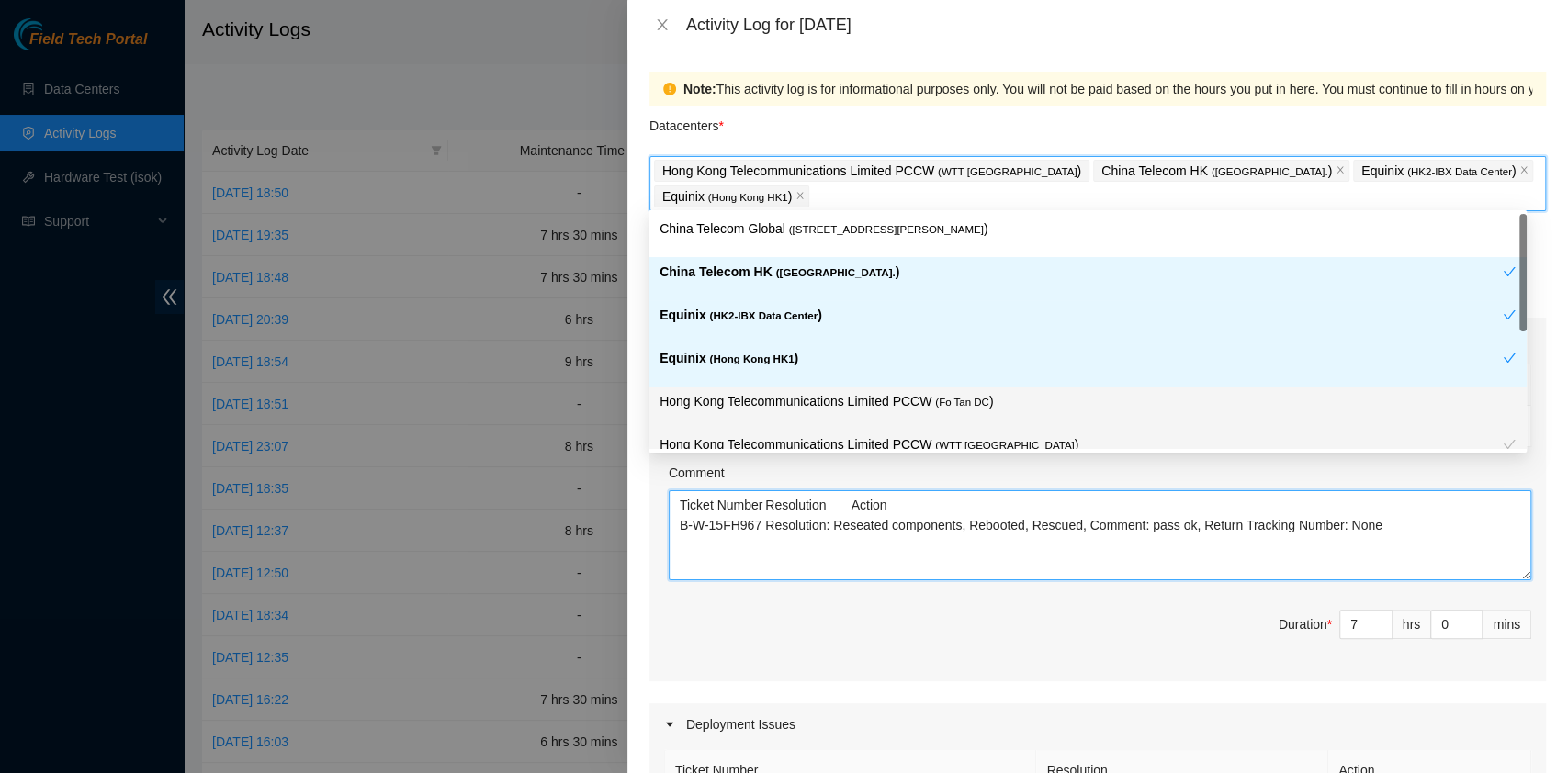
click at [1084, 518] on textarea "Ticket Number Resolution Action B-W-15FH967 Resolution: Reseated components, Re…" at bounding box center [1099, 535] width 862 height 90
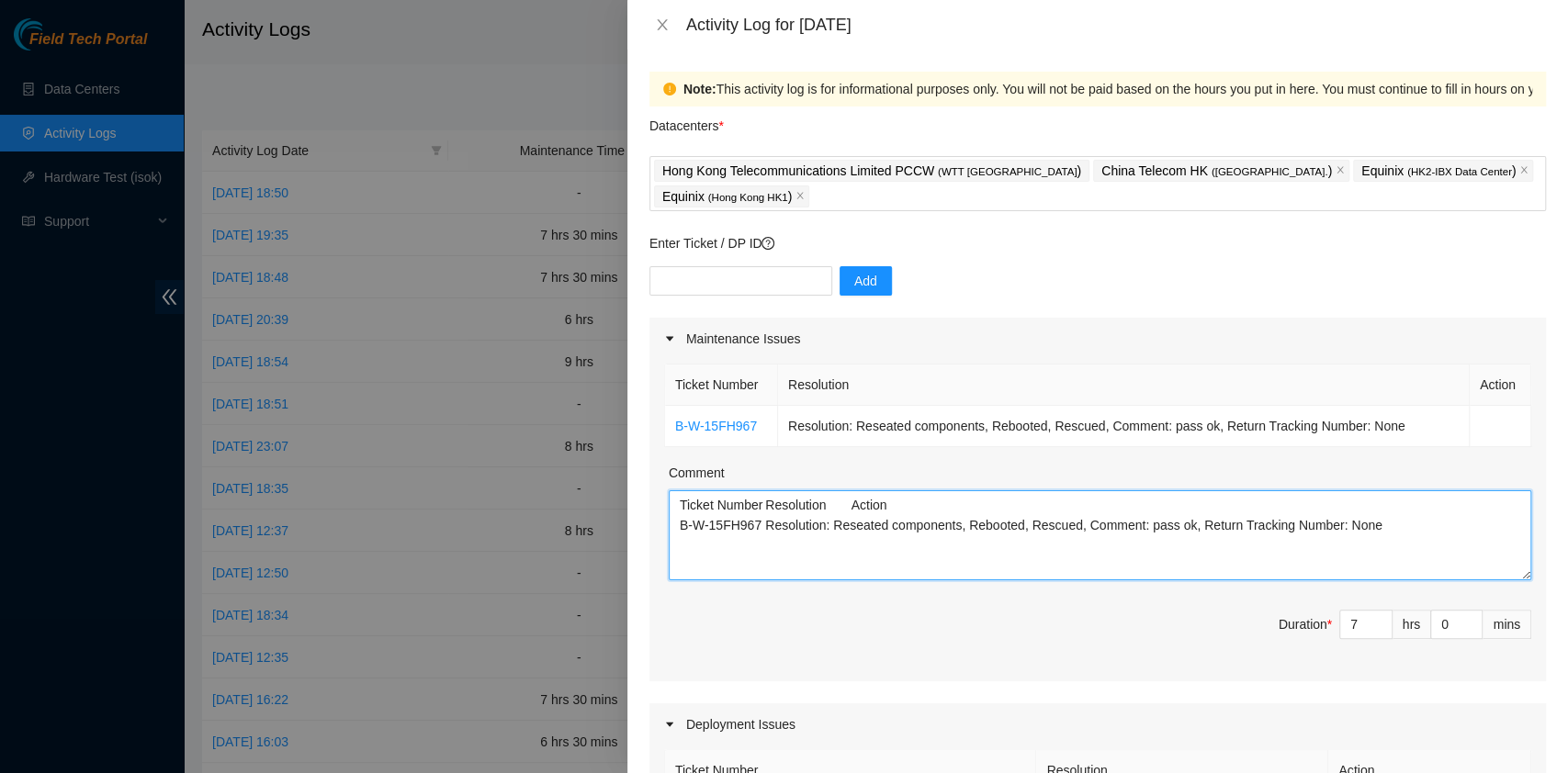
click at [1387, 530] on textarea "Ticket Number Resolution Action B-W-15FH967 Resolution: Reseated components, Re…" at bounding box center [1099, 535] width 862 height 90
paste textarea "B-V-5RNX1NW B-V-5LPFWWP B-W-129KG8Y Tracking - 417328422882 B-W-12BXVZ5 B-V-5UN…"
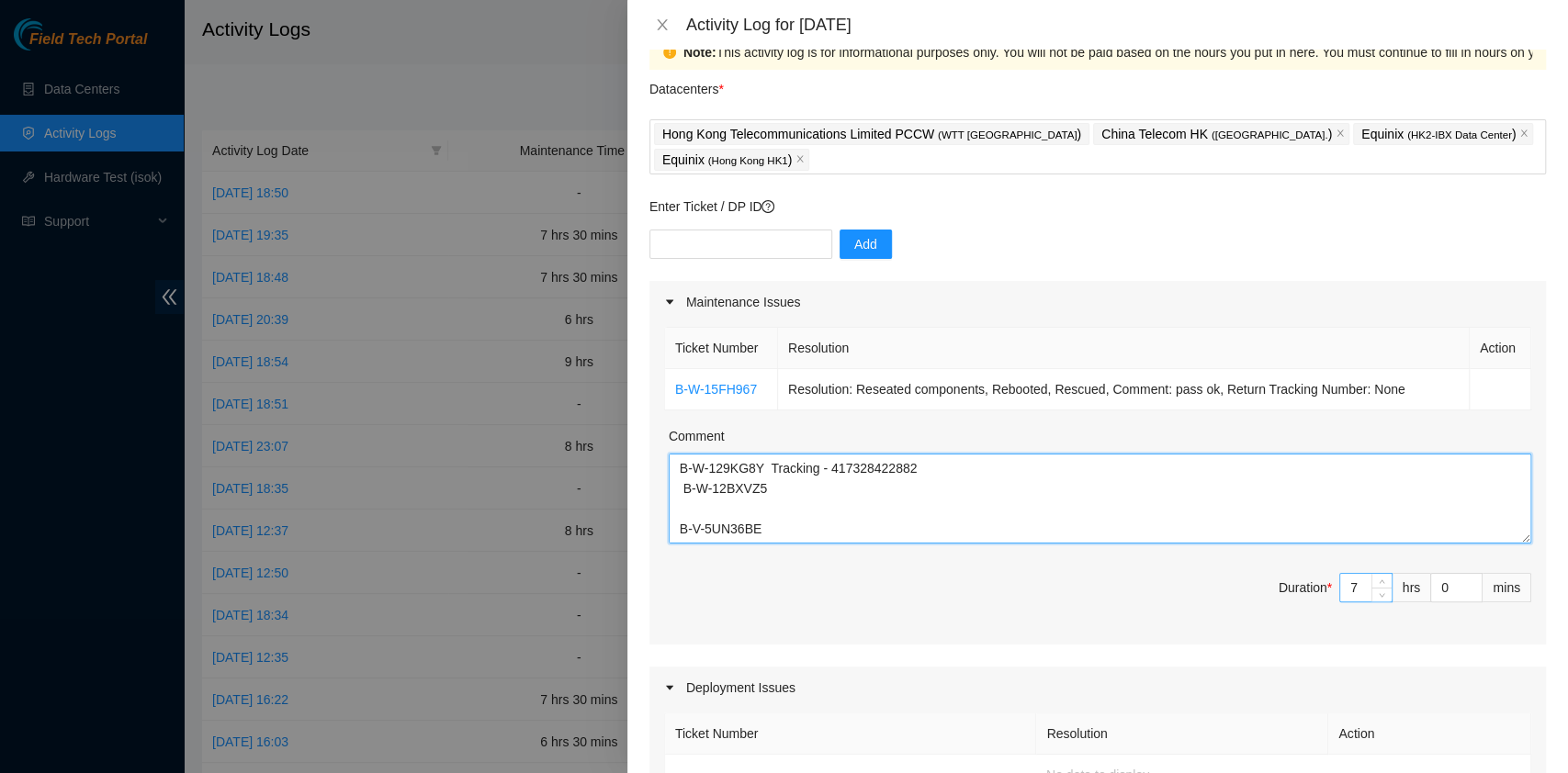
scroll to position [36, 0]
type textarea "Ticket Number Resolution Action B-W-15FH967 Resolution: Reseated components, Re…"
drag, startPoint x: 1348, startPoint y: 575, endPoint x: 1302, endPoint y: 575, distance: 46.0
click at [1302, 575] on span "Duration * 7 hrs 0 mins" at bounding box center [1098, 600] width 867 height 52
type input "6"
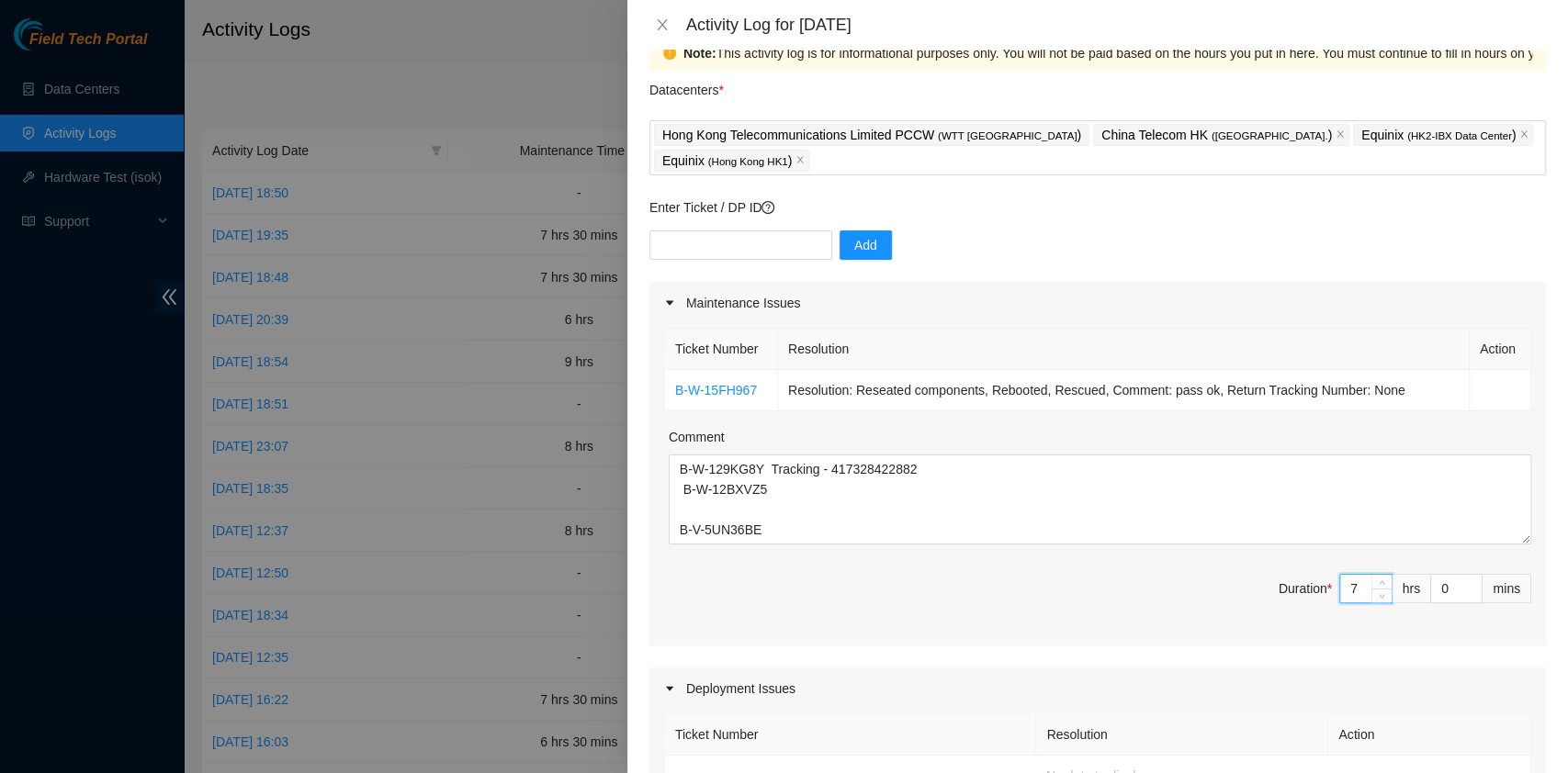
type input "6"
type input "3"
type input "30"
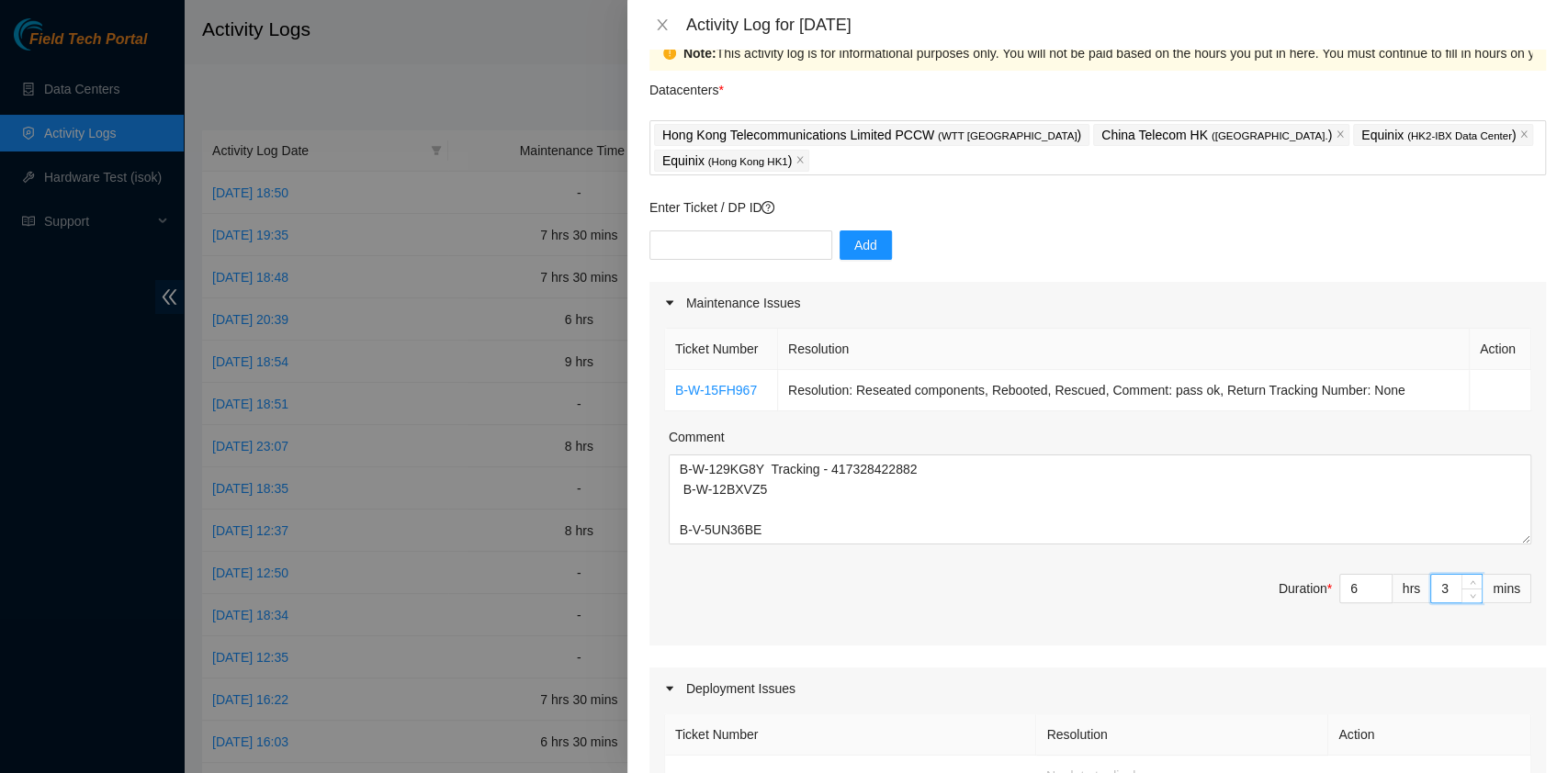
type input "30"
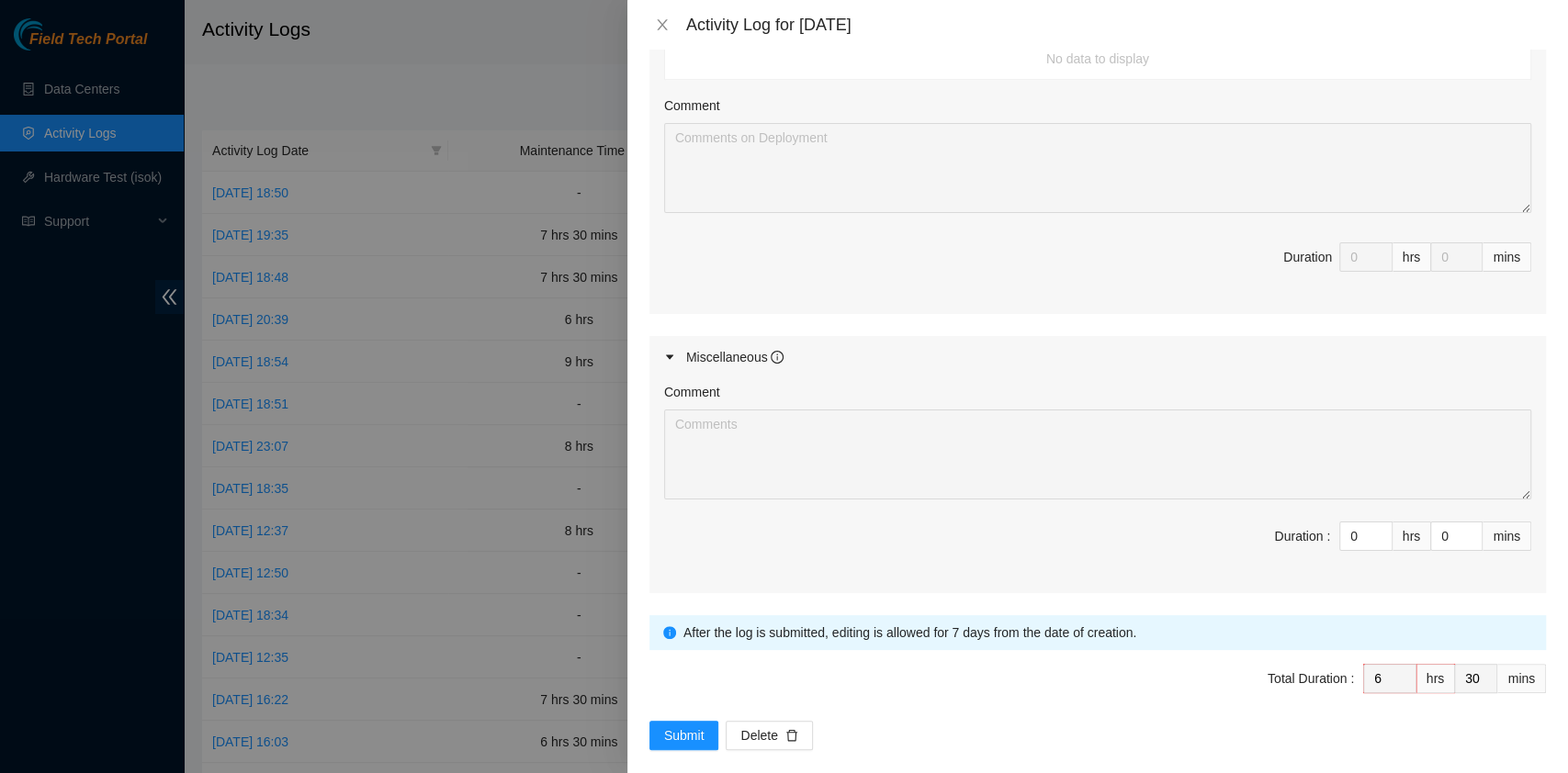
scroll to position [769, 0]
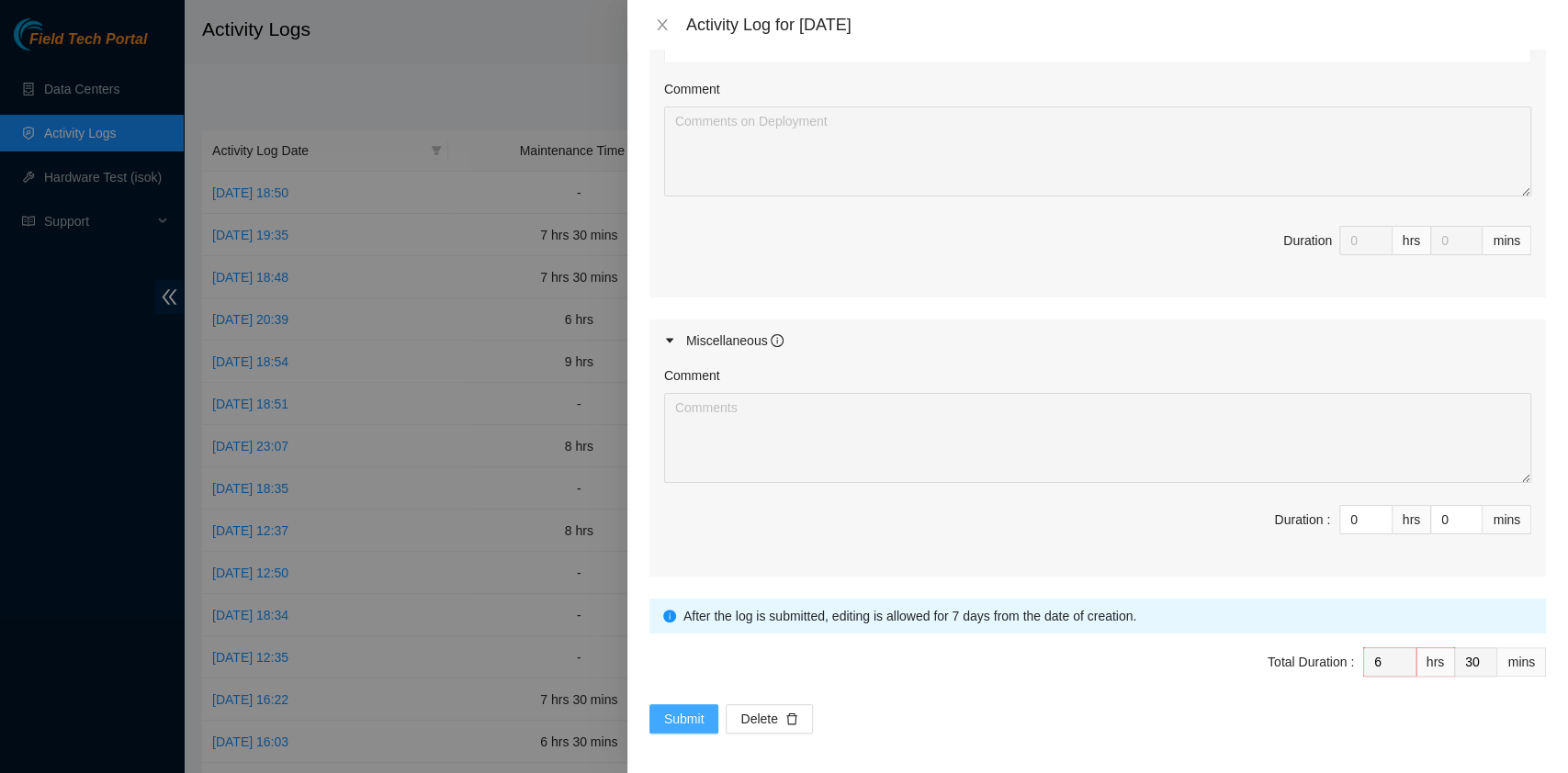
type input "30"
click at [702, 712] on span "Submit" at bounding box center [684, 719] width 40 height 21
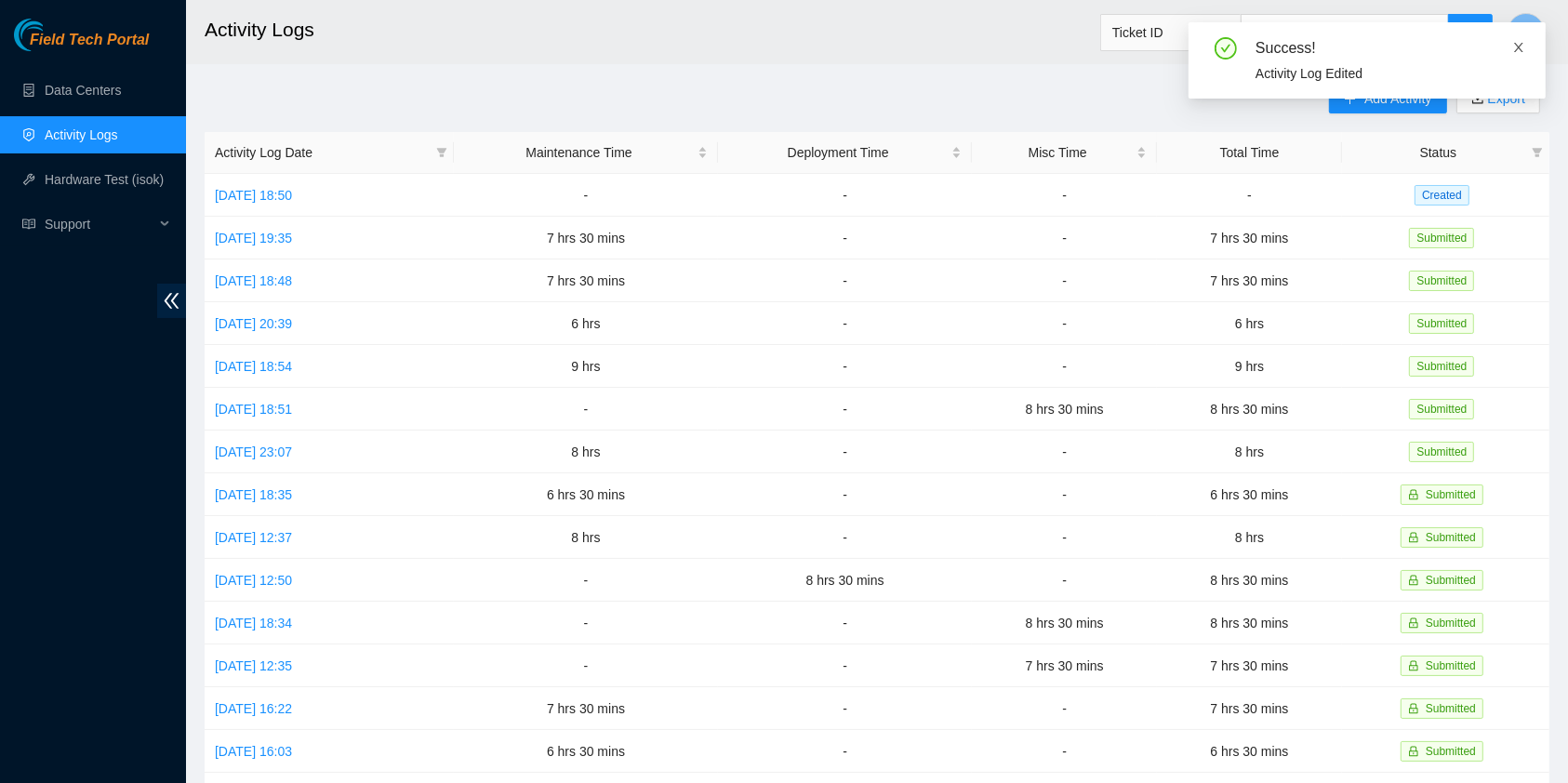
click at [1522, 50] on icon "close" at bounding box center [1518, 47] width 13 height 13
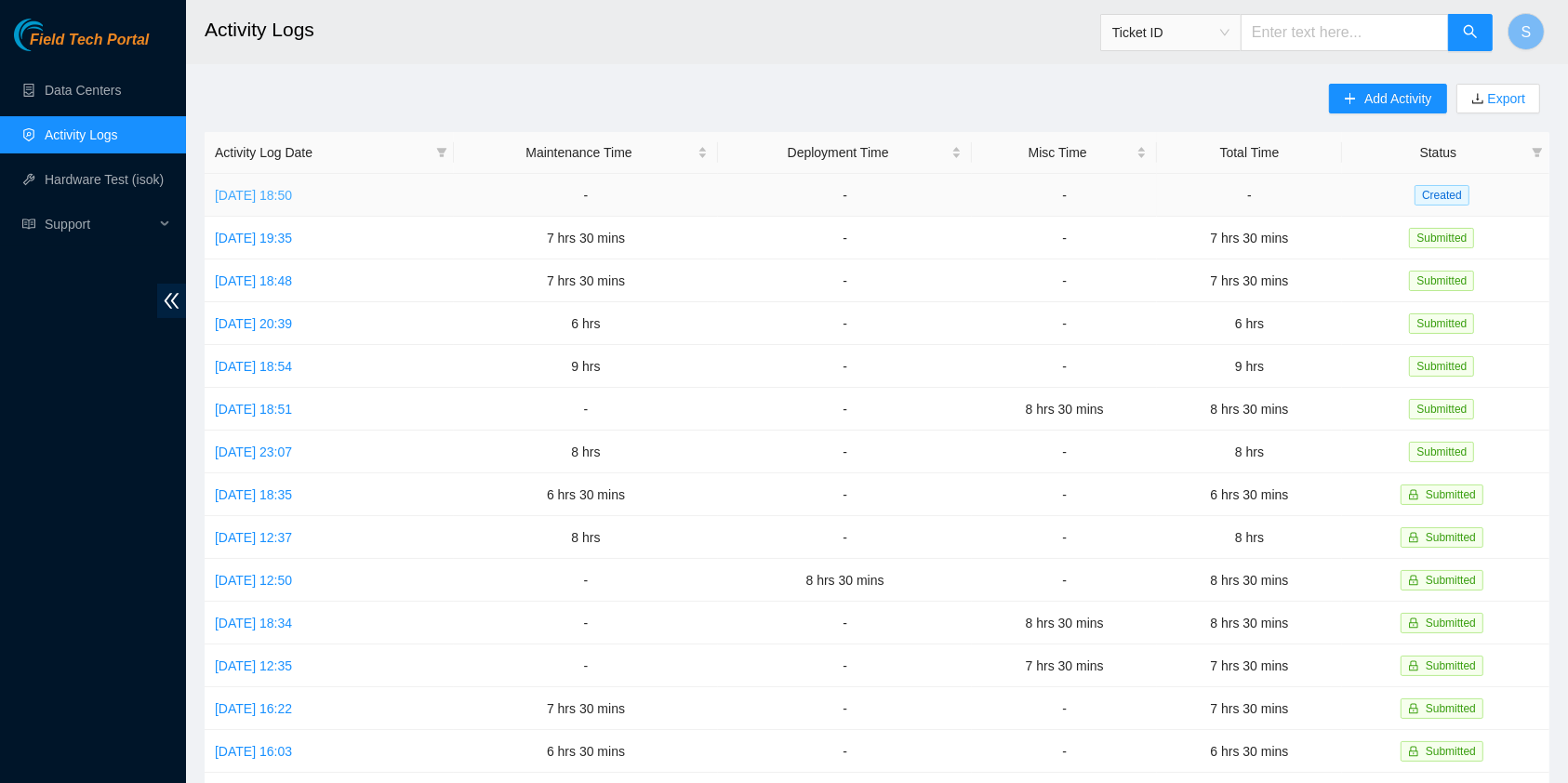
click at [292, 195] on link "[DATE] 18:50" at bounding box center [254, 195] width 77 height 15
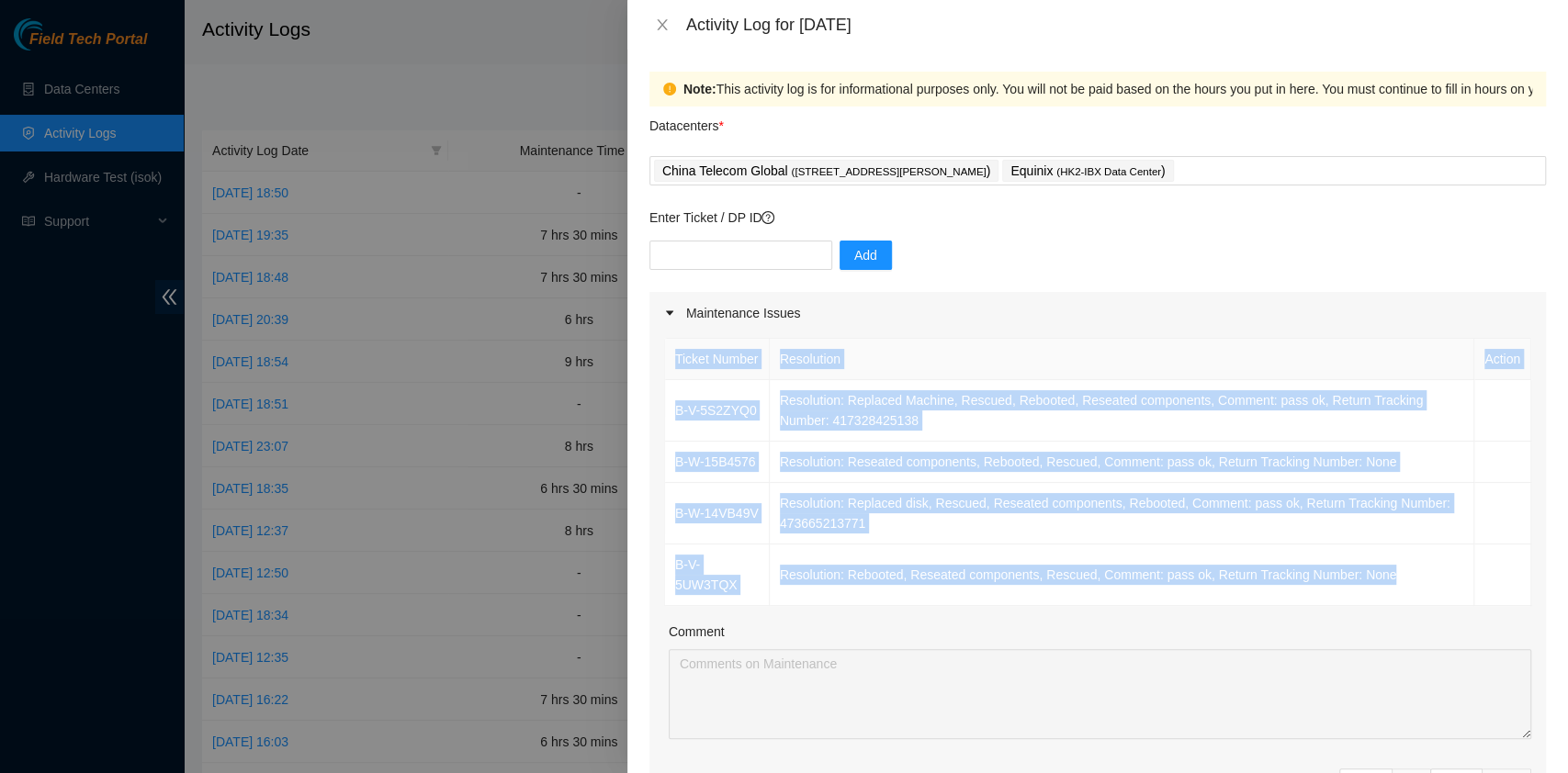
drag, startPoint x: 1418, startPoint y: 601, endPoint x: 661, endPoint y: 406, distance: 781.7
click at [661, 406] on div "Ticket Number Resolution Action B-V-5S2ZYQ0 Resolution: Replaced Machine, Rescu…" at bounding box center [1098, 587] width 897 height 506
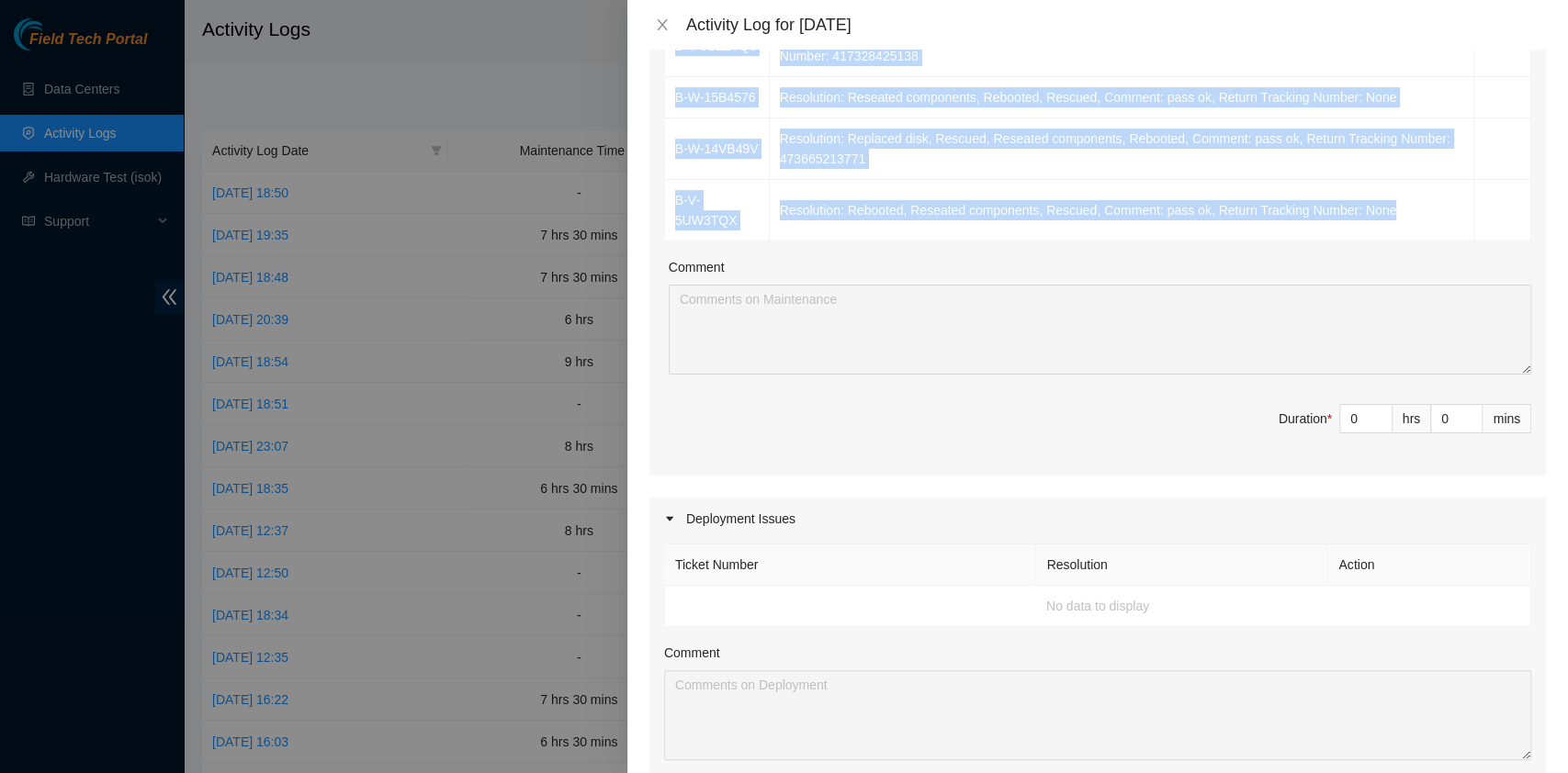
scroll to position [366, 0]
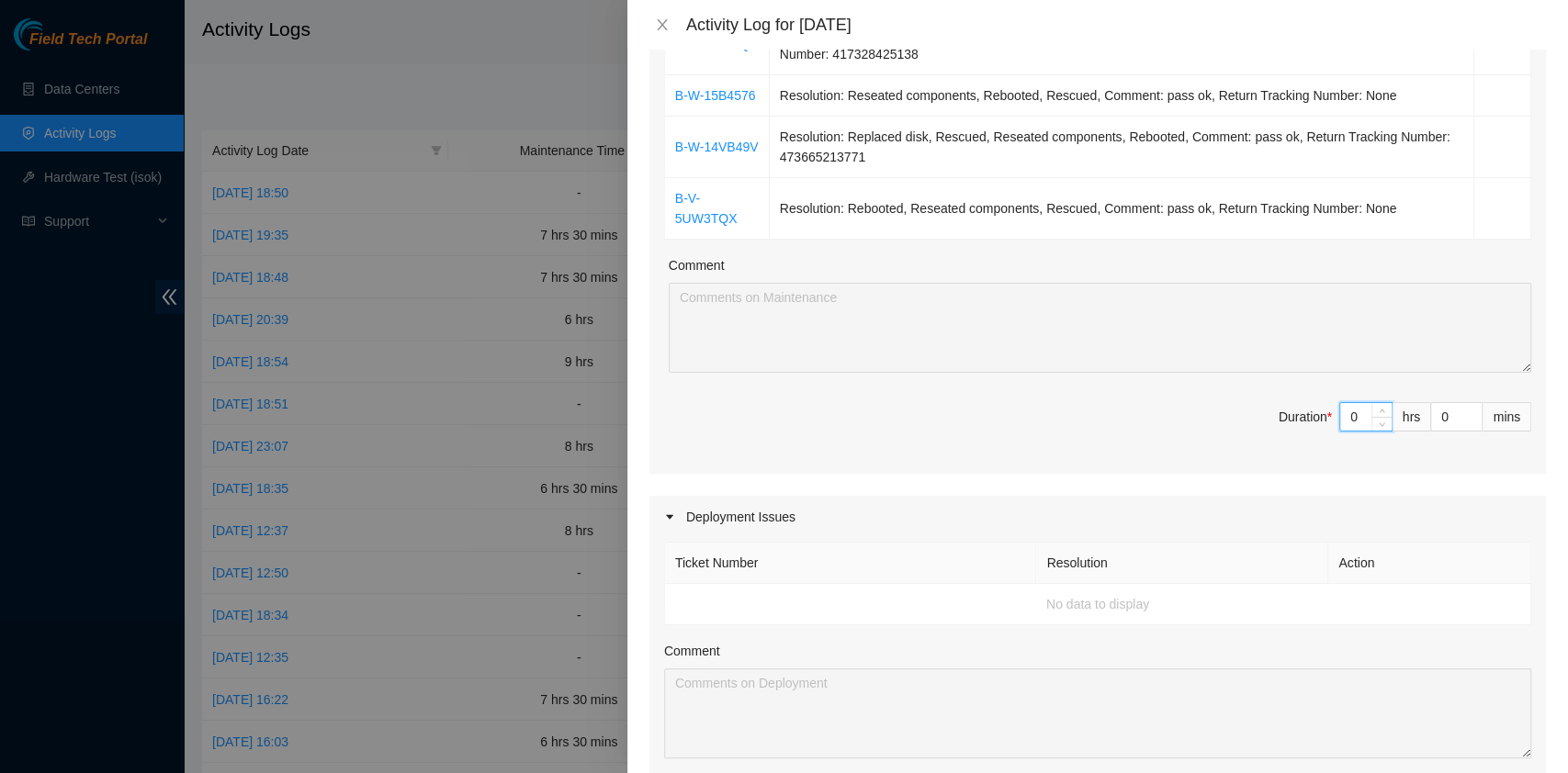
drag, startPoint x: 1346, startPoint y: 429, endPoint x: 1306, endPoint y: 426, distance: 40.1
click at [1306, 426] on span "Duration * 0 hrs 0 mins" at bounding box center [1098, 428] width 867 height 52
type input "7"
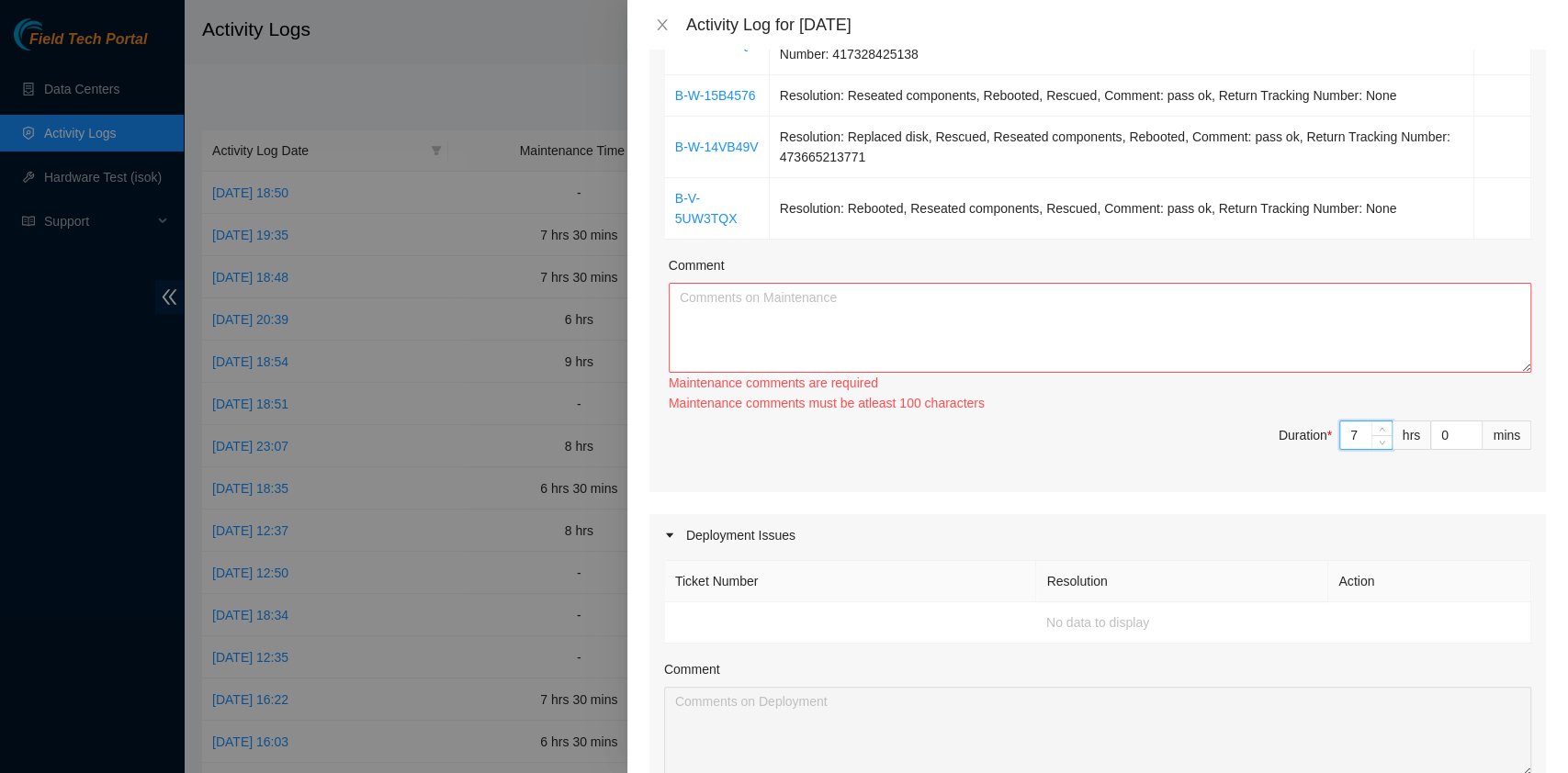
type input "7"
type input "3"
type input "30"
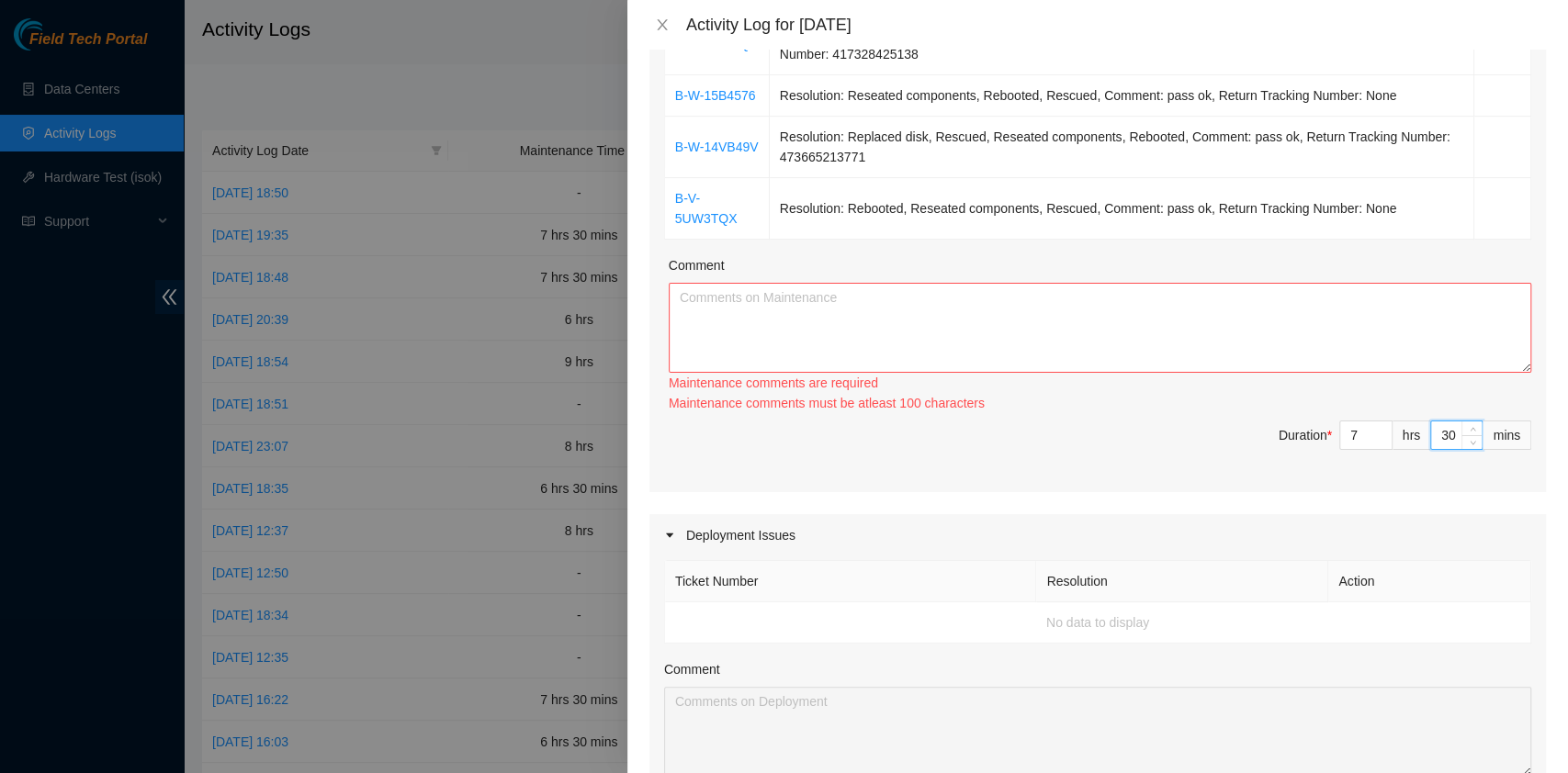
type input "30"
click at [778, 316] on textarea "Comment" at bounding box center [1099, 328] width 862 height 90
paste textarea "Ticket Number Resolution Action B-V-5S2ZYQ0 Resolution: Replaced Machine, Rescu…"
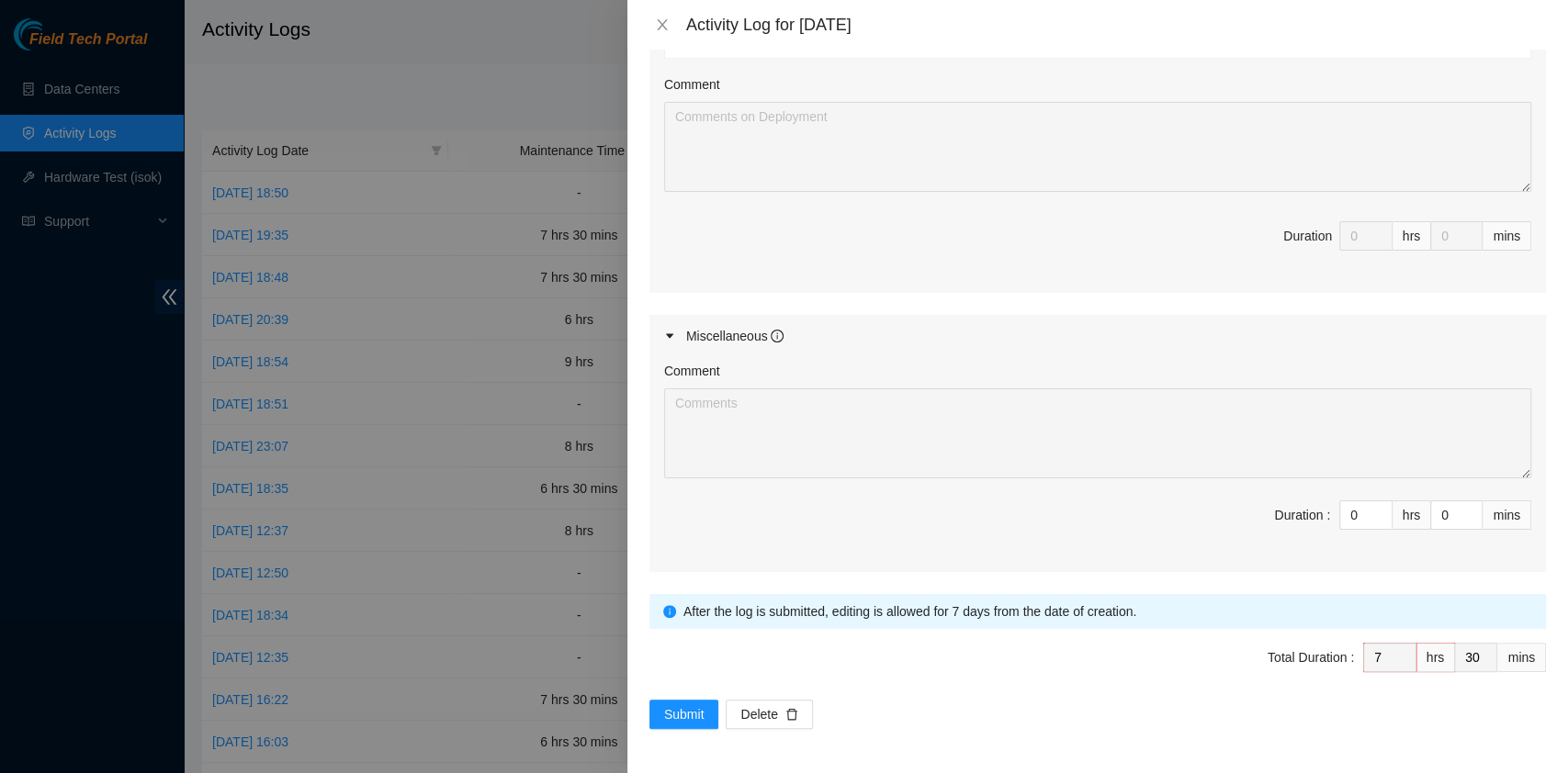
scroll to position [952, 0]
type textarea "Ticket Number Resolution Action B-V-5S2ZYQ0 Resolution: Replaced Machine, Rescu…"
click at [678, 701] on button "Submit" at bounding box center [684, 714] width 69 height 29
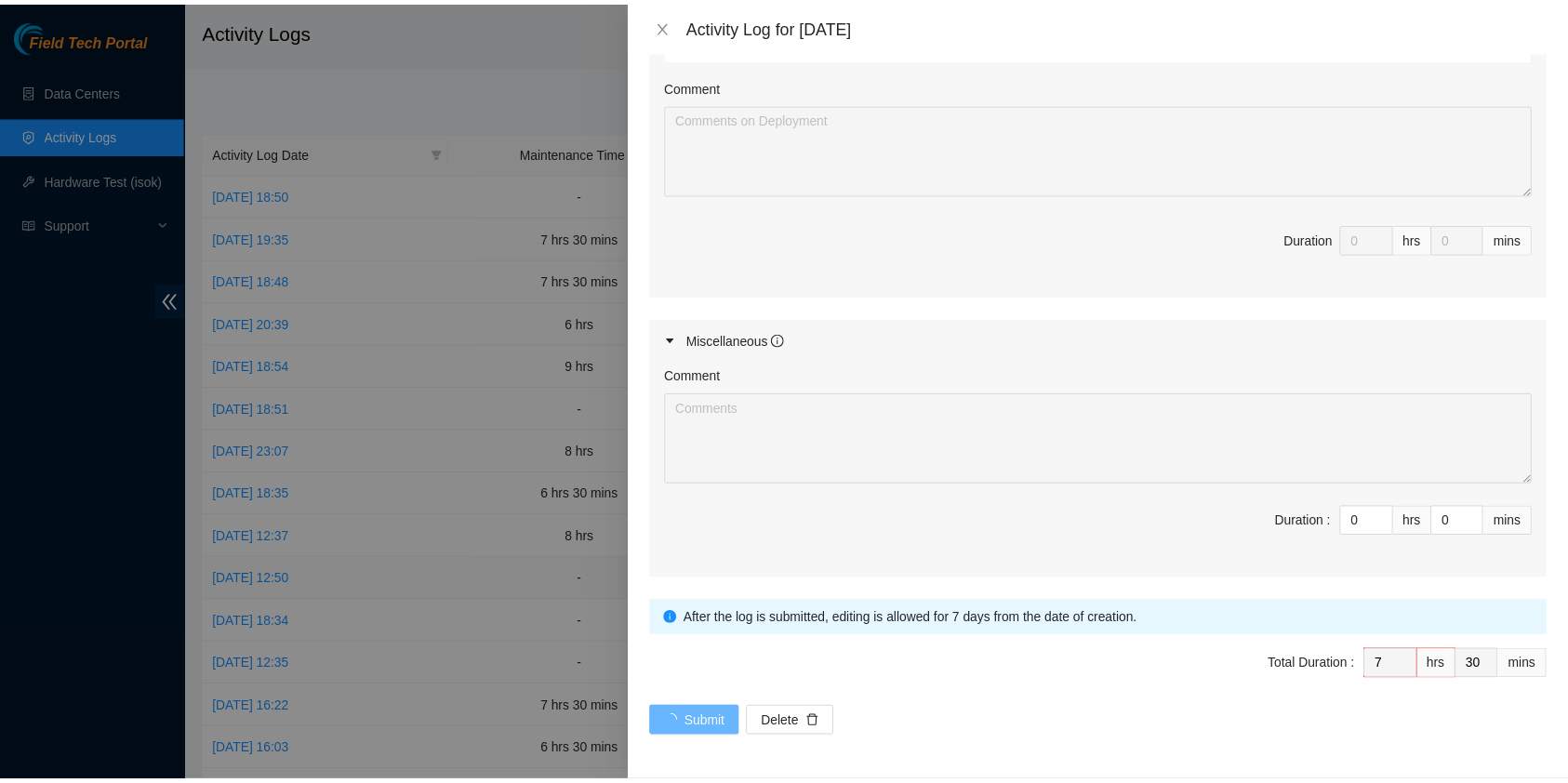
scroll to position [0, 0]
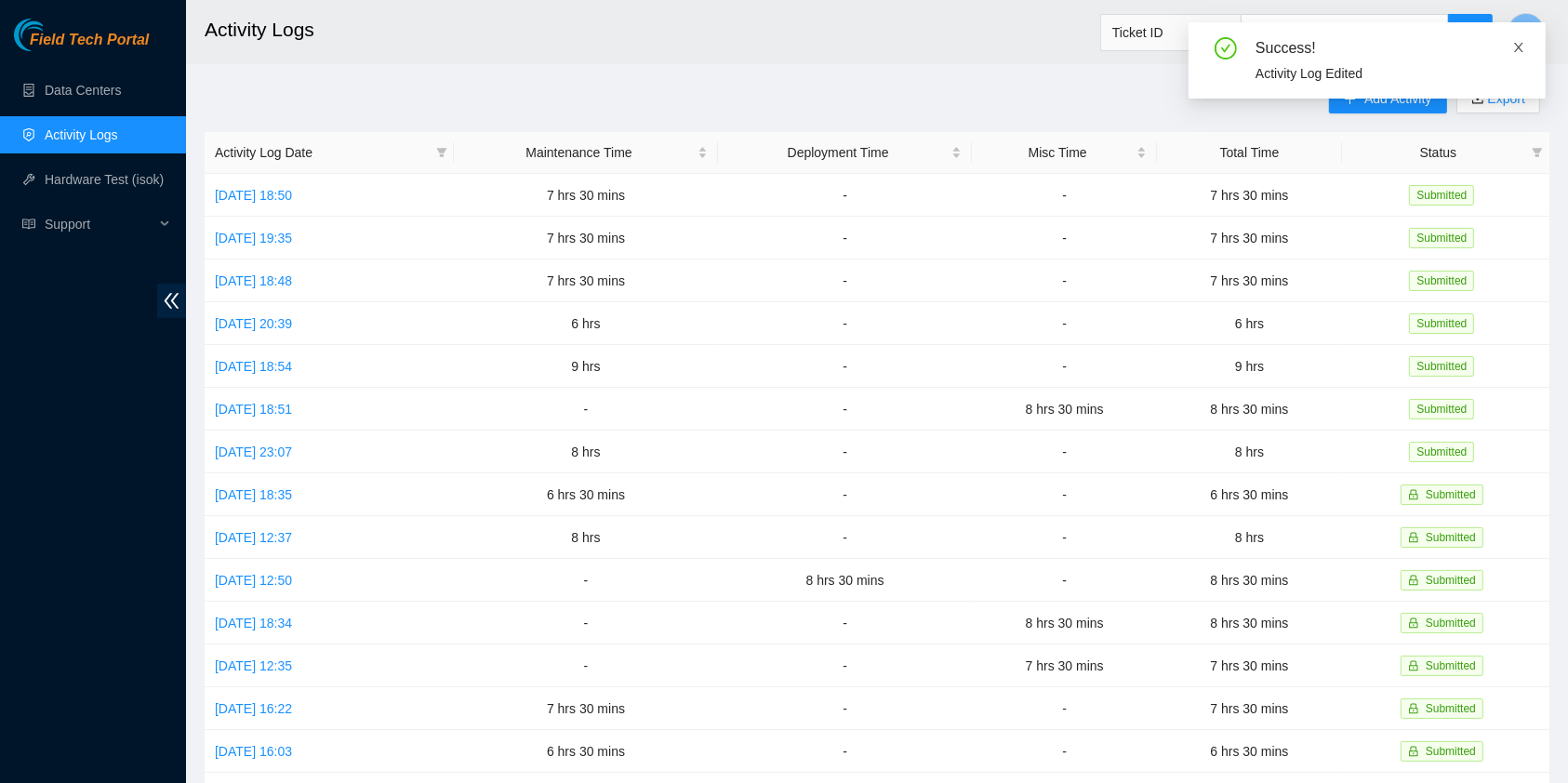
click at [1519, 46] on icon "close" at bounding box center [1518, 47] width 9 height 9
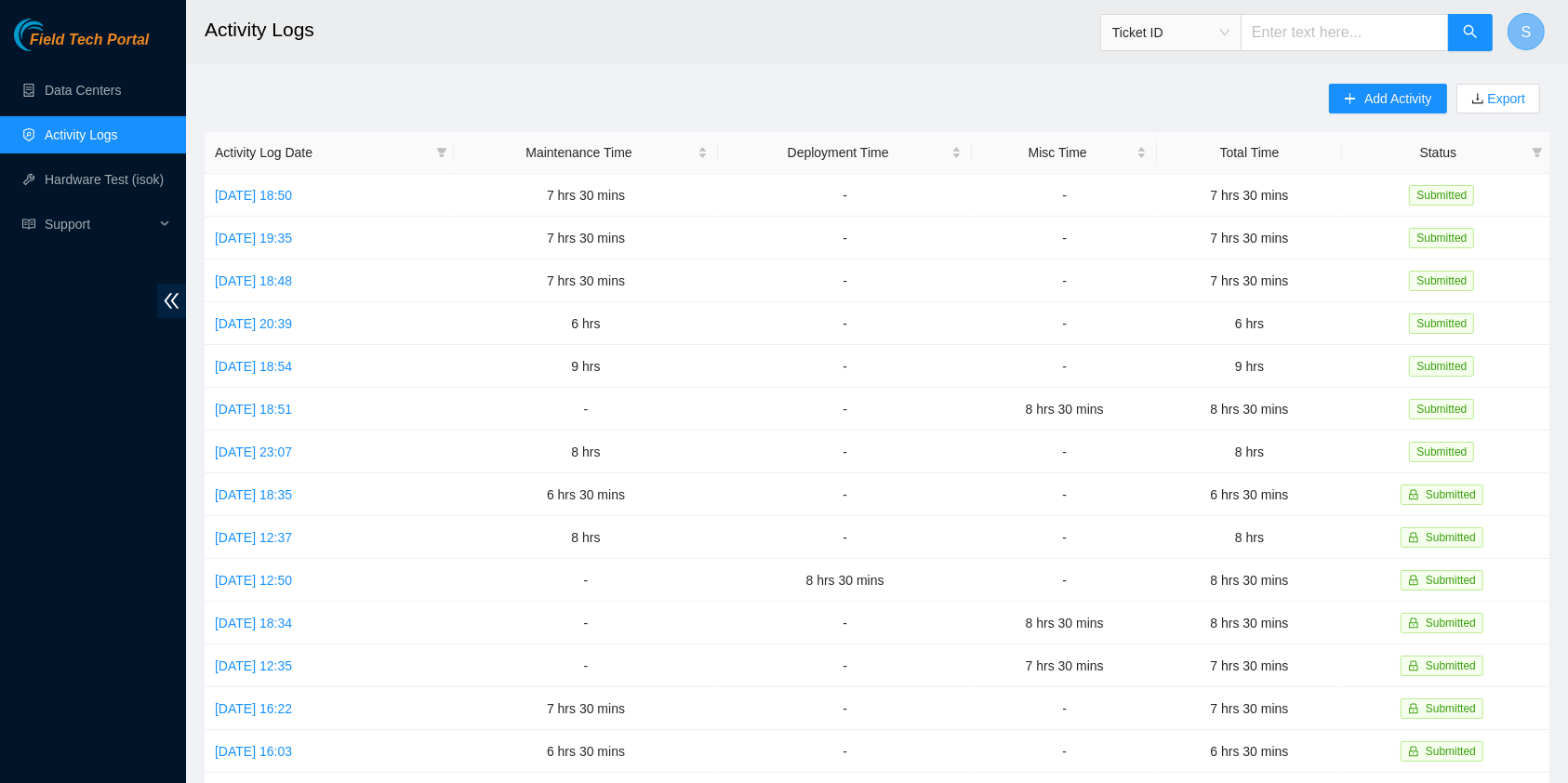
click at [1534, 26] on button "S" at bounding box center [1526, 32] width 38 height 38
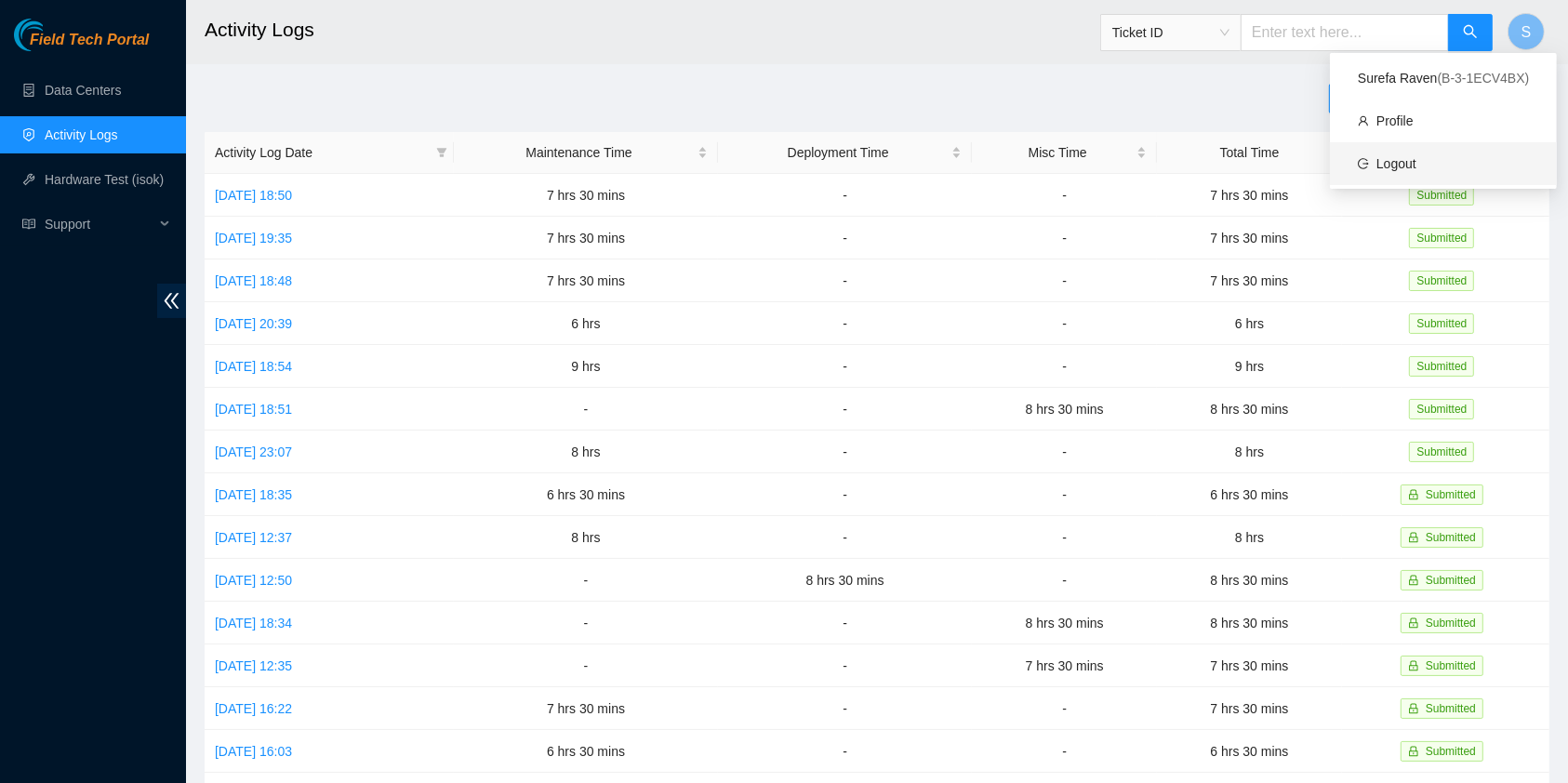
click at [1408, 160] on link "Logout" at bounding box center [1397, 164] width 40 height 15
